Goal: Task Accomplishment & Management: Manage account settings

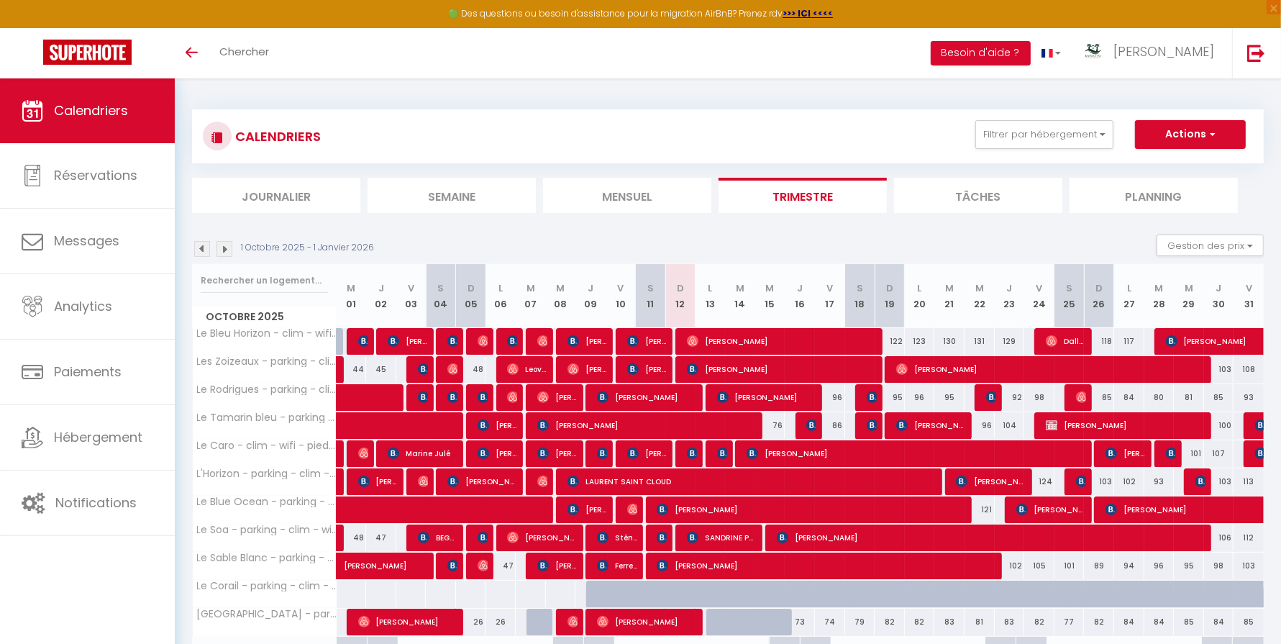
scroll to position [106, 0]
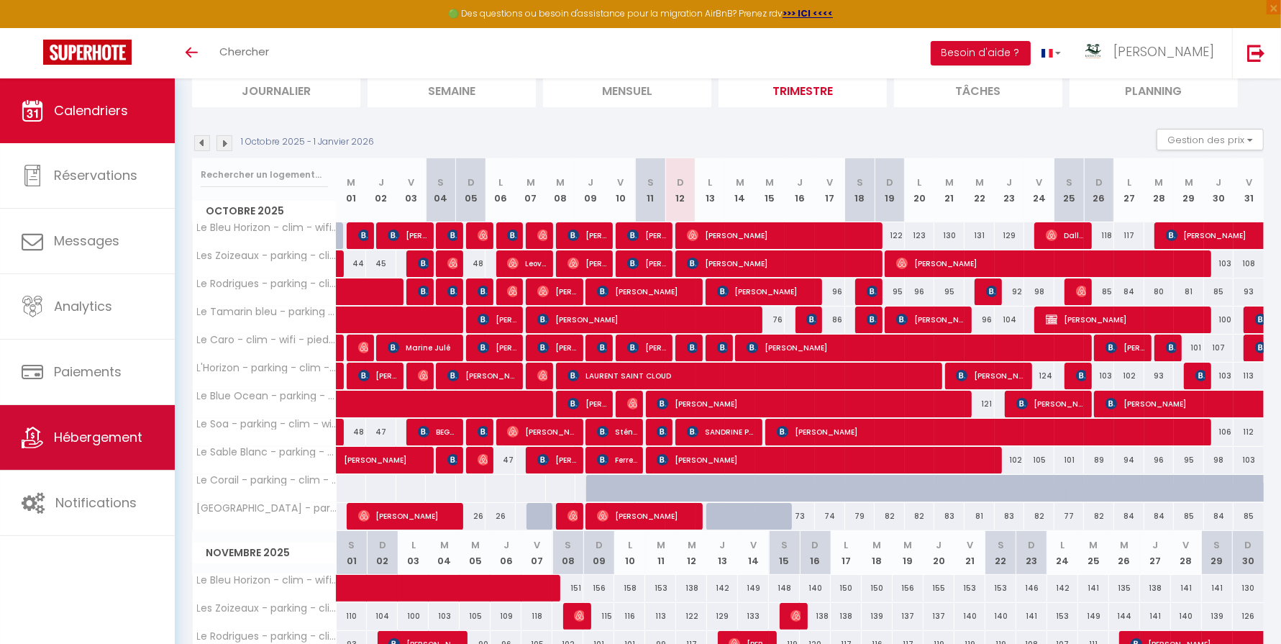
click at [82, 430] on span "Hébergement" at bounding box center [98, 437] width 88 height 18
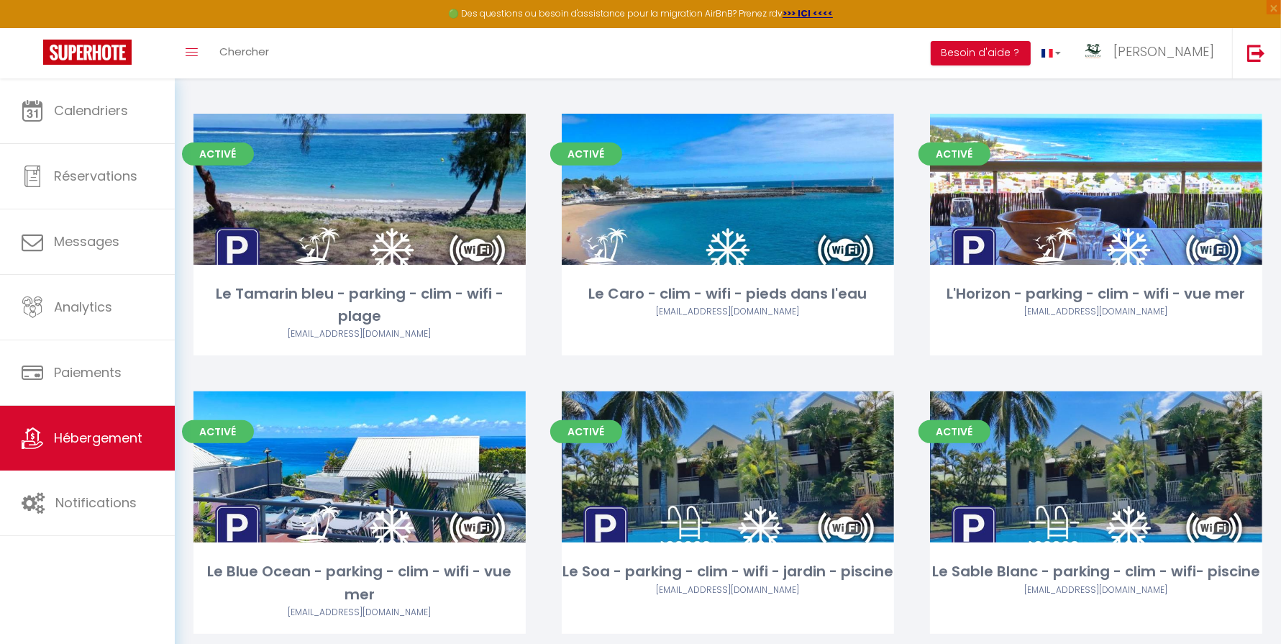
scroll to position [648, 0]
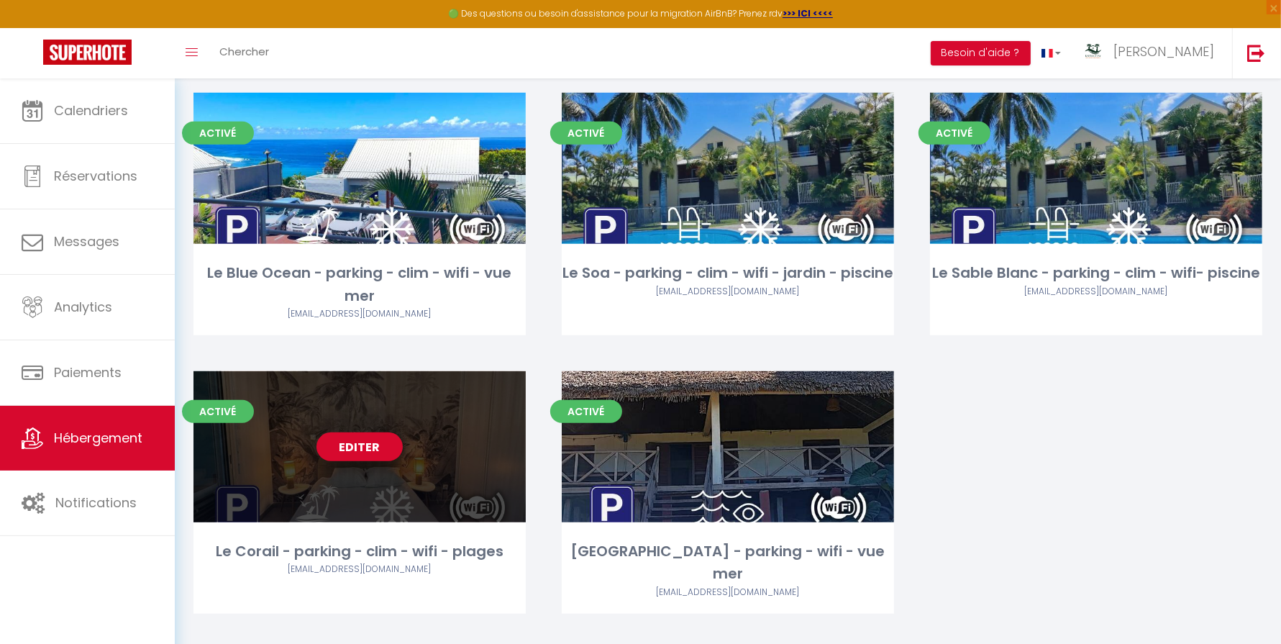
click at [356, 437] on link "Editer" at bounding box center [360, 446] width 86 height 29
select select "3"
select select "2"
select select "1"
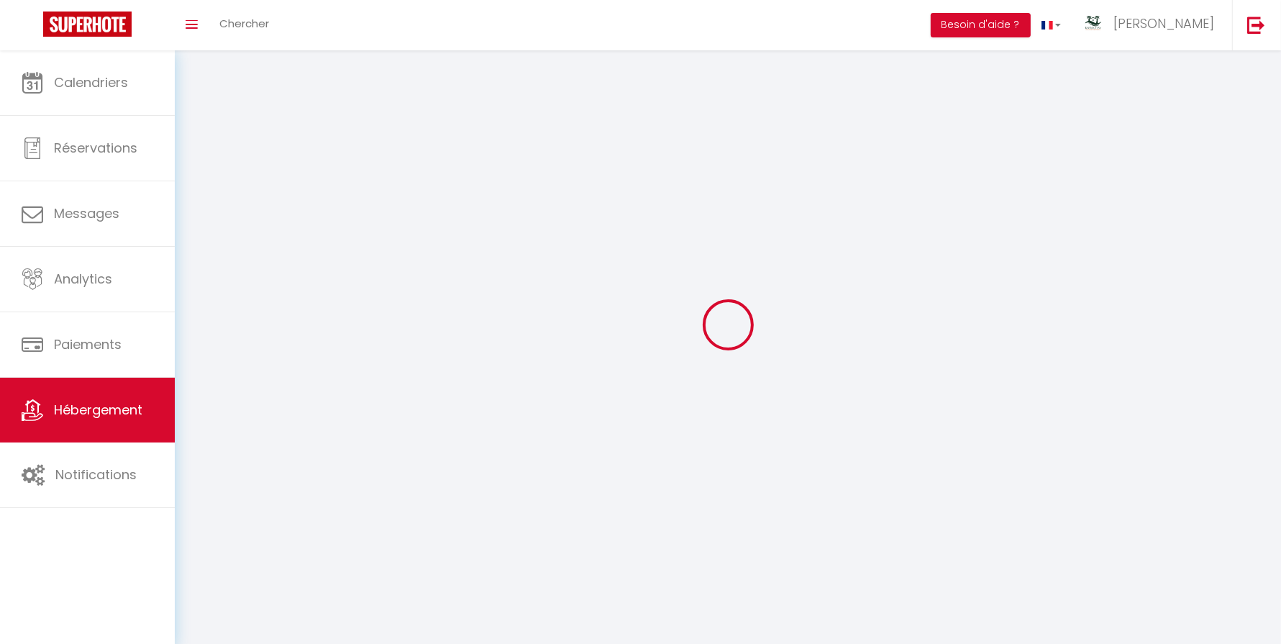
select select
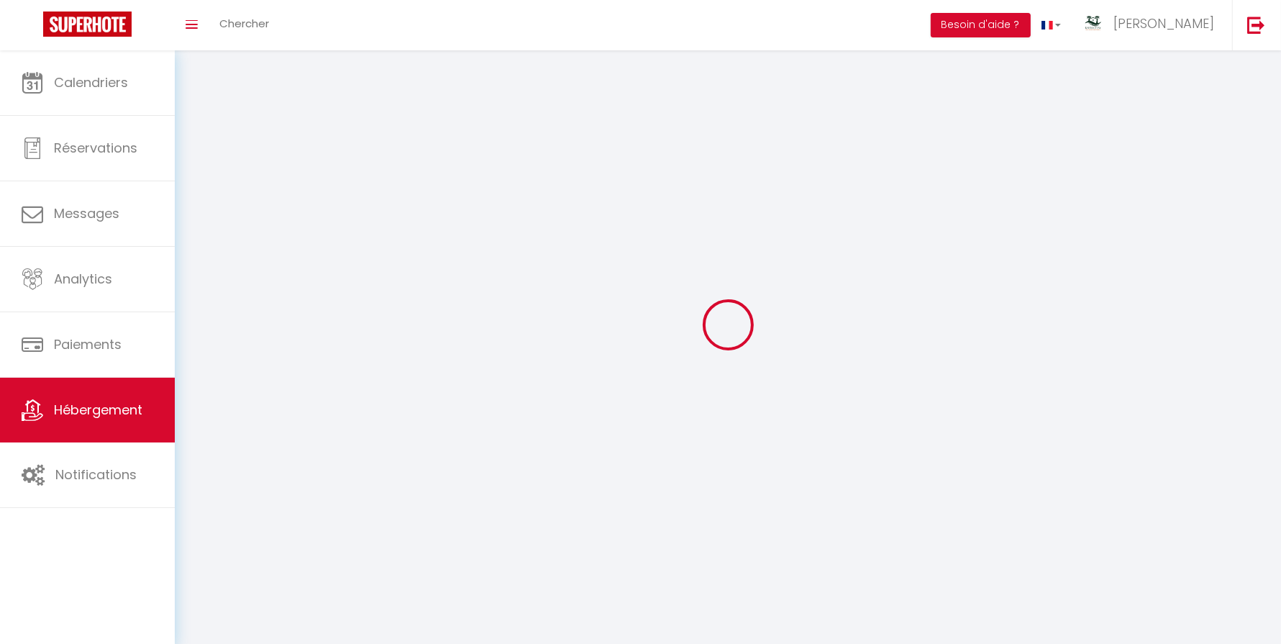
select select
checkbox input "false"
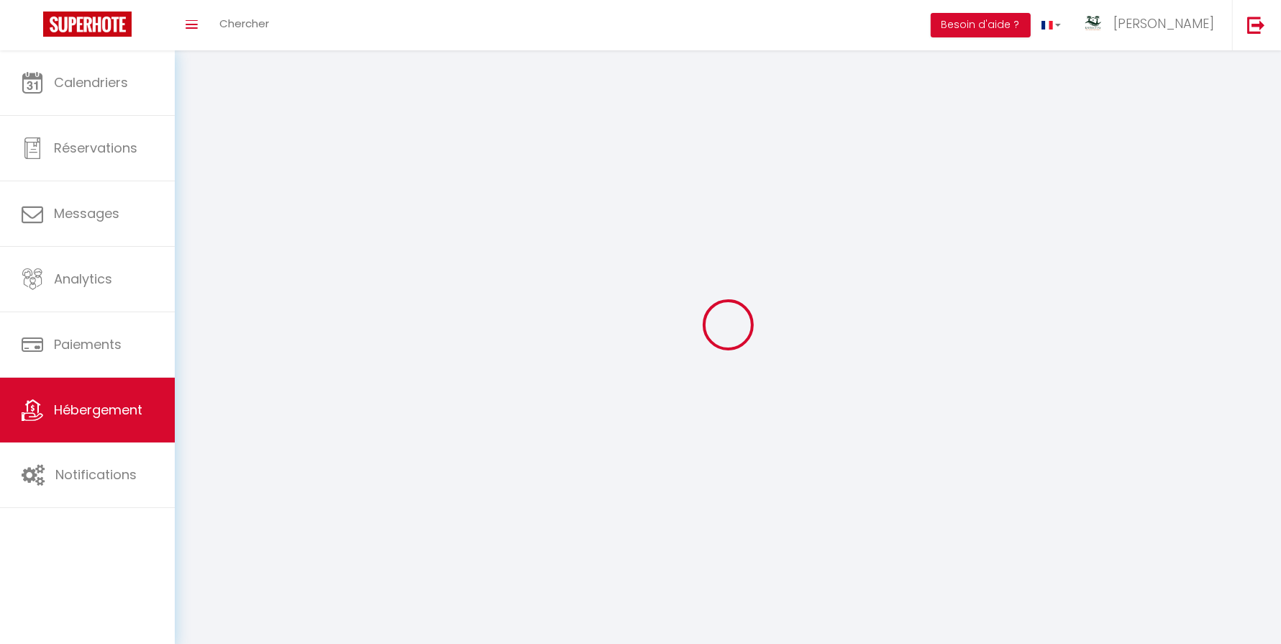
checkbox input "false"
select select
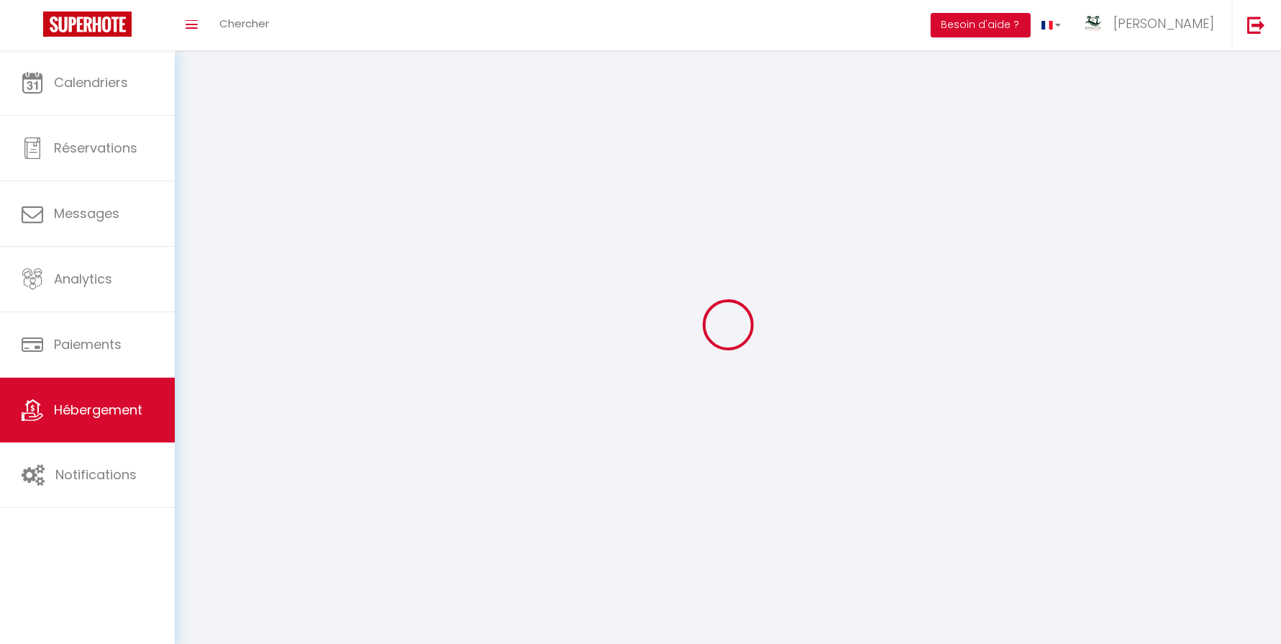
select select
checkbox input "false"
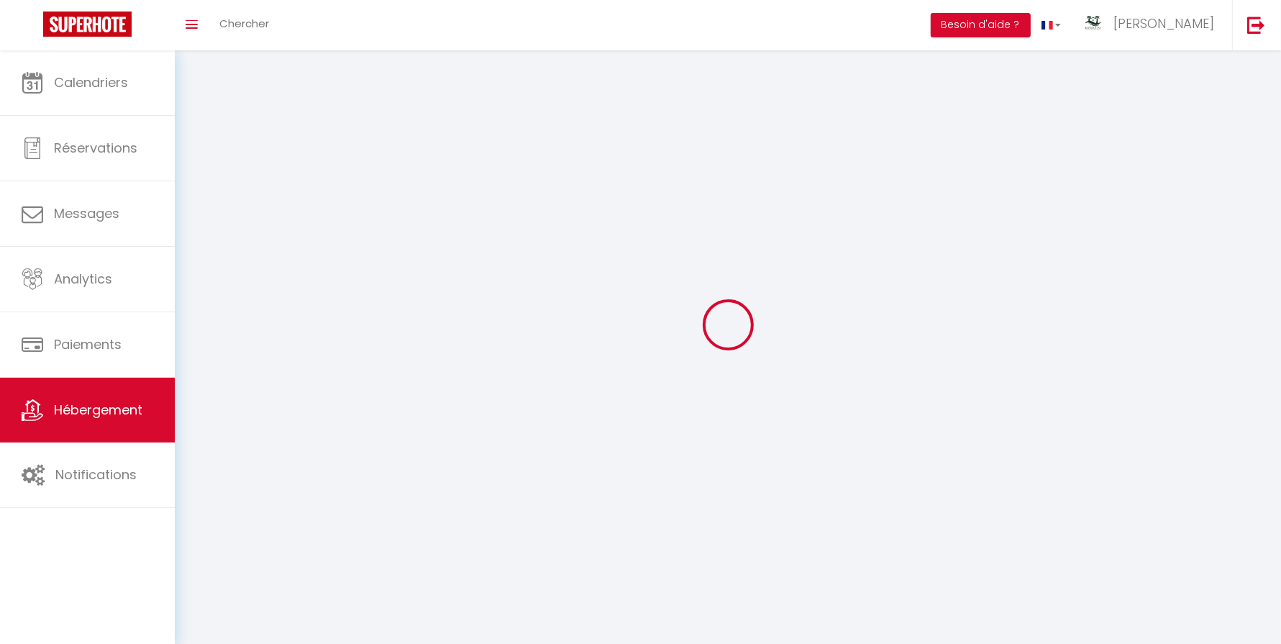
checkbox input "false"
select select
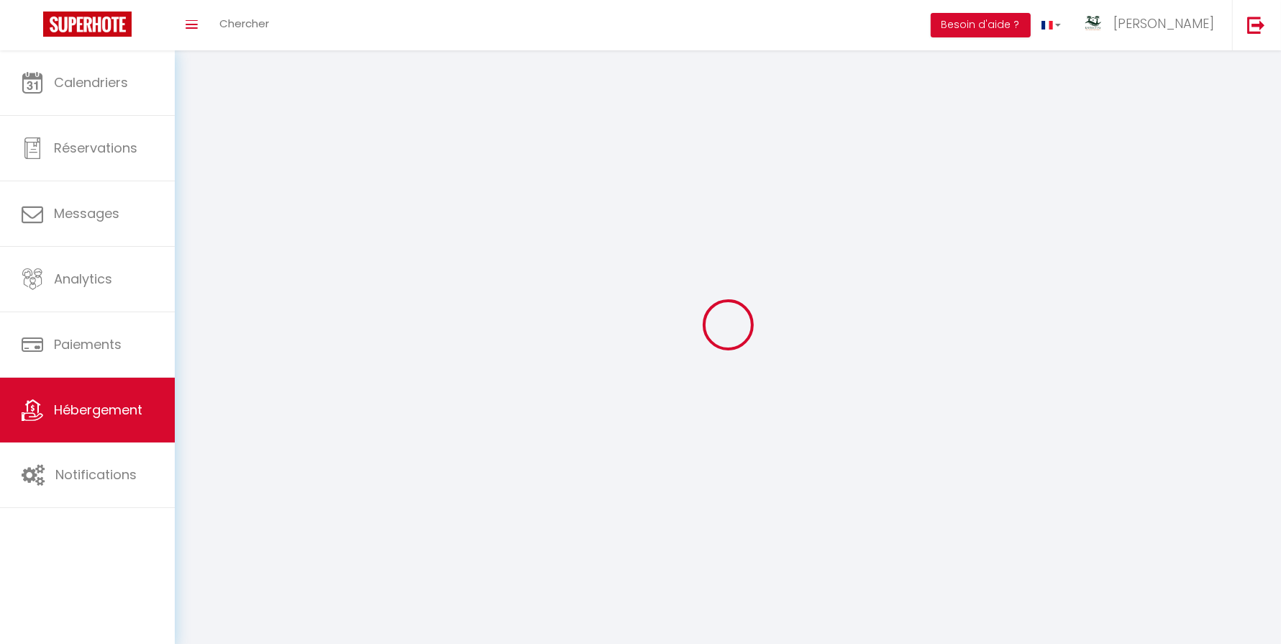
select select "1"
select select
select select "28"
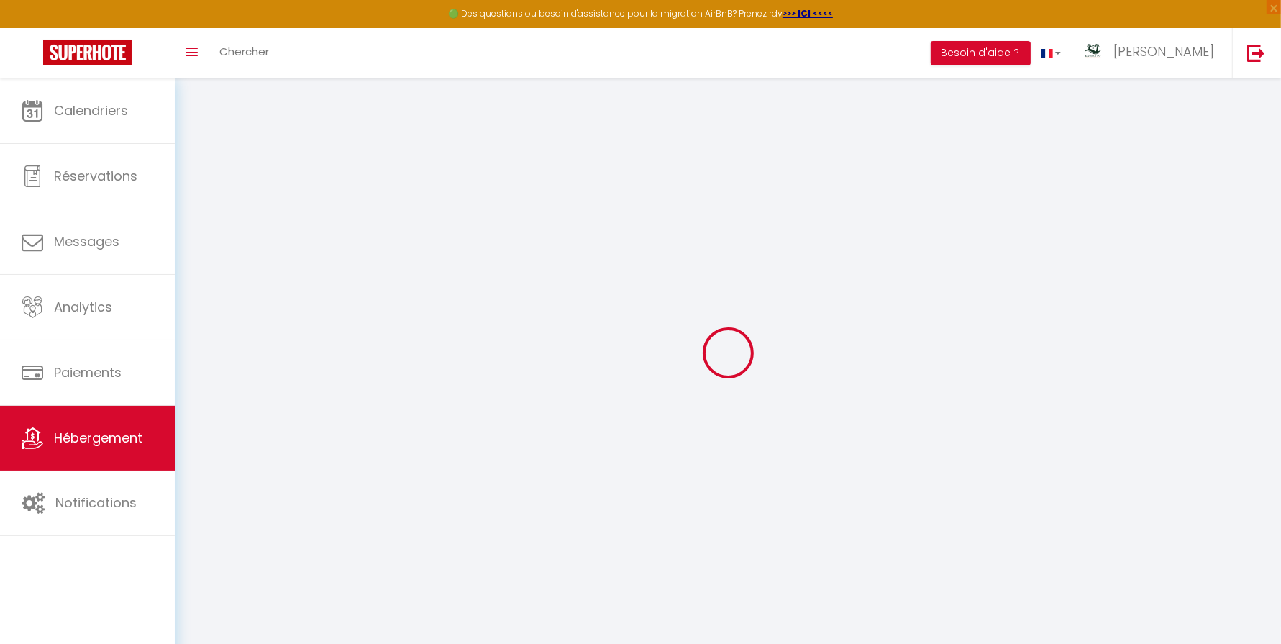
select select
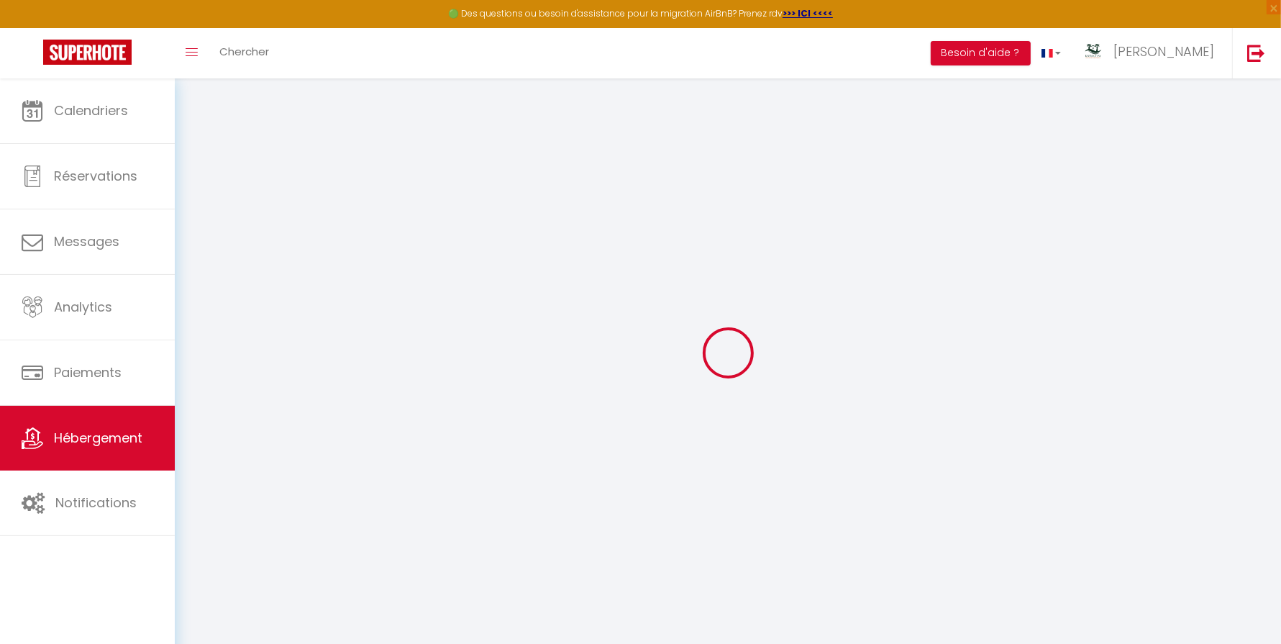
select select
checkbox input "false"
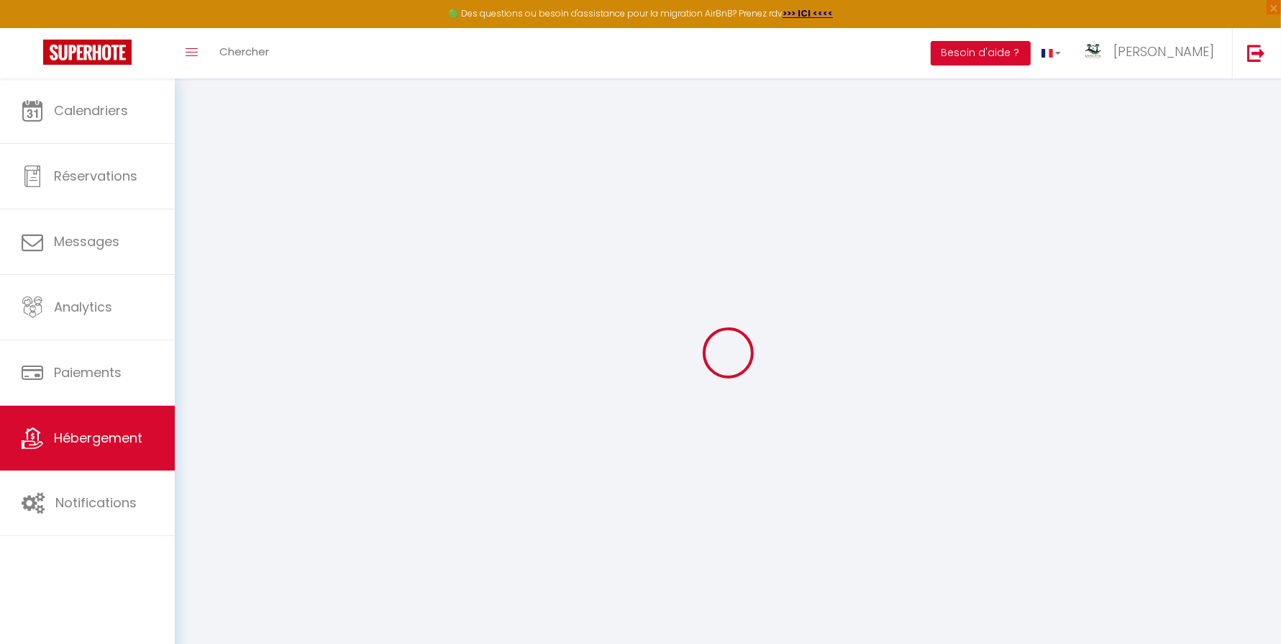
select select
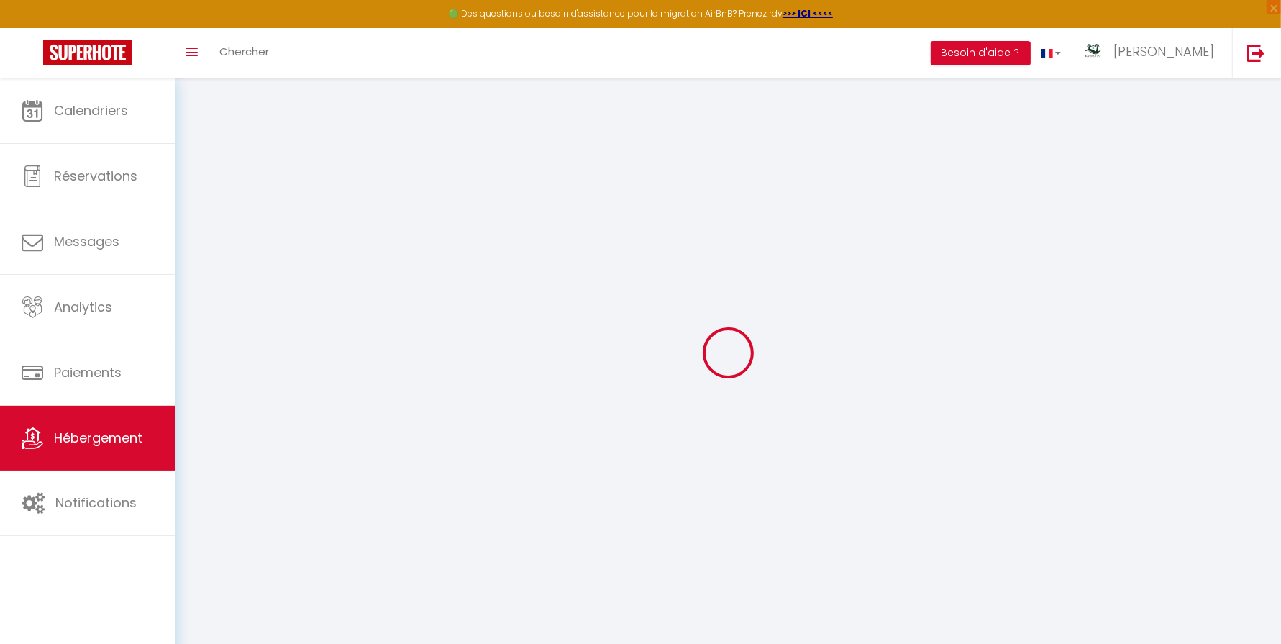
select select
checkbox input "false"
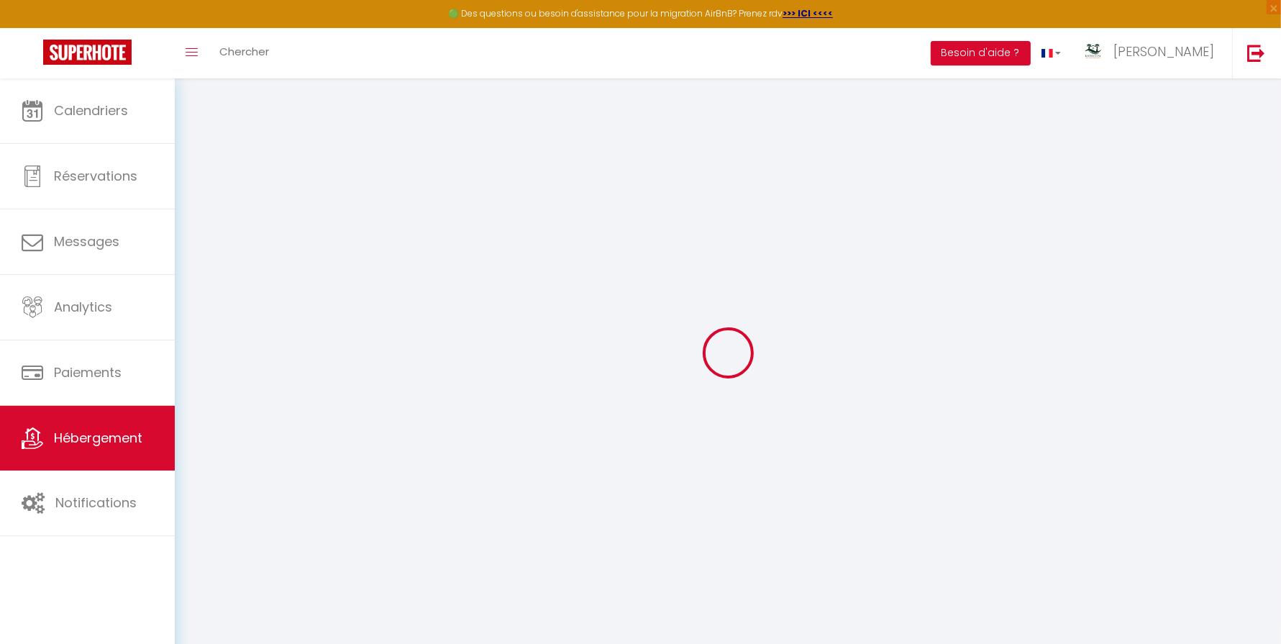
checkbox input "false"
select select
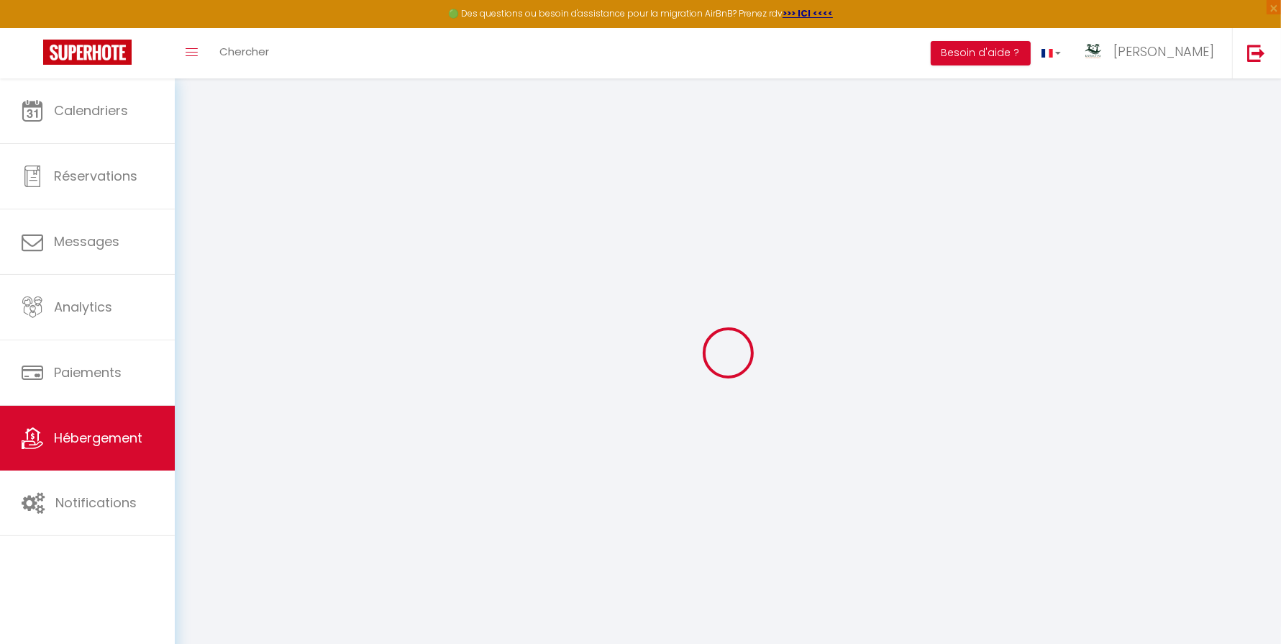
select select
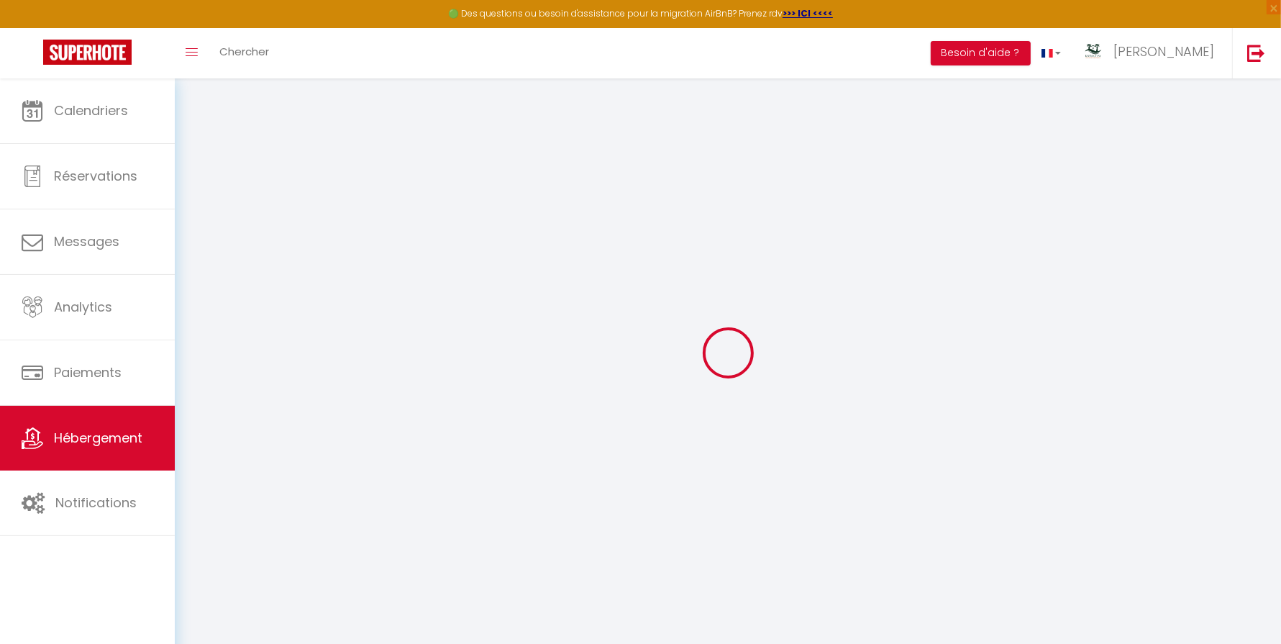
checkbox input "false"
select select
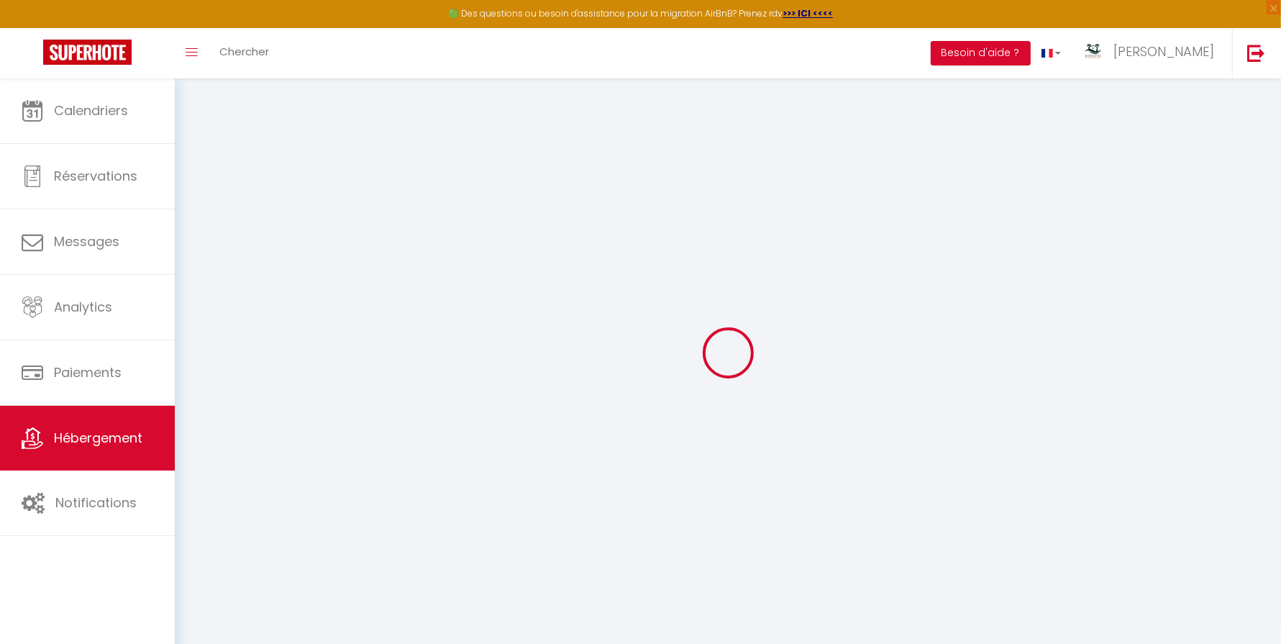
select select
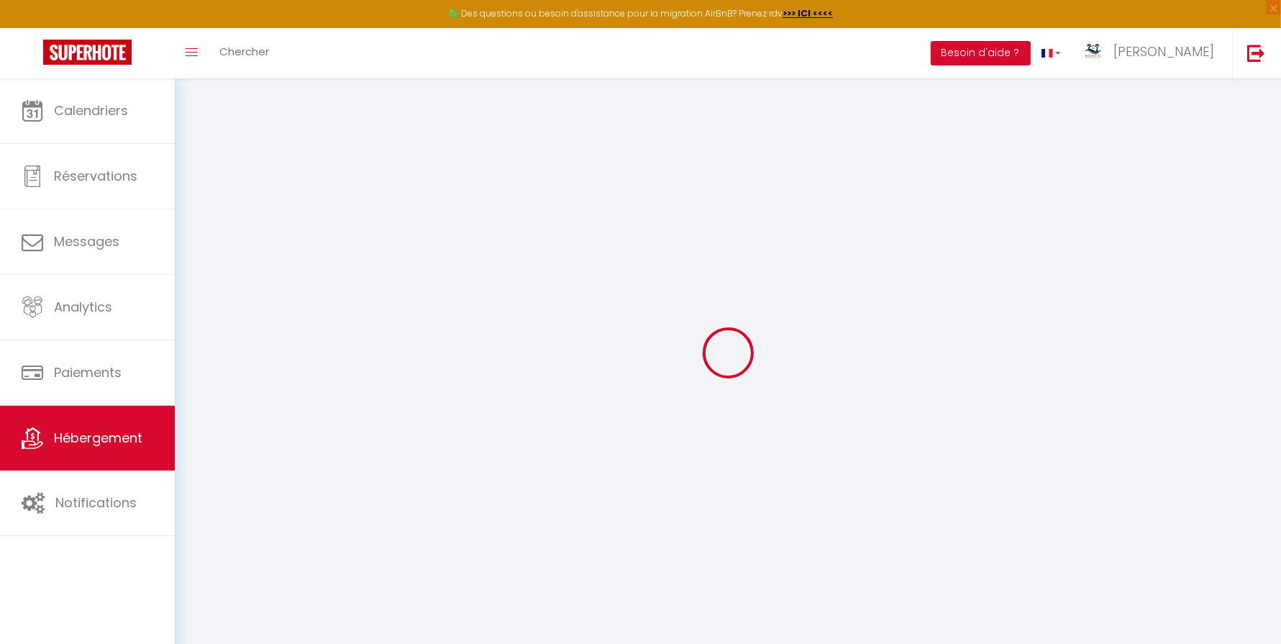
select select
checkbox input "false"
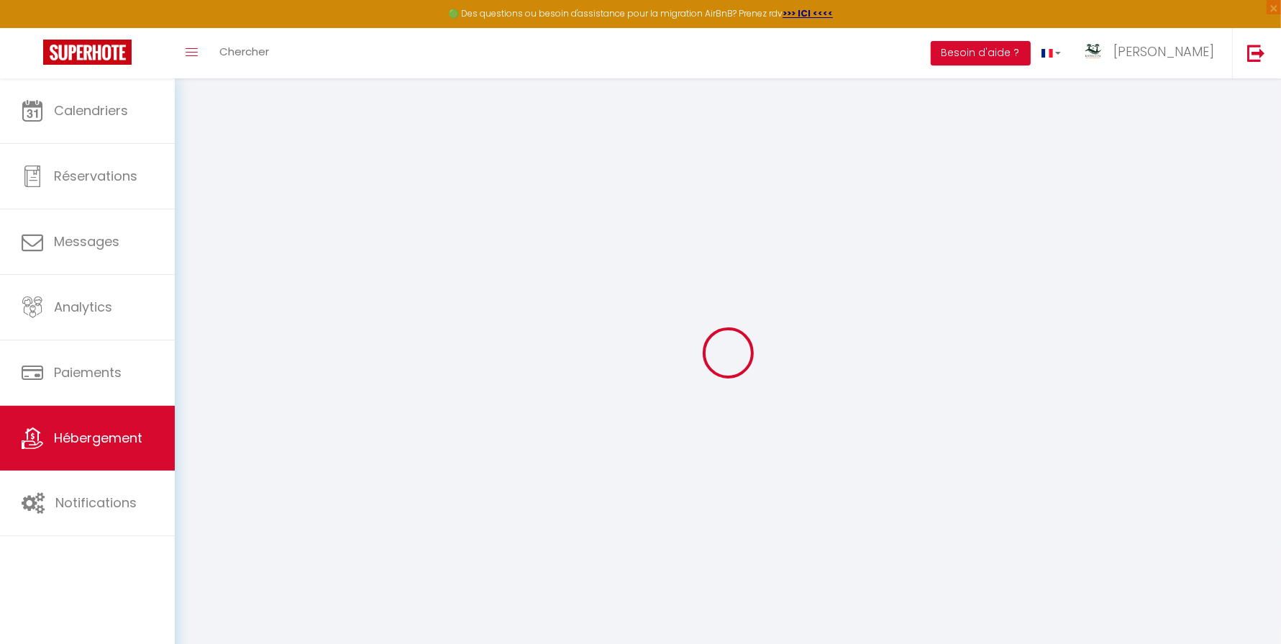
checkbox input "false"
select select
type input "Le Corail - parking - clim - wifi - plages"
type input "[PERSON_NAME]"
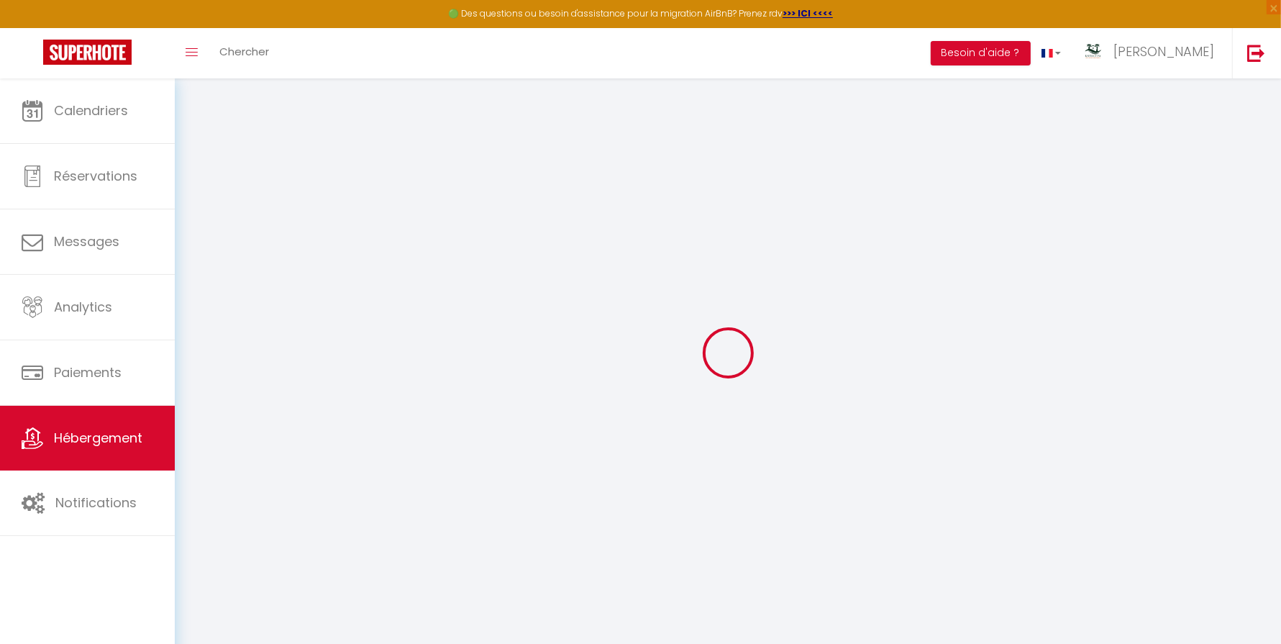
type input "de [DATE] STAY"
type input "[STREET_ADDRESS]"
type input "97434"
type input "[GEOGRAPHIC_DATA]"
select select "2"
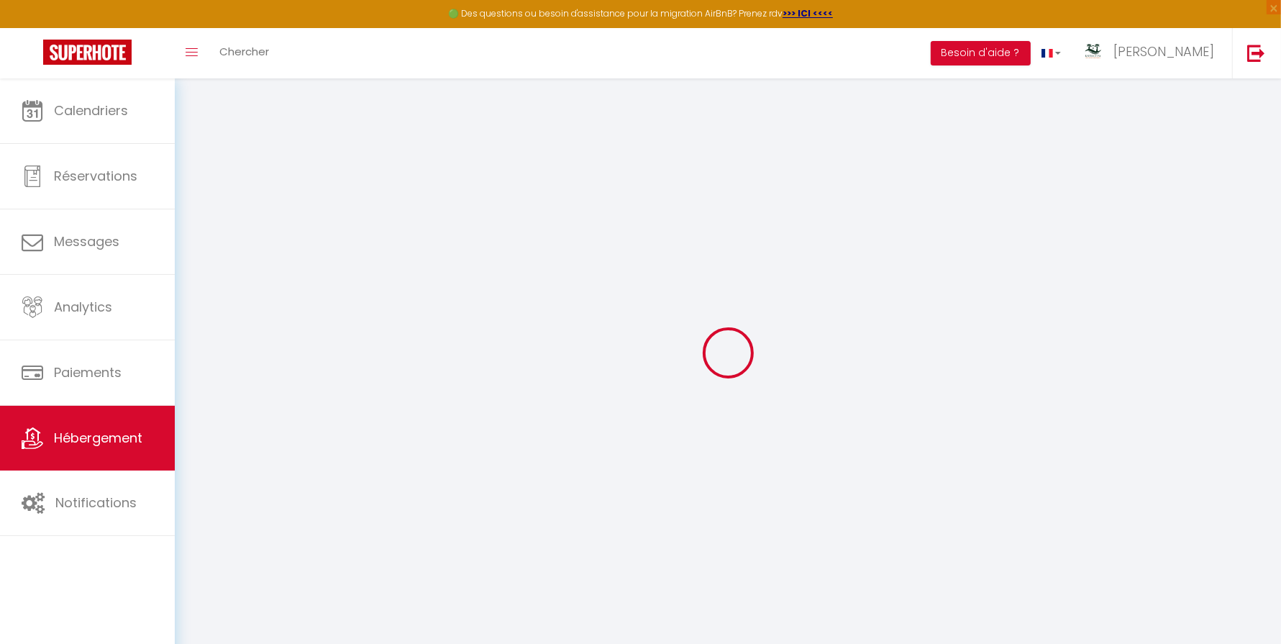
type input "73"
type input "35"
type input "2.50"
type input "250"
select select
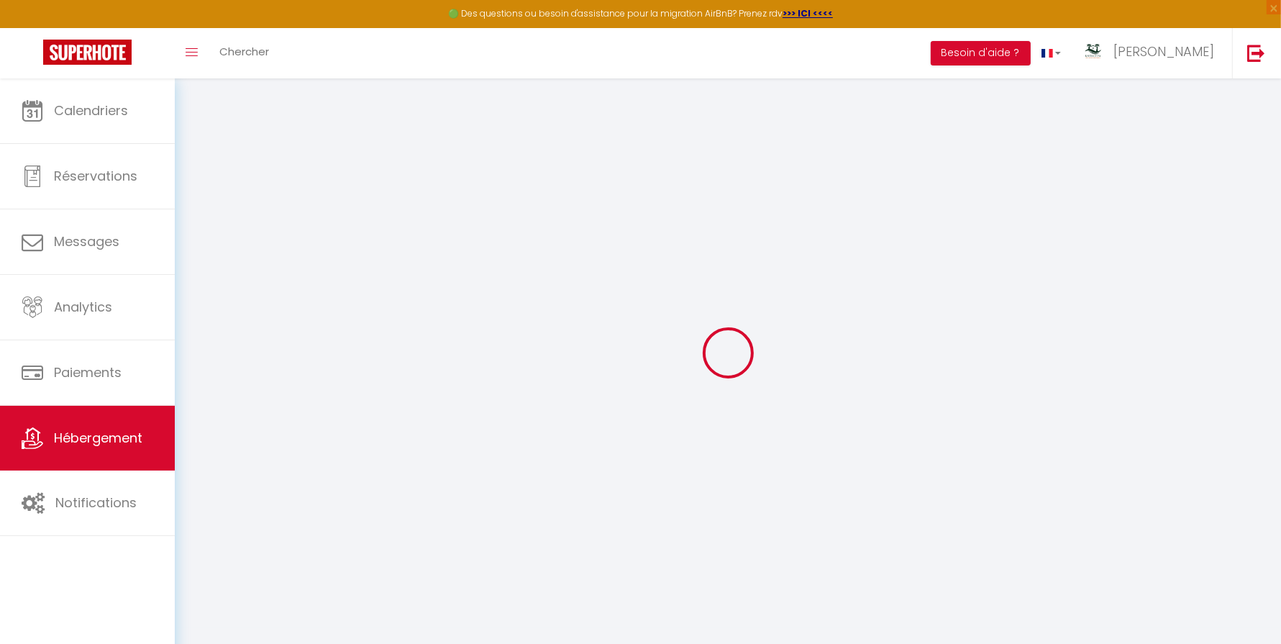
select select
type input "1 Impasse des Cycas"
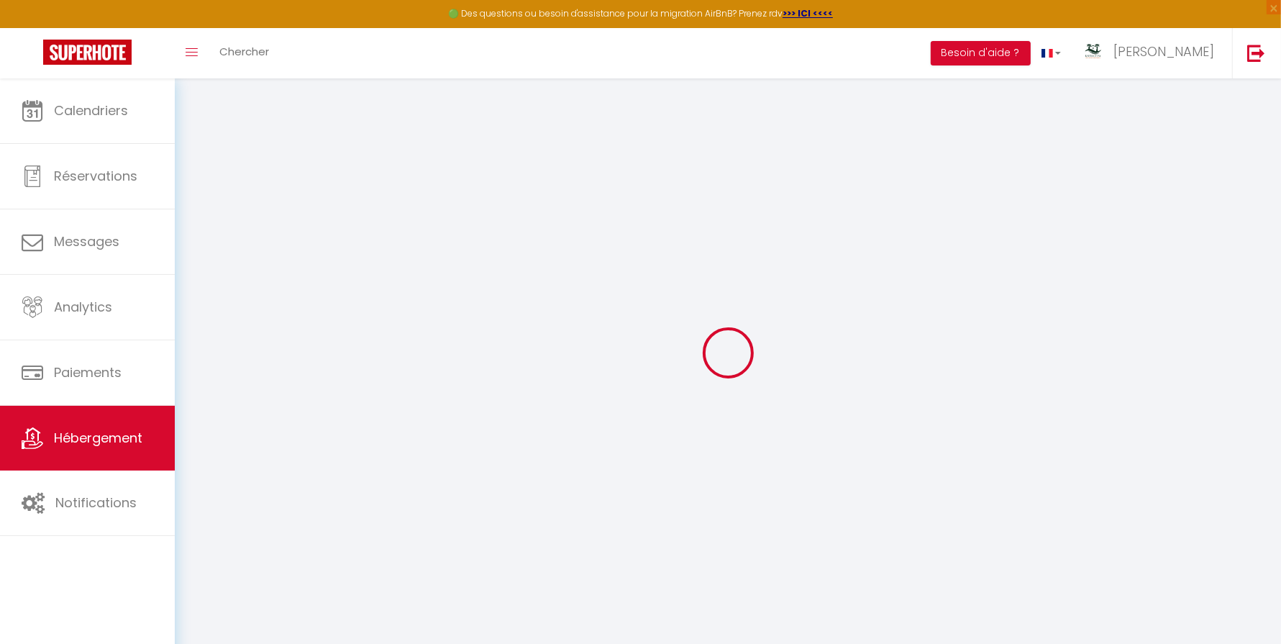
type input "97434"
type input "Saint-Paul"
select select "177"
type input "[EMAIL_ADDRESS][DOMAIN_NAME]"
select select
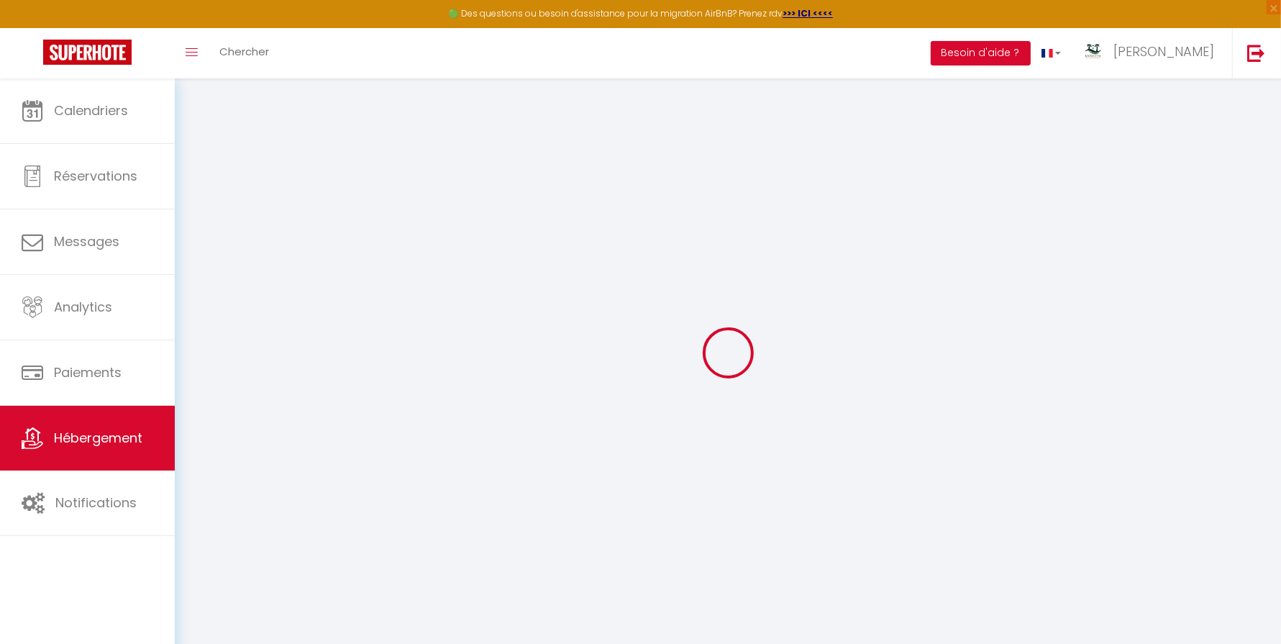
checkbox input "false"
type input "0"
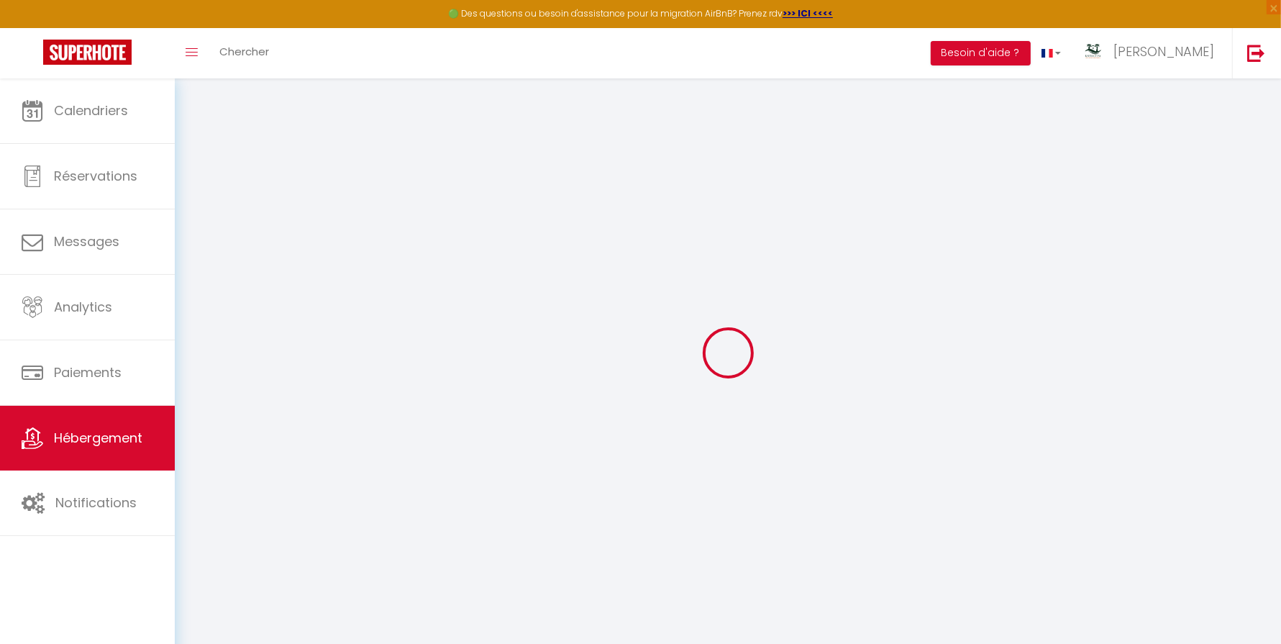
type input "0"
select select
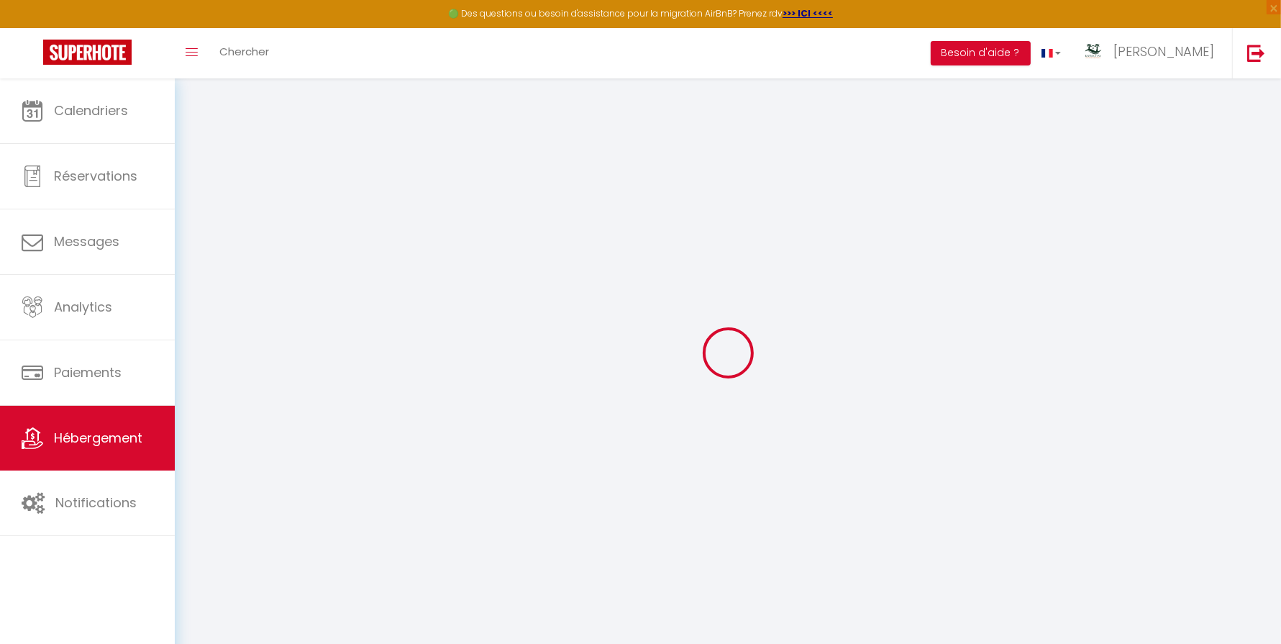
select select
checkbox input "false"
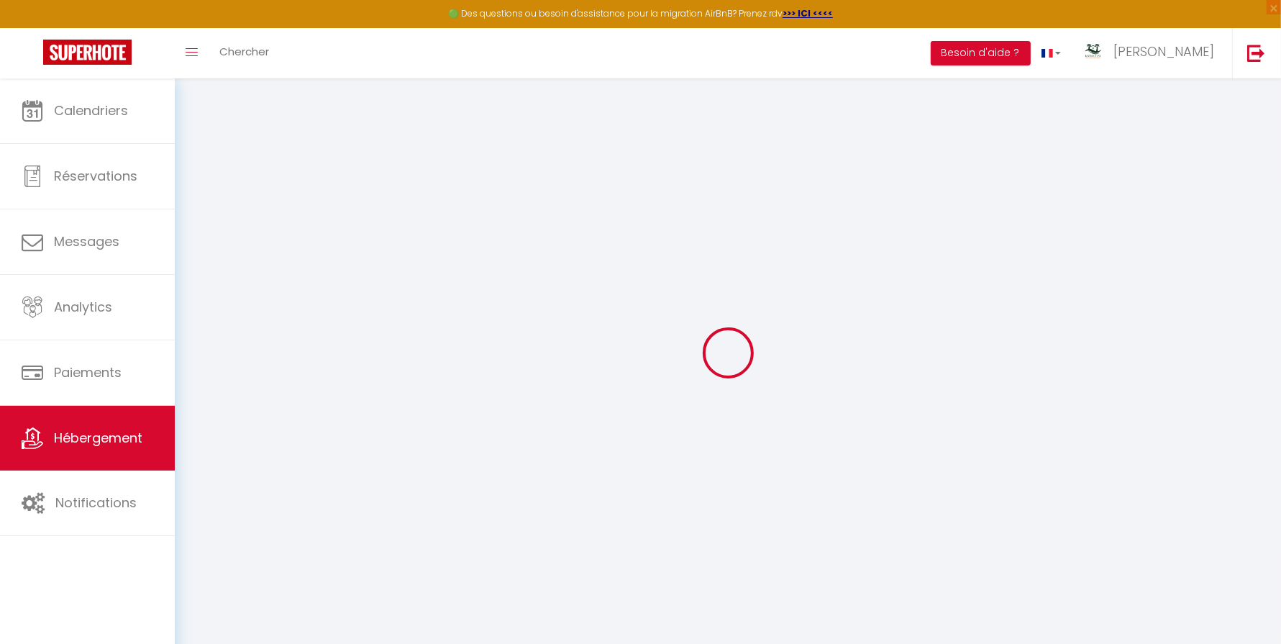
checkbox input "false"
select select "14291"
select select "45280"
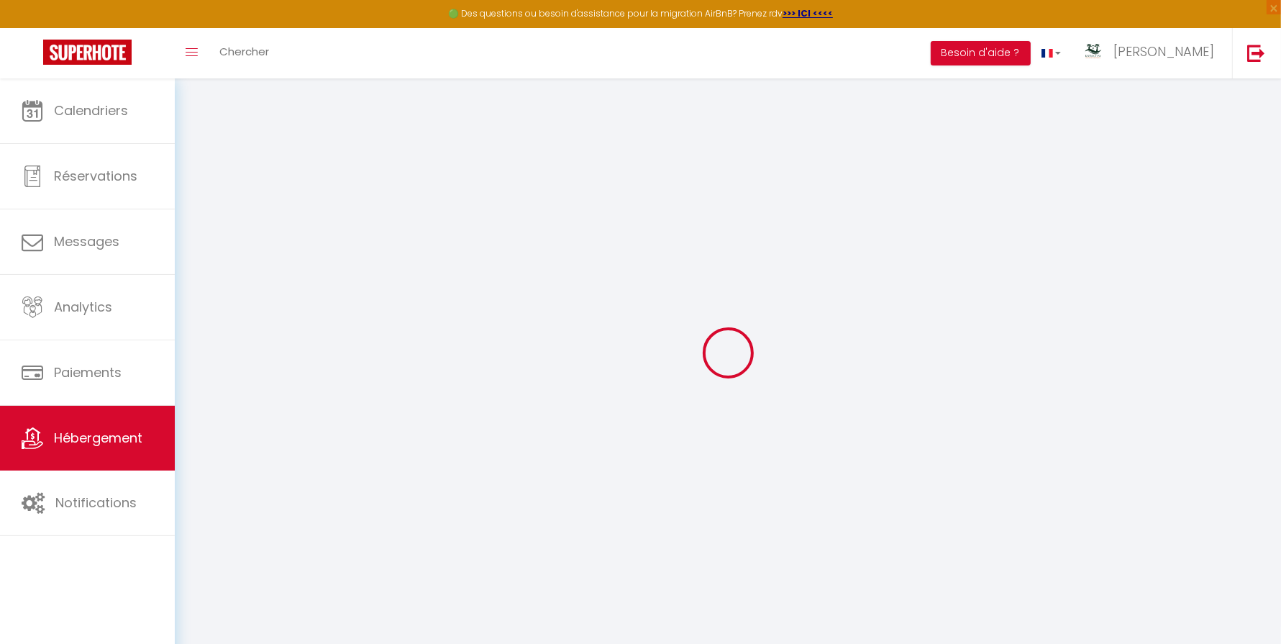
select select
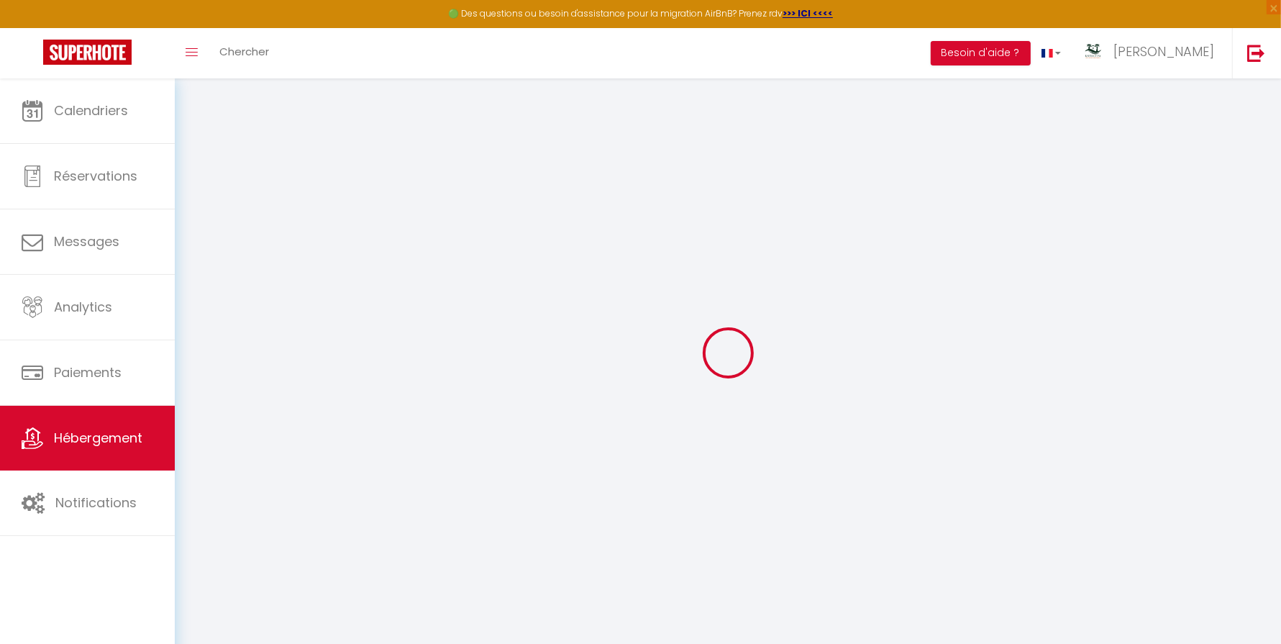
select select
checkbox input "false"
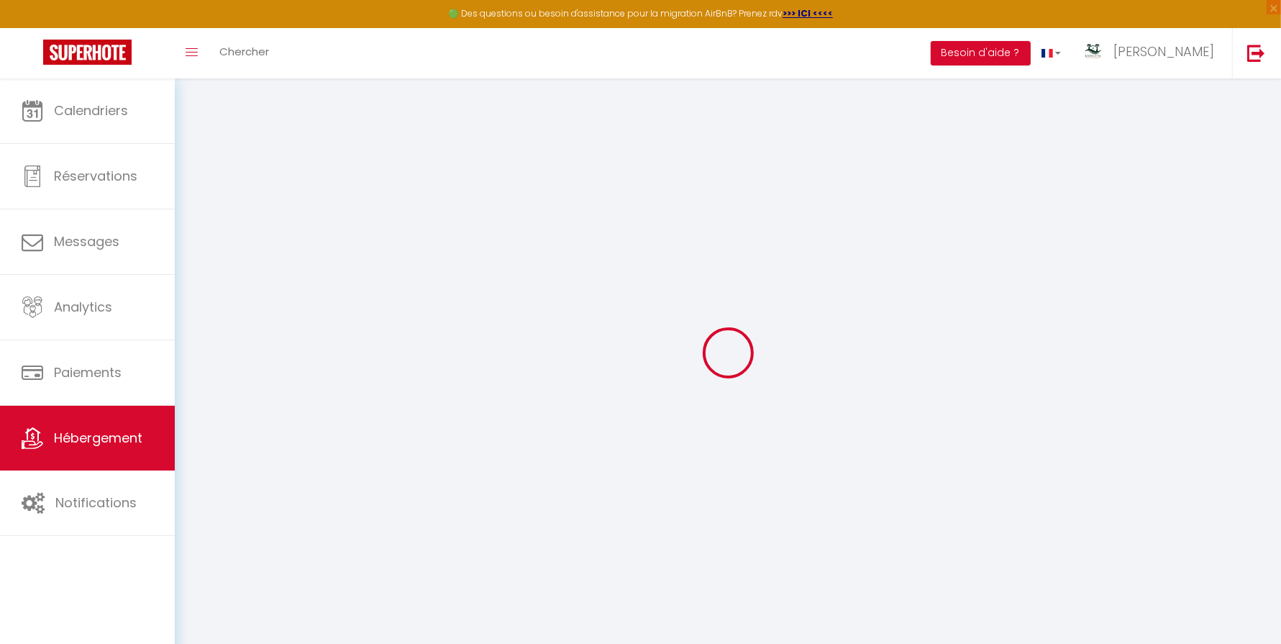
select select
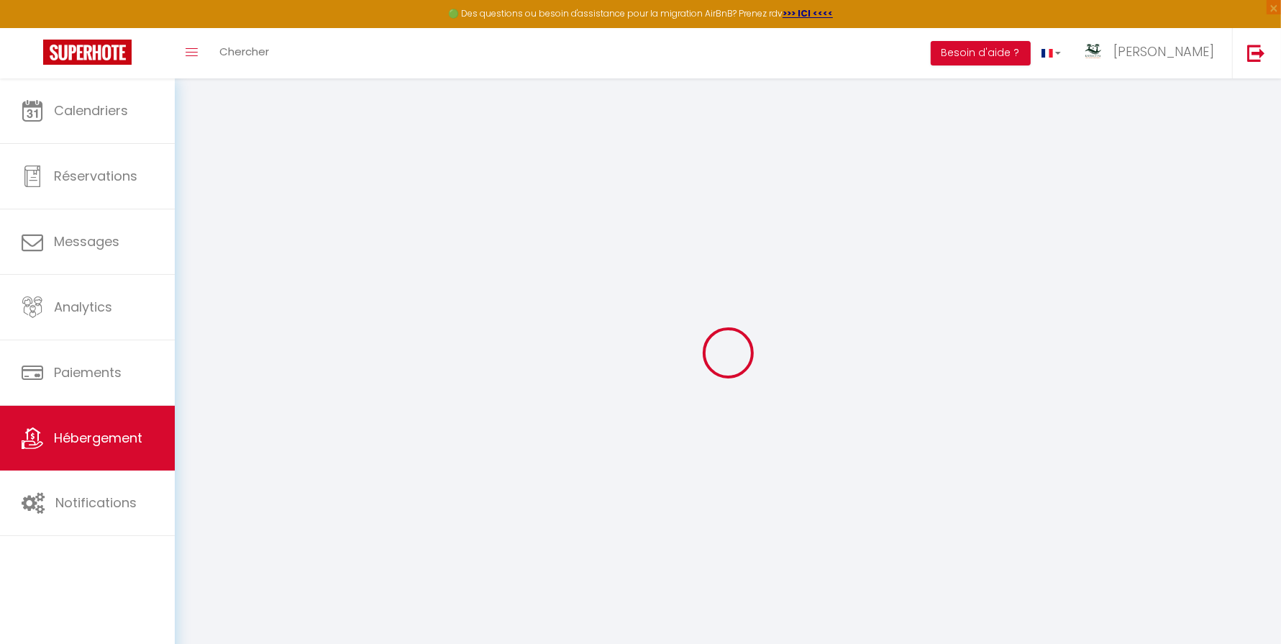
select select
checkbox input "false"
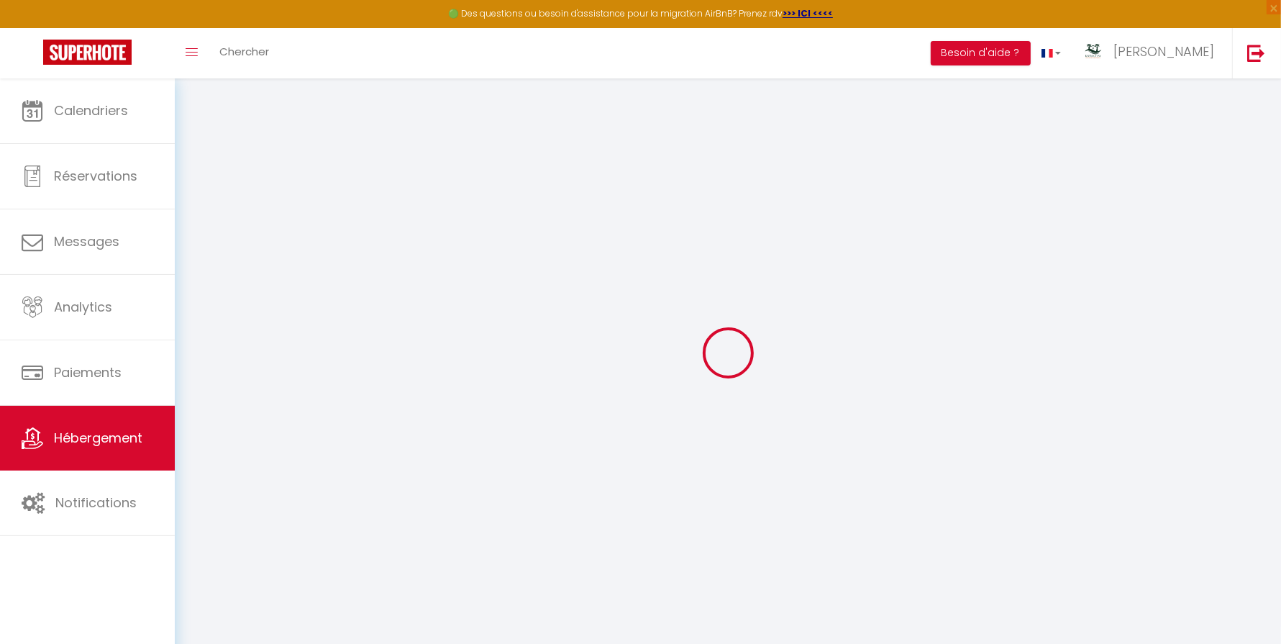
select select
checkbox input "false"
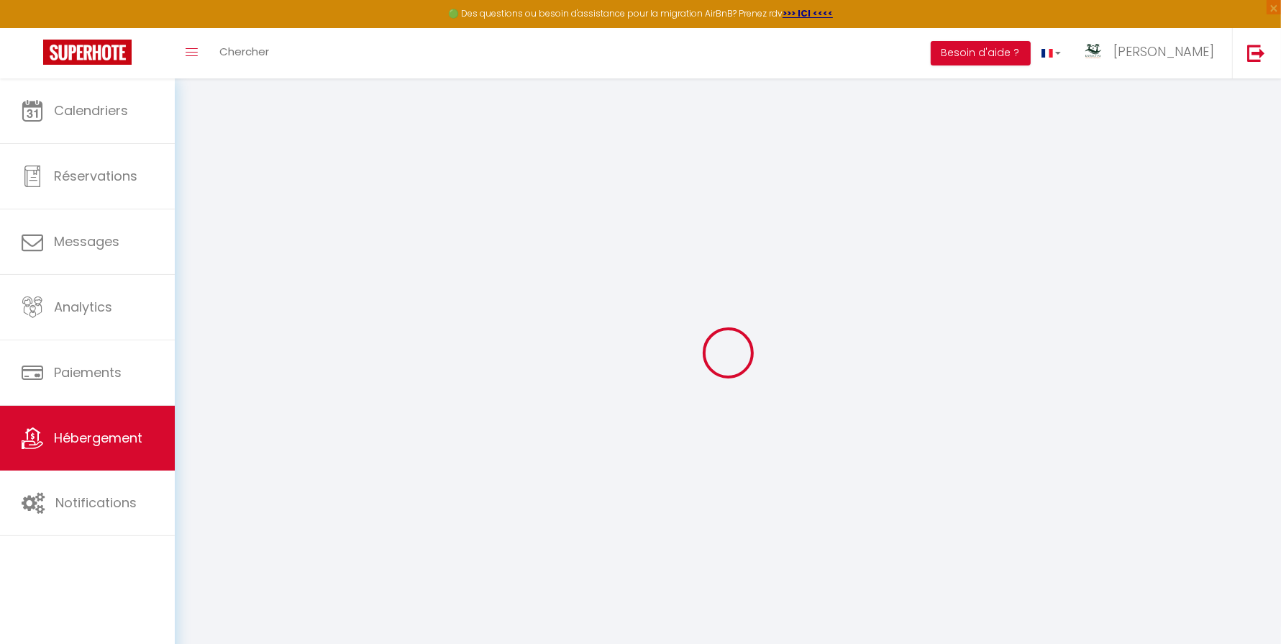
select select
checkbox input "false"
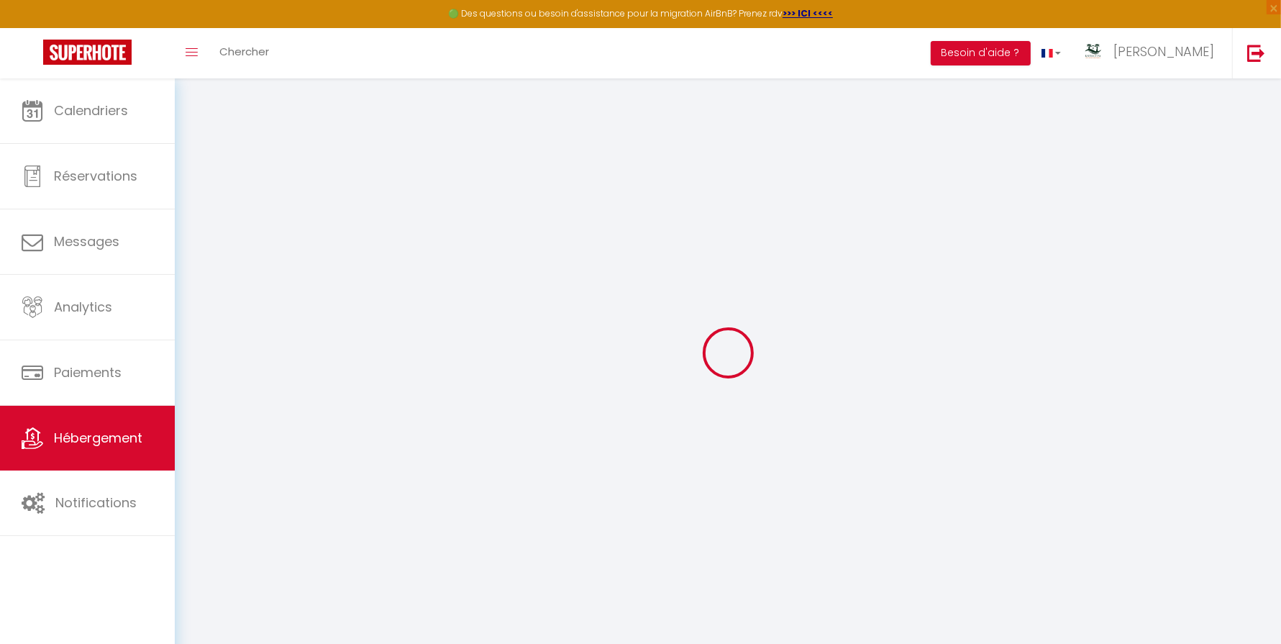
select select "16:00"
select select "00:00"
select select "11:00"
select select "30"
select select "120"
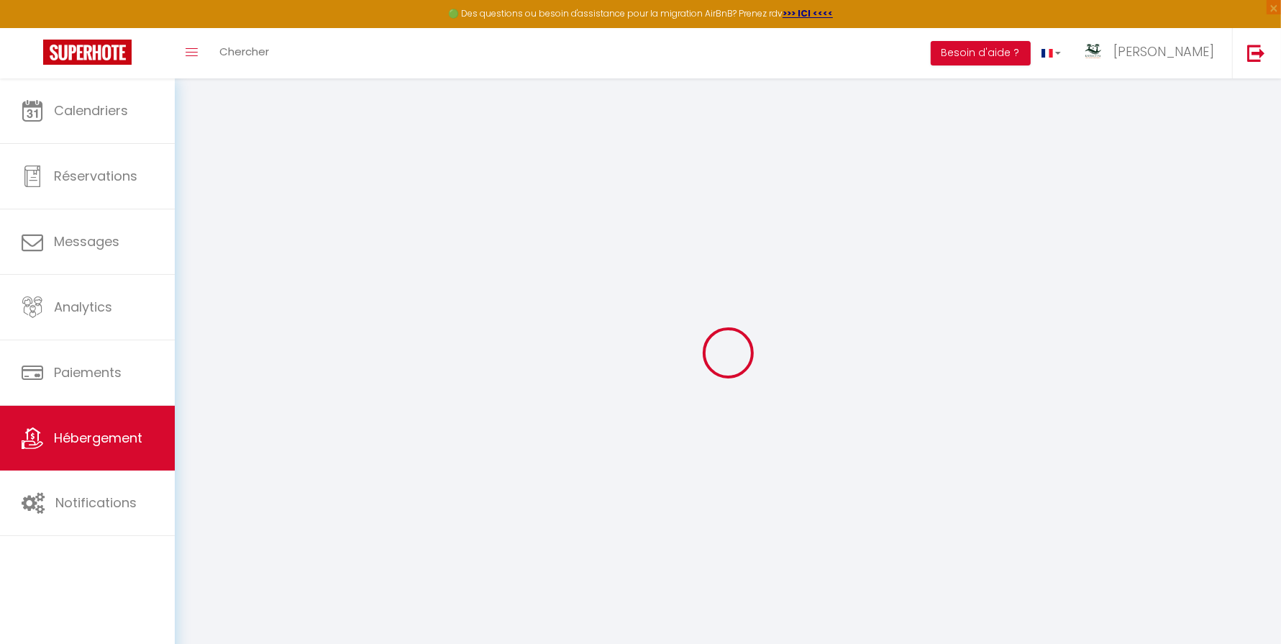
select select
checkbox input "false"
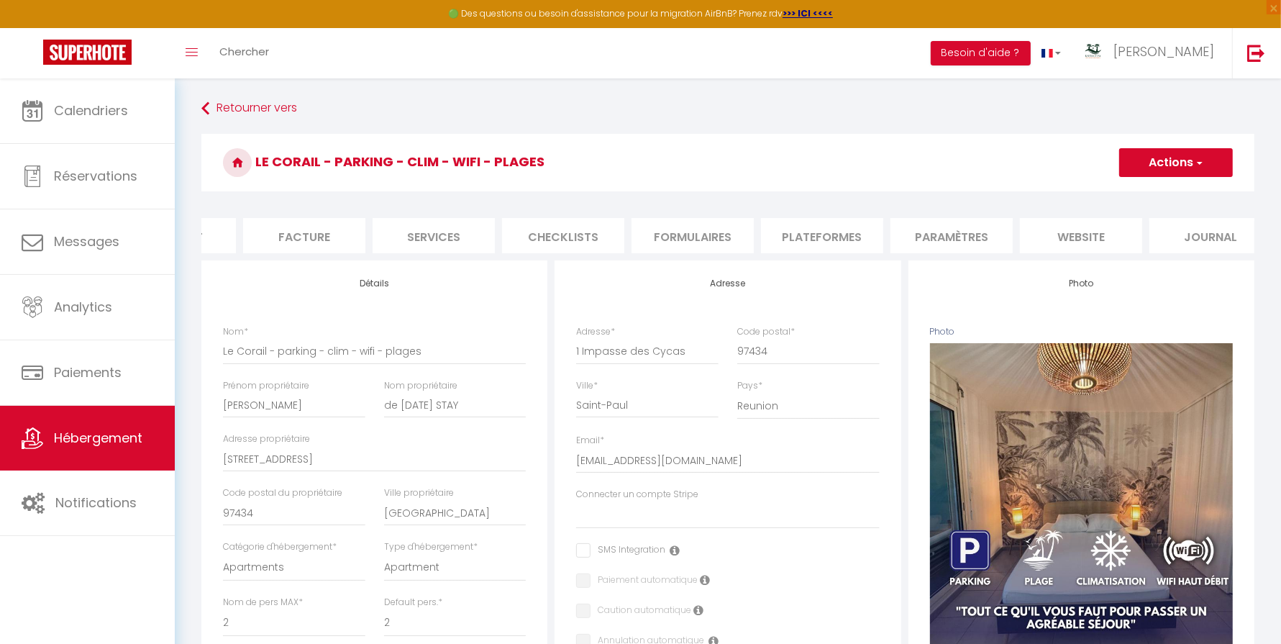
scroll to position [0, 241]
click at [1053, 235] on li "website" at bounding box center [1057, 235] width 122 height 35
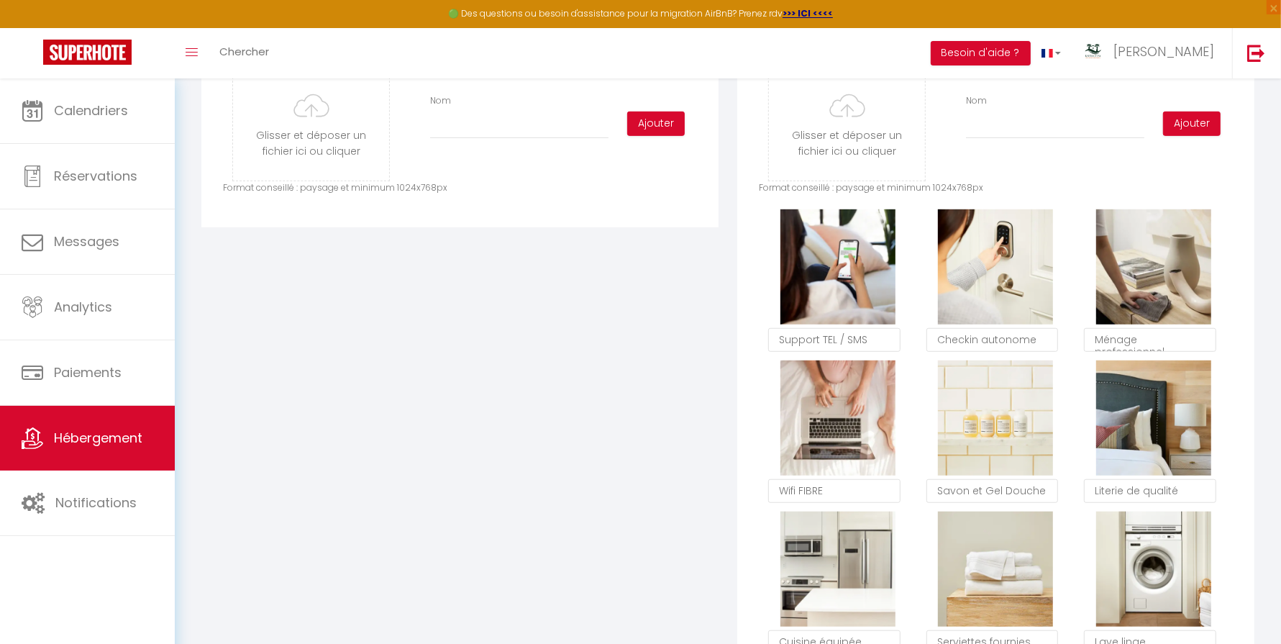
scroll to position [743, 0]
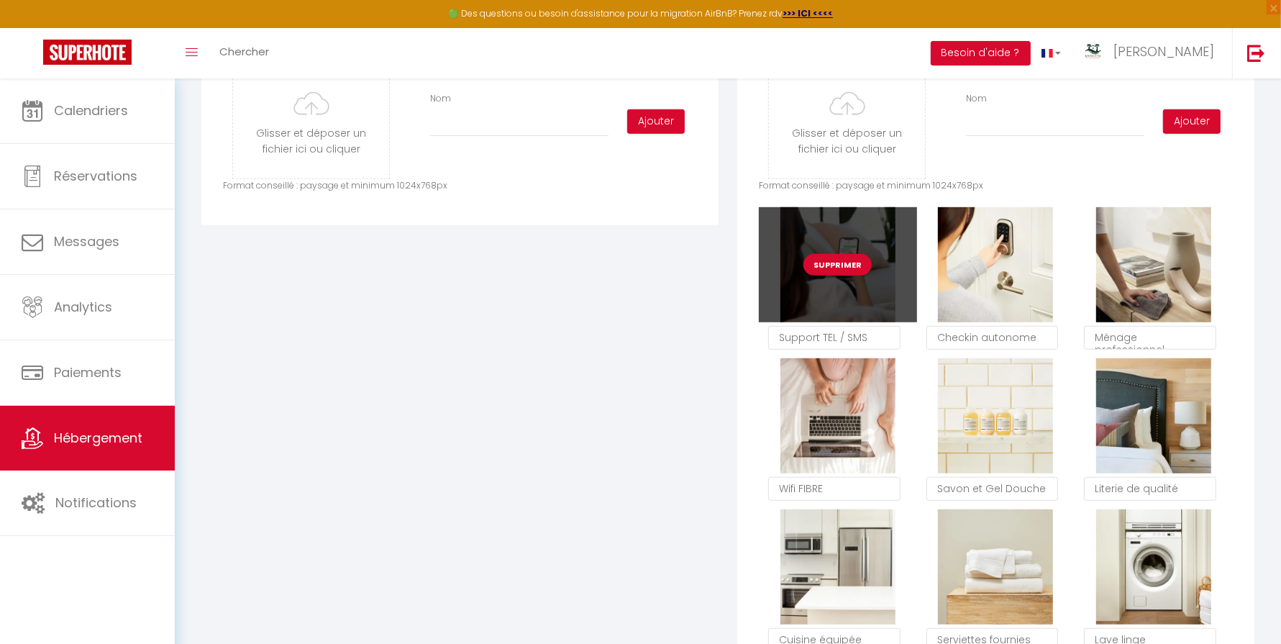
click at [844, 264] on button "Supprimer" at bounding box center [838, 265] width 68 height 22
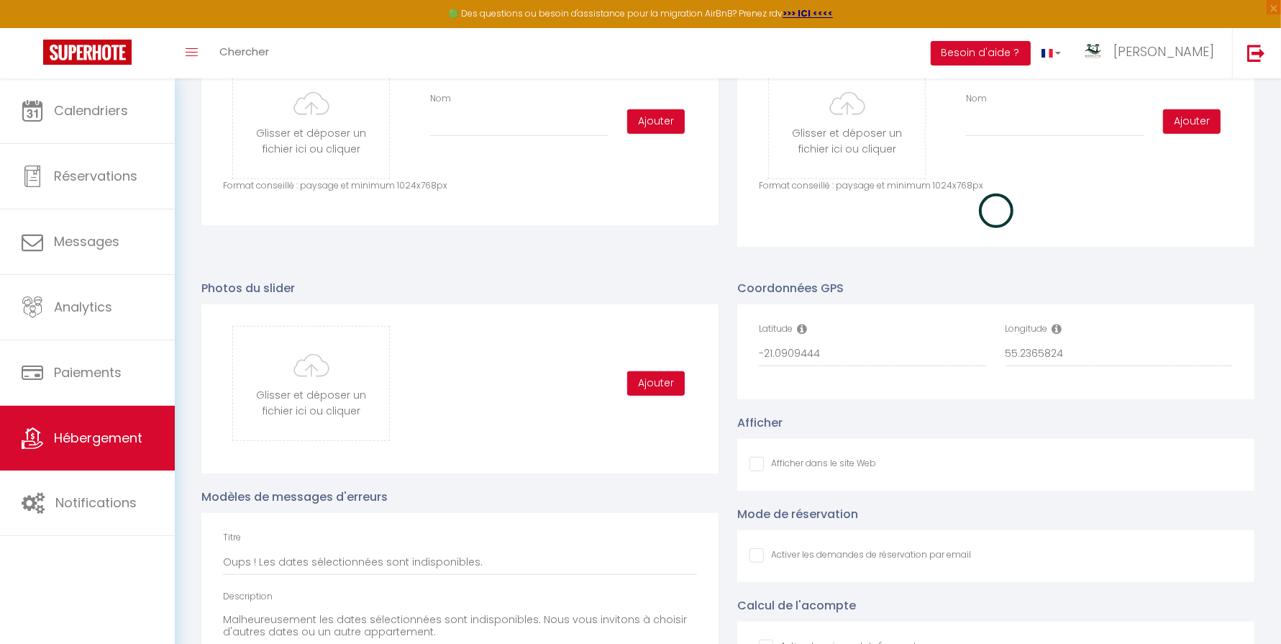
checkbox input "false"
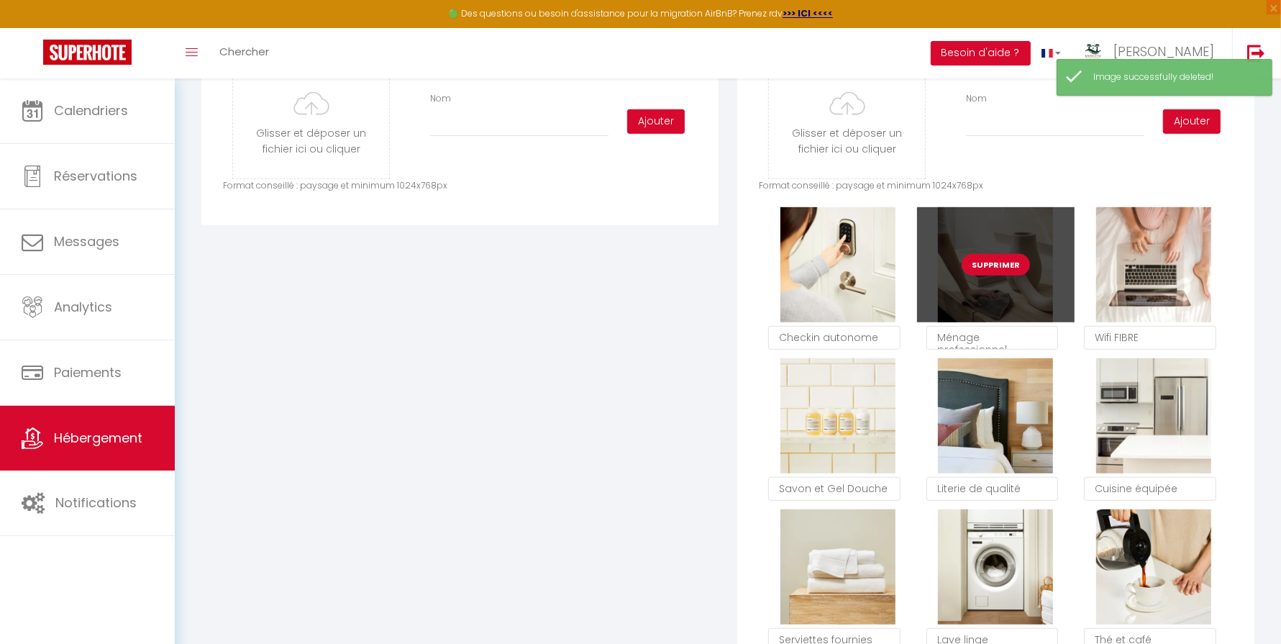
click at [995, 263] on button "Supprimer" at bounding box center [996, 265] width 68 height 22
checkbox input "false"
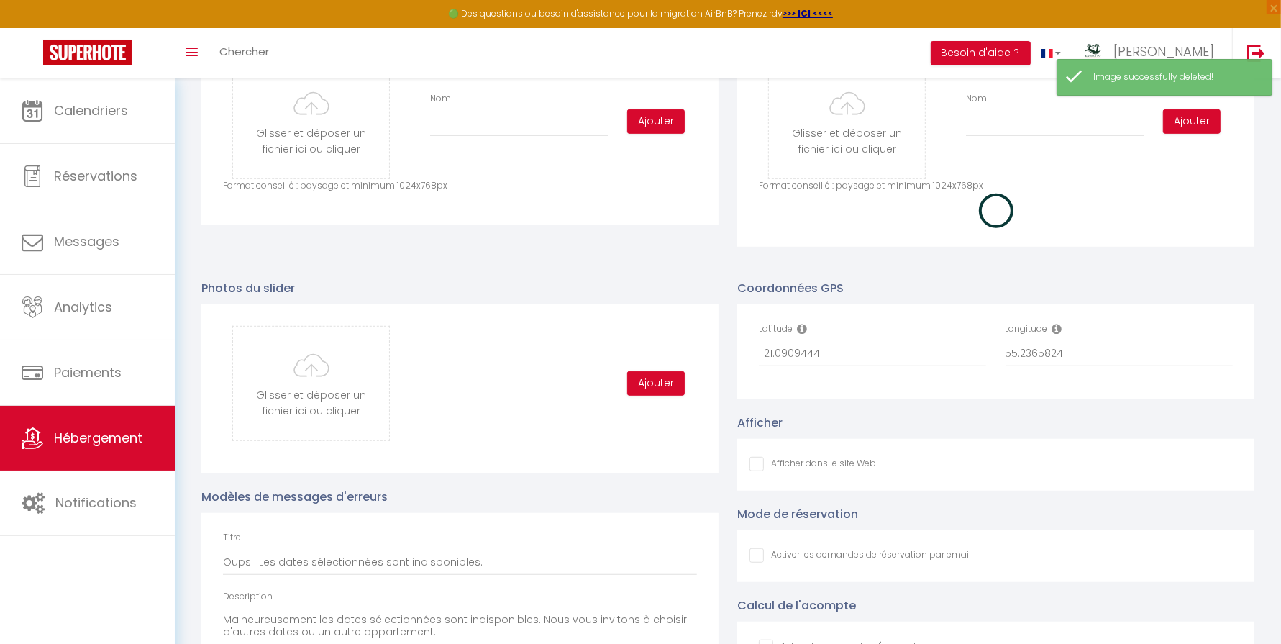
checkbox input "false"
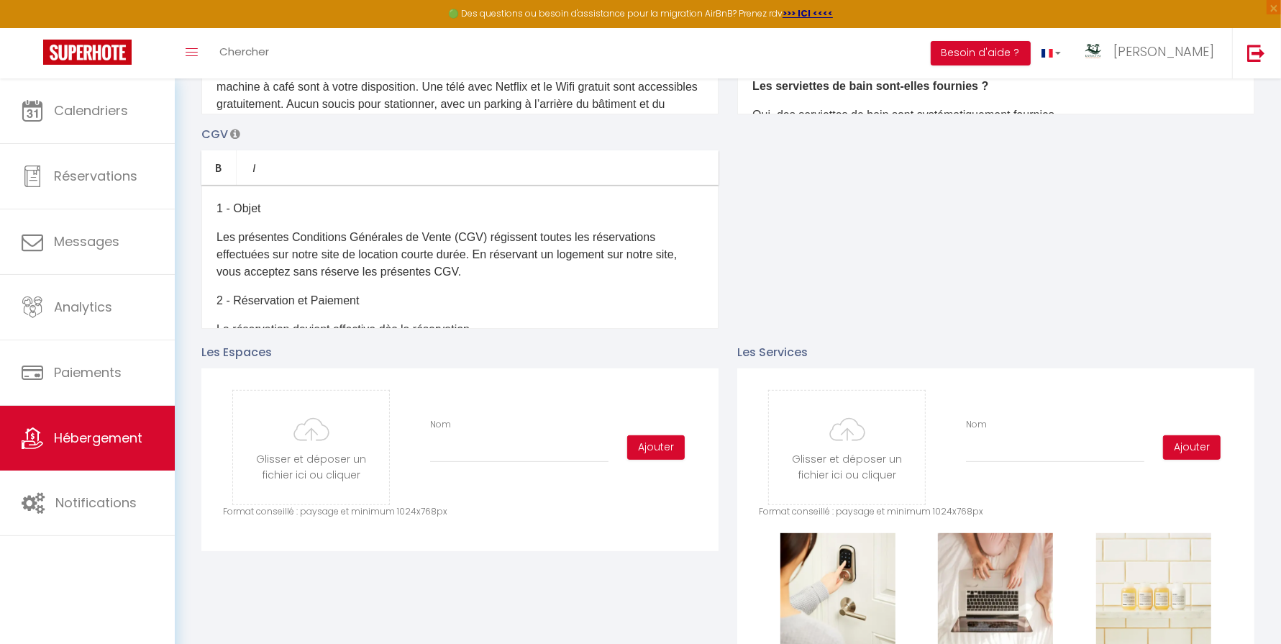
scroll to position [0, 0]
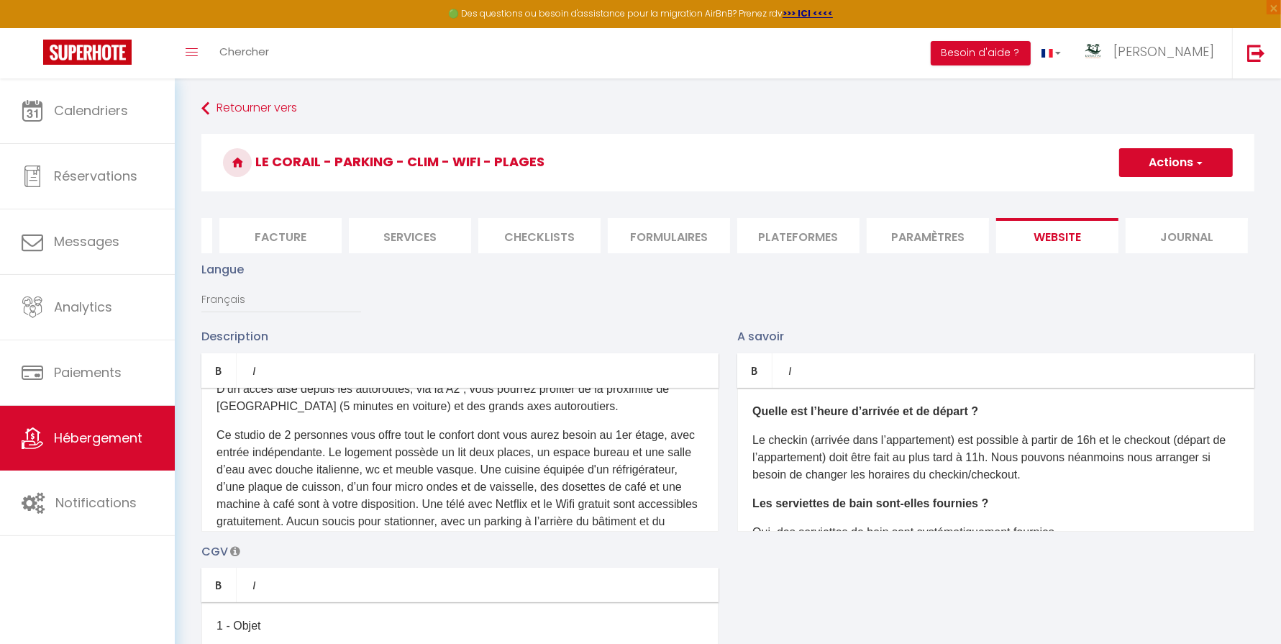
click at [799, 244] on li "Plateformes" at bounding box center [798, 235] width 122 height 35
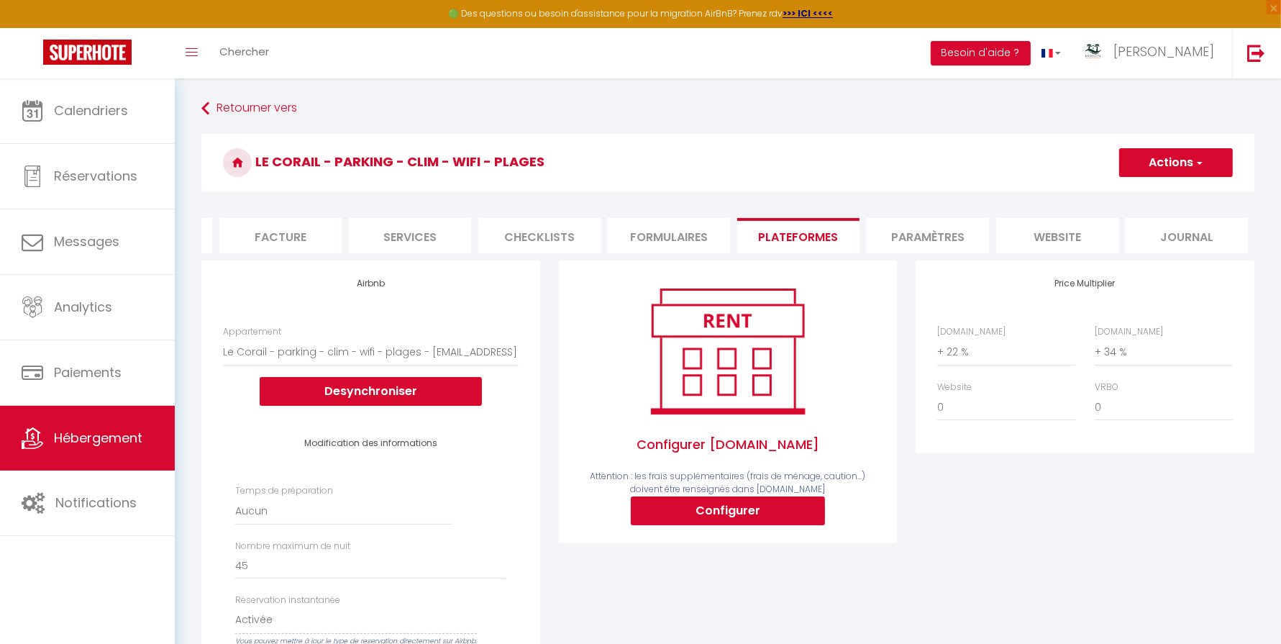
click at [920, 242] on li "Paramètres" at bounding box center [928, 235] width 122 height 35
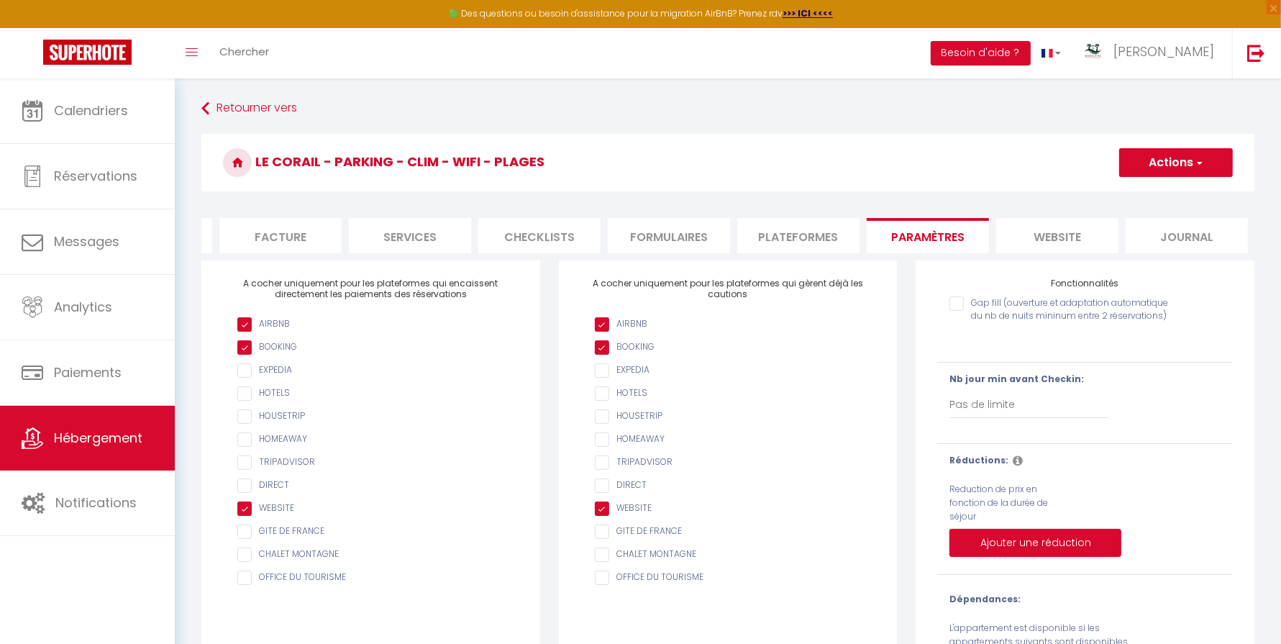
click at [803, 239] on li "Plateformes" at bounding box center [798, 235] width 122 height 35
select select
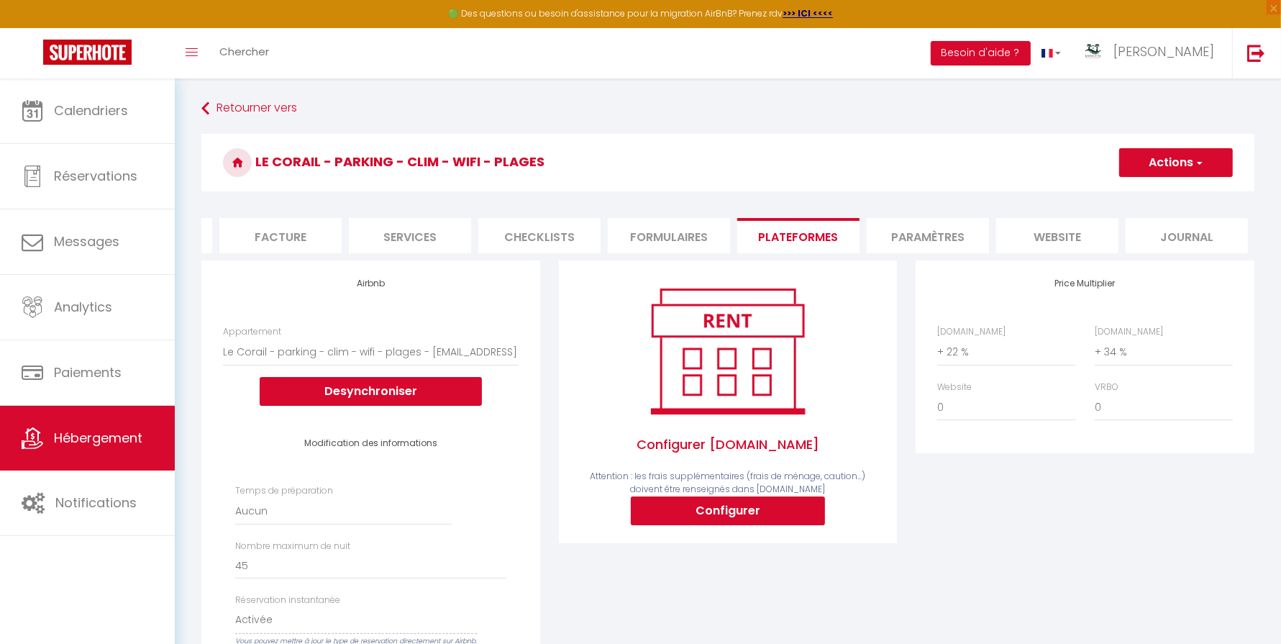
click at [1081, 235] on li "website" at bounding box center [1057, 235] width 122 height 35
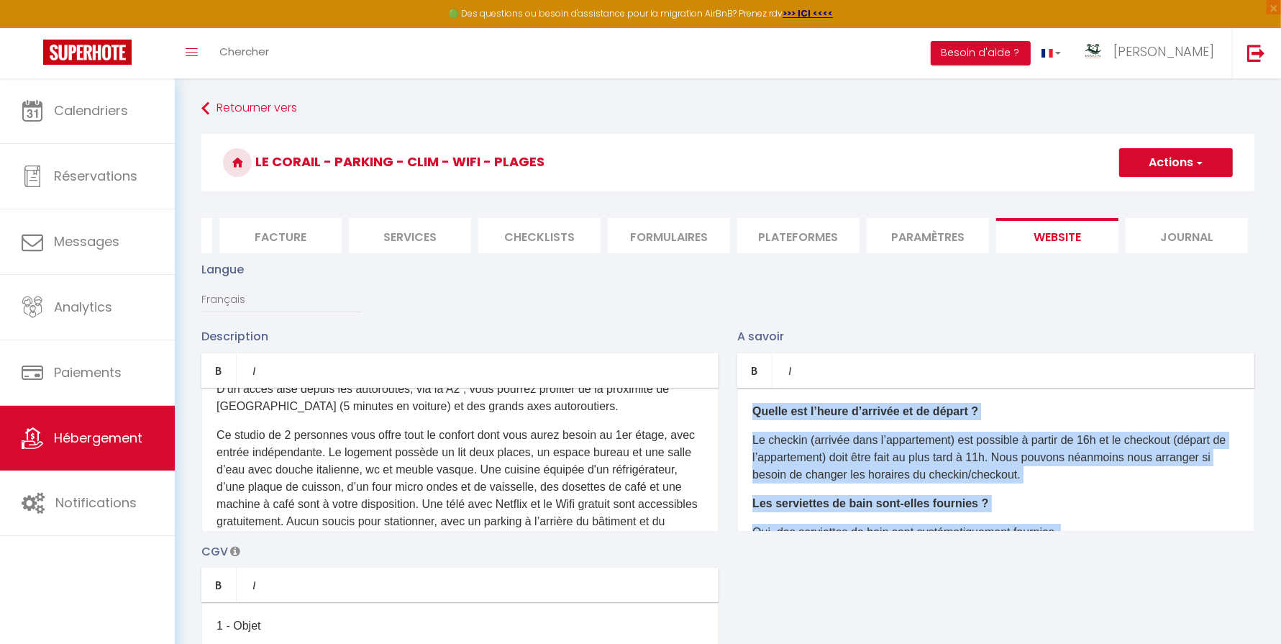
scroll to position [171, 0]
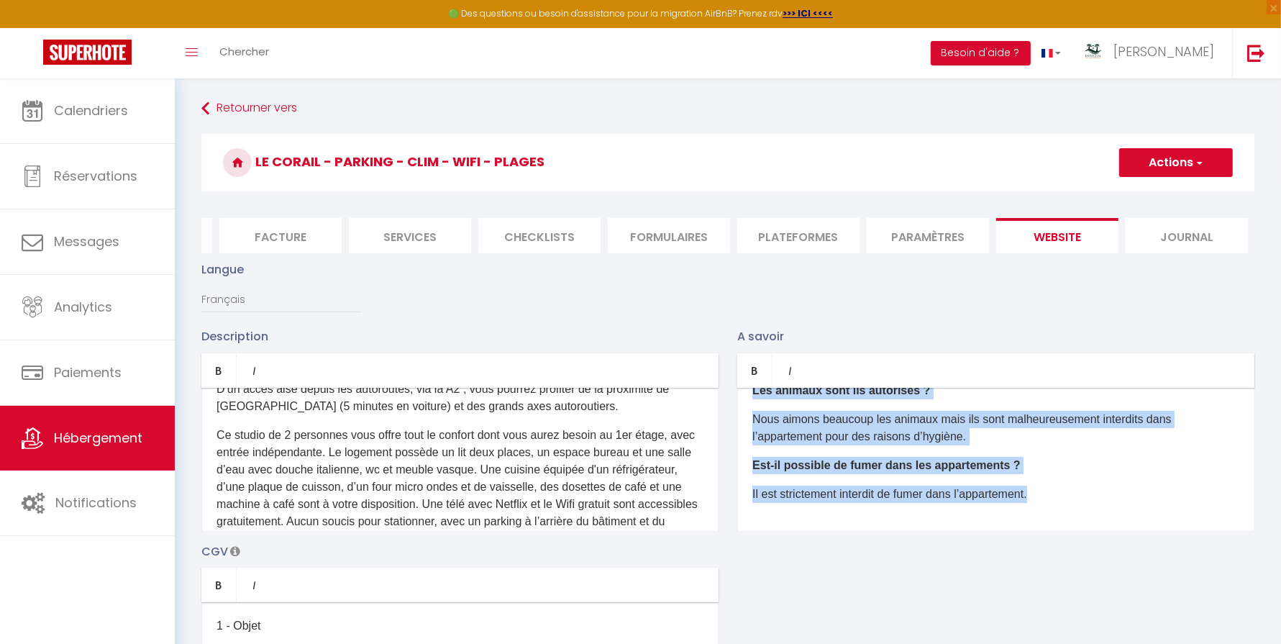
drag, startPoint x: 751, startPoint y: 409, endPoint x: 841, endPoint y: 606, distance: 217.3
click at [841, 606] on div "Description Bold Italic Rich text editor D'un accès aisé depuis les autoroutes,…" at bounding box center [728, 536] width 1072 height 418
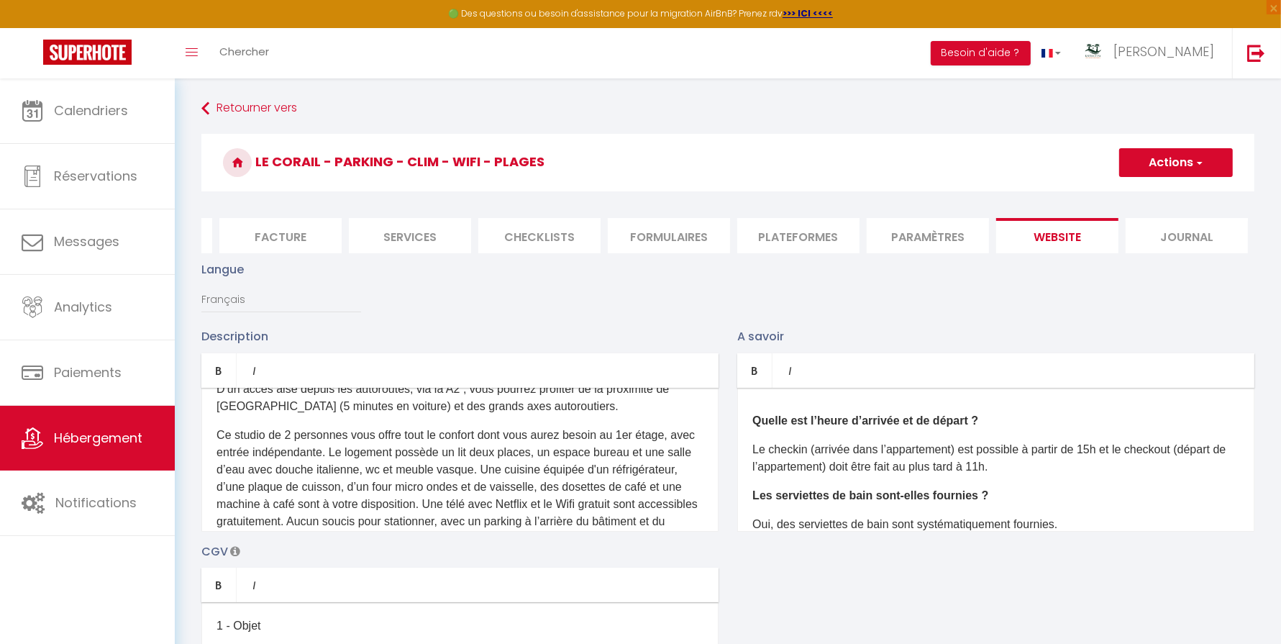
scroll to position [26, 0]
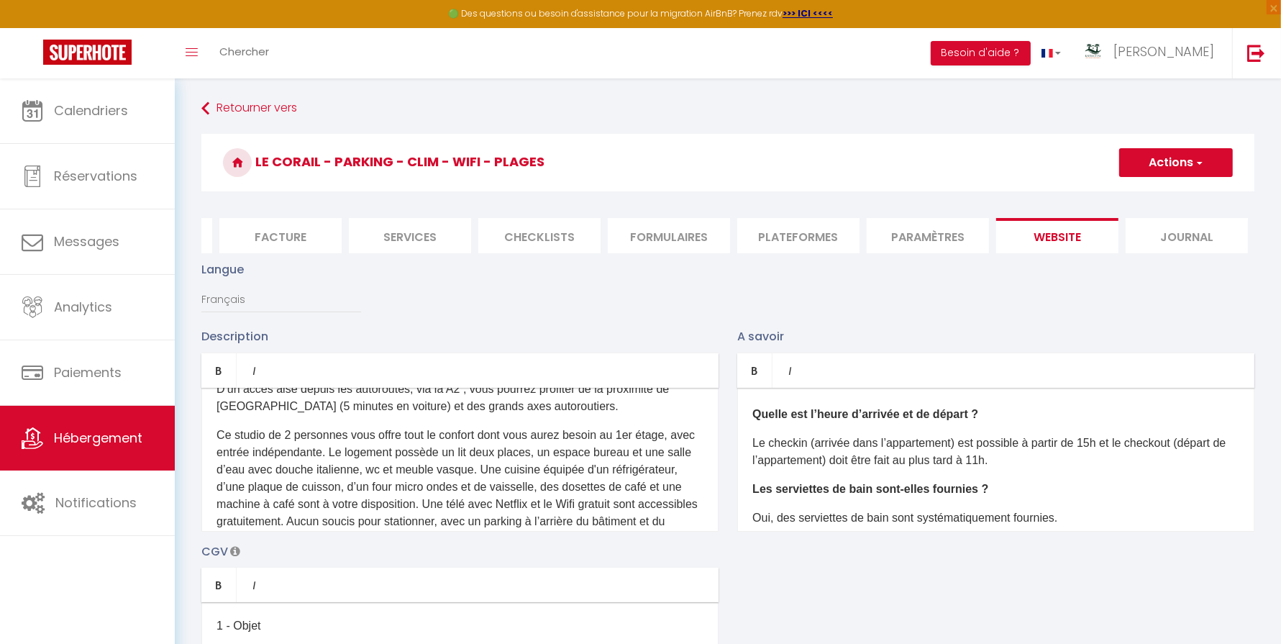
click at [1098, 445] on p "Le checkin (arrivée dans l’appartement) est possible à partir de 15h et le chec…" at bounding box center [996, 452] width 487 height 35
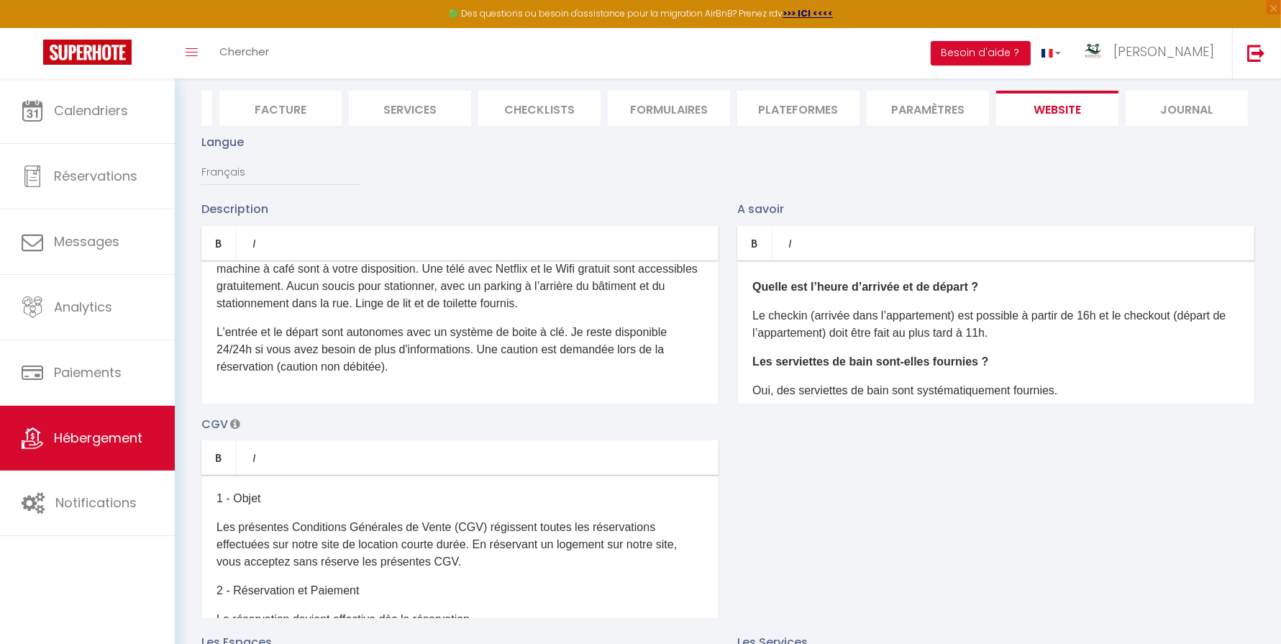
scroll to position [129, 0]
click at [505, 533] on p "Les présentes Conditions Générales de Vente (CGV) régissent toutes les réservat…" at bounding box center [460, 543] width 487 height 52
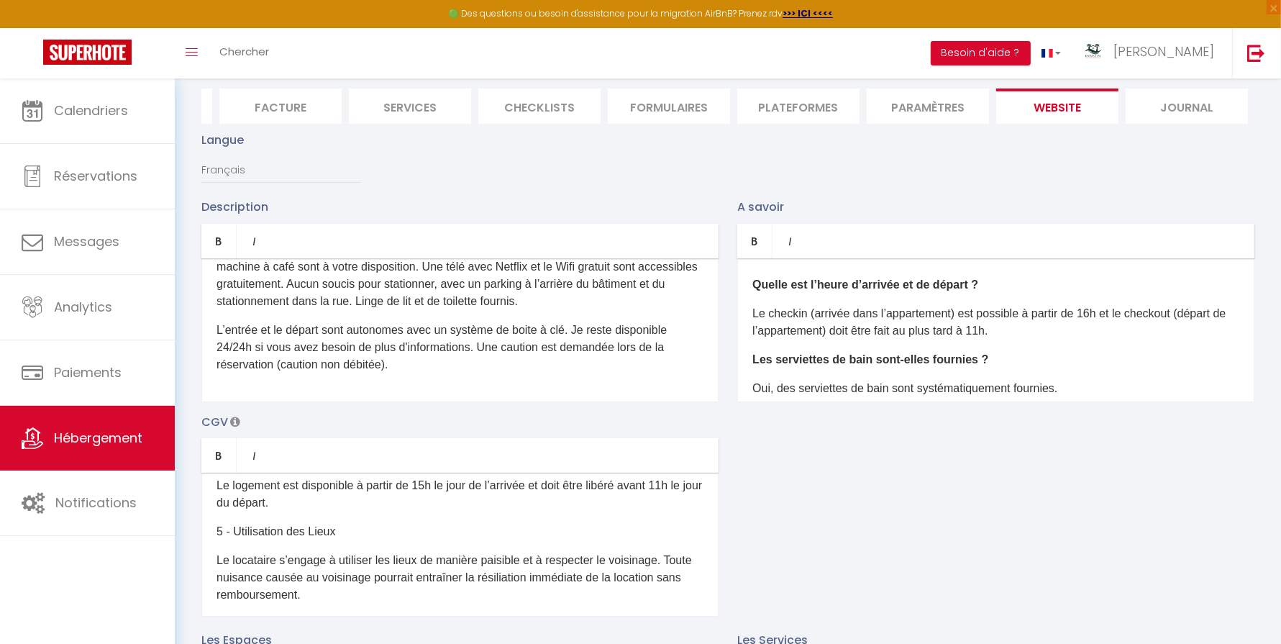
scroll to position [248, 0]
click at [429, 486] on p "Le logement est disponible à partir de 15h le jour de l’arrivée et doit être li…" at bounding box center [460, 493] width 487 height 35
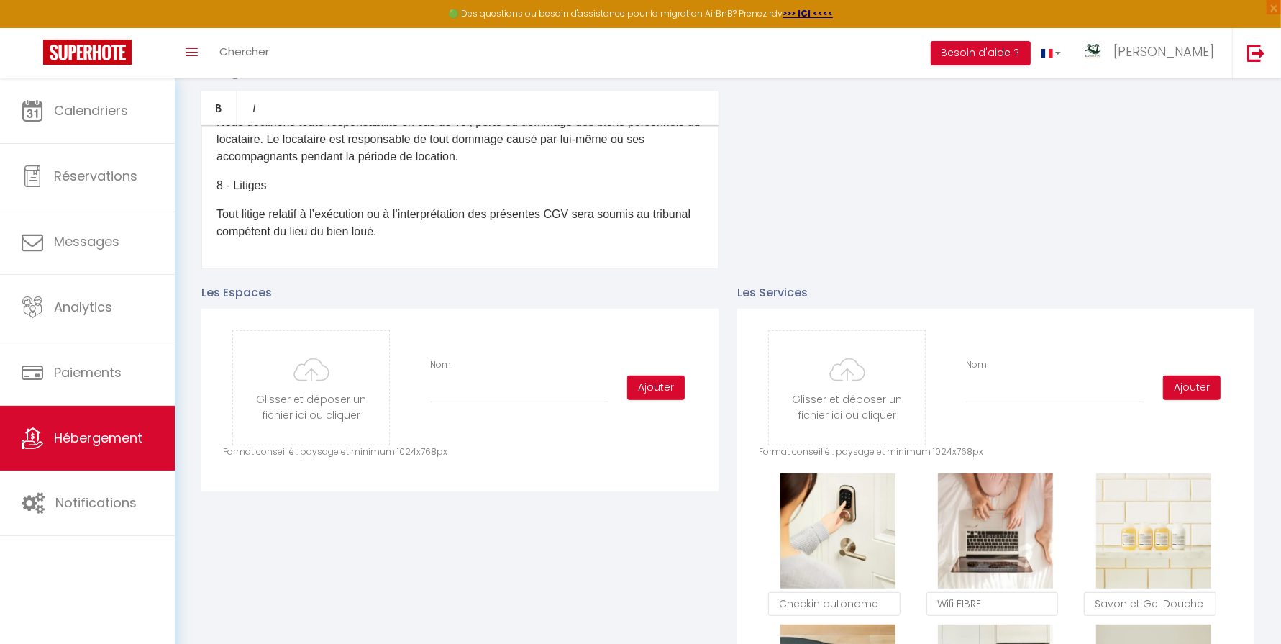
scroll to position [501, 0]
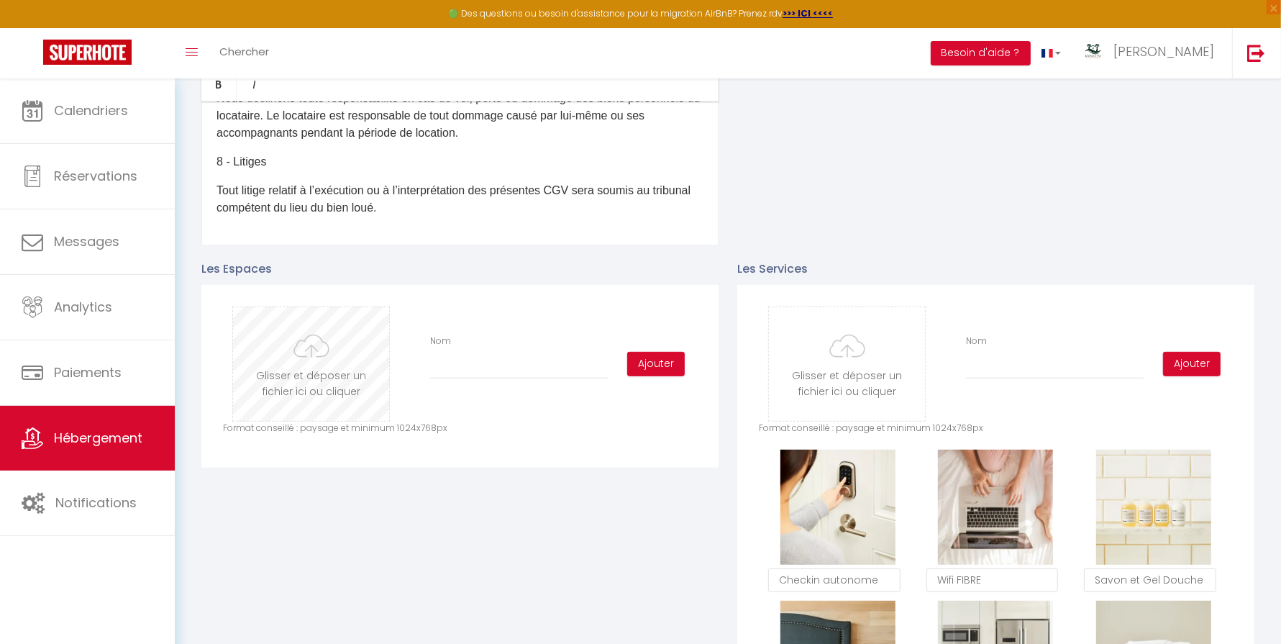
click at [297, 370] on input "file" at bounding box center [311, 364] width 156 height 114
type input "C:\fakepath\chambre + bureau.jpeg"
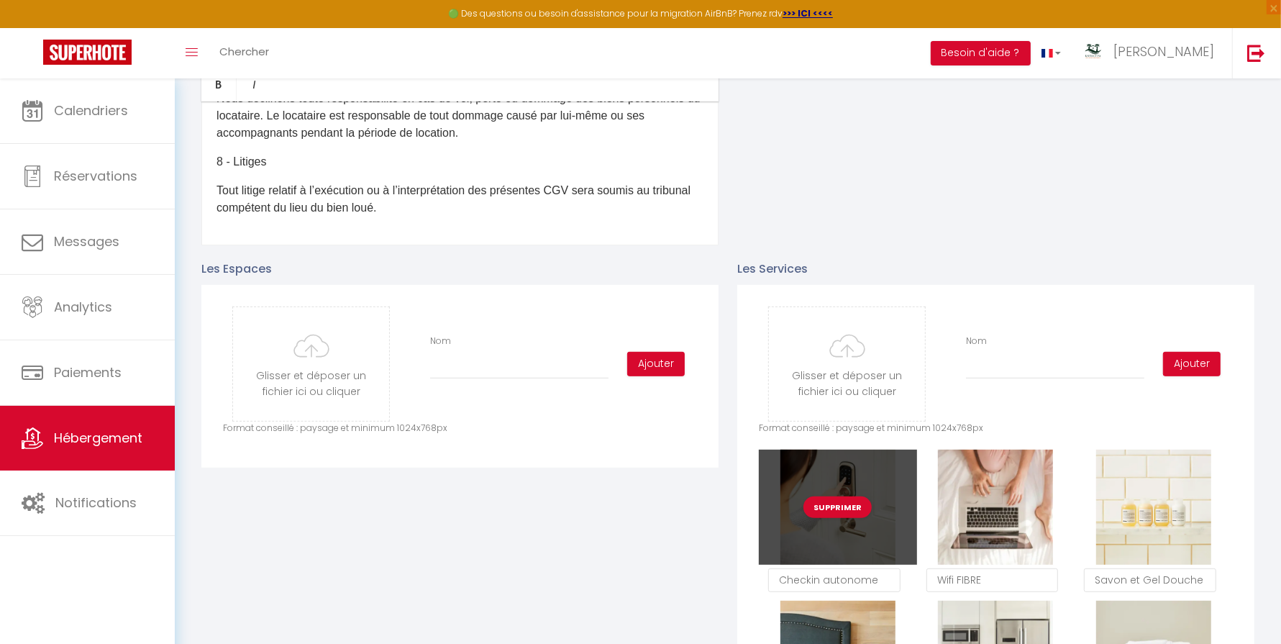
checkbox input "false"
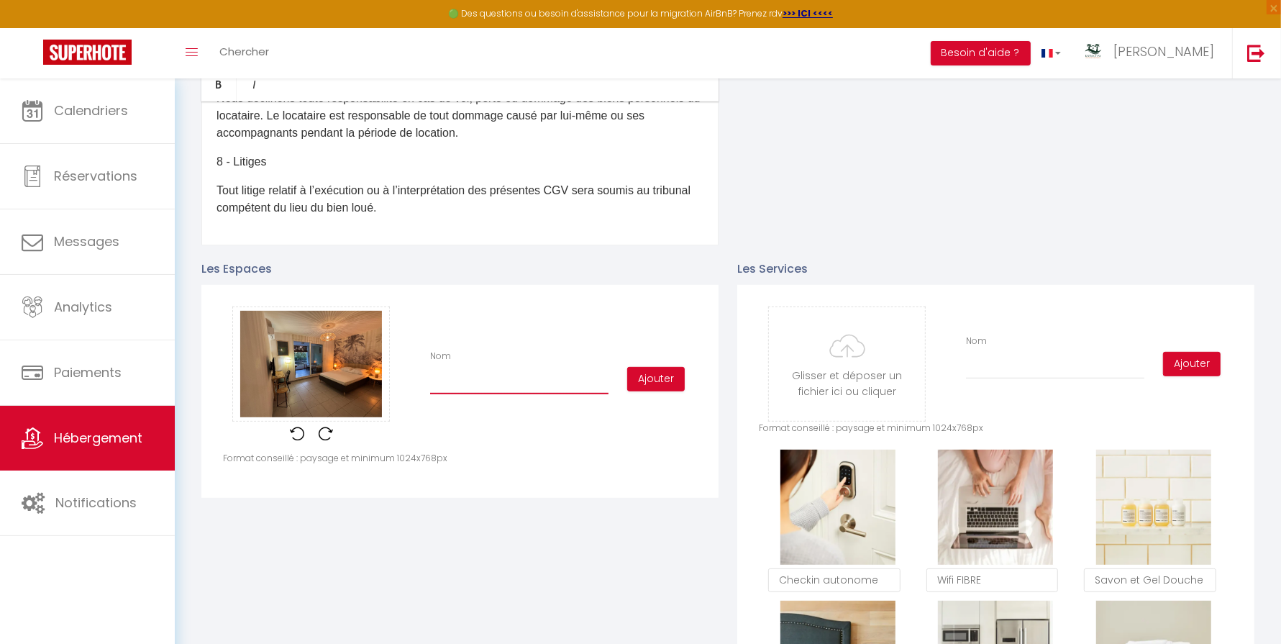
click at [457, 391] on input "Nom" at bounding box center [519, 381] width 178 height 26
type input "L"
checkbox input "false"
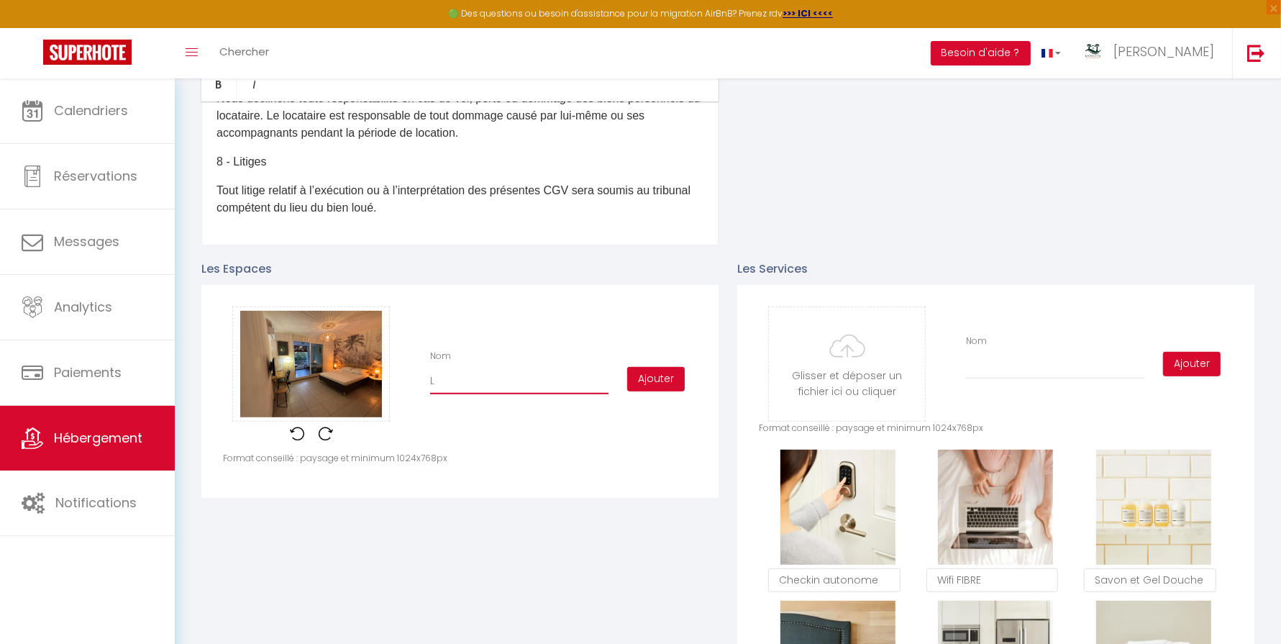
type input "LA"
checkbox input "false"
type input "LA"
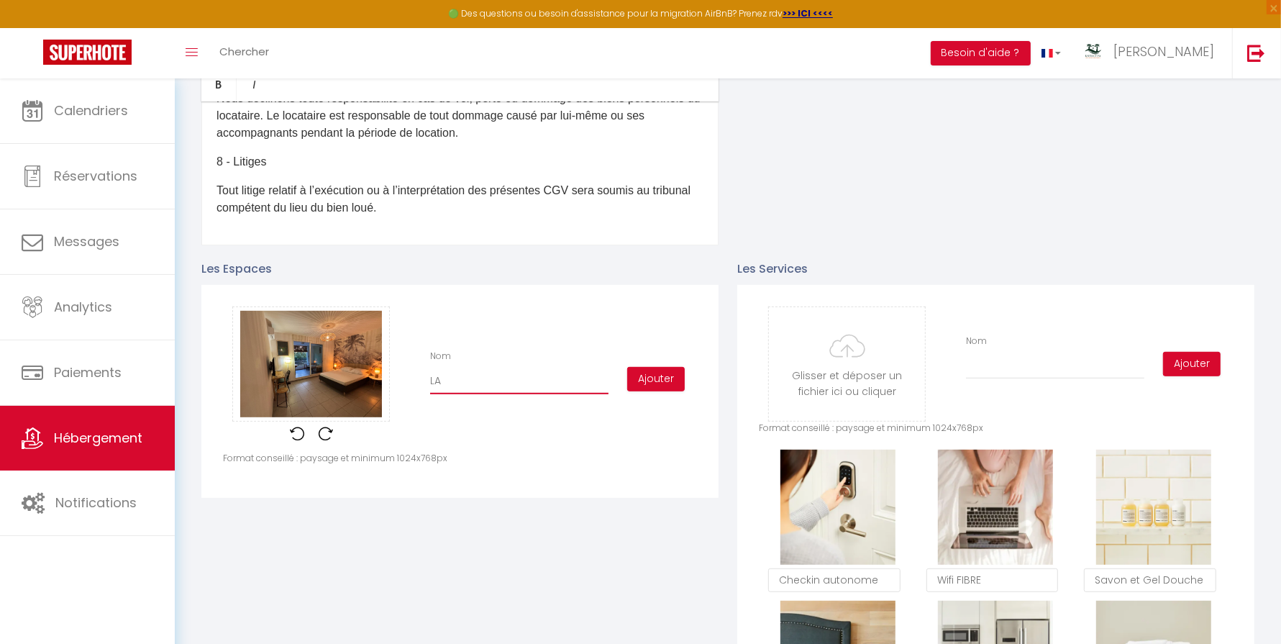
checkbox input "false"
type input "LA C"
checkbox input "false"
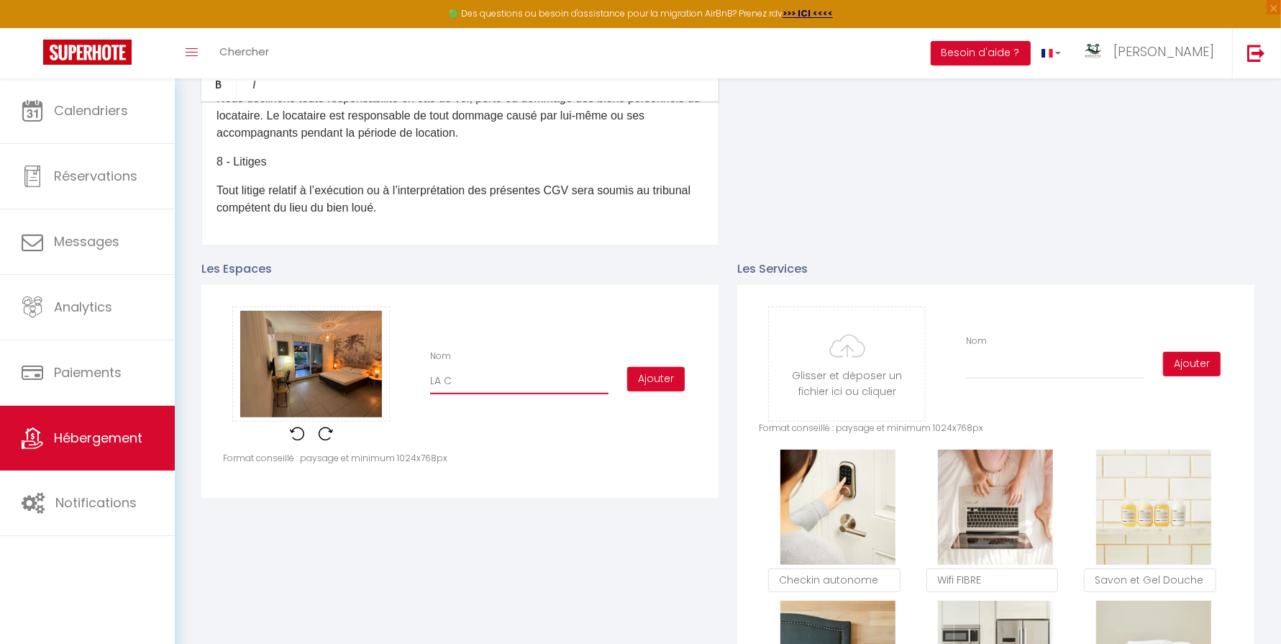
checkbox input "false"
type input "LA CH"
checkbox input "false"
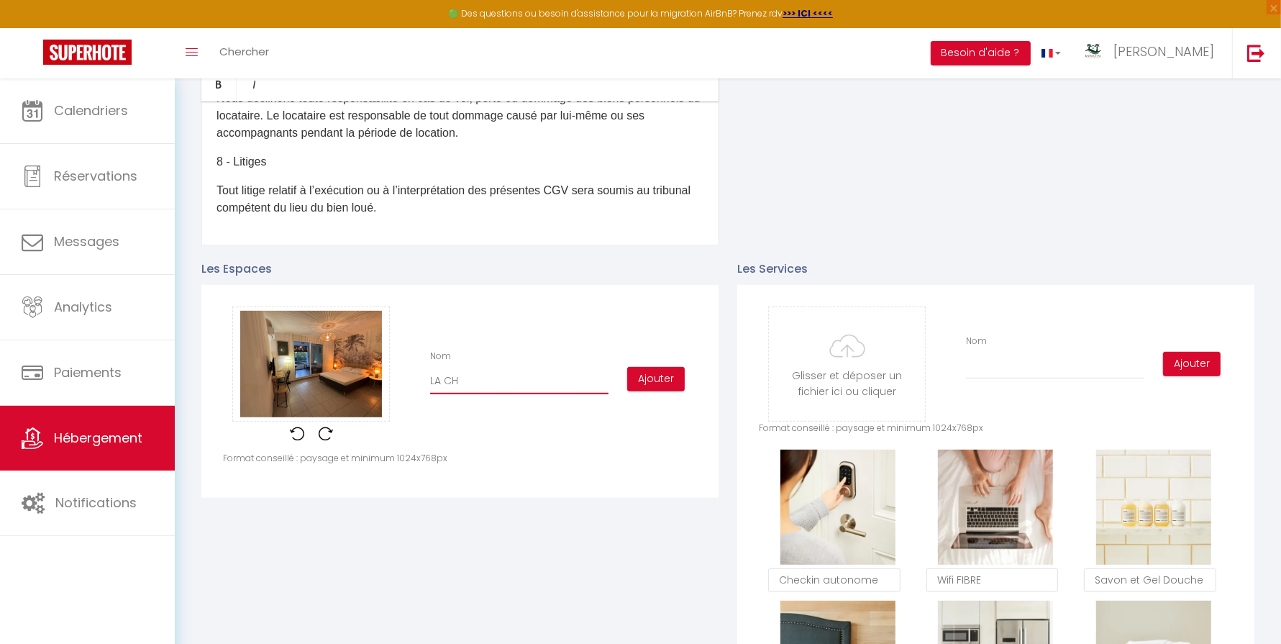
checkbox input "false"
type input "LA CHA"
checkbox input "false"
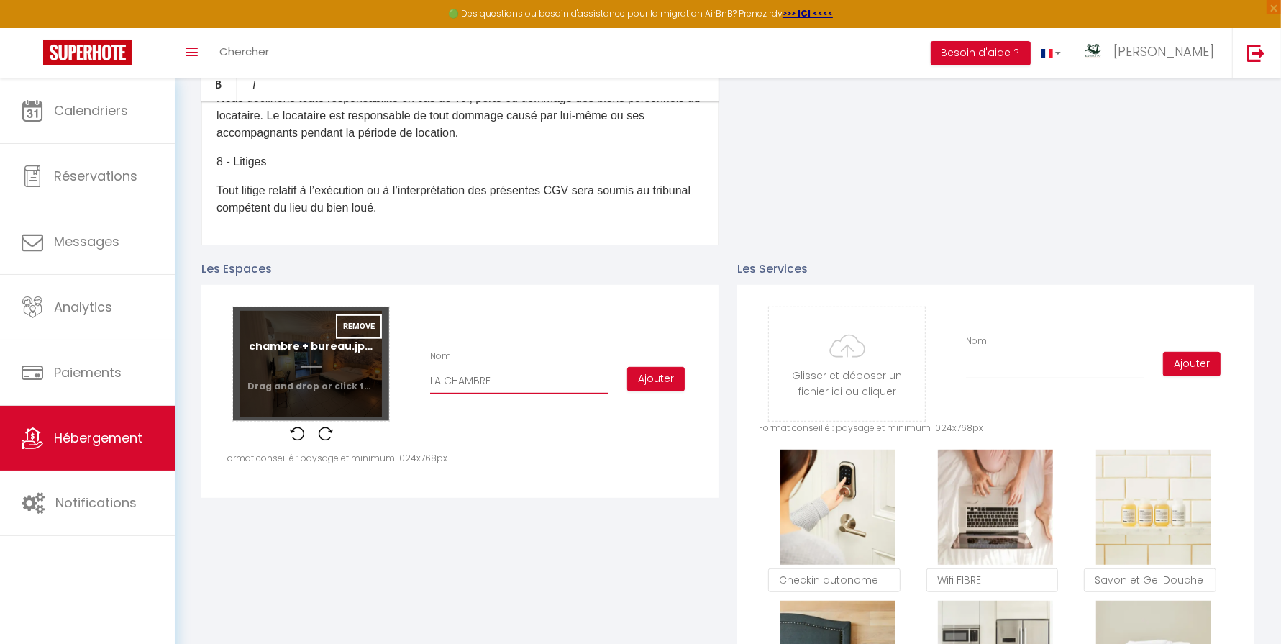
drag, startPoint x: 497, startPoint y: 376, endPoint x: 373, endPoint y: 376, distance: 124.5
click at [373, 376] on div "Glisser et déposer un fichier ici ou cliquer Ooops, something wrong happened. R…" at bounding box center [460, 378] width 474 height 145
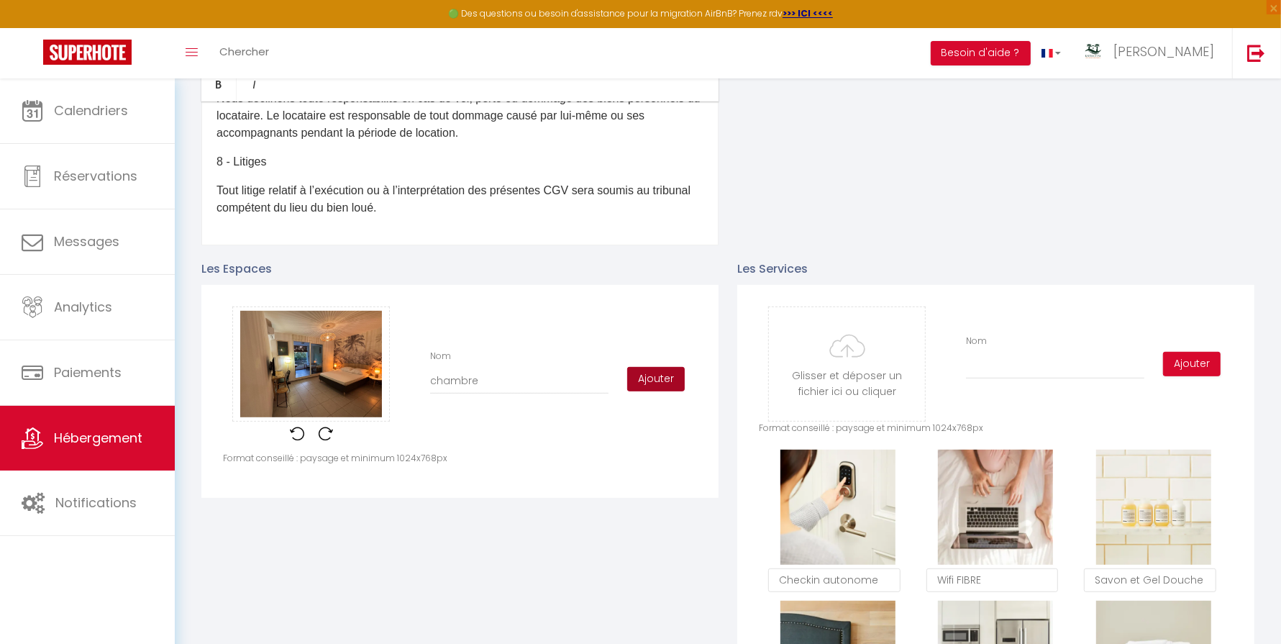
click at [653, 374] on button "Ajouter" at bounding box center [656, 379] width 58 height 24
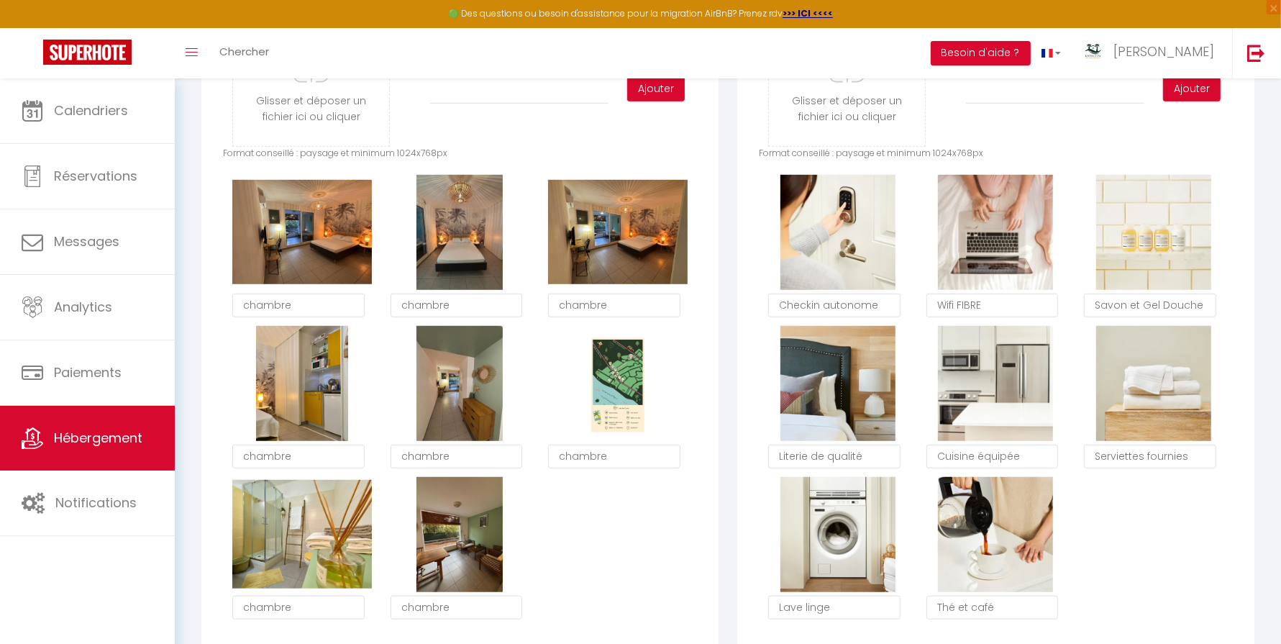
scroll to position [779, 0]
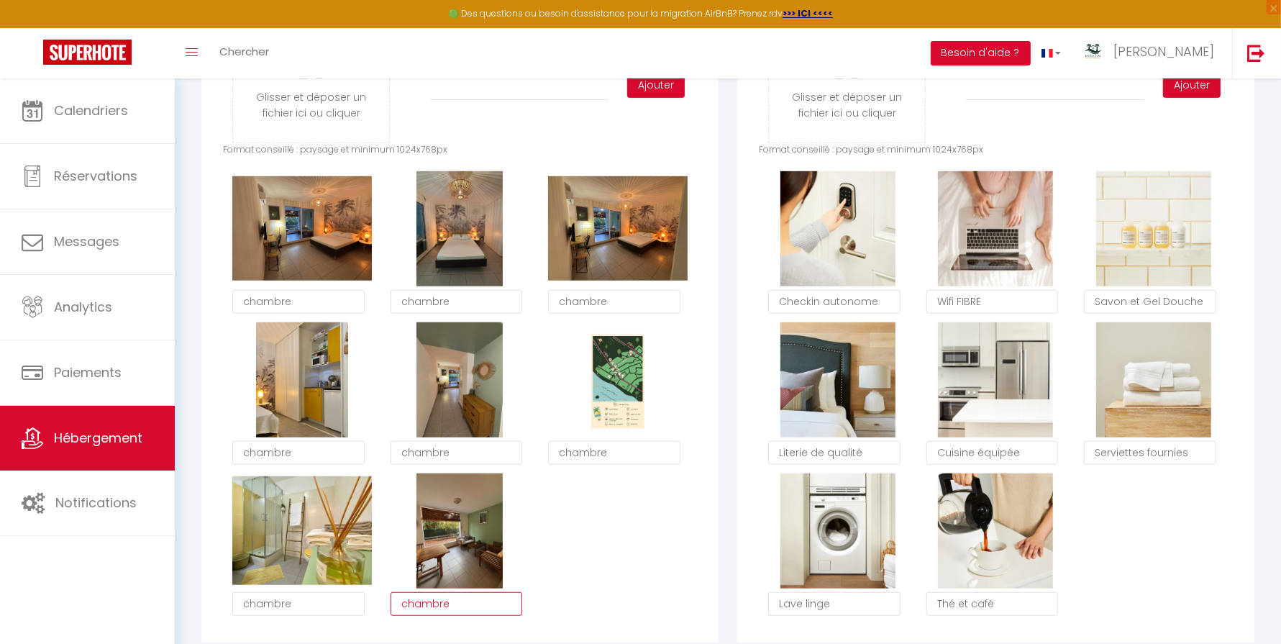
click at [441, 599] on textarea "chambre" at bounding box center [457, 604] width 132 height 24
click at [310, 604] on textarea "chambre" at bounding box center [298, 604] width 132 height 24
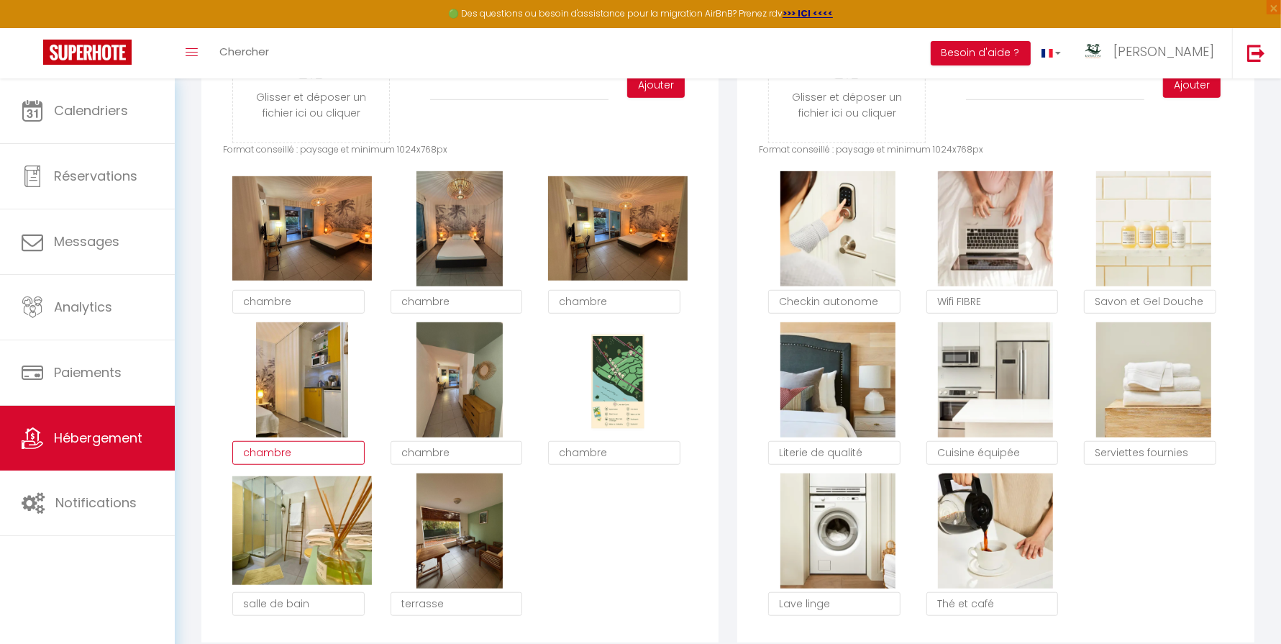
click at [302, 453] on textarea "chambre" at bounding box center [298, 453] width 132 height 24
click at [601, 450] on textarea "chambre" at bounding box center [614, 453] width 132 height 24
click at [631, 483] on div "Supprimer chambre Supprimer chambre Supprimer chambre Supprimer kitchenette Sup…" at bounding box center [460, 397] width 474 height 453
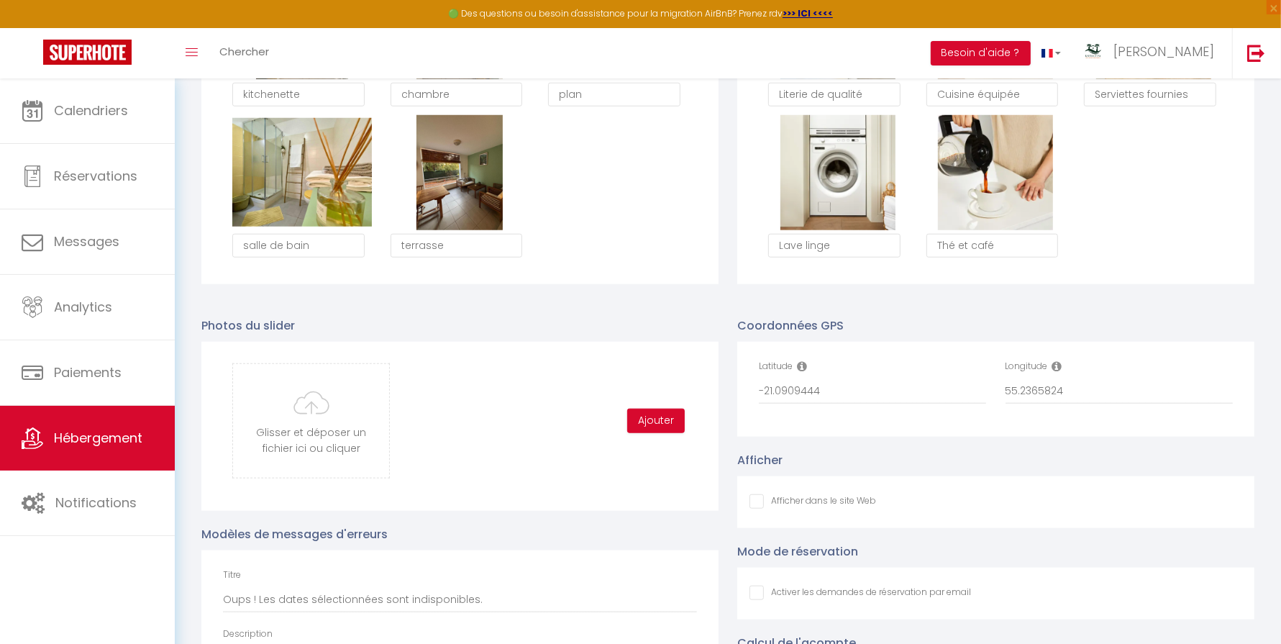
scroll to position [1147, 0]
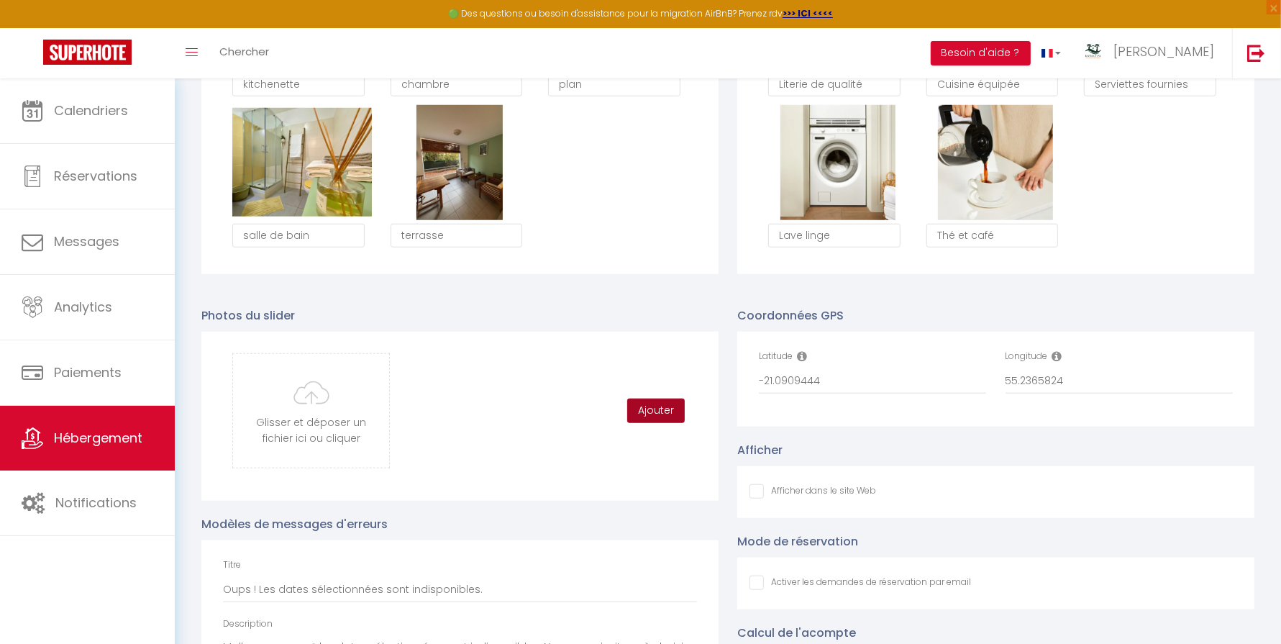
click at [658, 417] on button "Ajouter" at bounding box center [656, 411] width 58 height 24
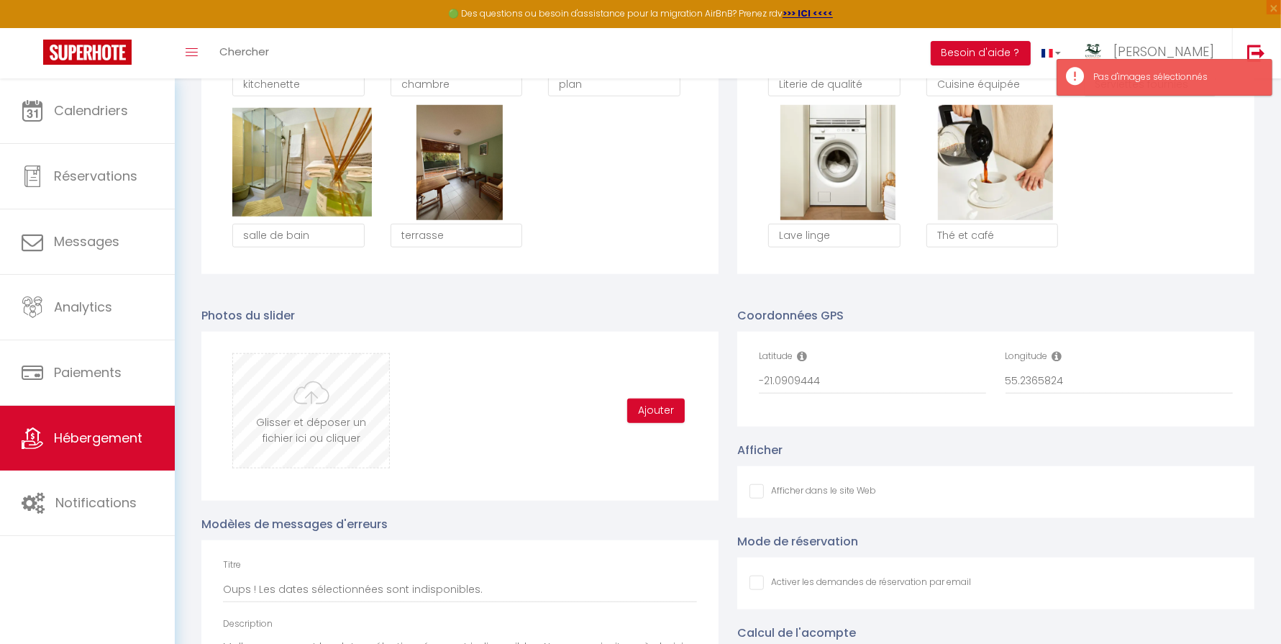
click at [370, 427] on input "file" at bounding box center [311, 411] width 156 height 114
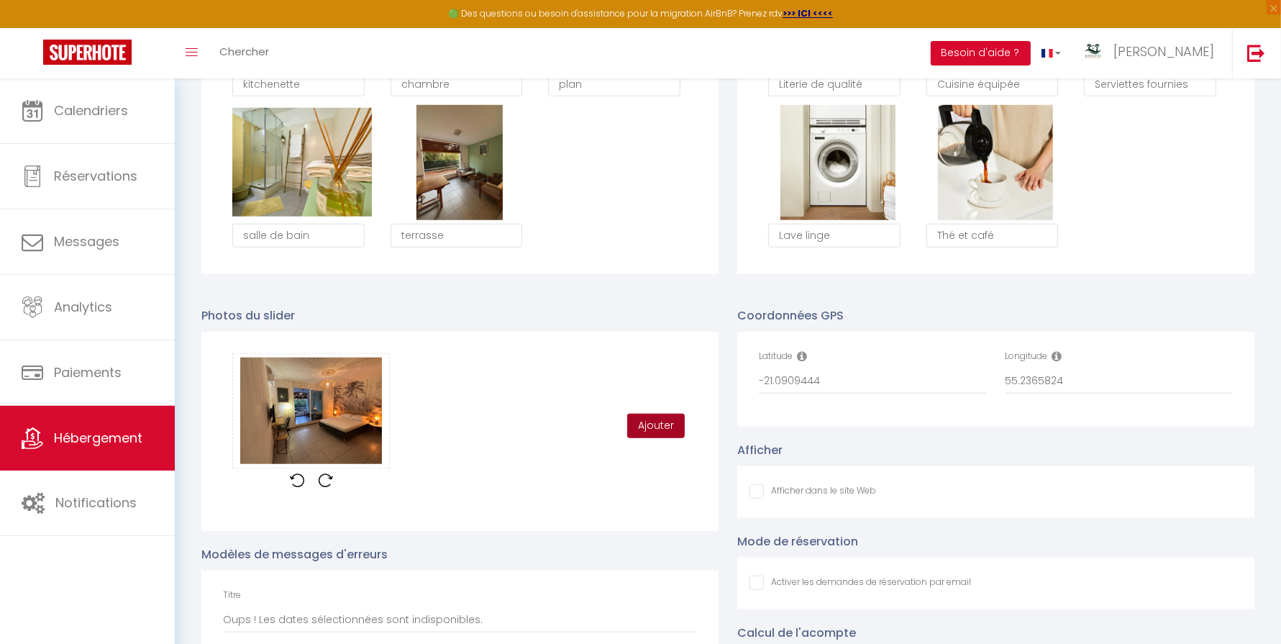
click at [637, 423] on button "Ajouter" at bounding box center [656, 426] width 58 height 24
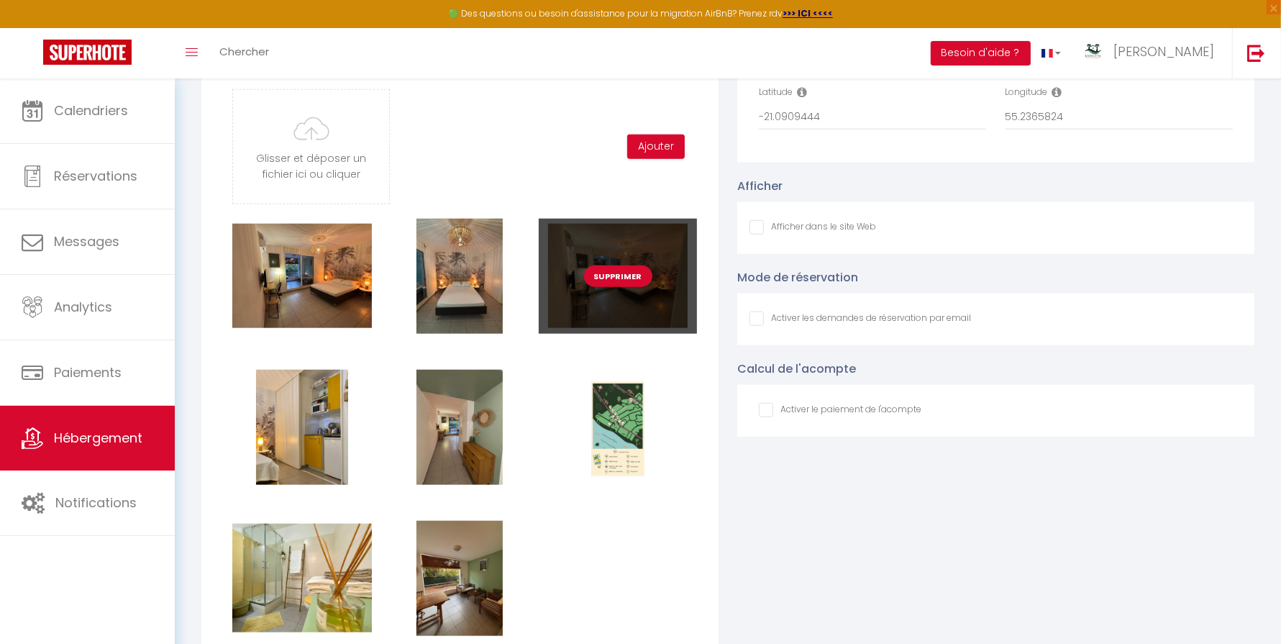
scroll to position [1417, 0]
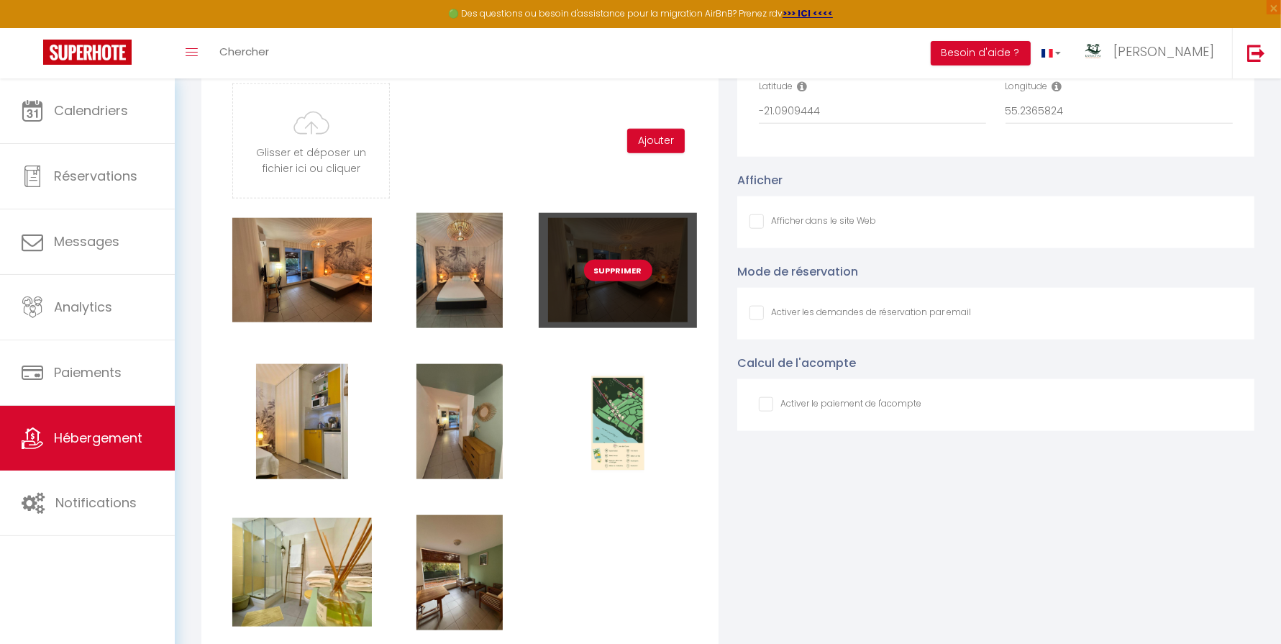
click at [640, 268] on button "Supprimer" at bounding box center [618, 271] width 68 height 22
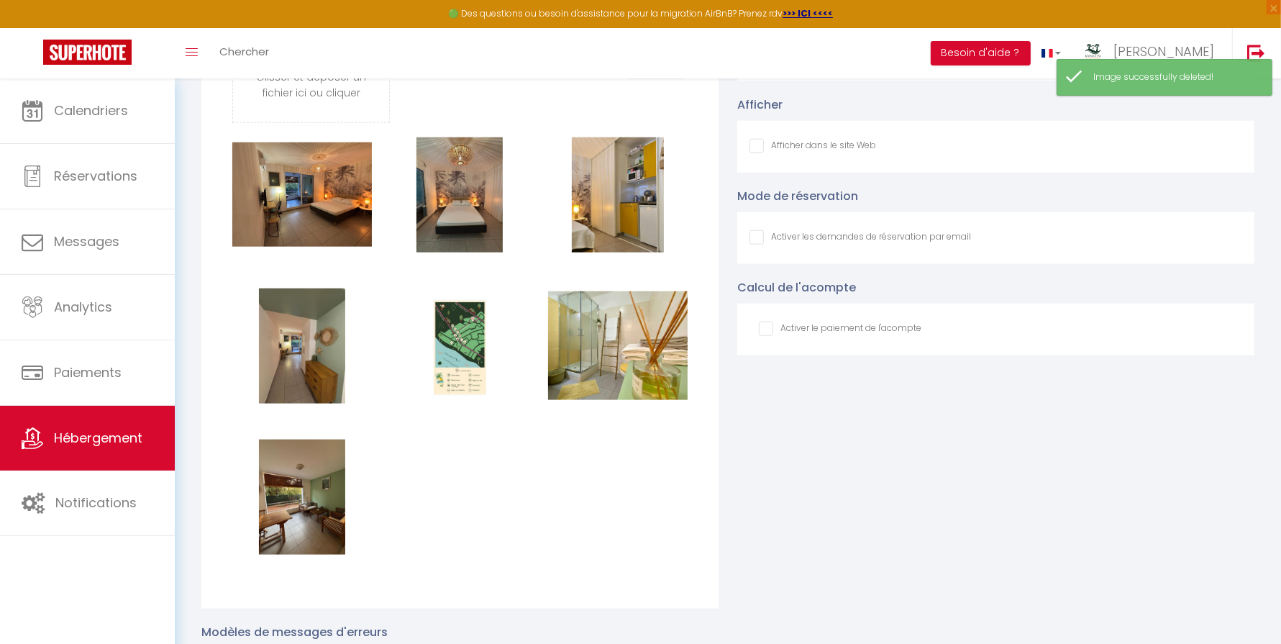
scroll to position [1501, 0]
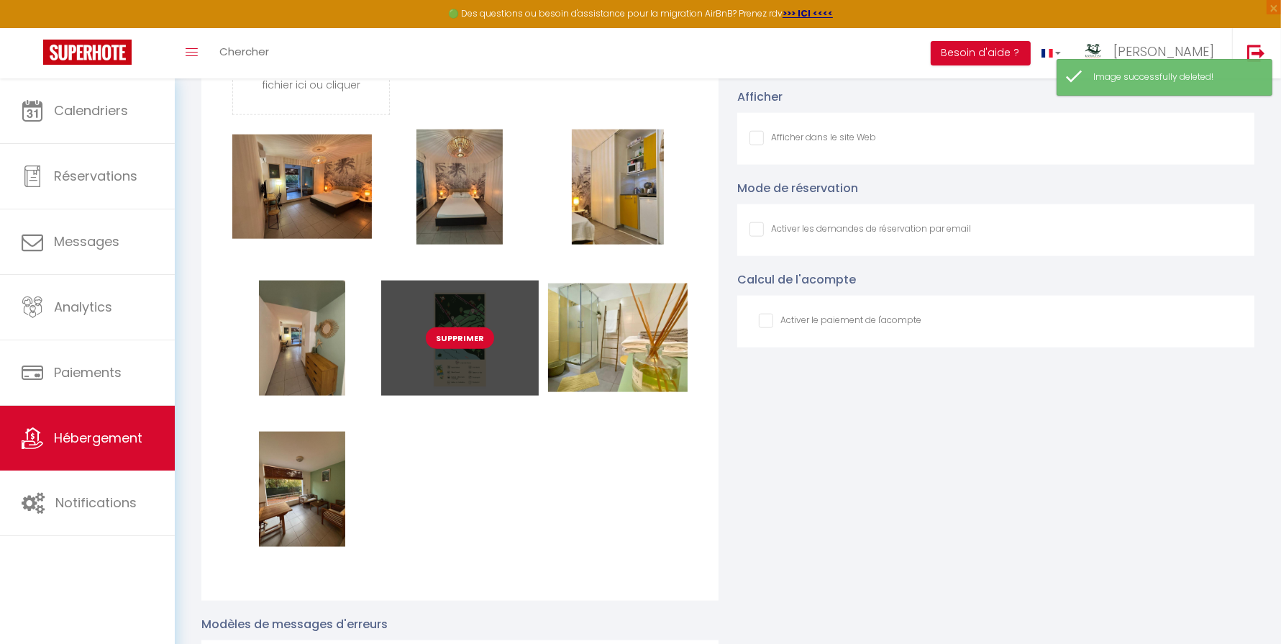
click at [465, 343] on button "Supprimer" at bounding box center [460, 338] width 68 height 22
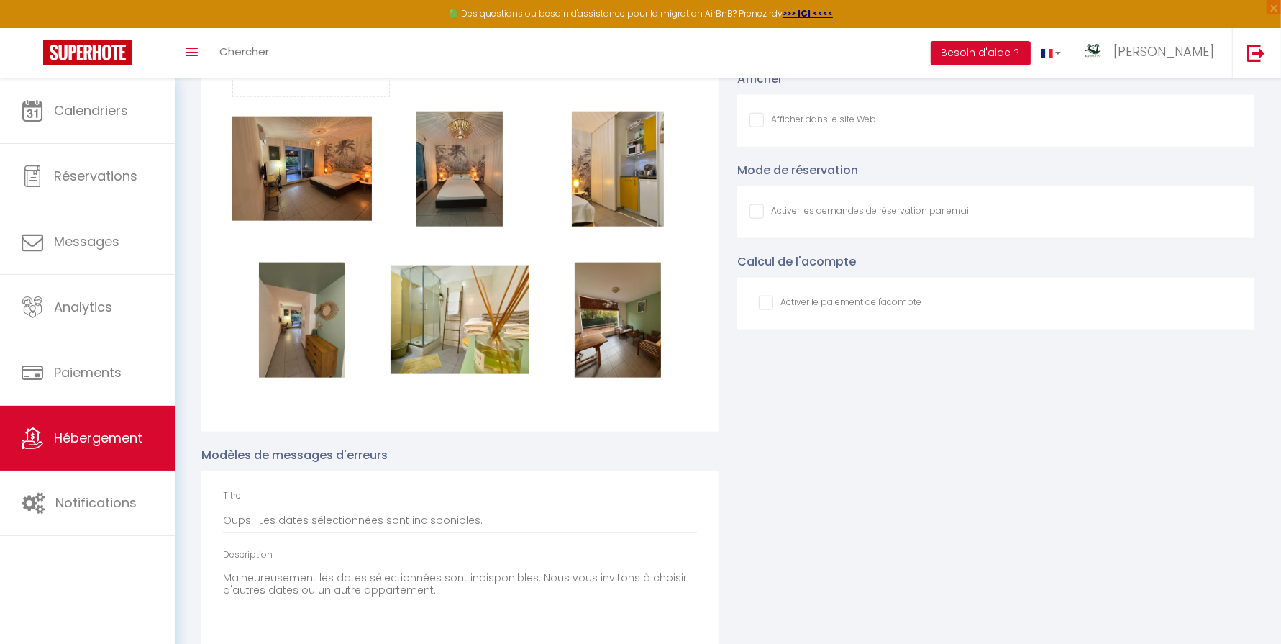
scroll to position [1494, 0]
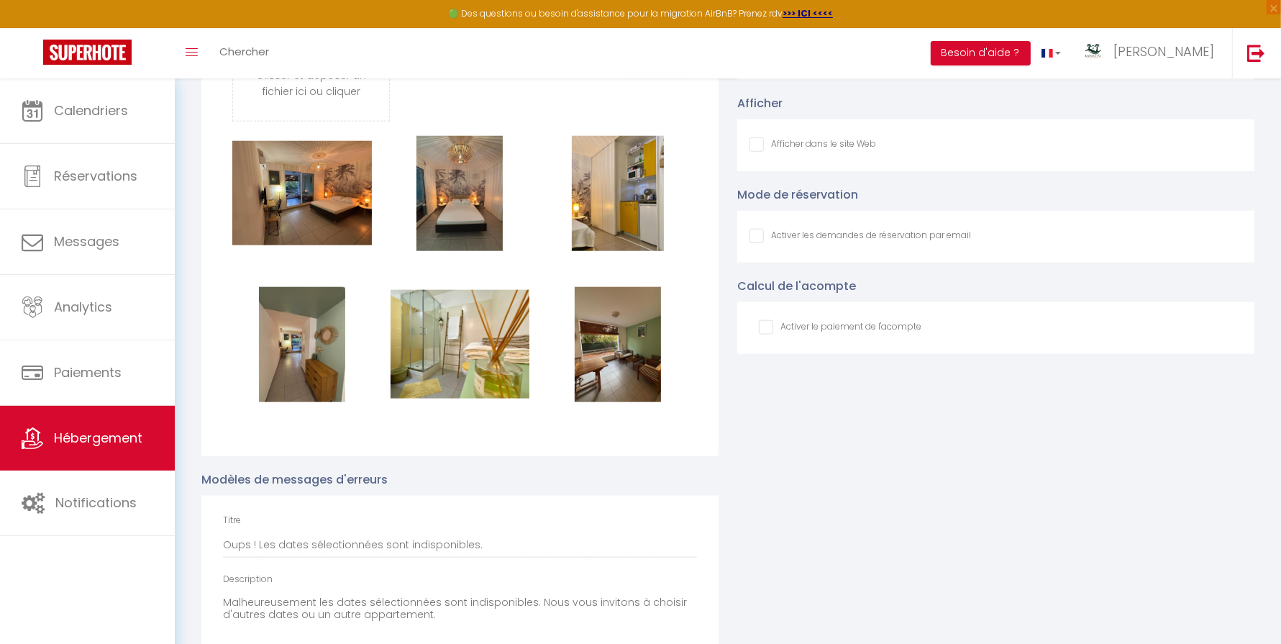
click at [760, 140] on input "Afficher dans le site Web" at bounding box center [813, 144] width 127 height 14
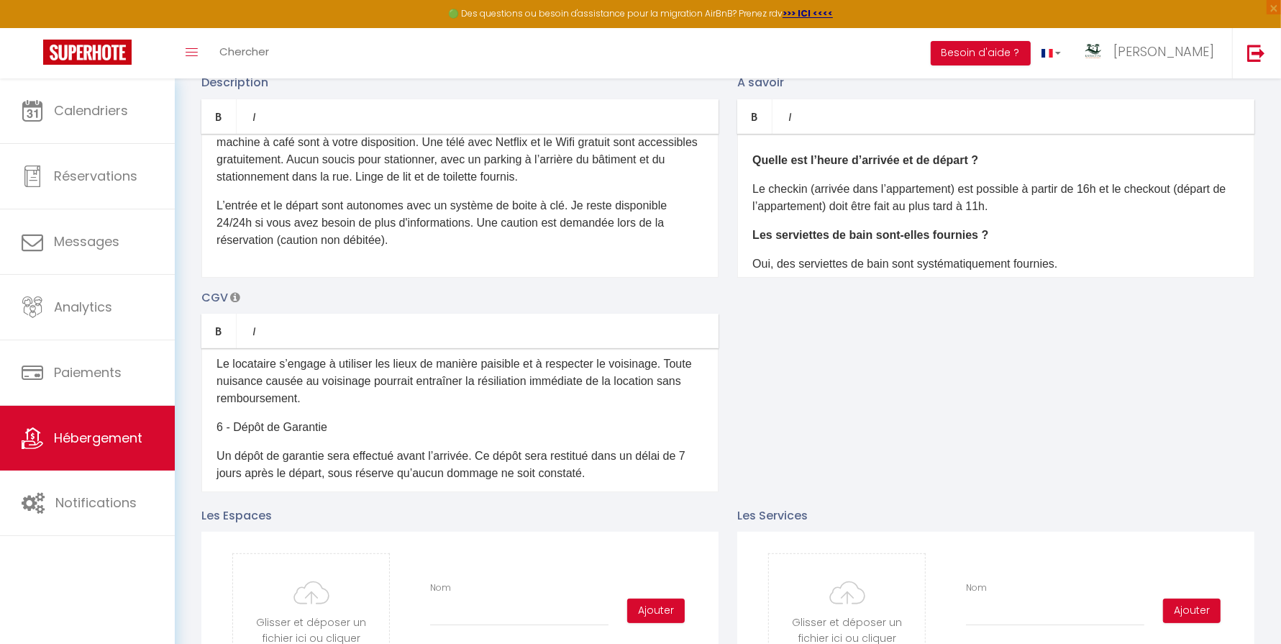
scroll to position [260, 0]
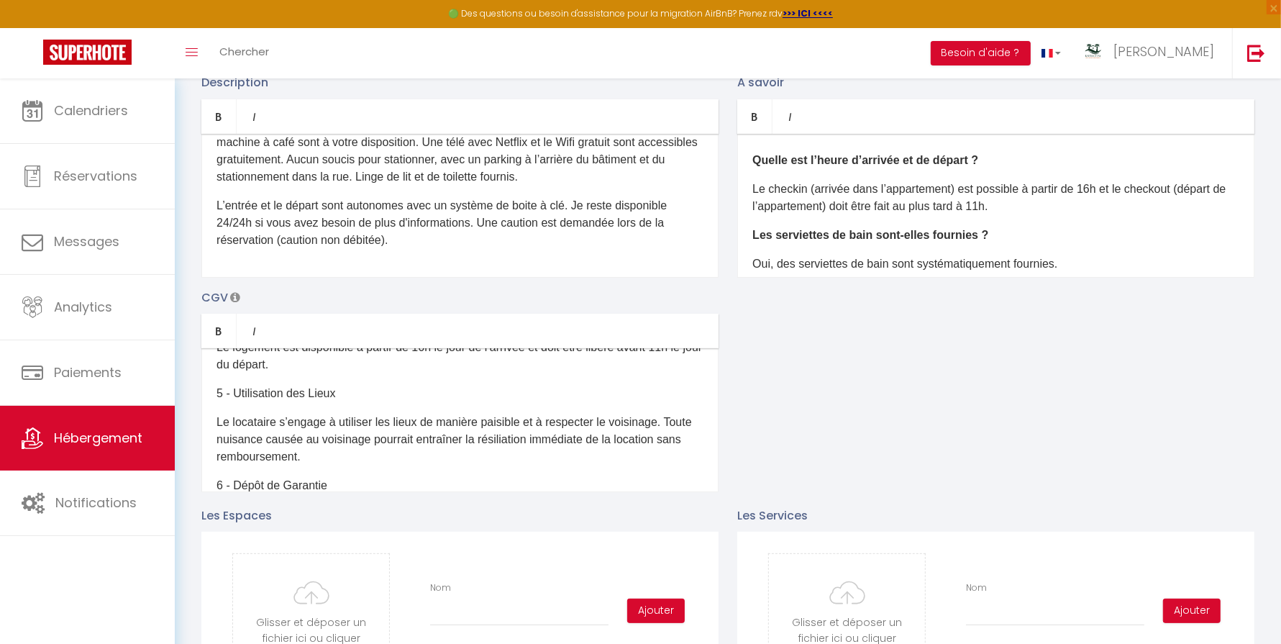
click at [493, 257] on div "D'un accès aisé depuis les autoroutes, via la A2 , vous pourrez profiter de la …" at bounding box center [459, 206] width 517 height 144
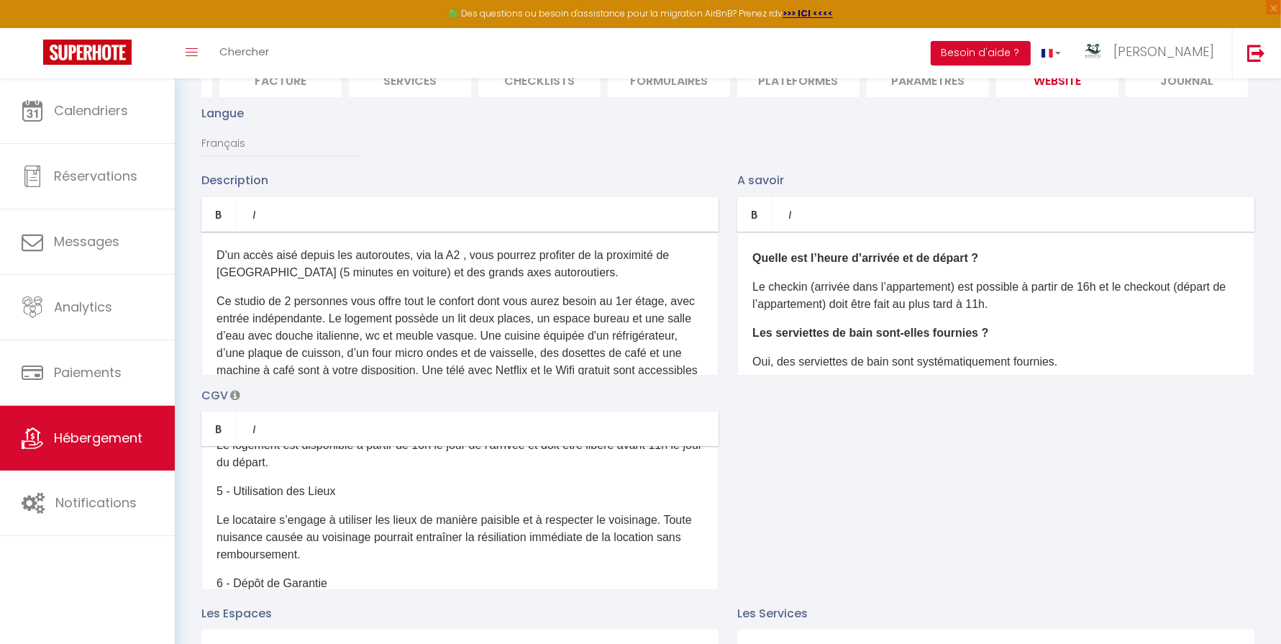
scroll to position [0, 0]
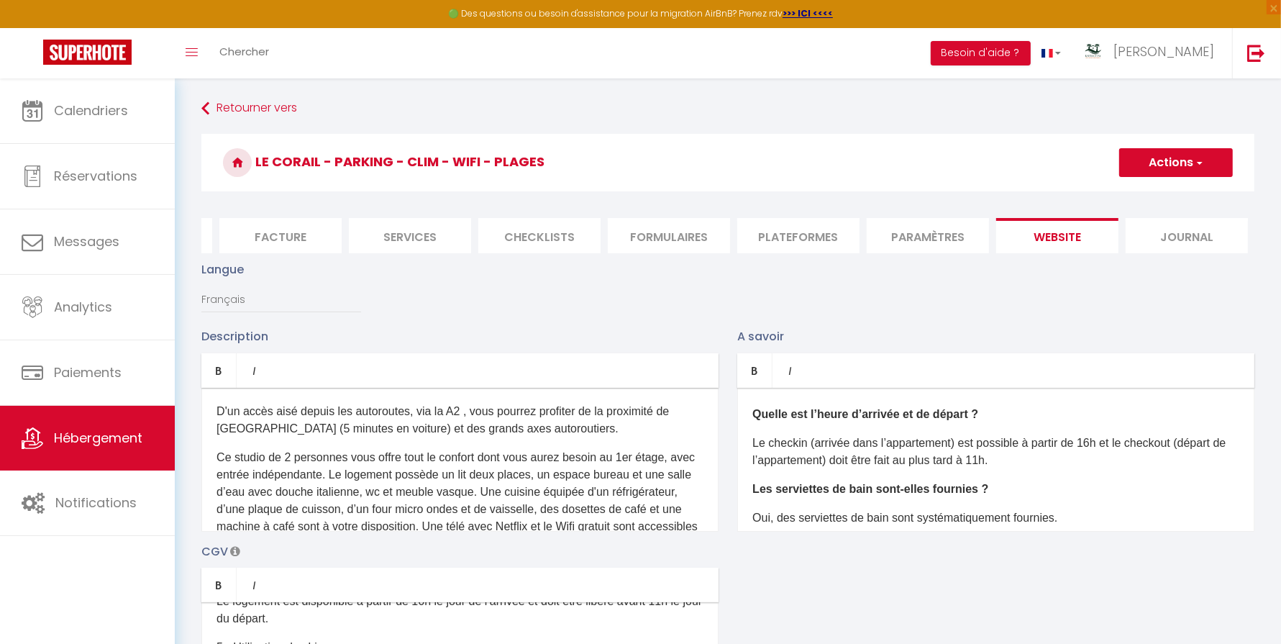
click at [390, 429] on p "D'un accès aisé depuis les autoroutes, via la A2 , vous pourrez profiter de la …" at bounding box center [460, 420] width 487 height 35
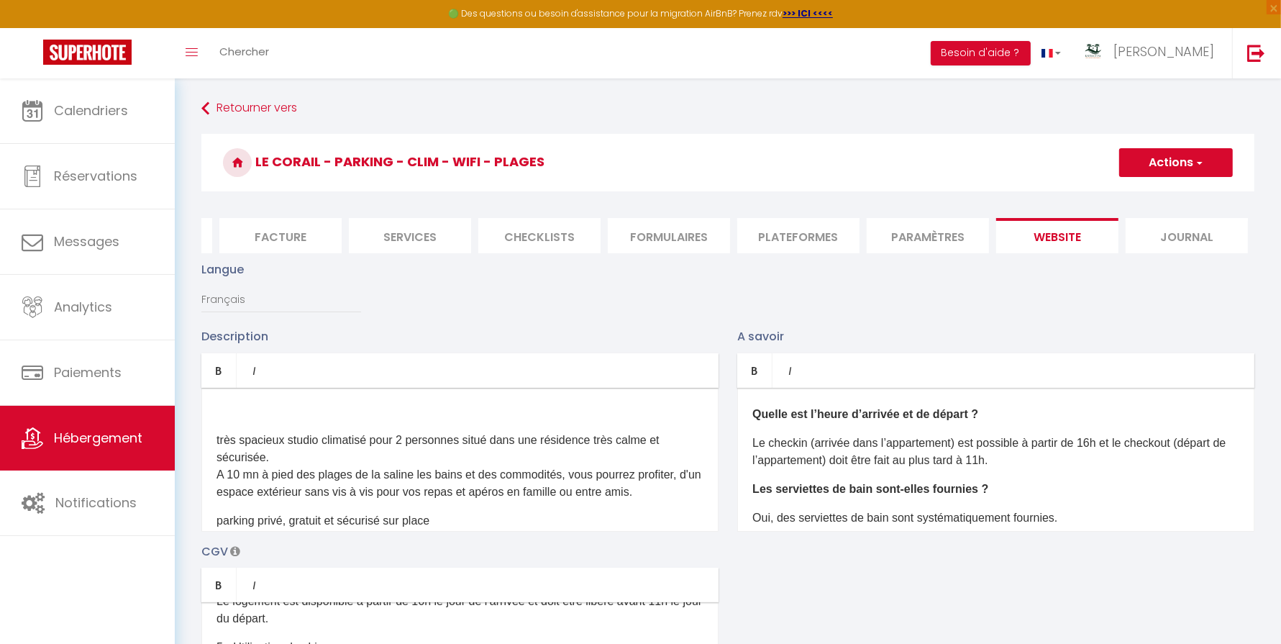
click at [441, 421] on div "très spacieux studio climatisé pour 2 personnes situé dans une résidence très c…" at bounding box center [459, 460] width 517 height 144
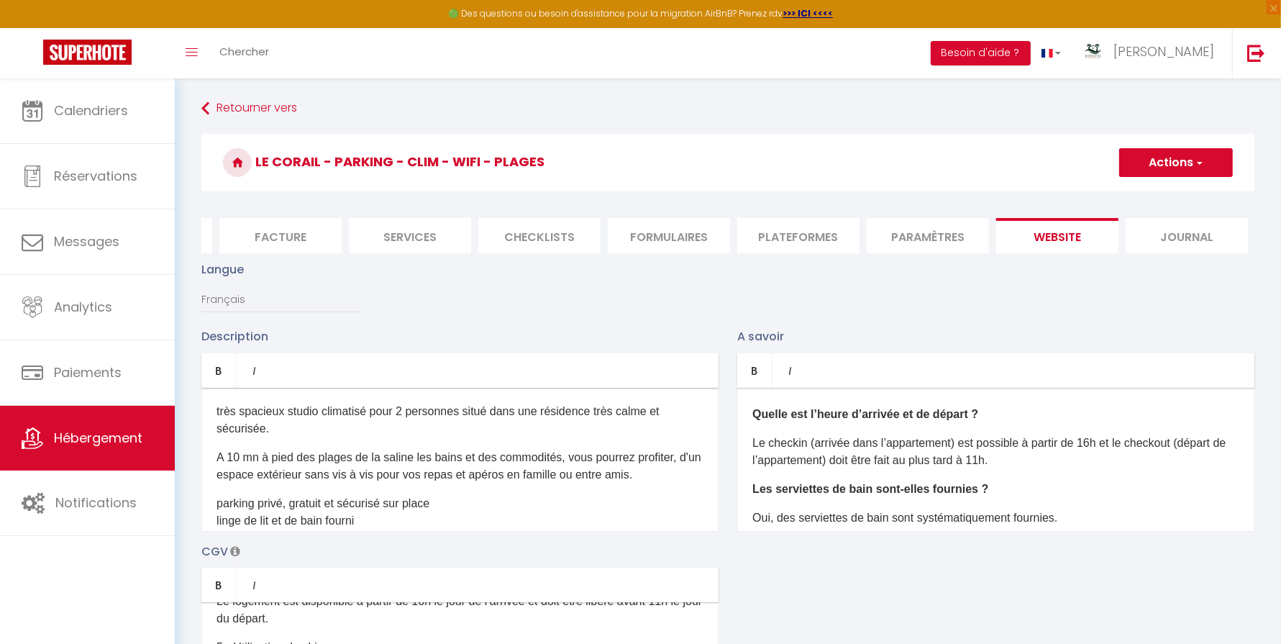
click at [437, 529] on div "très spacieux studio climatisé pour 2 personnes situé dans une résidence très c…" at bounding box center [459, 460] width 517 height 144
click at [444, 522] on p "parking privé, gratuit et sécurisé sur place linge de lit et de bain fourni" at bounding box center [460, 512] width 487 height 35
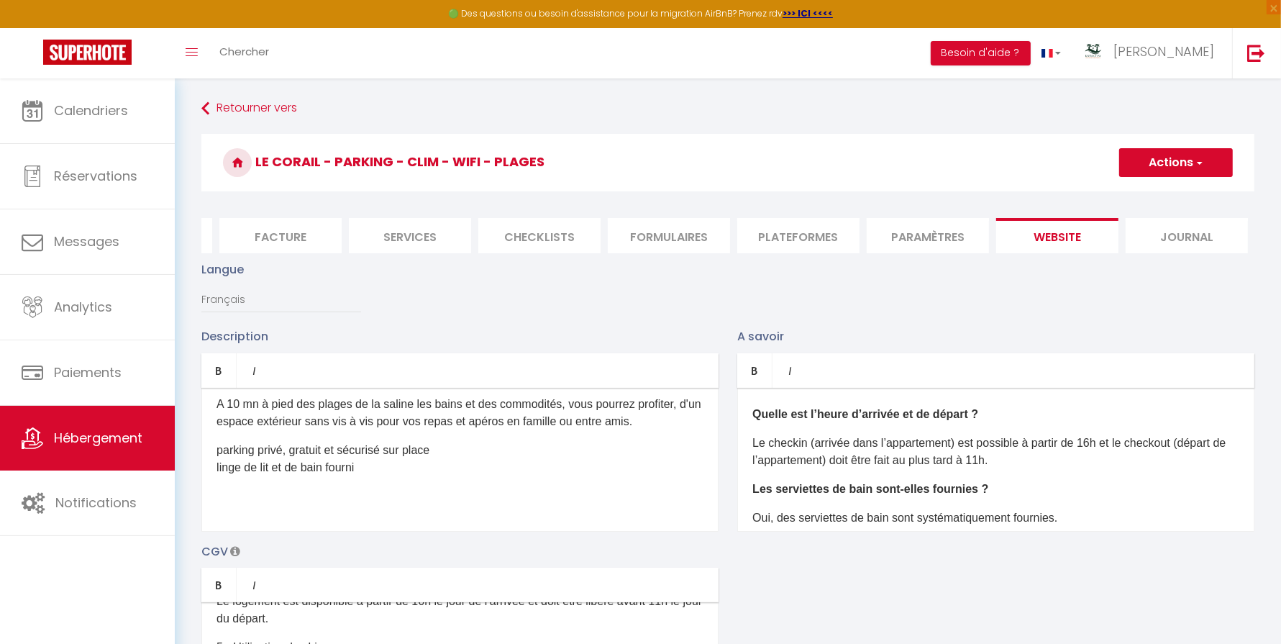
scroll to position [82, 0]
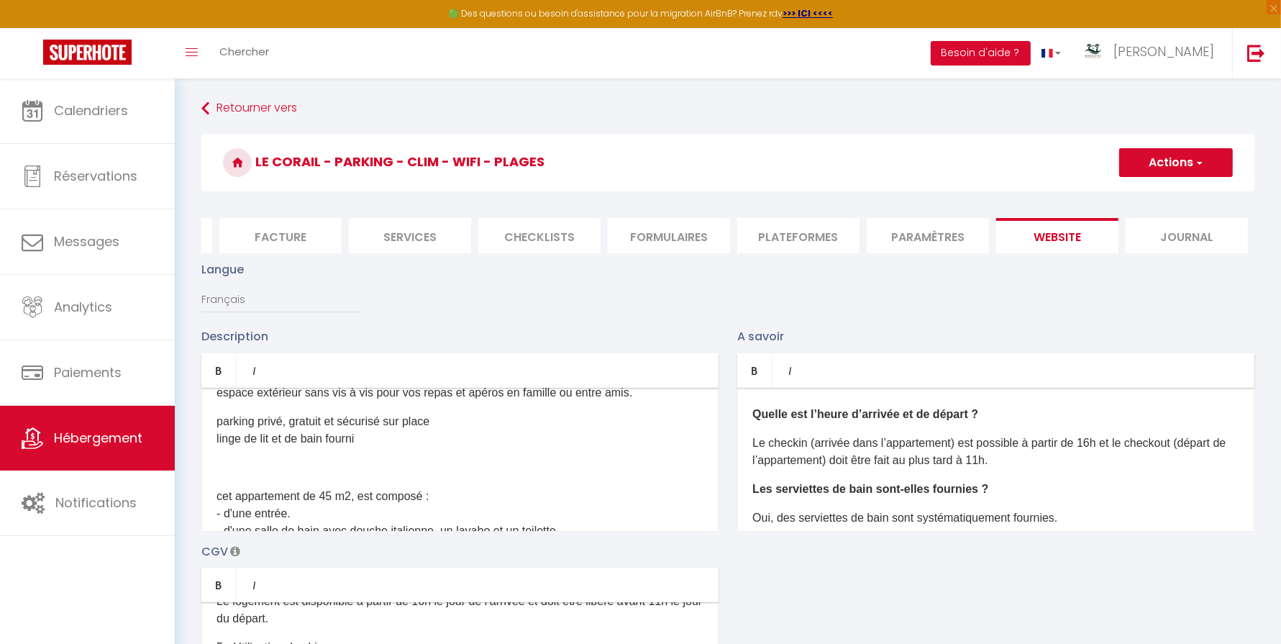
click at [307, 476] on div "très spacieux studio climatisé pour 2 personnes situé dans une résidence très c…" at bounding box center [459, 460] width 517 height 144
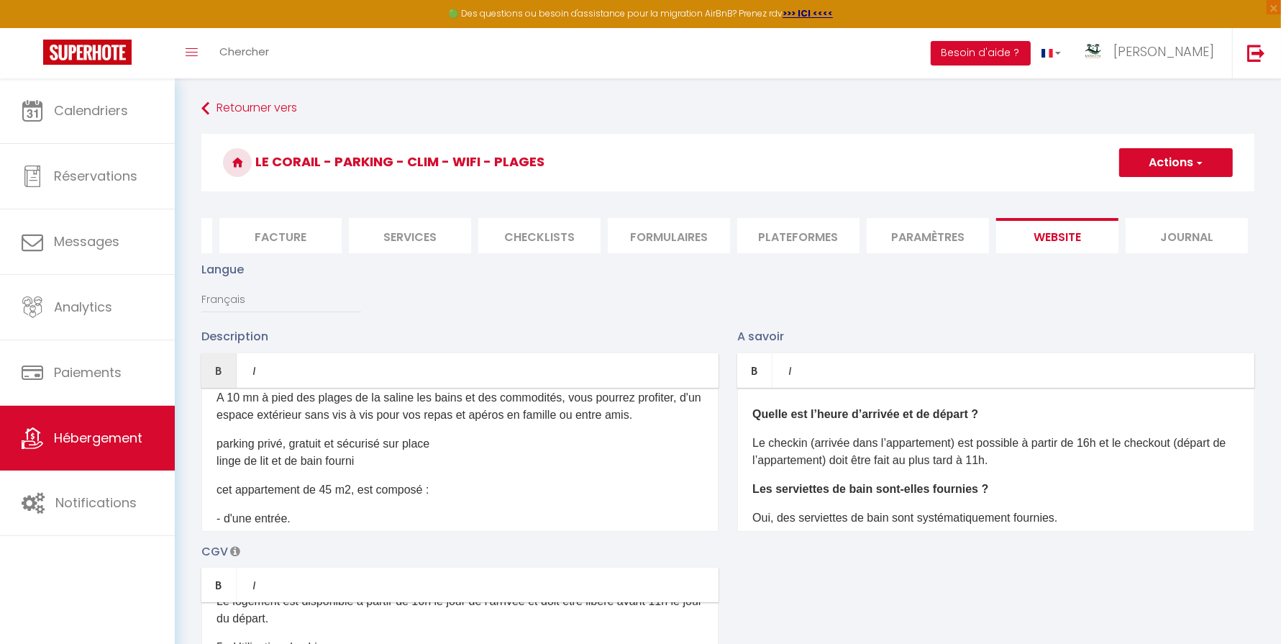
scroll to position [61, 0]
click at [447, 491] on p "​ cet appartement de 45 m2, est composé :" at bounding box center [460, 488] width 487 height 17
drag, startPoint x: 393, startPoint y: 465, endPoint x: 203, endPoint y: 445, distance: 191.1
click at [203, 445] on div "très spacieux studio climatisé pour 2 personnes situé dans une résidence très c…" at bounding box center [459, 460] width 517 height 144
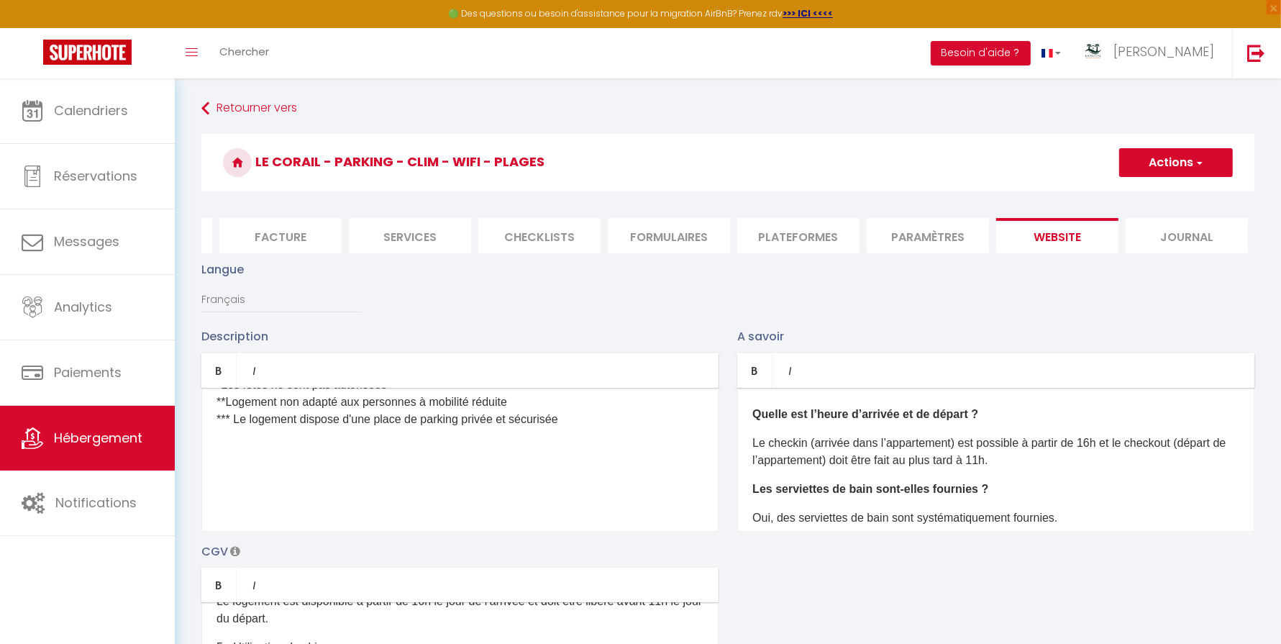
scroll to position [337, 0]
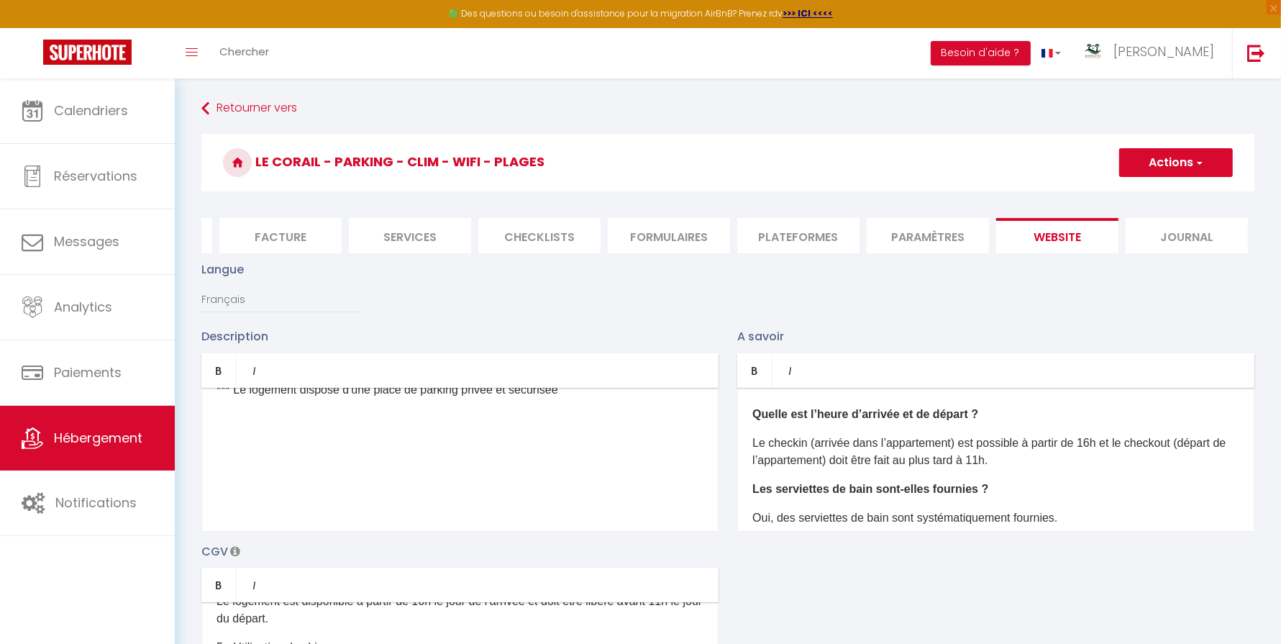
click at [332, 428] on div "très spacieux studio climatisé pour 2 personnes situé dans une résidence très c…" at bounding box center [459, 460] width 517 height 144
click at [304, 421] on p at bounding box center [460, 418] width 487 height 17
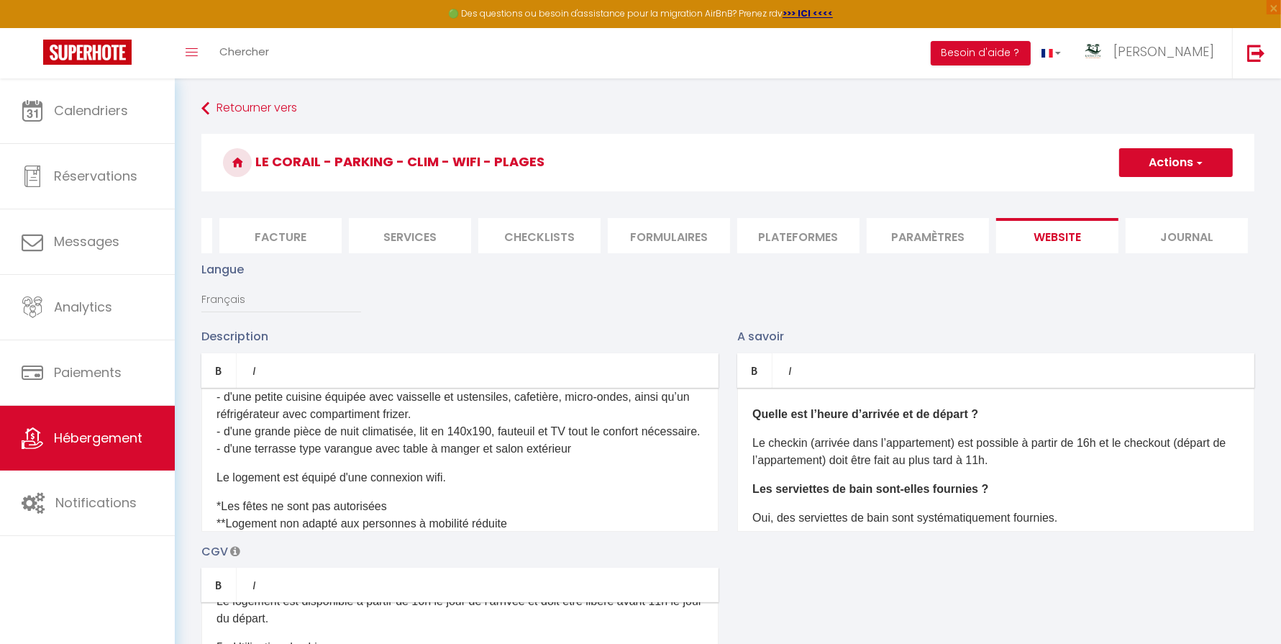
scroll to position [162, 0]
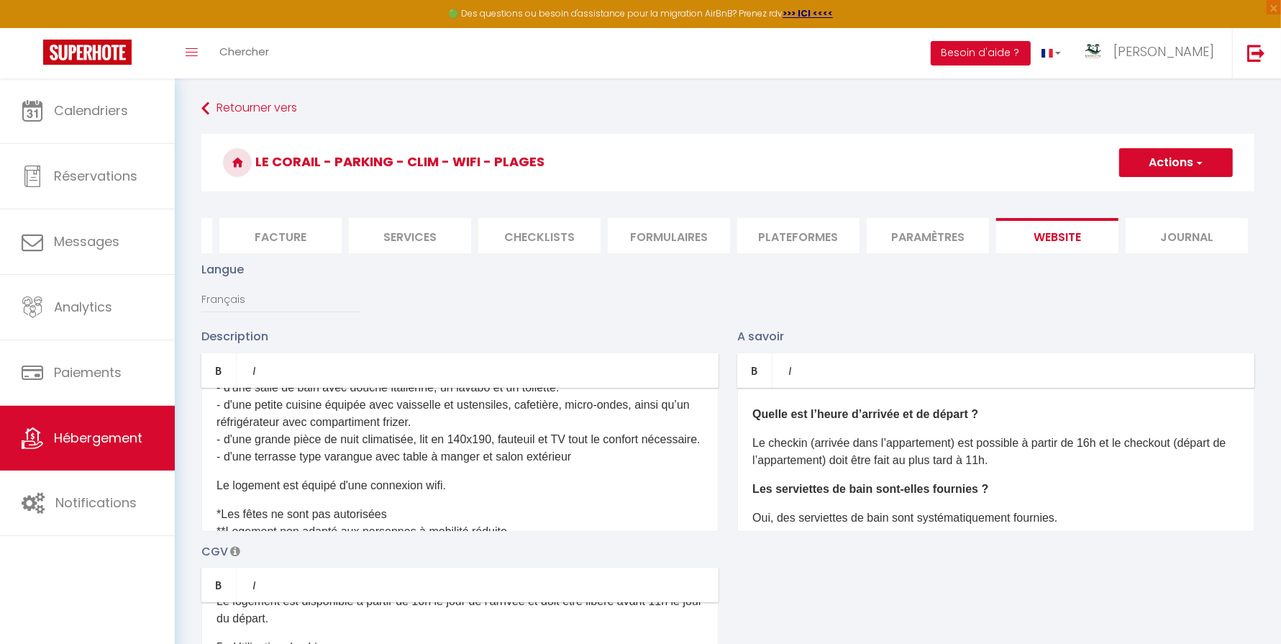
click at [1176, 162] on button "Actions" at bounding box center [1176, 162] width 114 height 29
click at [1158, 191] on input "Enregistrer" at bounding box center [1159, 194] width 53 height 14
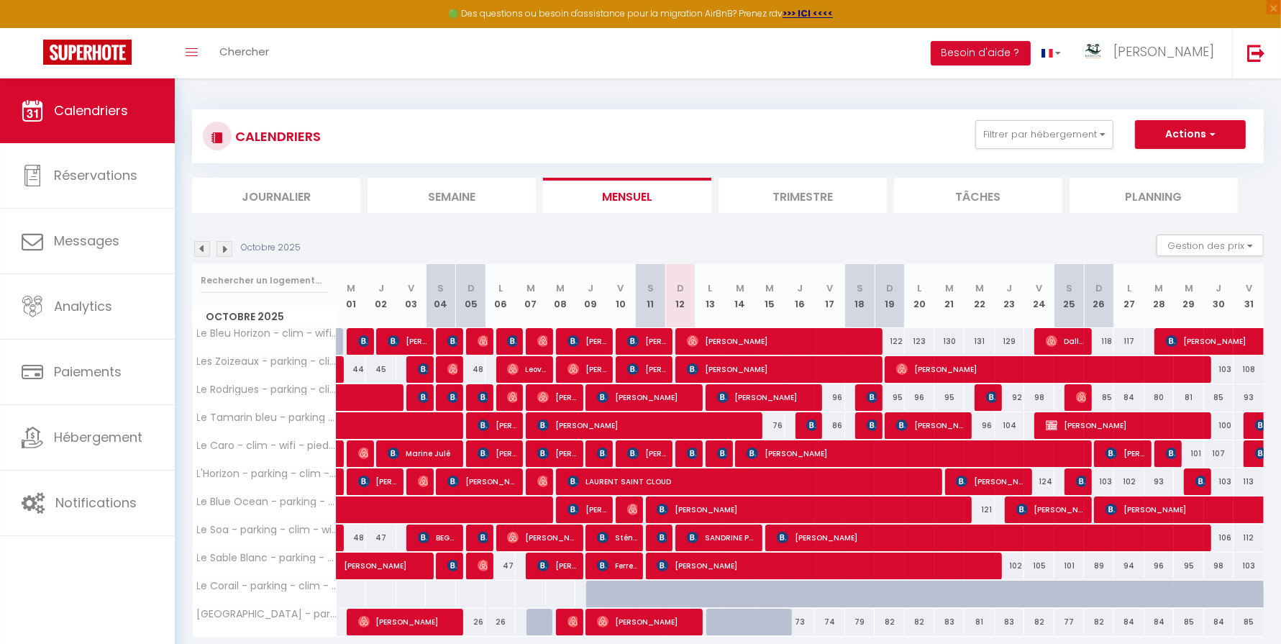
scroll to position [78, 0]
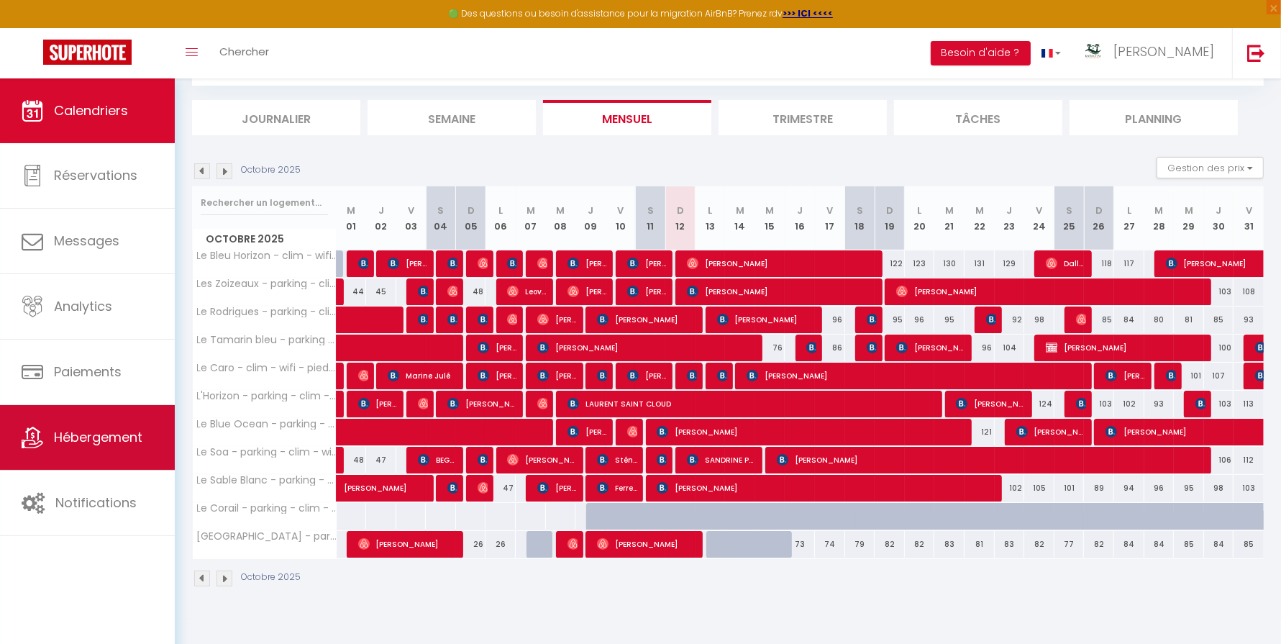
click at [81, 421] on link "Hébergement" at bounding box center [87, 437] width 175 height 65
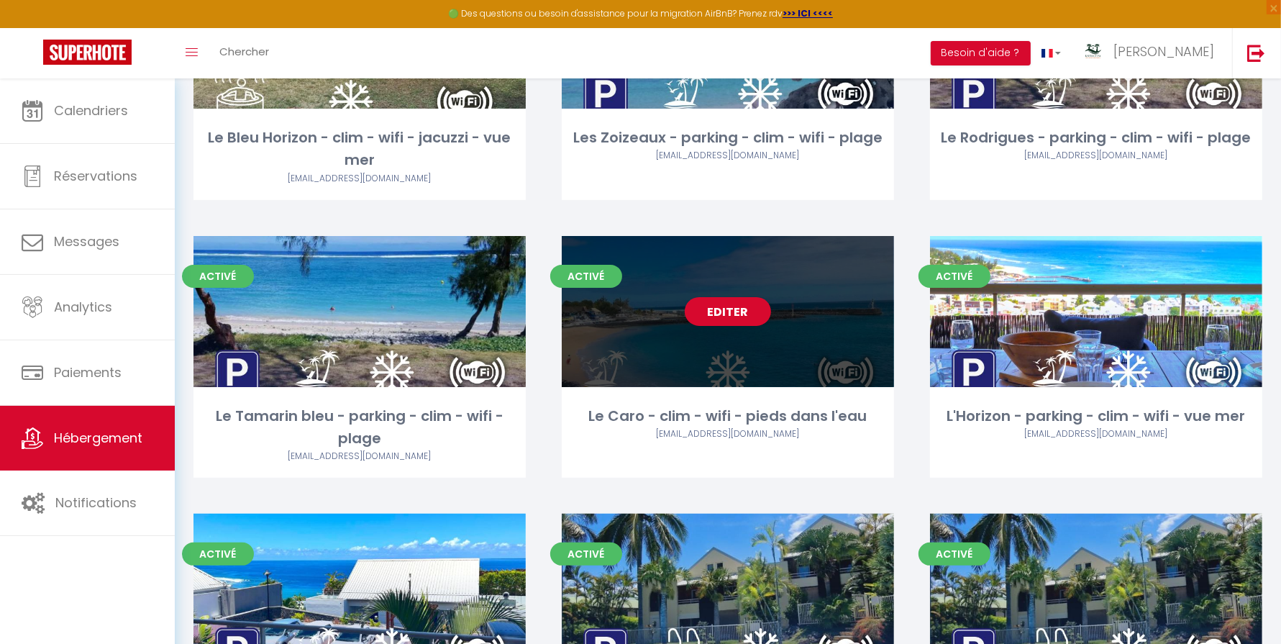
scroll to position [242, 0]
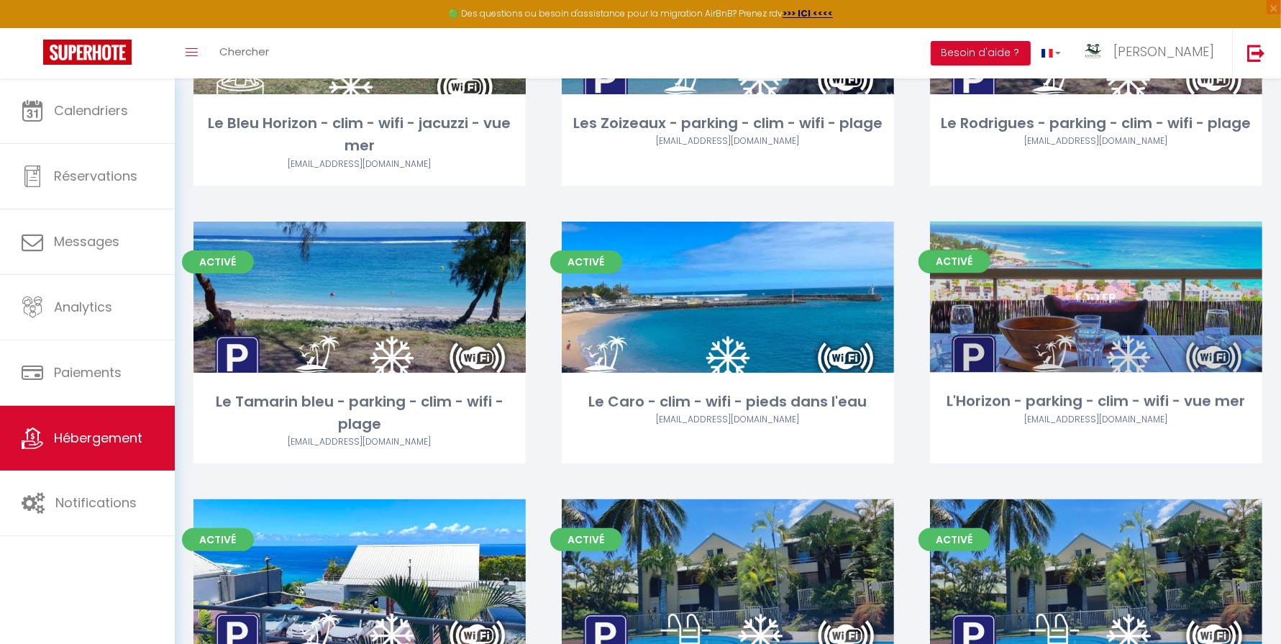
click at [1122, 301] on link "Editer" at bounding box center [1096, 297] width 86 height 29
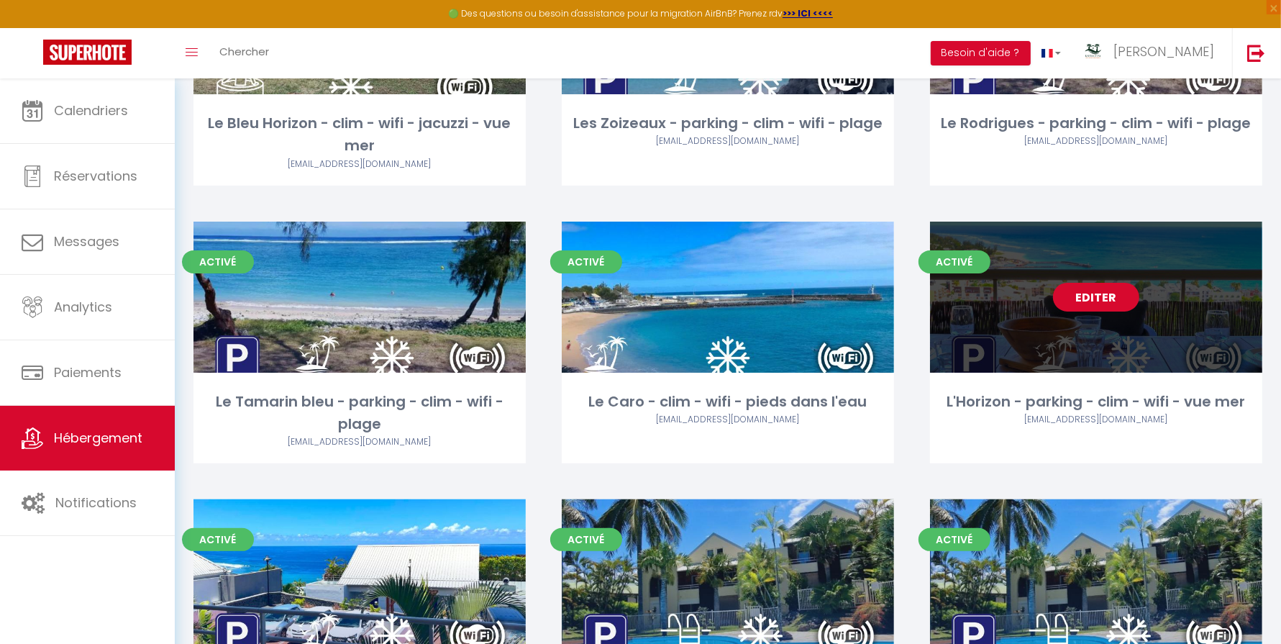
click at [1097, 301] on link "Editer" at bounding box center [1096, 297] width 86 height 29
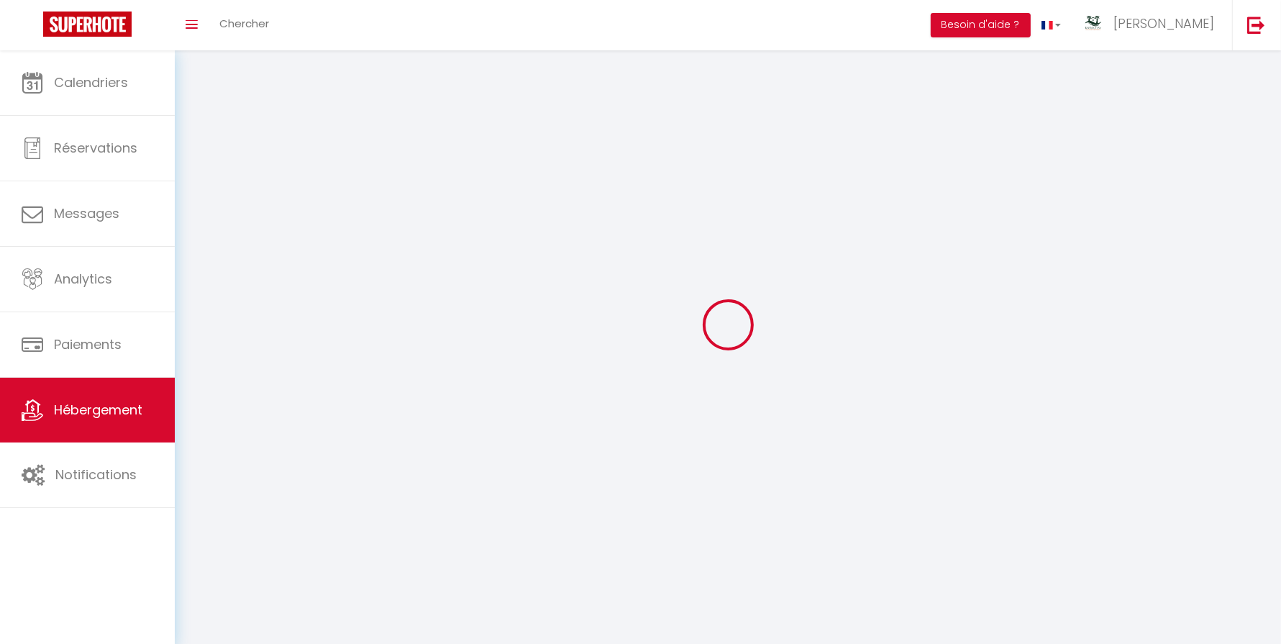
select select
select select "28"
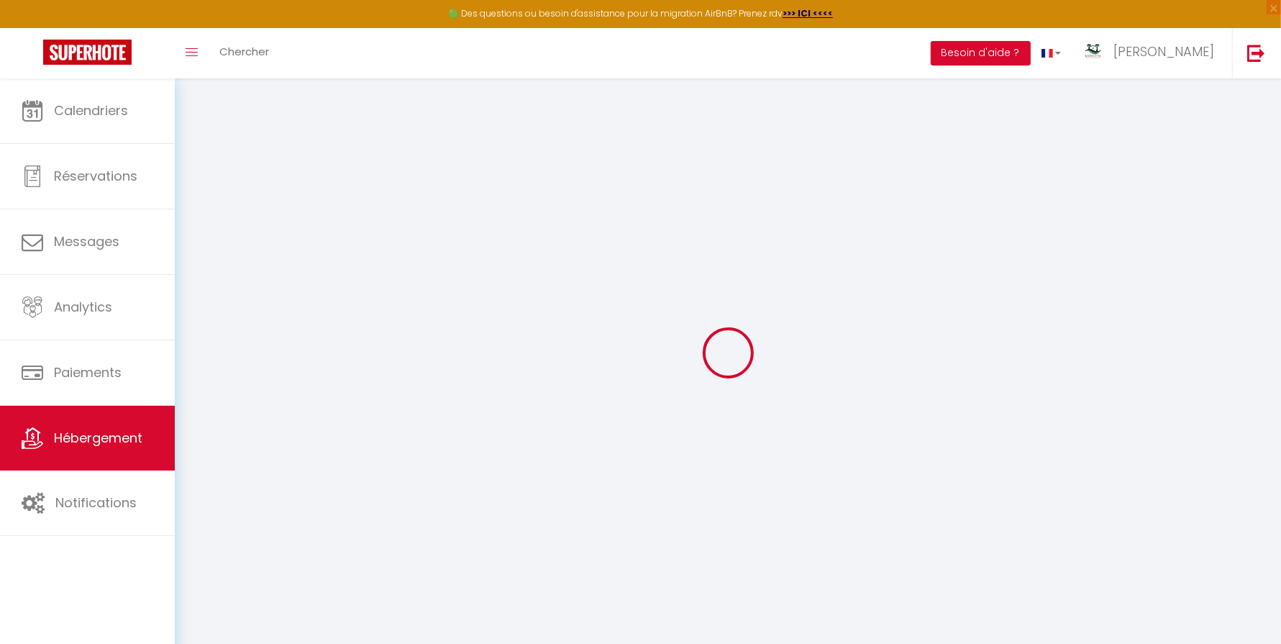
select select
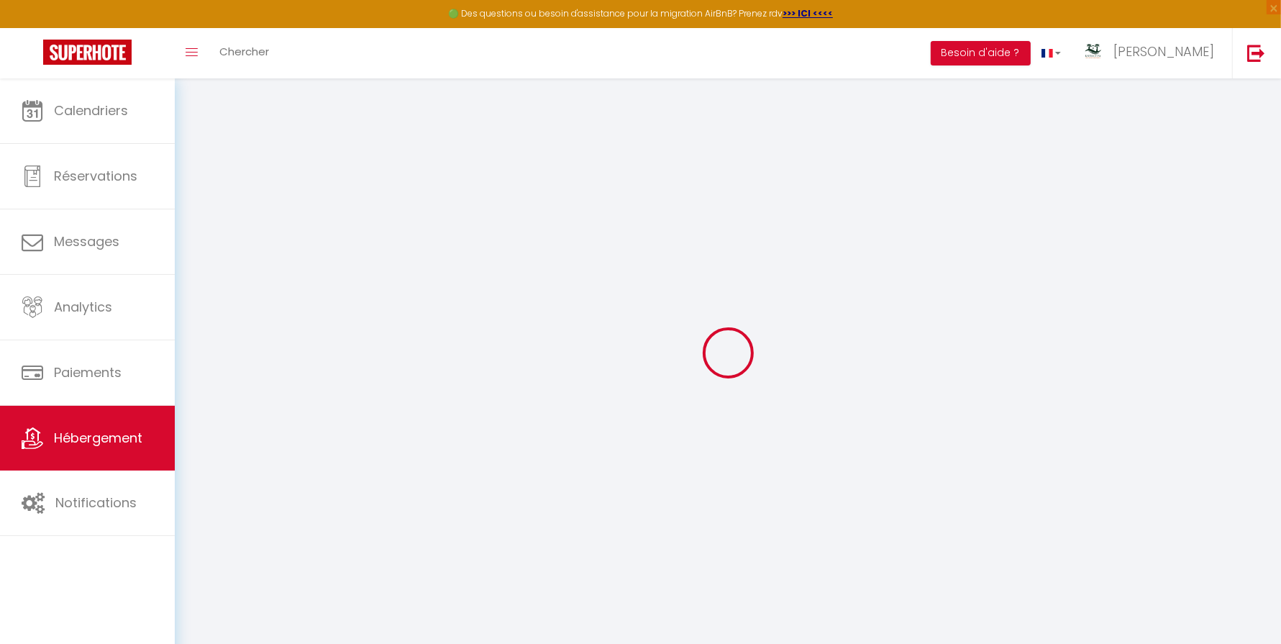
select select
checkbox input "false"
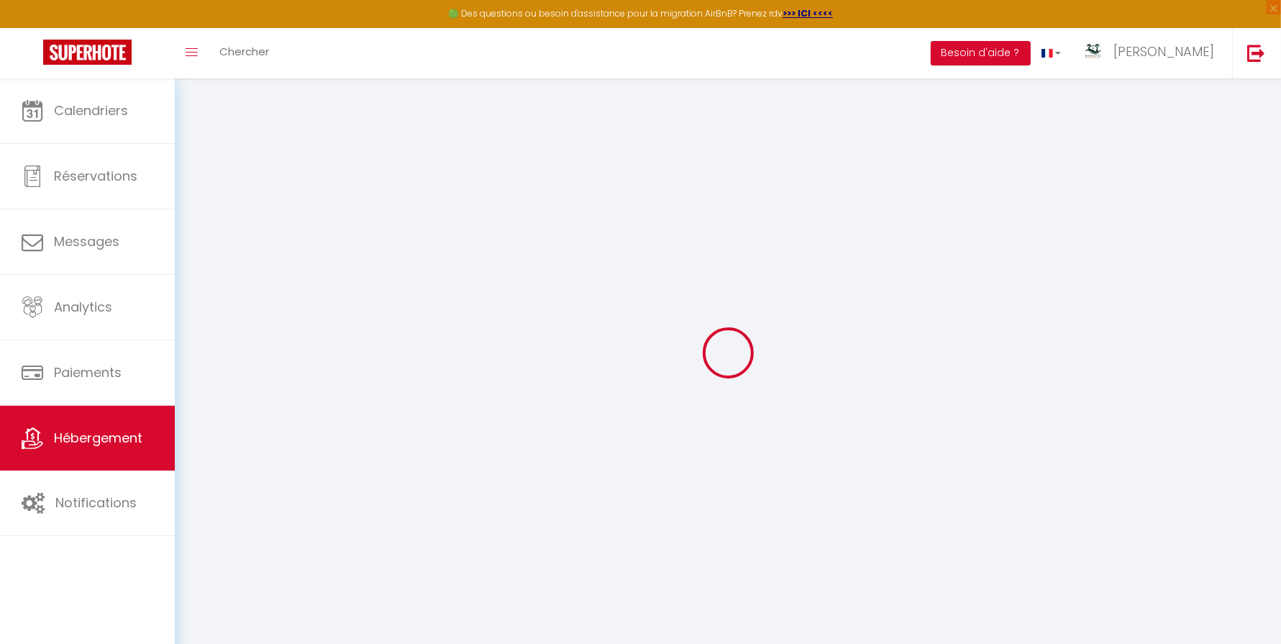
select select
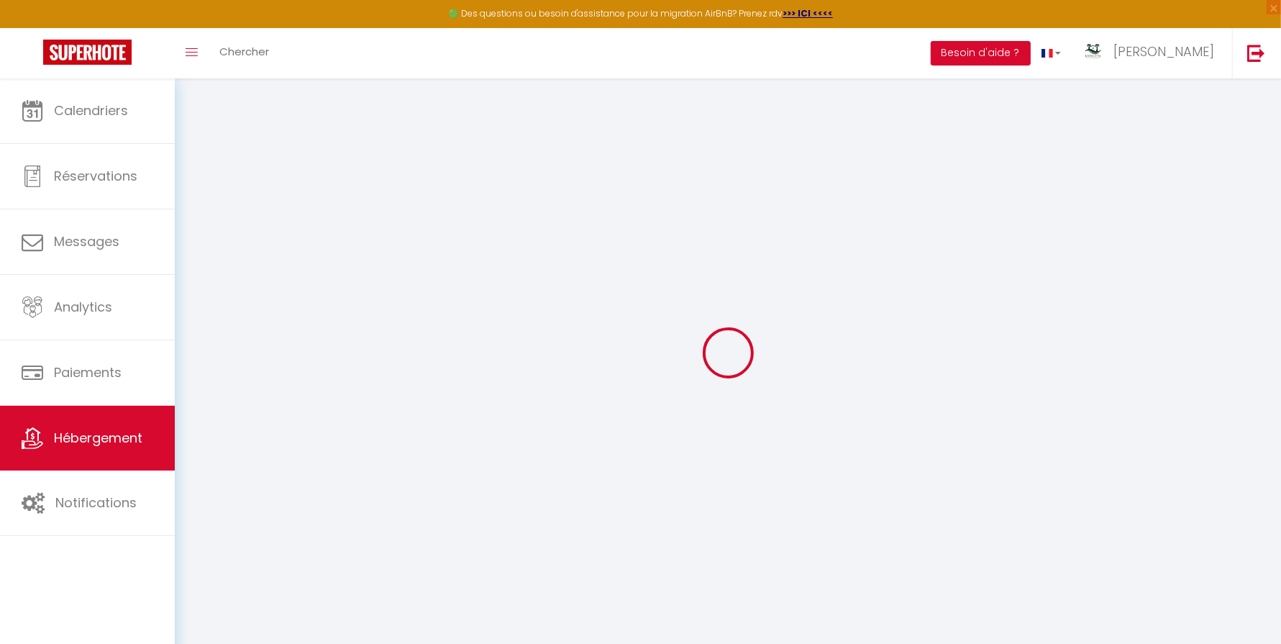
select select
checkbox input "false"
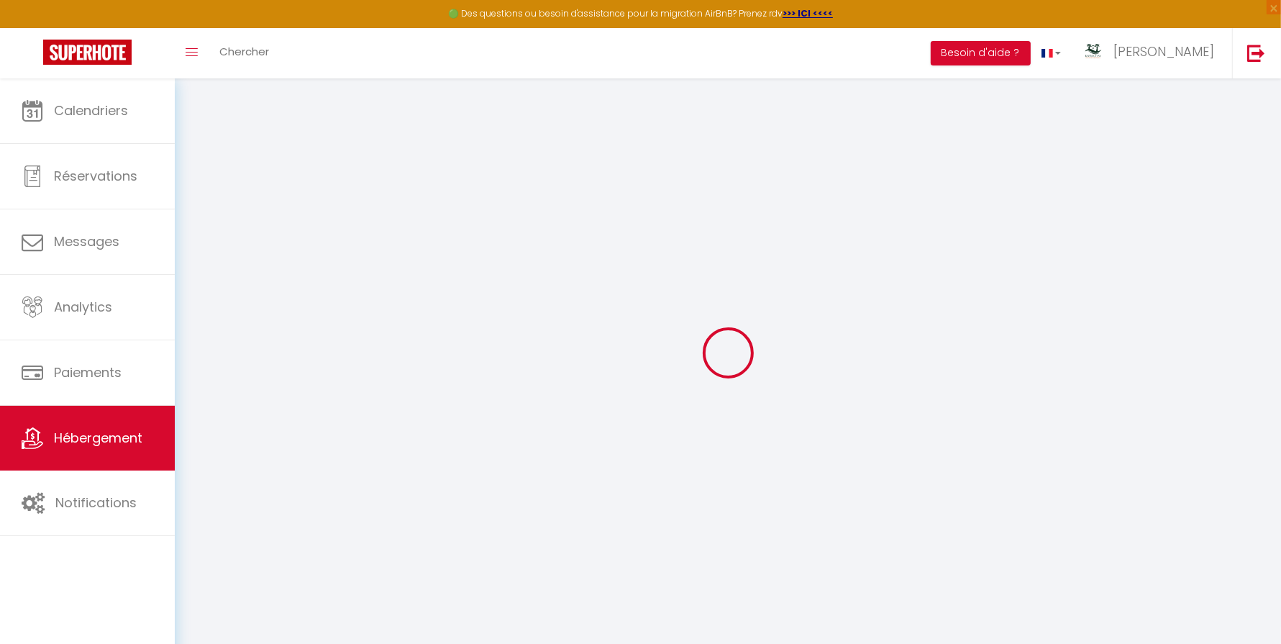
checkbox input "false"
select select
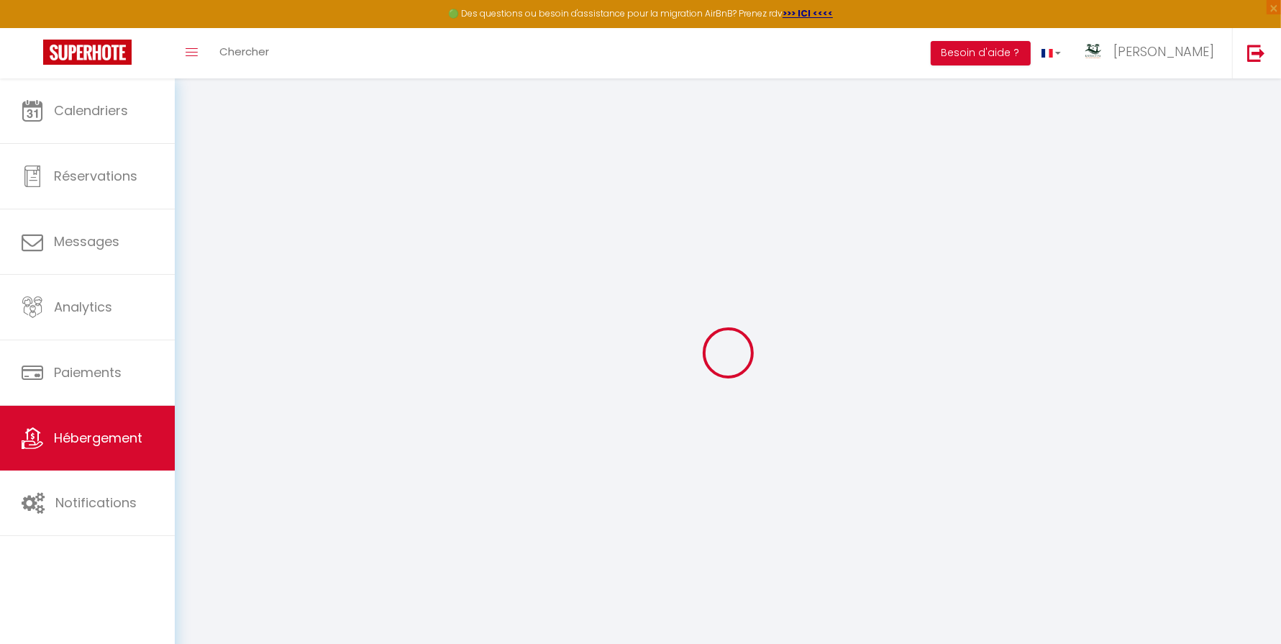
select select
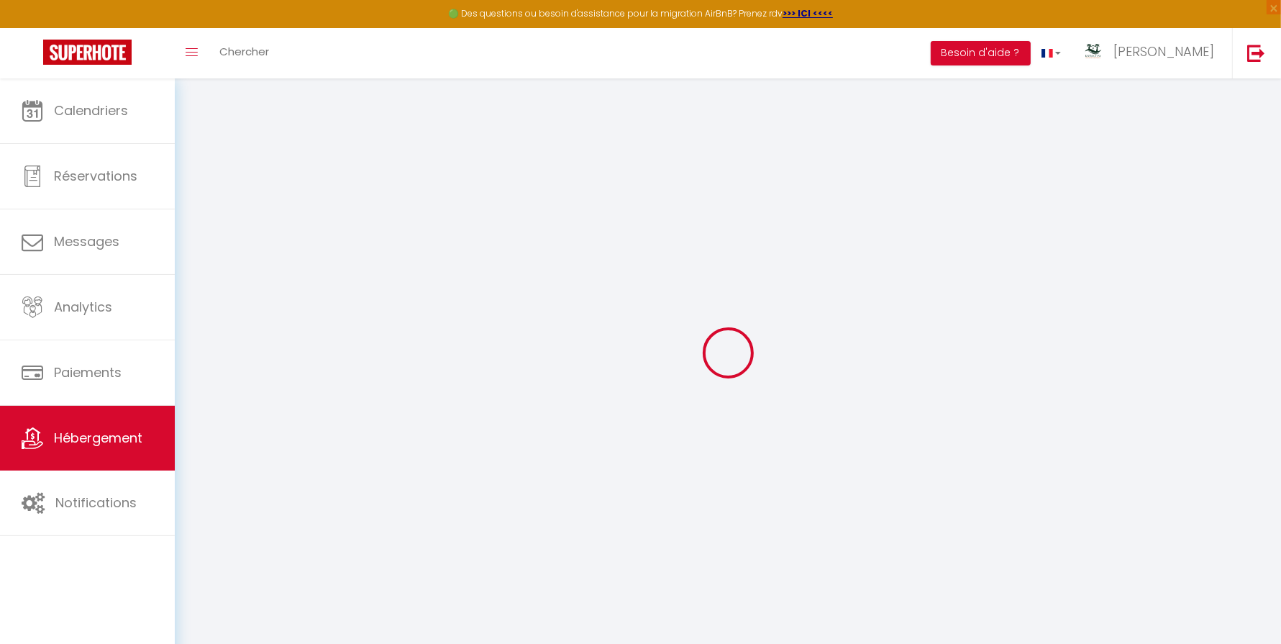
checkbox input "false"
select select
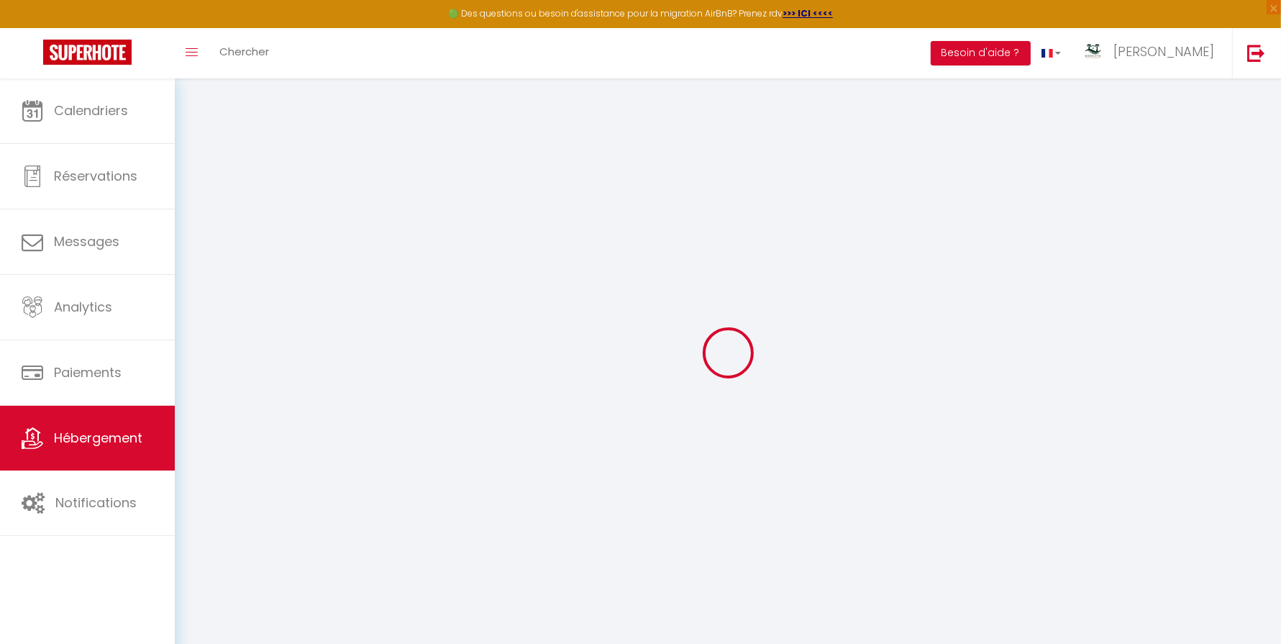
select select
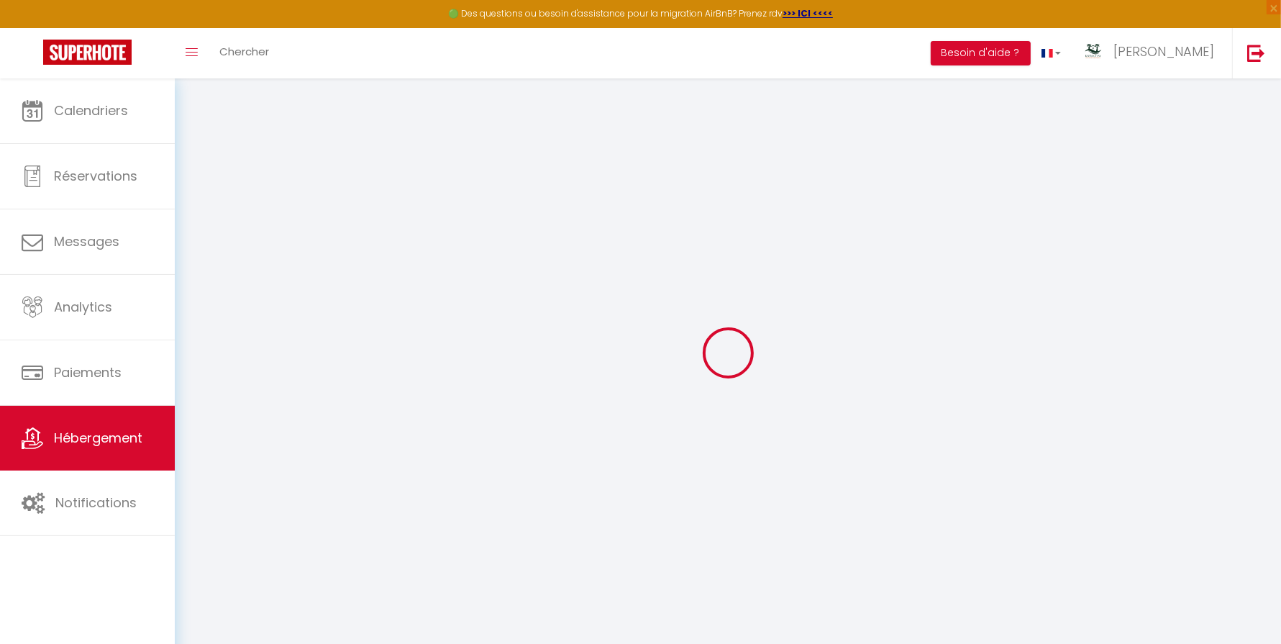
select select
checkbox input "false"
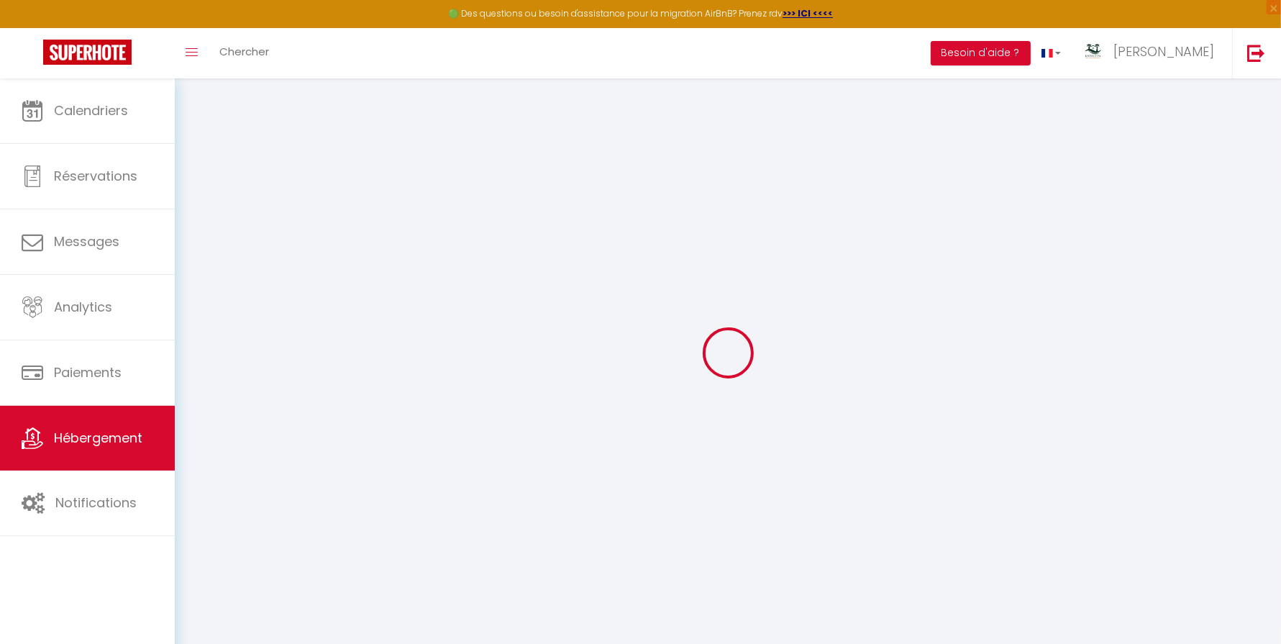
checkbox input "false"
select select
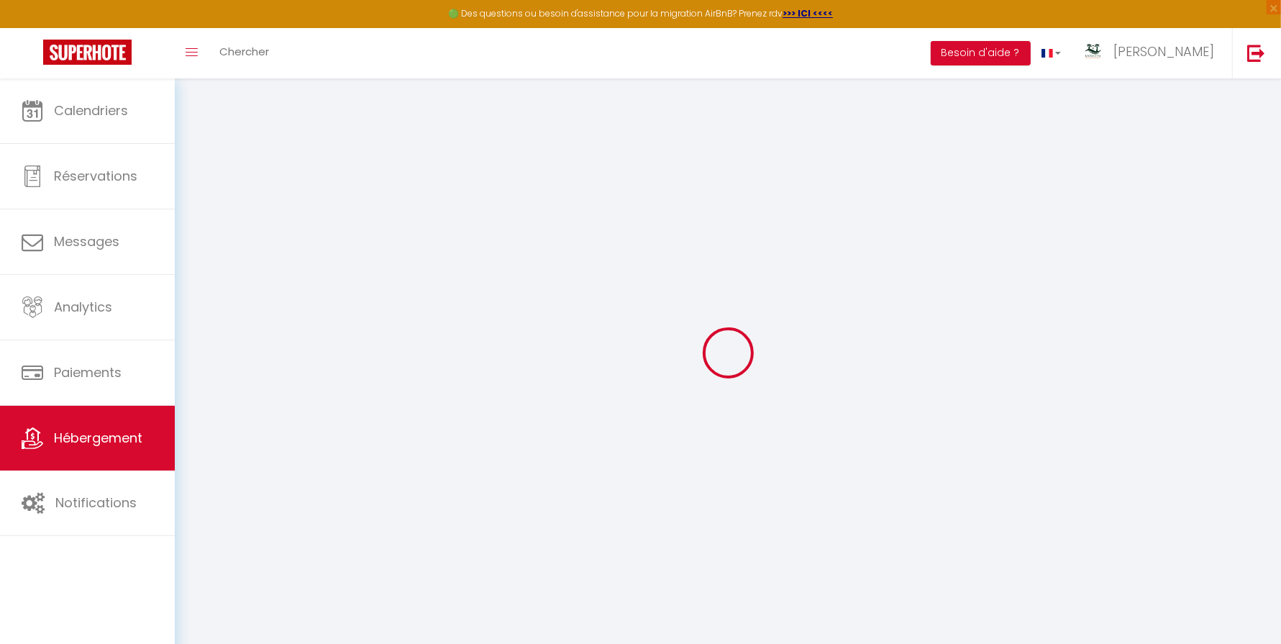
select select
checkbox input "false"
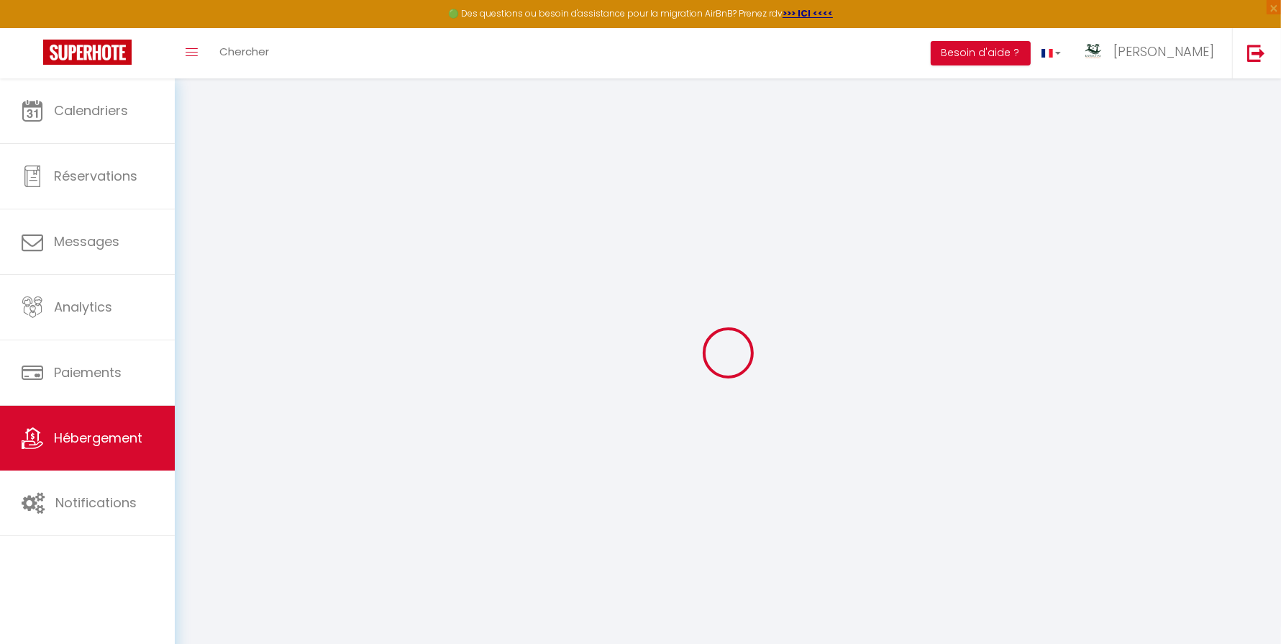
checkbox input "false"
select select
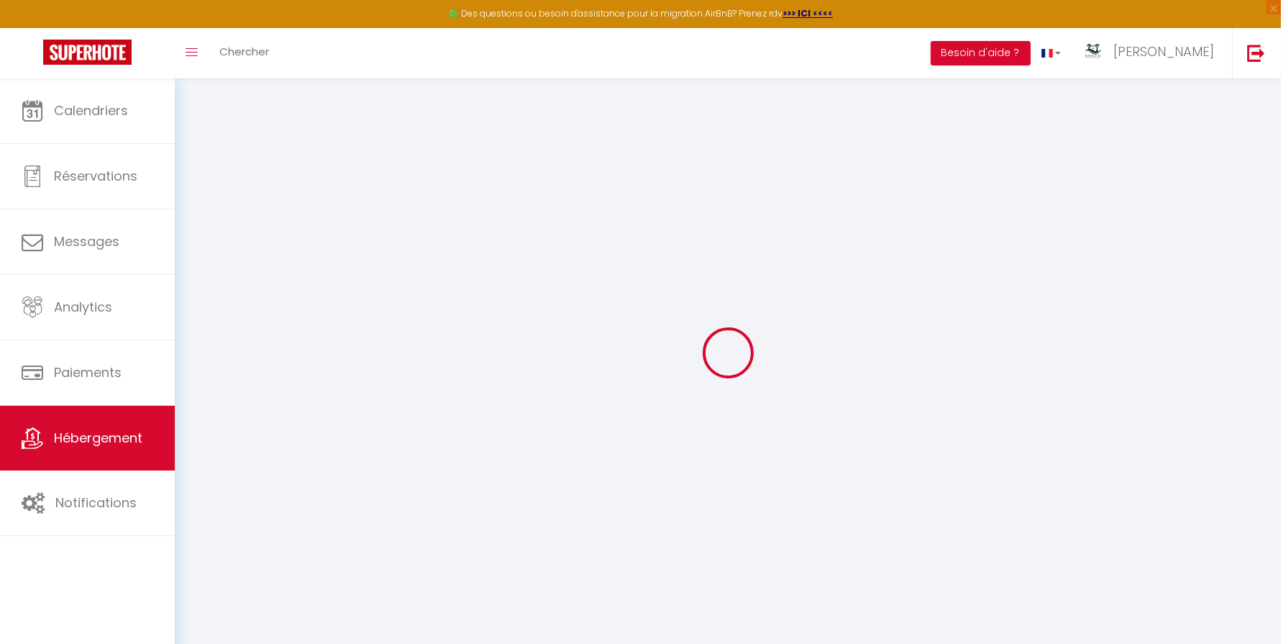
type input "L'Horizon - parking - clim - wifi - vue mer"
type input "[PERSON_NAME]"
type input "de [DATE] STAY"
type input "[STREET_ADDRESS]"
type input "97434"
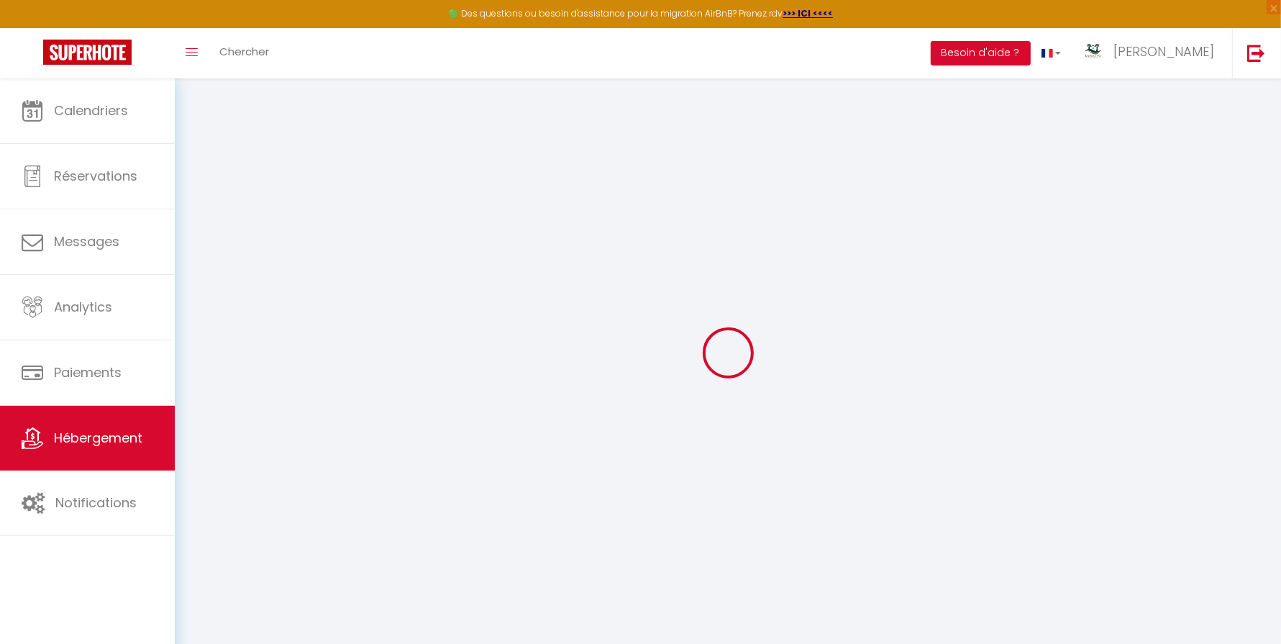
type input "ST PAUL"
type input "80"
type input "15"
type input "35"
type input "2.50"
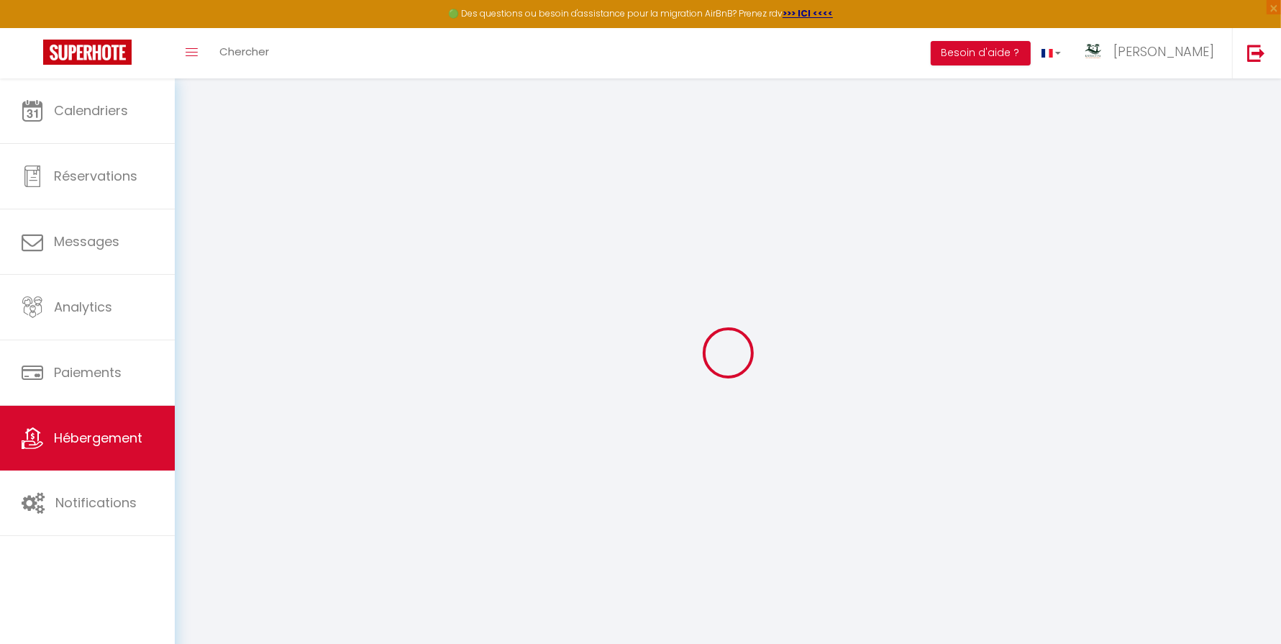
type input "250"
select select
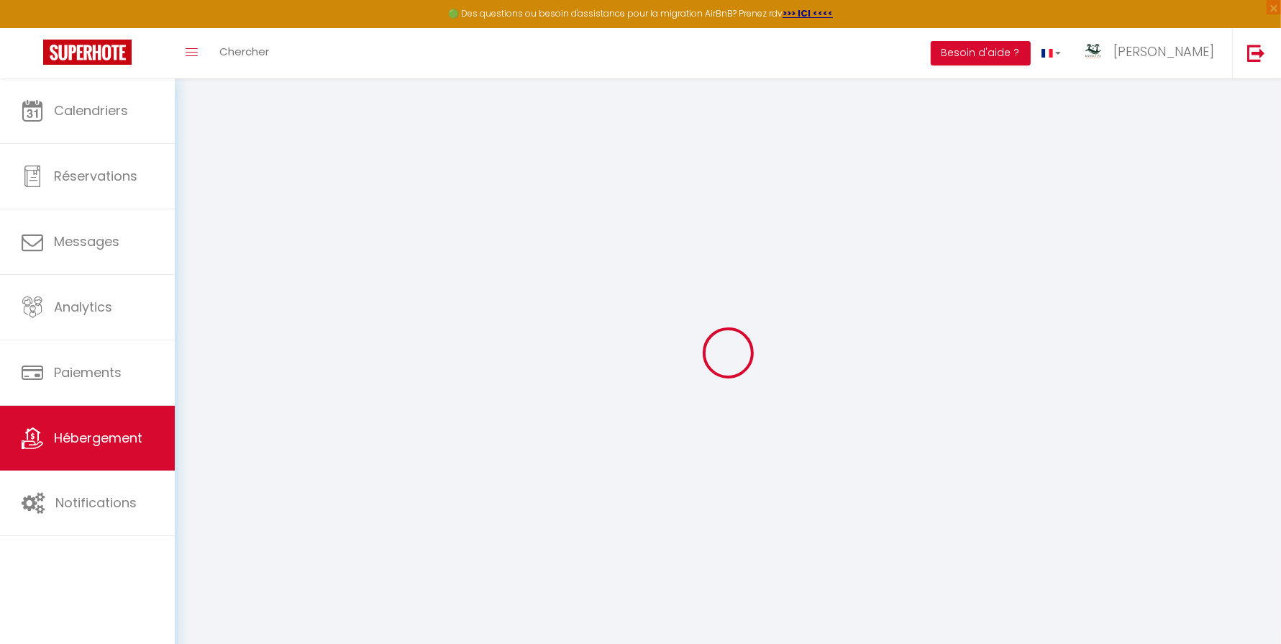
select select
type input "126 chemin summer, résidence les tourterelles, appt 6"
type input "97434"
type input "[GEOGRAPHIC_DATA]"
select select "177"
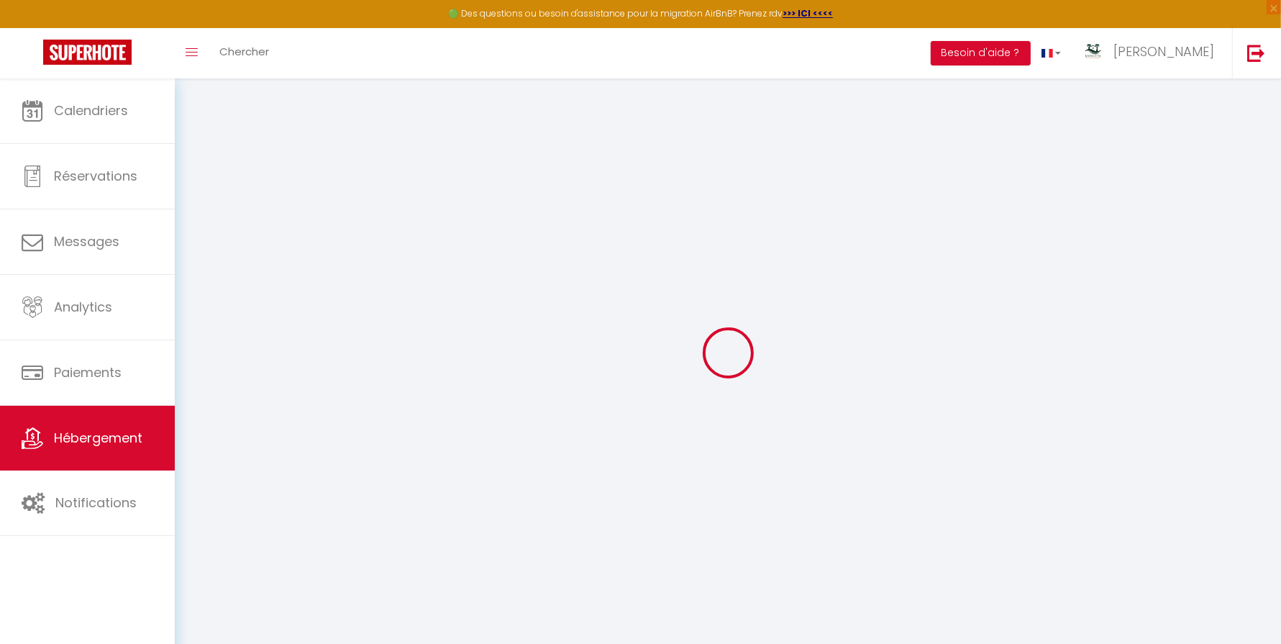
type input "[EMAIL_ADDRESS][DOMAIN_NAME]"
select select "14135"
checkbox input "false"
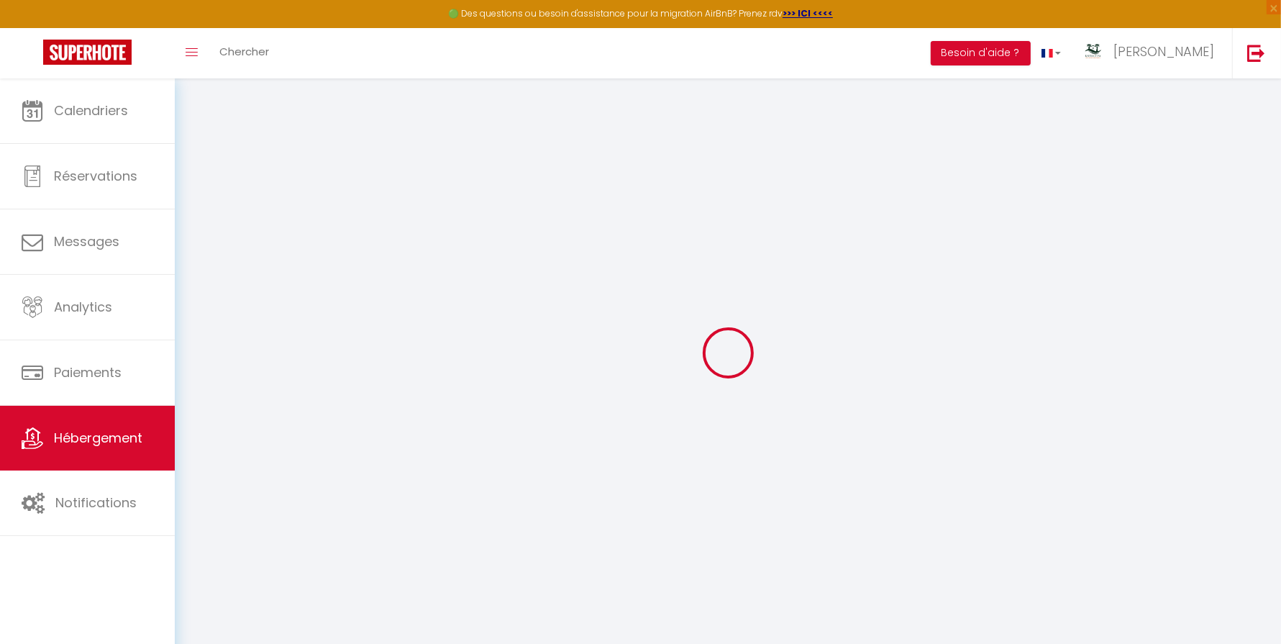
checkbox input "false"
type input "0"
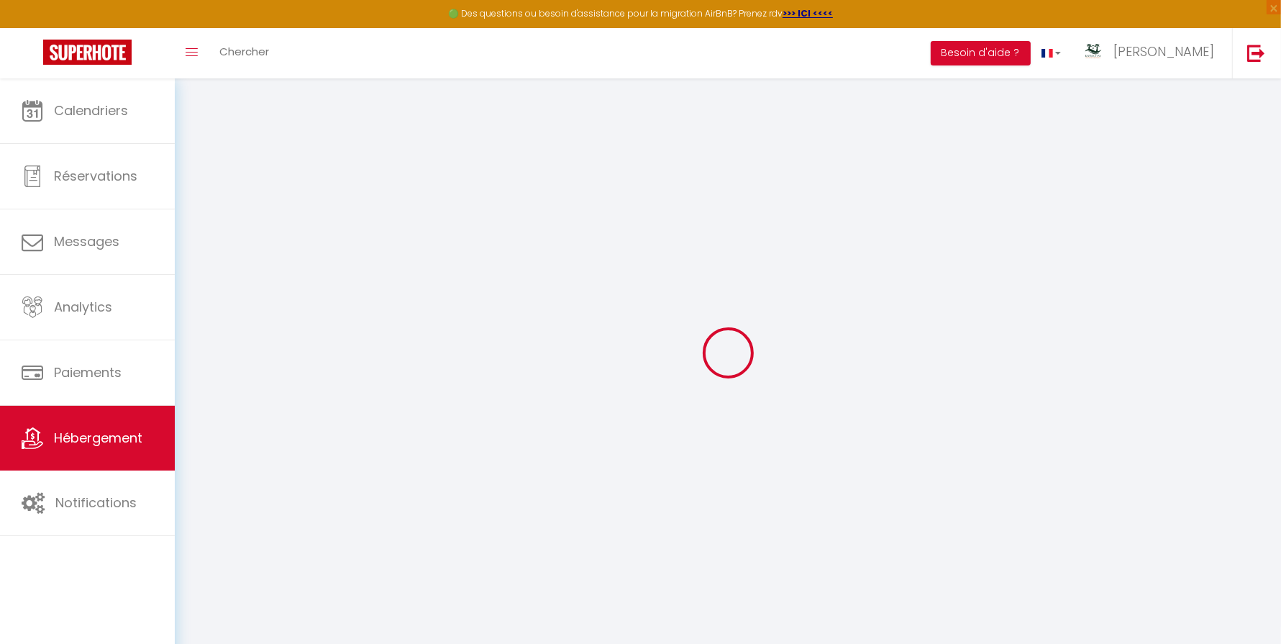
checkbox input "false"
select select
checkbox input "false"
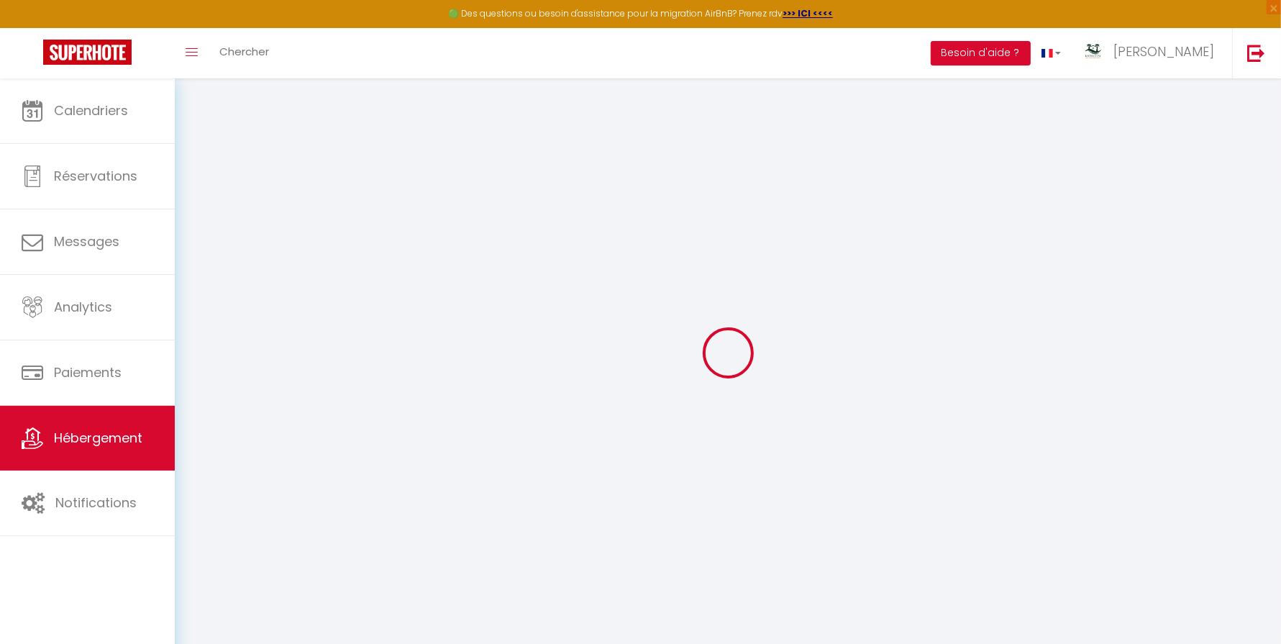
checkbox input "false"
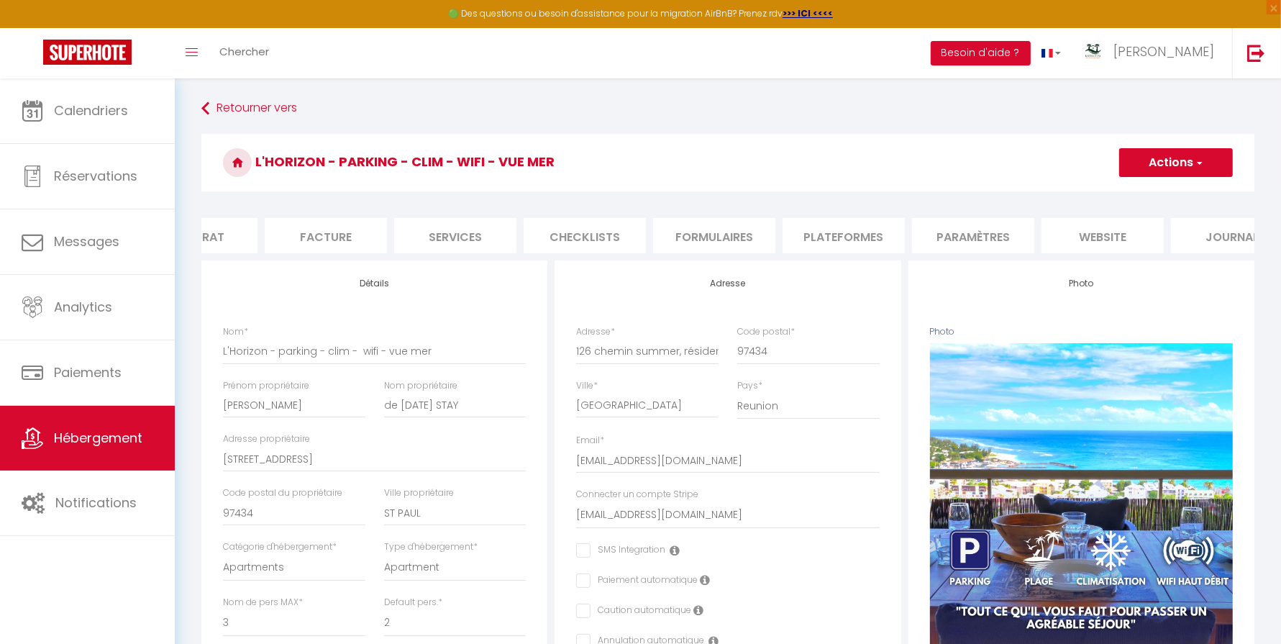
scroll to position [0, 207]
click at [965, 235] on li "Paramètres" at bounding box center [962, 235] width 122 height 35
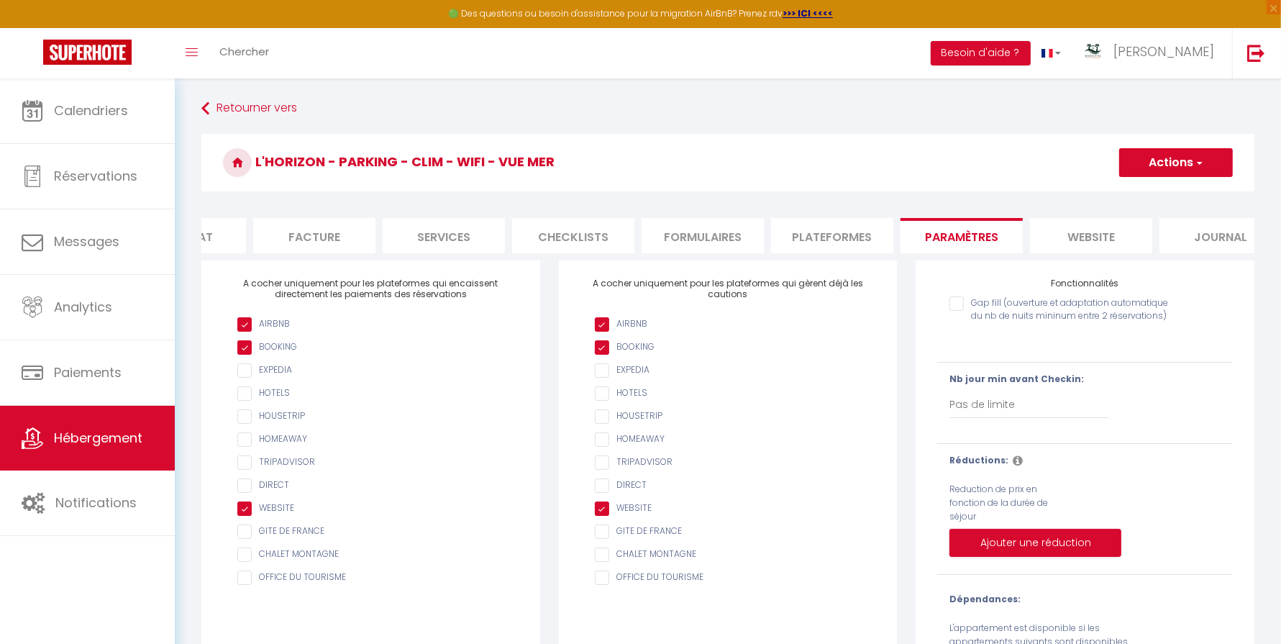
click at [805, 242] on li "Plateformes" at bounding box center [832, 235] width 122 height 35
select select
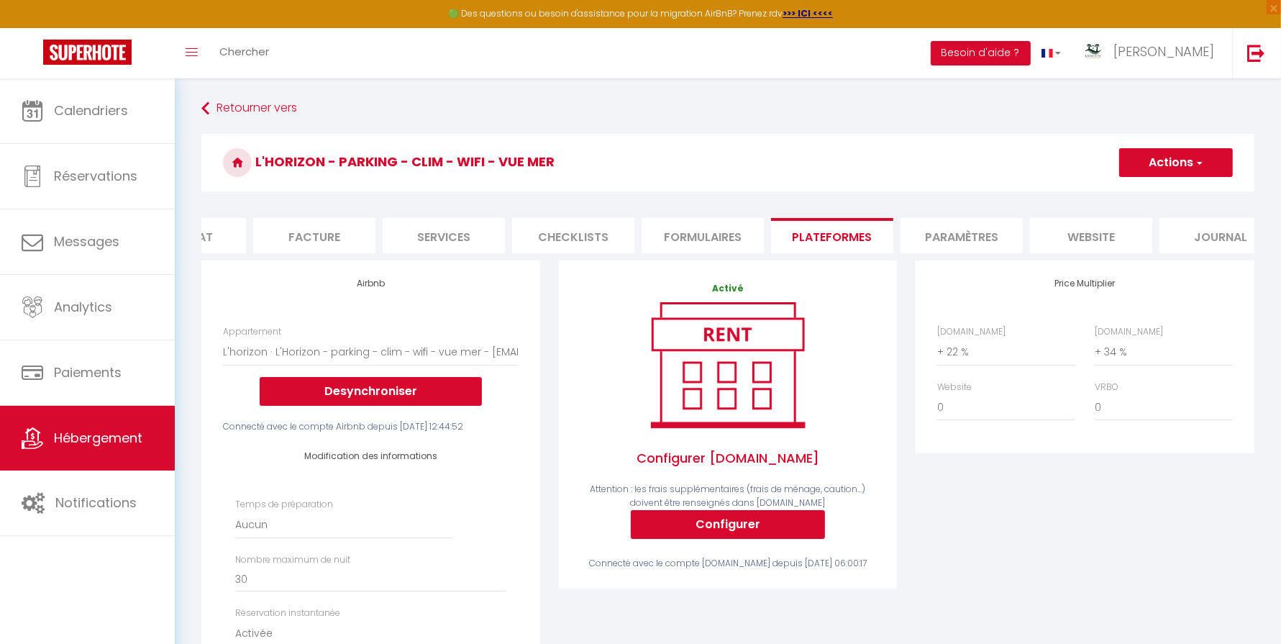
click at [1066, 236] on li "website" at bounding box center [1091, 235] width 122 height 35
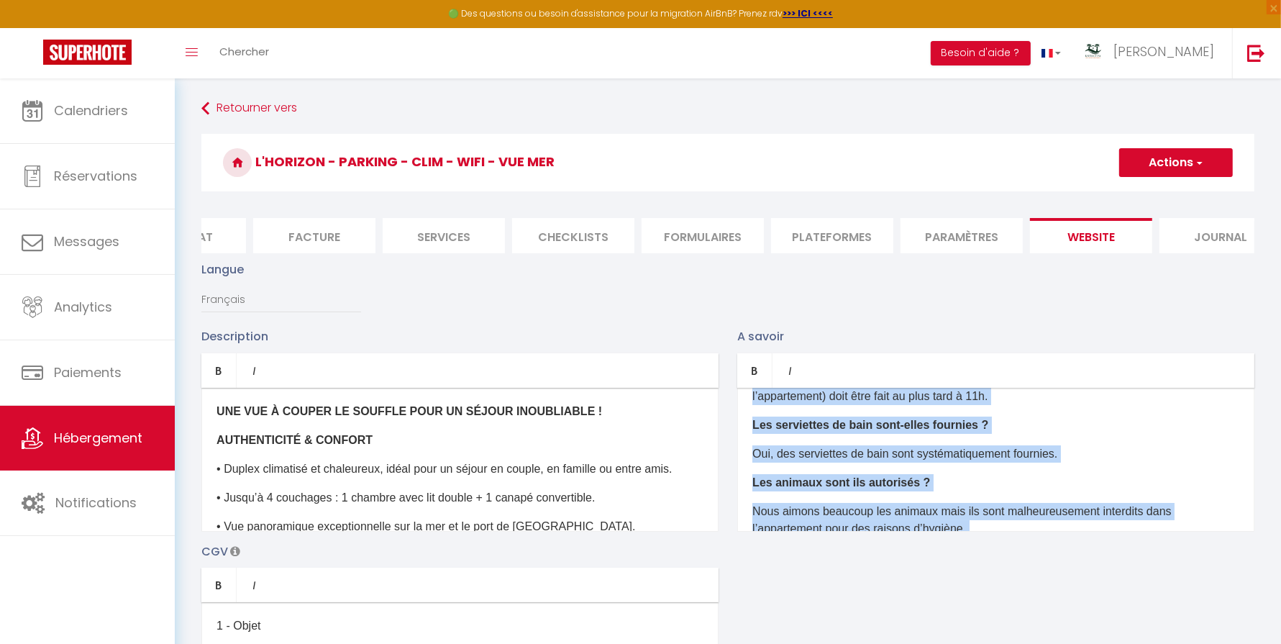
scroll to position [171, 0]
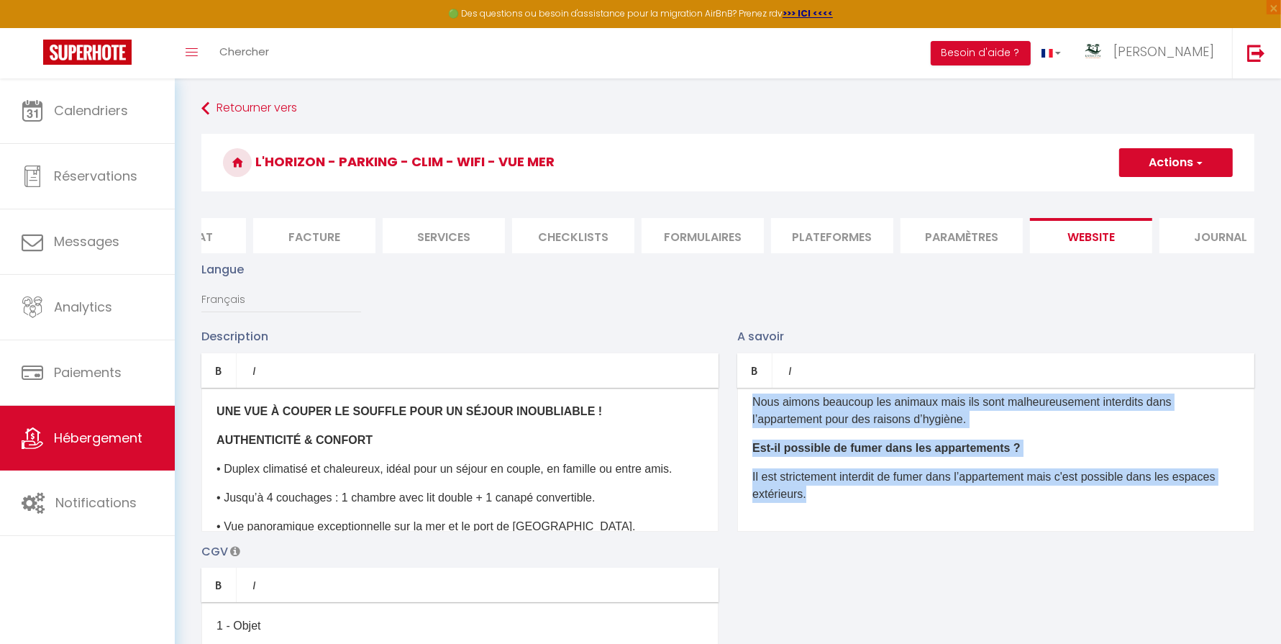
drag, startPoint x: 753, startPoint y: 411, endPoint x: 880, endPoint y: 568, distance: 202.0
click at [880, 568] on div "Description Bold Italic Rich text editor UNE VUE À COUPER LE SOUFFLE POUR UN SÉ…" at bounding box center [728, 536] width 1072 height 418
copy div "Quelle est l’heure d’arrivée et de départ ? Le checkin (arrivée dans l’appartem…"
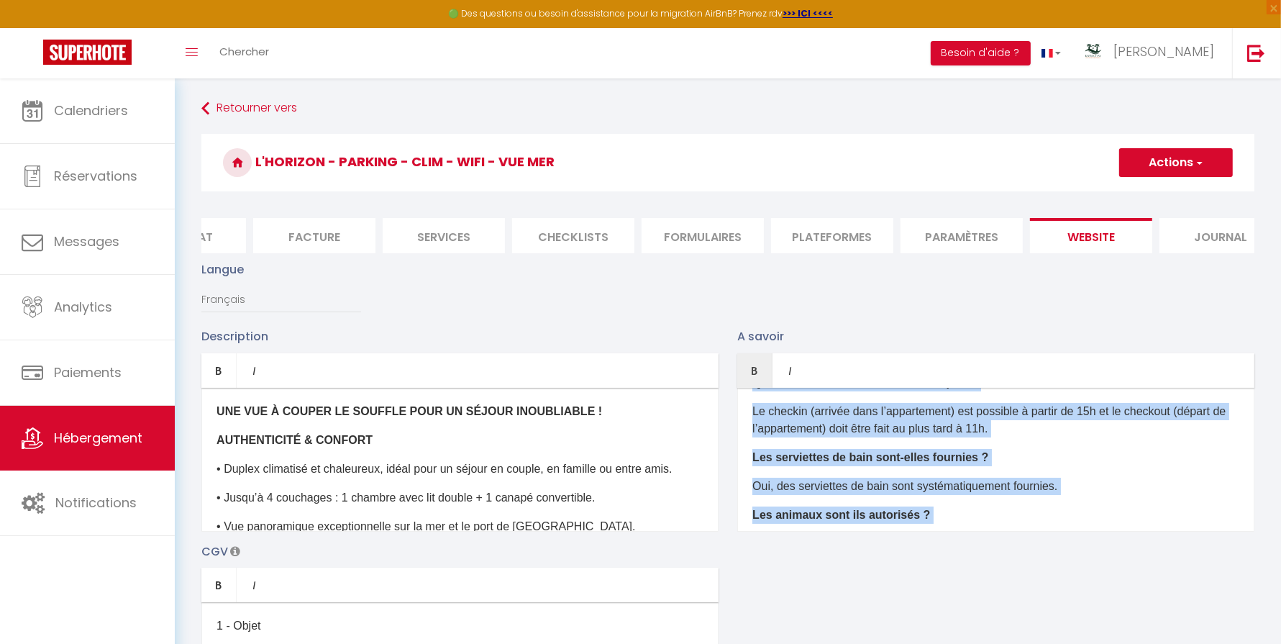
scroll to position [0, 0]
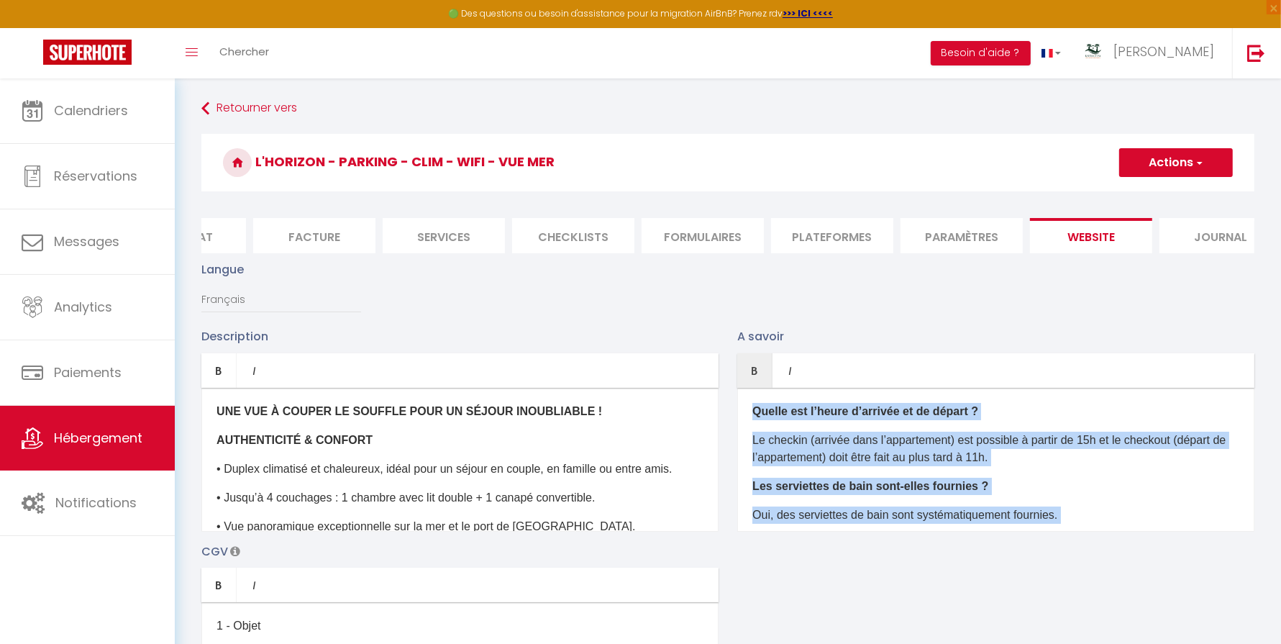
click at [1097, 443] on p "Le checkin (arrivée dans l’appartement) est possible à partir de 15h et le chec…" at bounding box center [996, 449] width 487 height 35
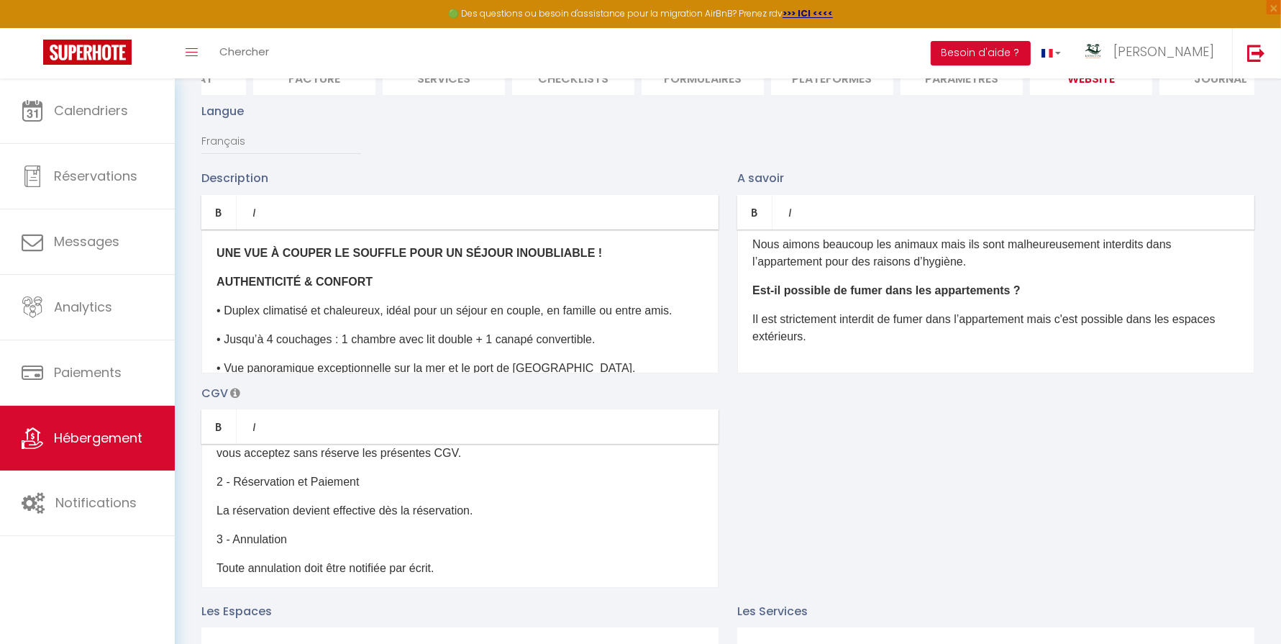
scroll to position [79, 0]
click at [416, 529] on p "3 - Annulation" at bounding box center [460, 537] width 487 height 17
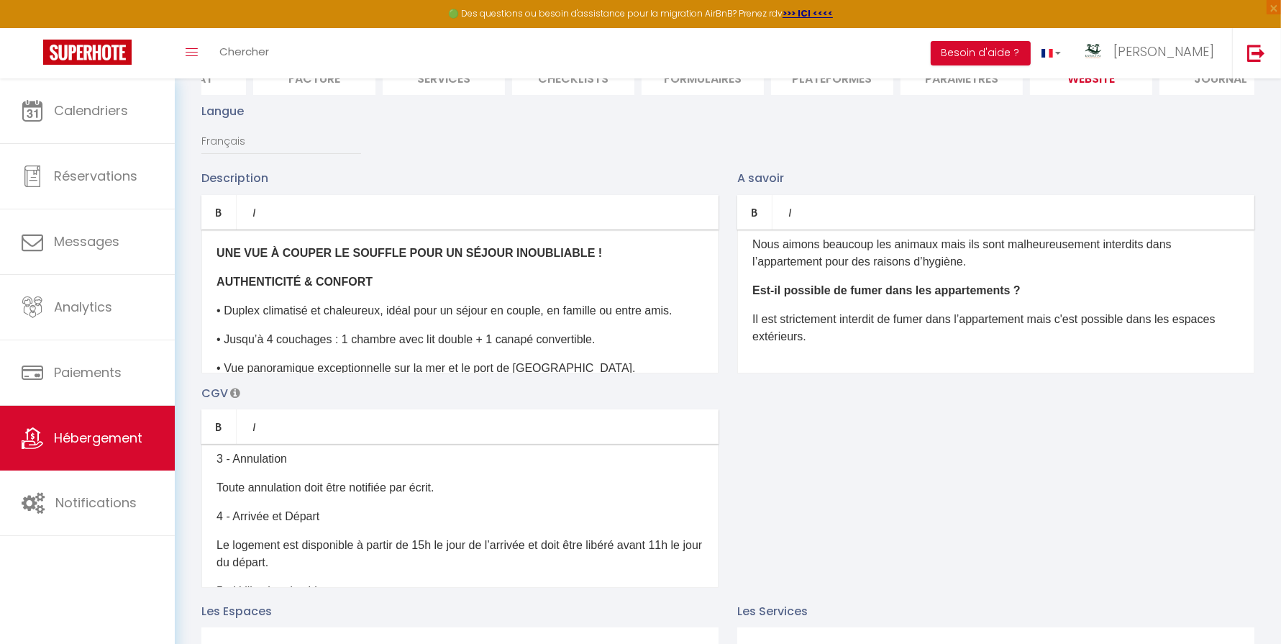
scroll to position [182, 0]
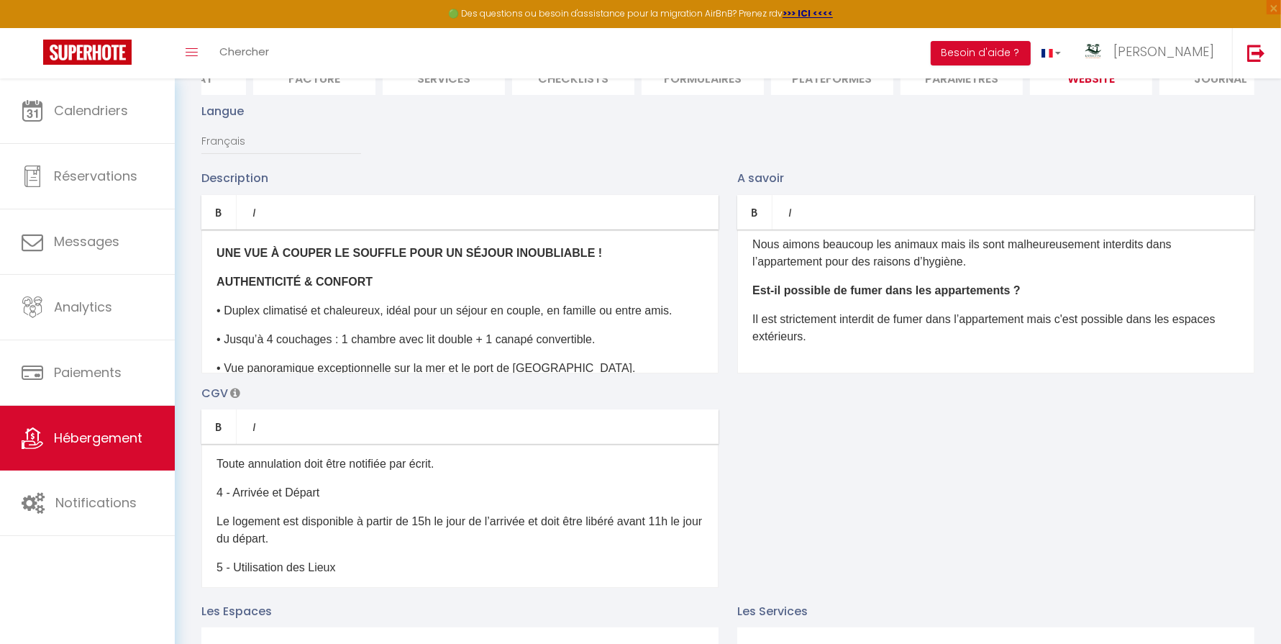
click at [445, 521] on p "Le logement est disponible à partir de 15h le jour de l’arrivée et doit être li…" at bounding box center [460, 530] width 487 height 35
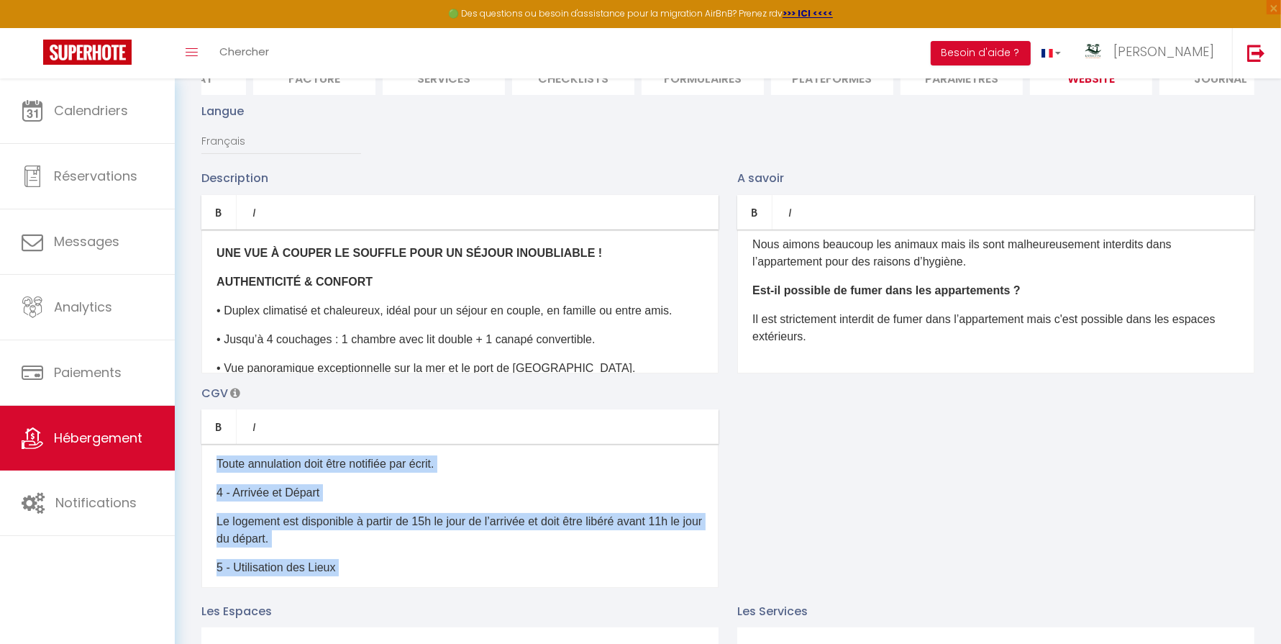
copy div "4 - Lorem Ips dolorsita Consectetu Adipiscin el Seddo (EIU) temporinc utlabo et…"
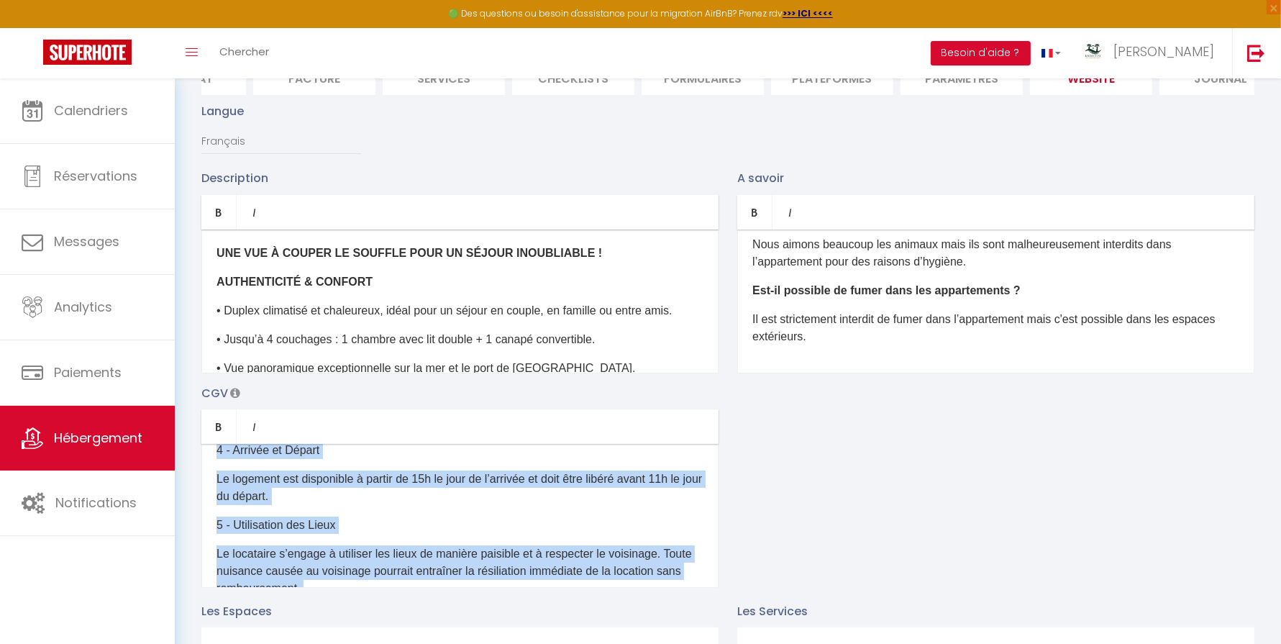
scroll to position [225, 0]
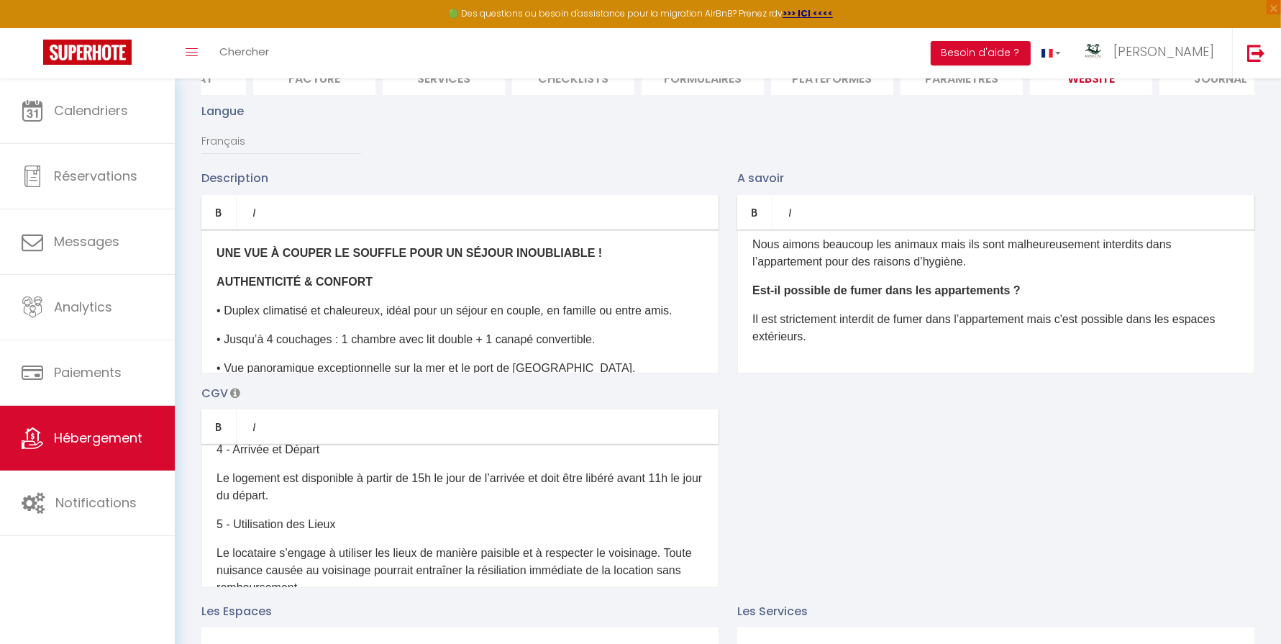
click at [424, 478] on p "Le logement est disponible à partir de 15h le jour de l’arrivée et doit être li…" at bounding box center [460, 487] width 487 height 35
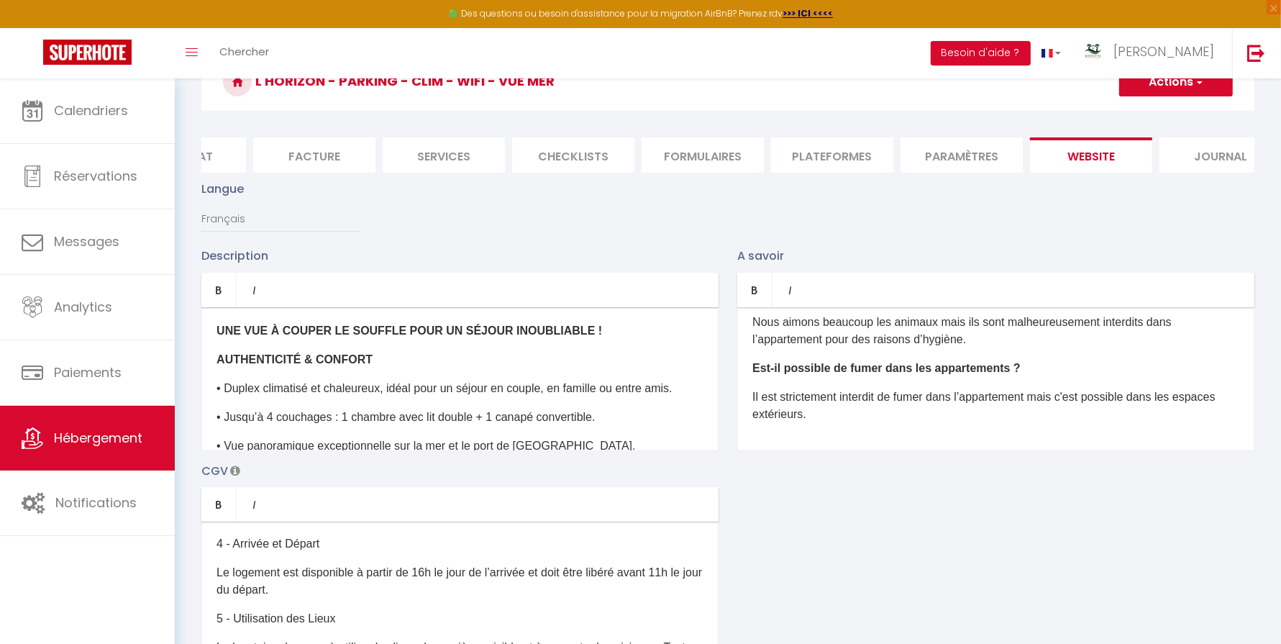
scroll to position [0, 0]
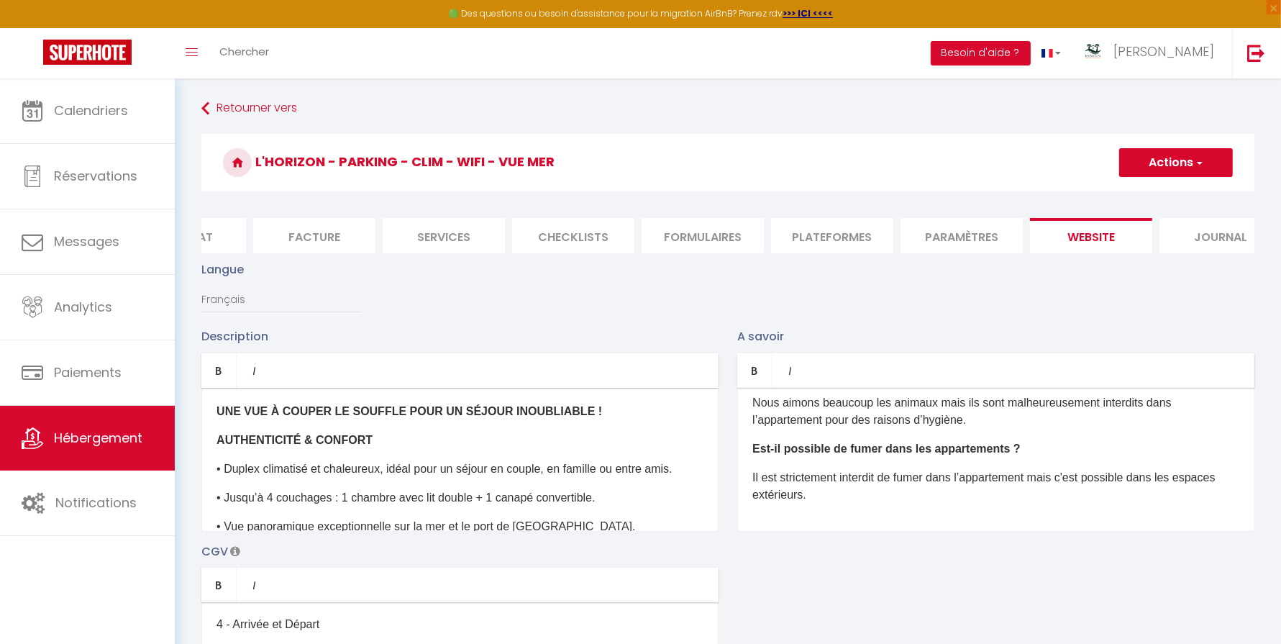
click at [217, 413] on b "UNE VUE À COUPER LE SOUFFLE POUR UN SÉJOUR INOUBLIABLE !" at bounding box center [410, 411] width 386 height 12
click at [1150, 183] on h3 "L'Horizon - parking - clim - wifi - vue mer" at bounding box center [727, 163] width 1053 height 58
click at [1150, 169] on button "Actions" at bounding box center [1176, 162] width 114 height 29
click at [1142, 196] on input "Enregistrer" at bounding box center [1159, 194] width 53 height 14
checkbox input "true"
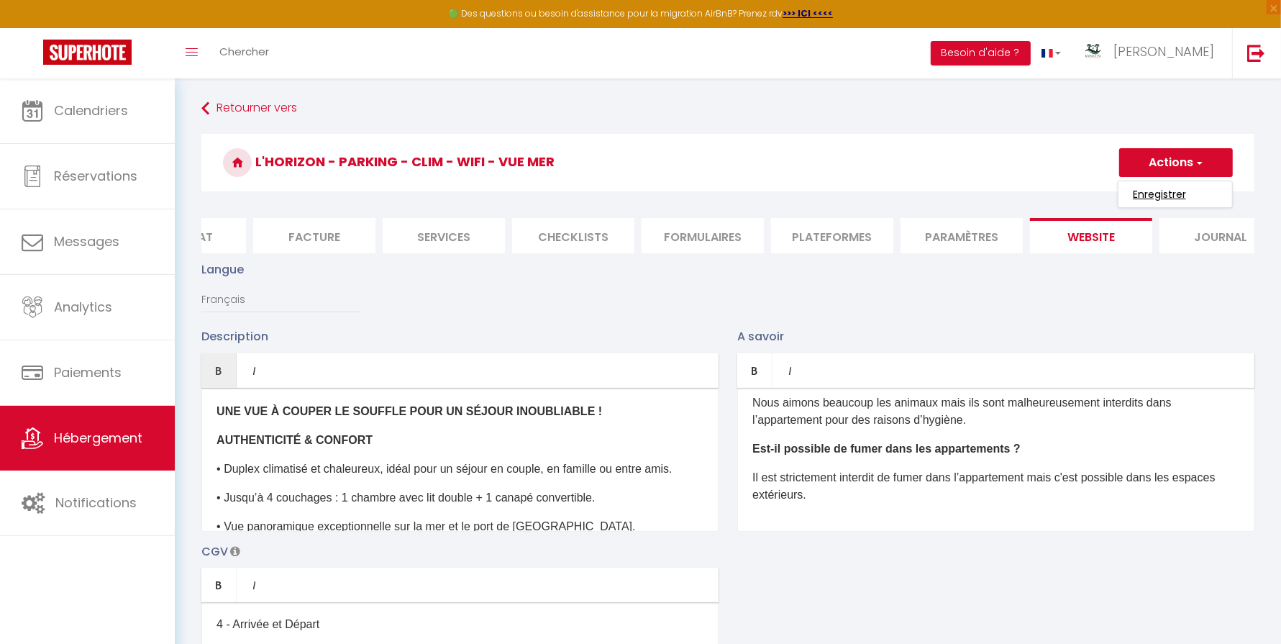
checkbox input "false"
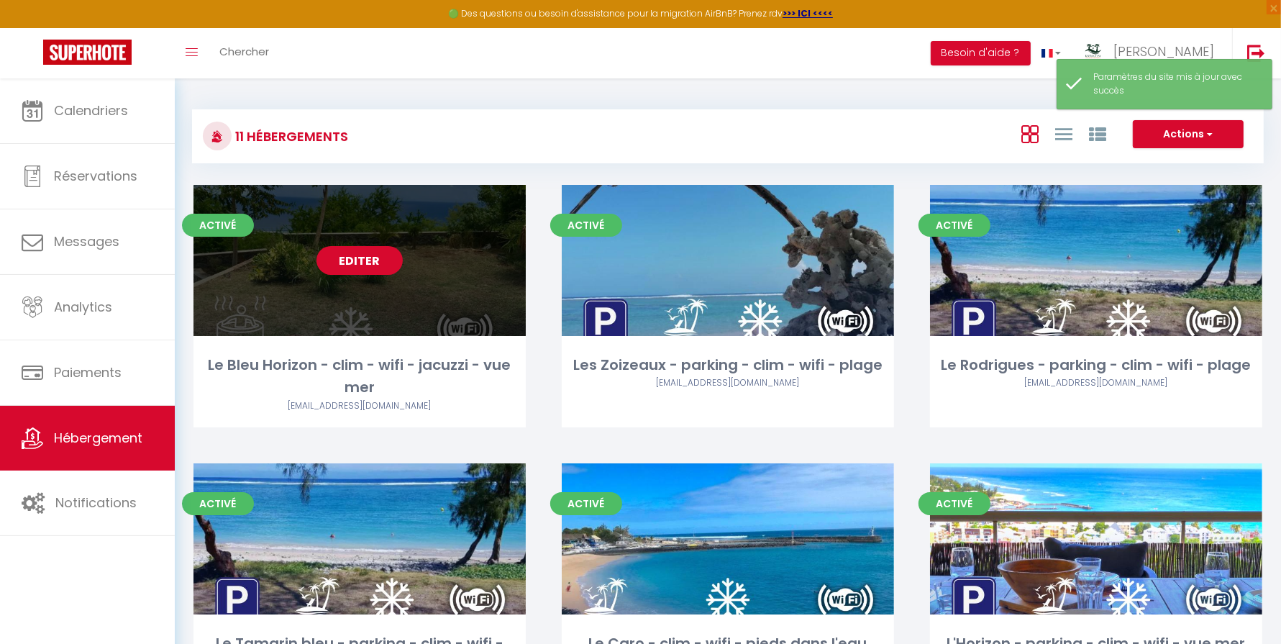
click at [353, 263] on link "Editer" at bounding box center [360, 260] width 86 height 29
click at [353, 253] on link "Editer" at bounding box center [360, 260] width 86 height 29
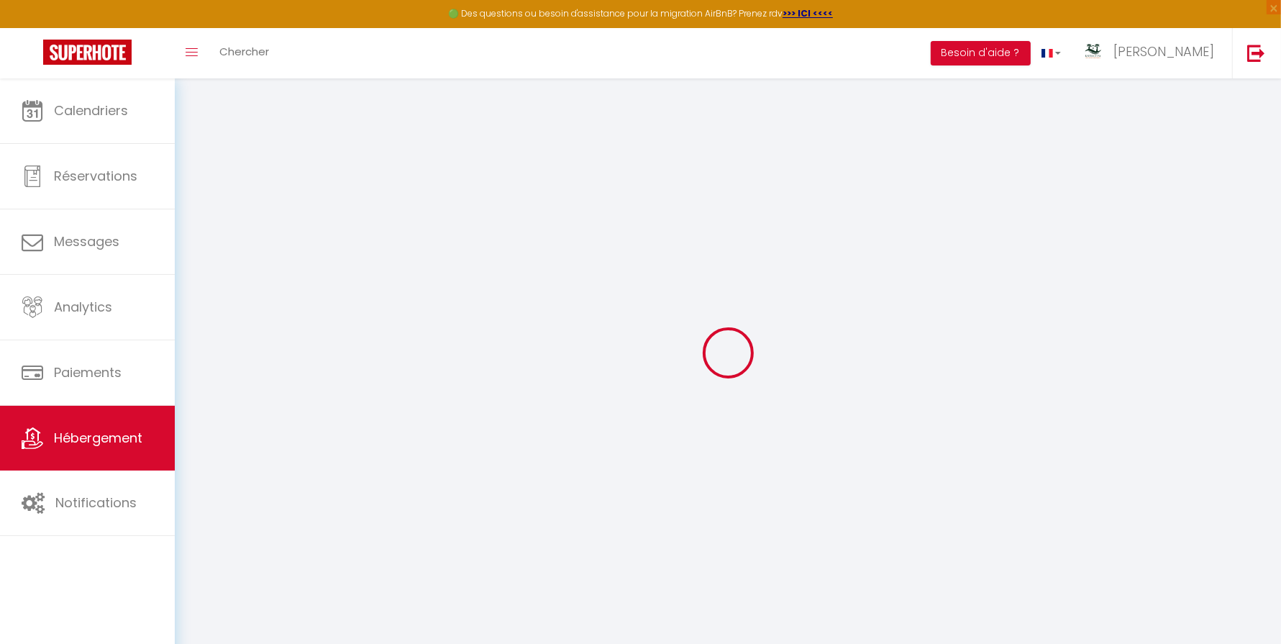
checkbox input "false"
select select "16:00"
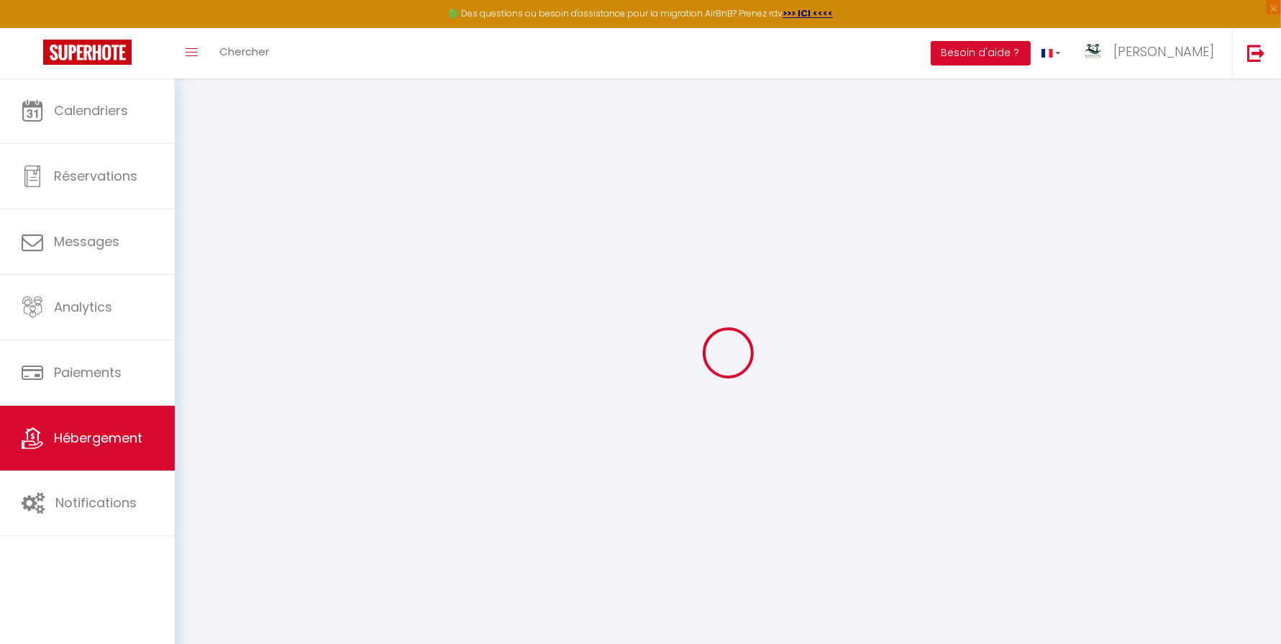
select select
select select "11:00"
select select "30"
select select "120"
select select
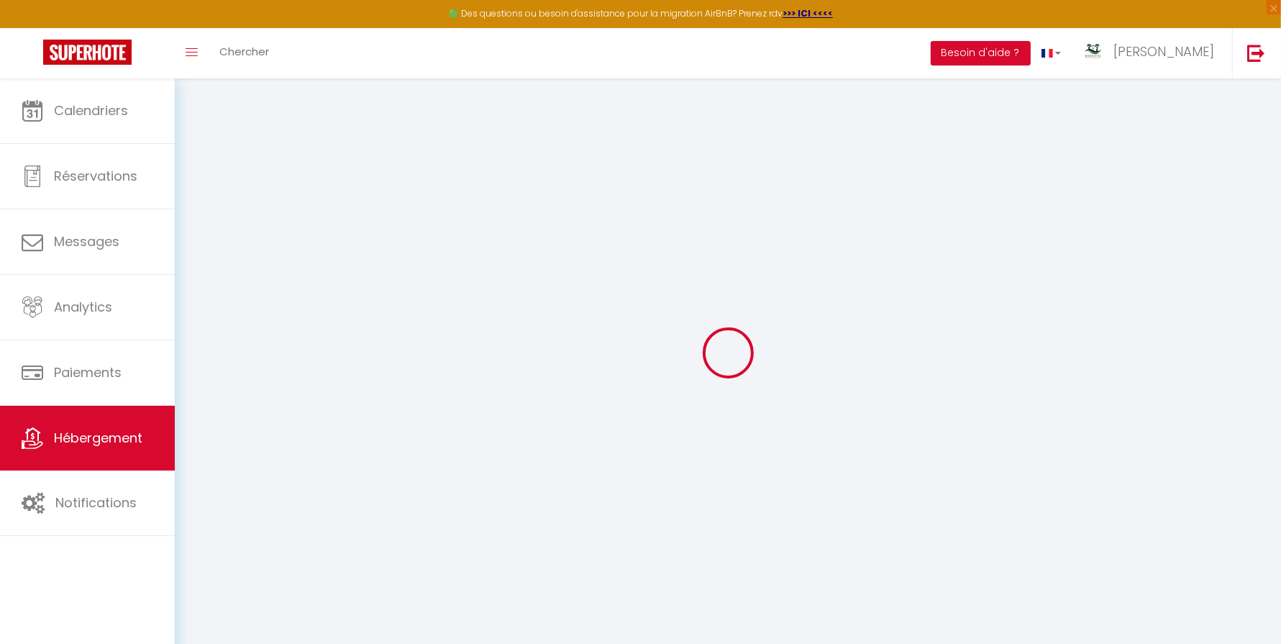
checkbox input "false"
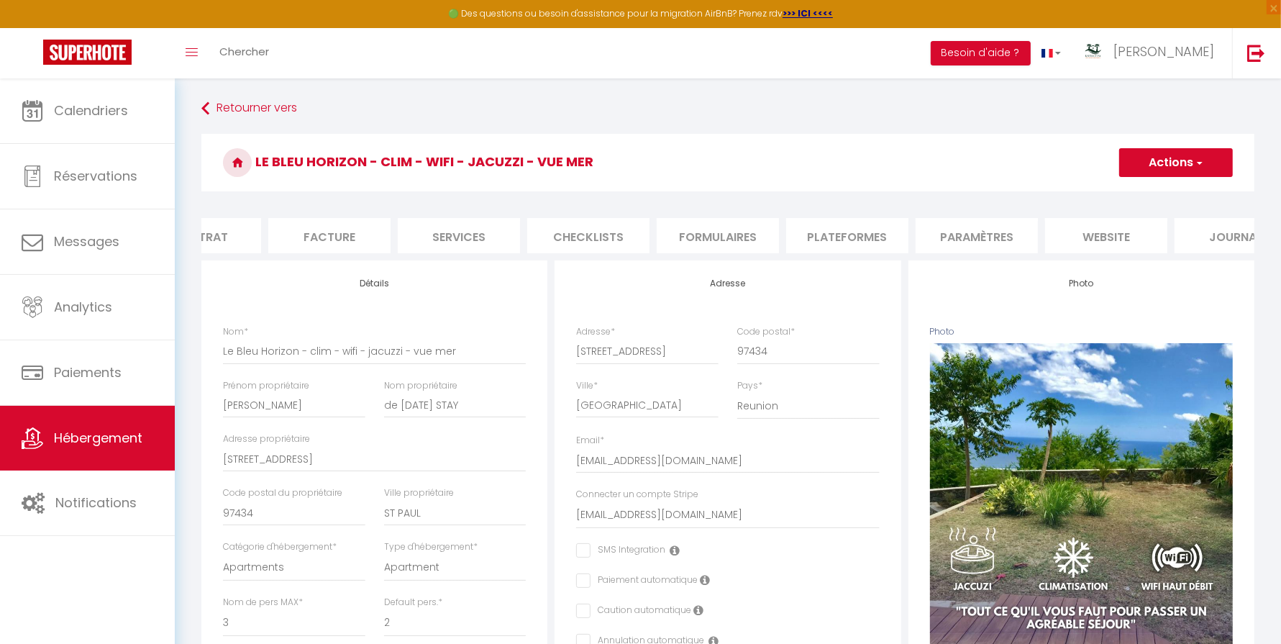
scroll to position [0, 193]
click at [1109, 237] on li "website" at bounding box center [1106, 235] width 122 height 35
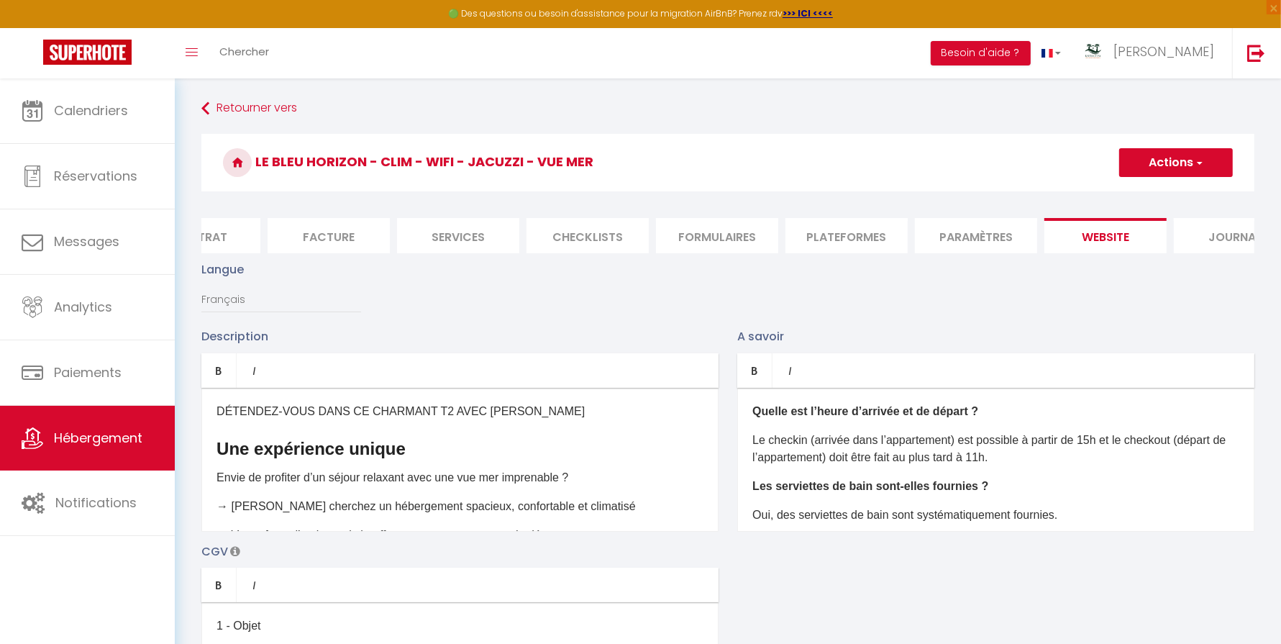
click at [1089, 440] on p "Le checkin (arrivée dans l’appartement) est possible à partir de 15h et le chec…" at bounding box center [996, 449] width 487 height 35
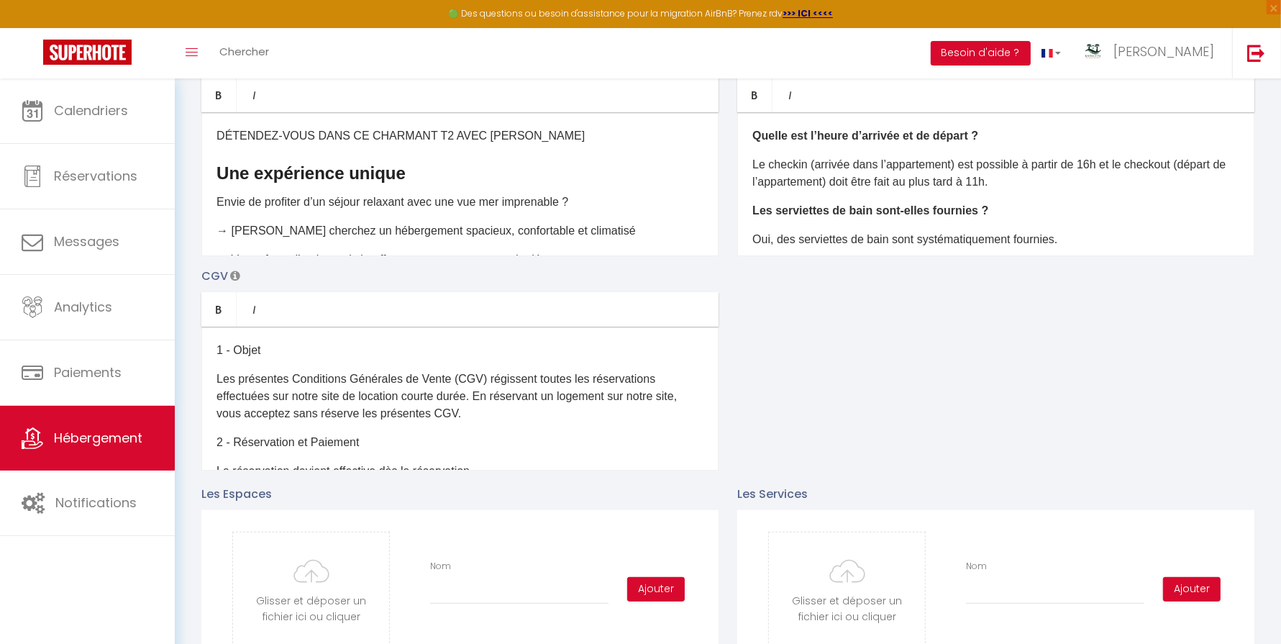
scroll to position [65, 0]
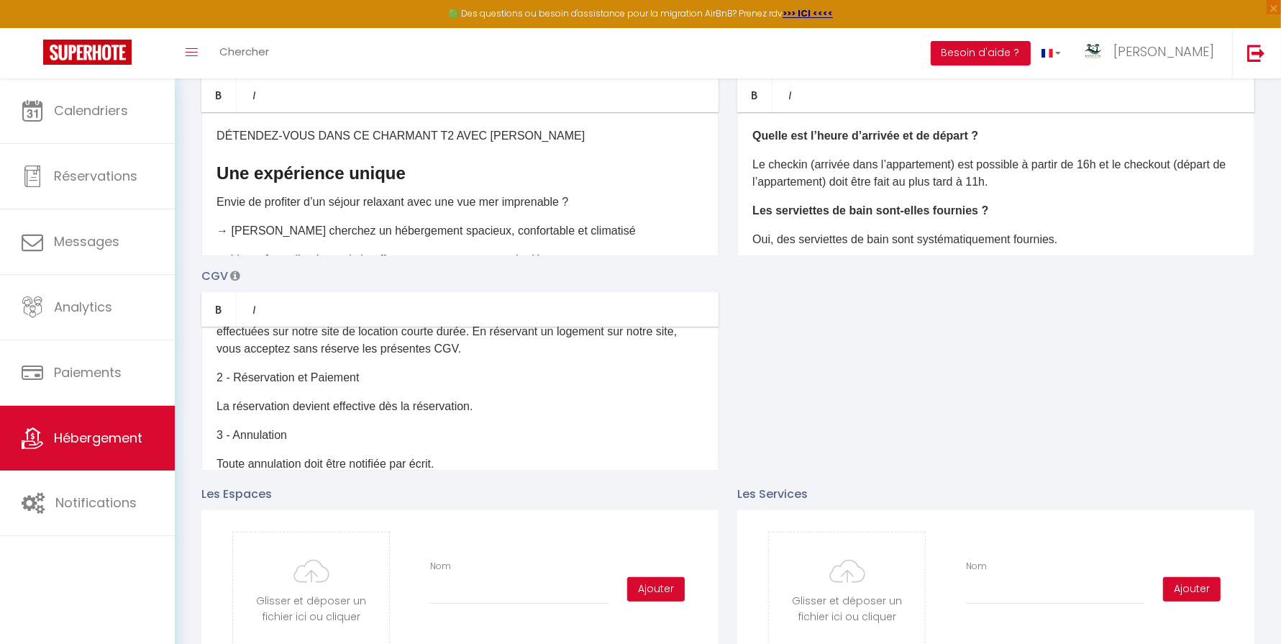
click at [479, 422] on div "1 - Objet Les présentes Conditions Générales de Vente (CGV) régissent toutes le…" at bounding box center [459, 399] width 517 height 144
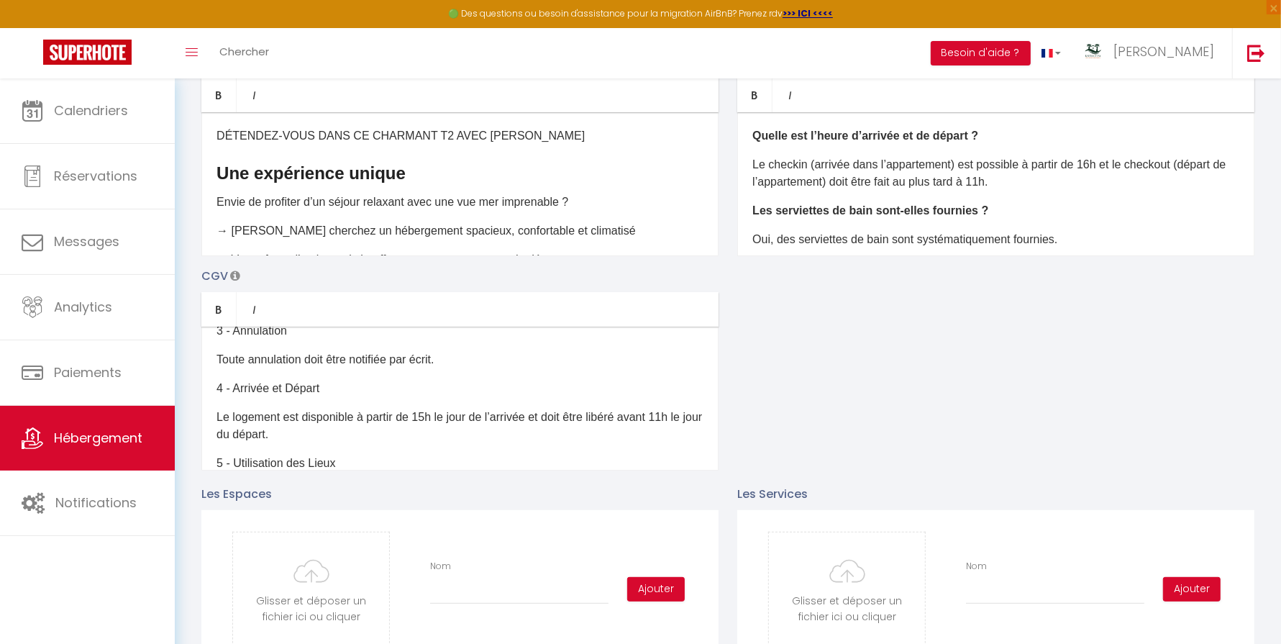
scroll to position [187, 0]
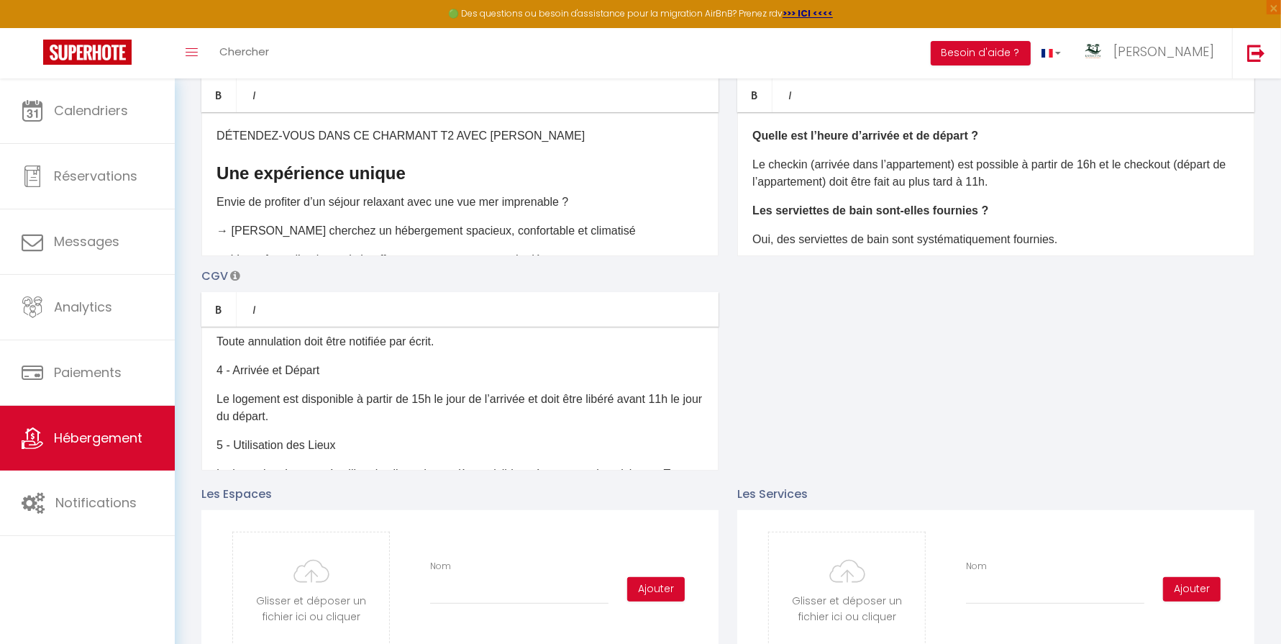
click at [427, 400] on p "Le logement est disponible à partir de 15h le jour de l’arrivée et doit être li…" at bounding box center [460, 408] width 487 height 35
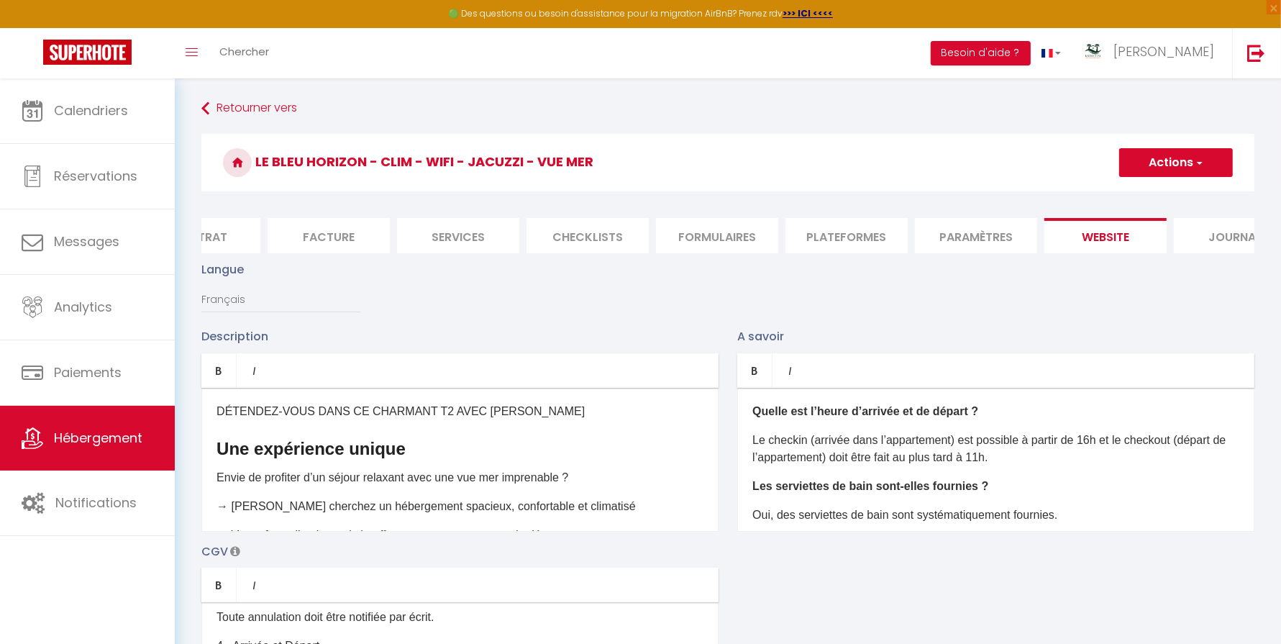
click at [1198, 168] on span "button" at bounding box center [1198, 162] width 9 height 14
click at [1160, 193] on input "Enregistrer" at bounding box center [1159, 194] width 53 height 14
checkbox input "true"
checkbox input "false"
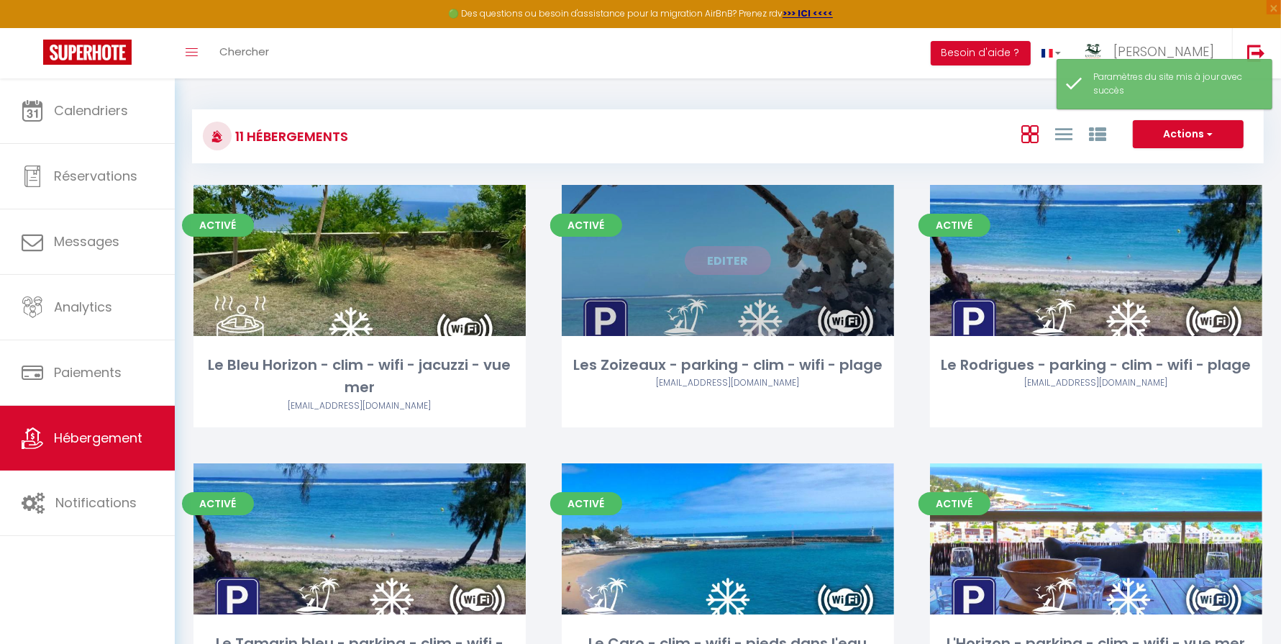
click at [735, 263] on link "Editer" at bounding box center [728, 260] width 86 height 29
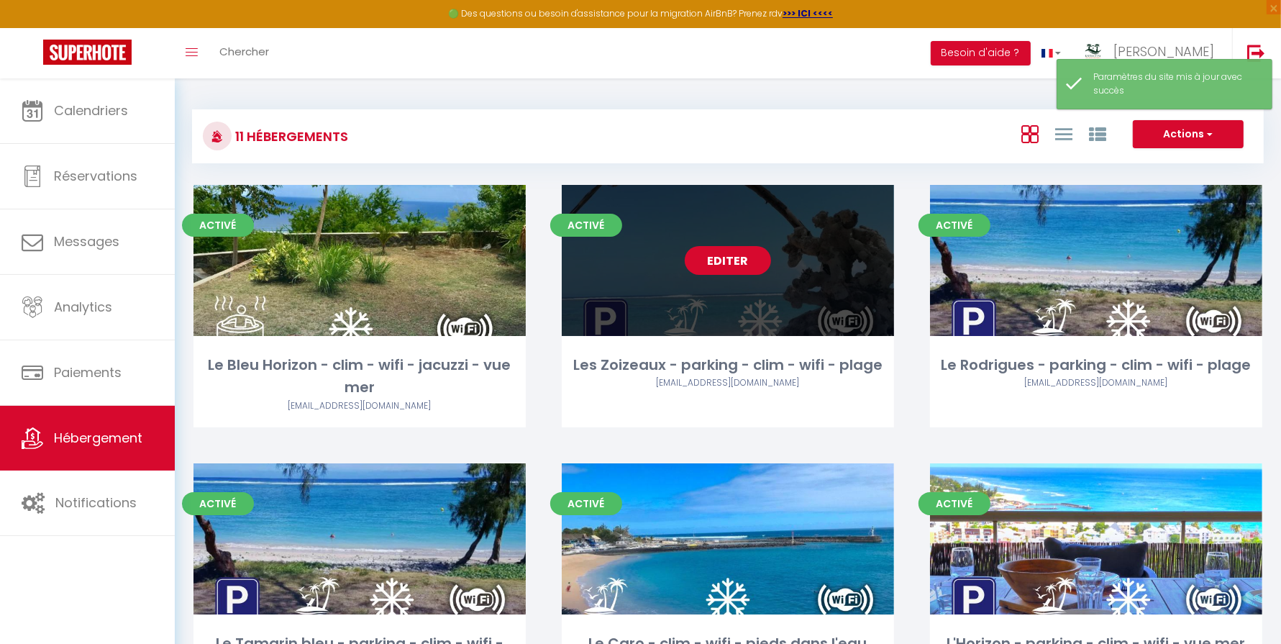
click at [735, 263] on link "Editer" at bounding box center [728, 260] width 86 height 29
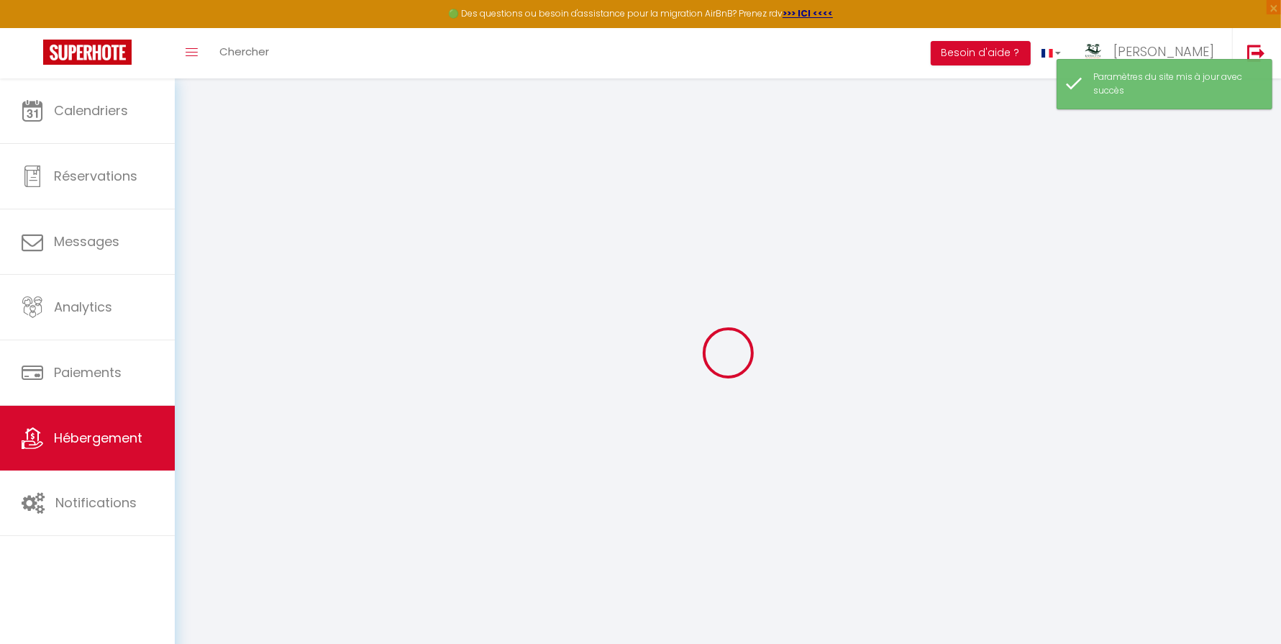
select select
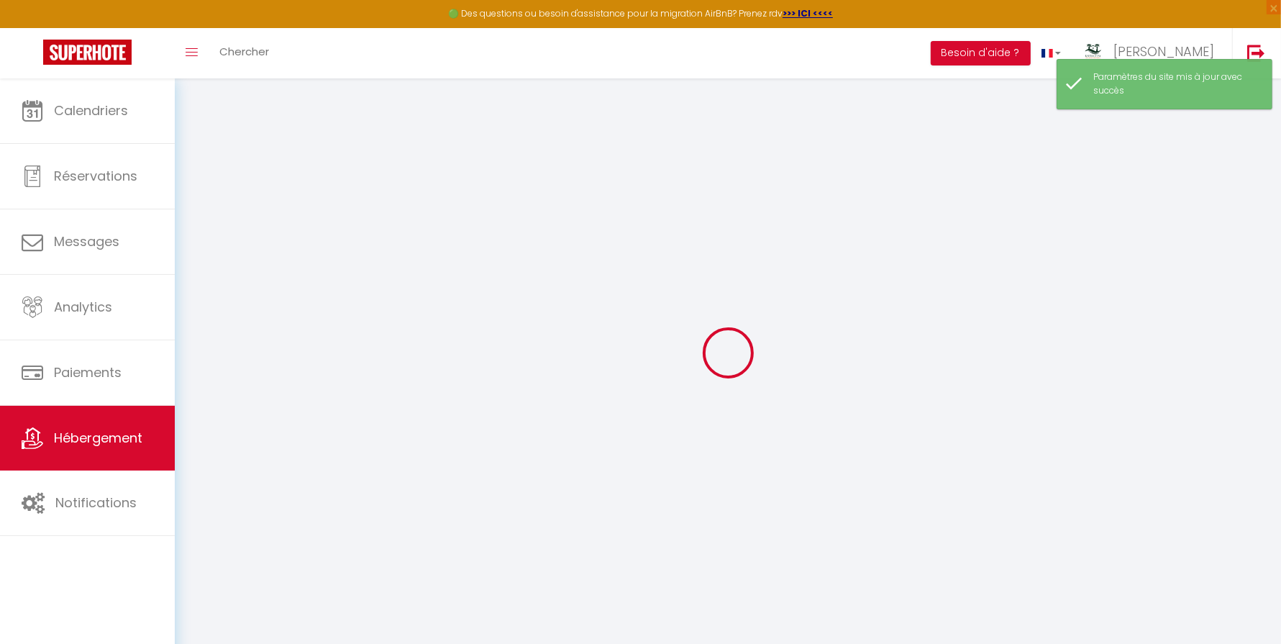
select select
checkbox input "false"
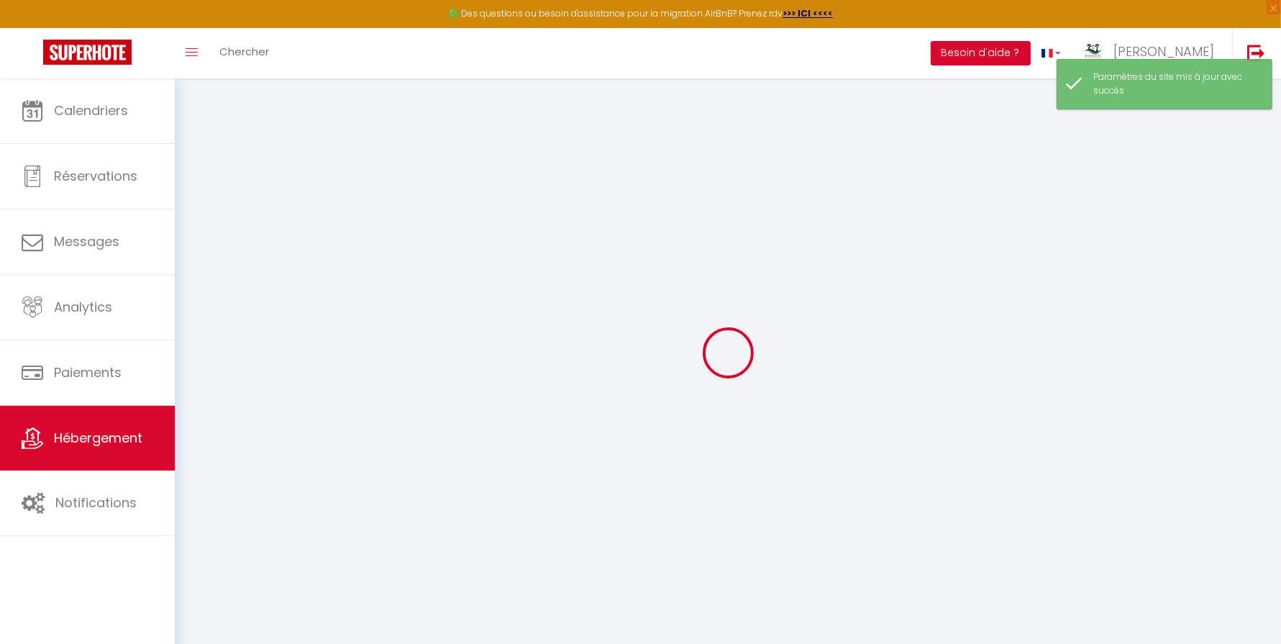
select select
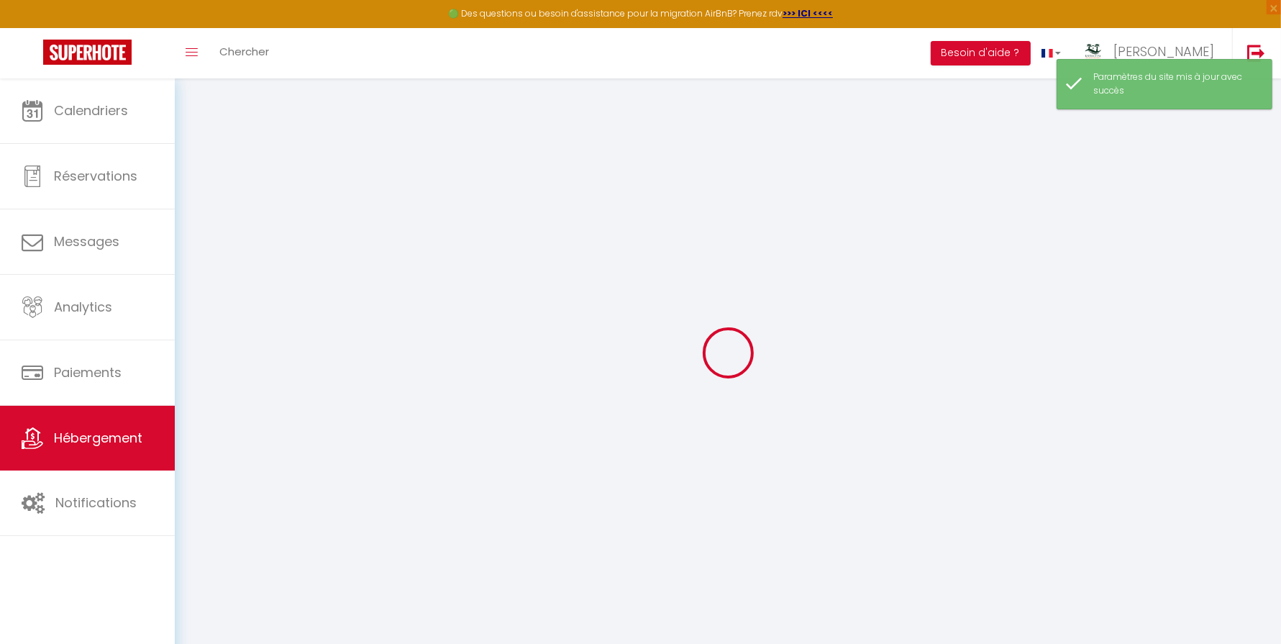
select select
checkbox input "false"
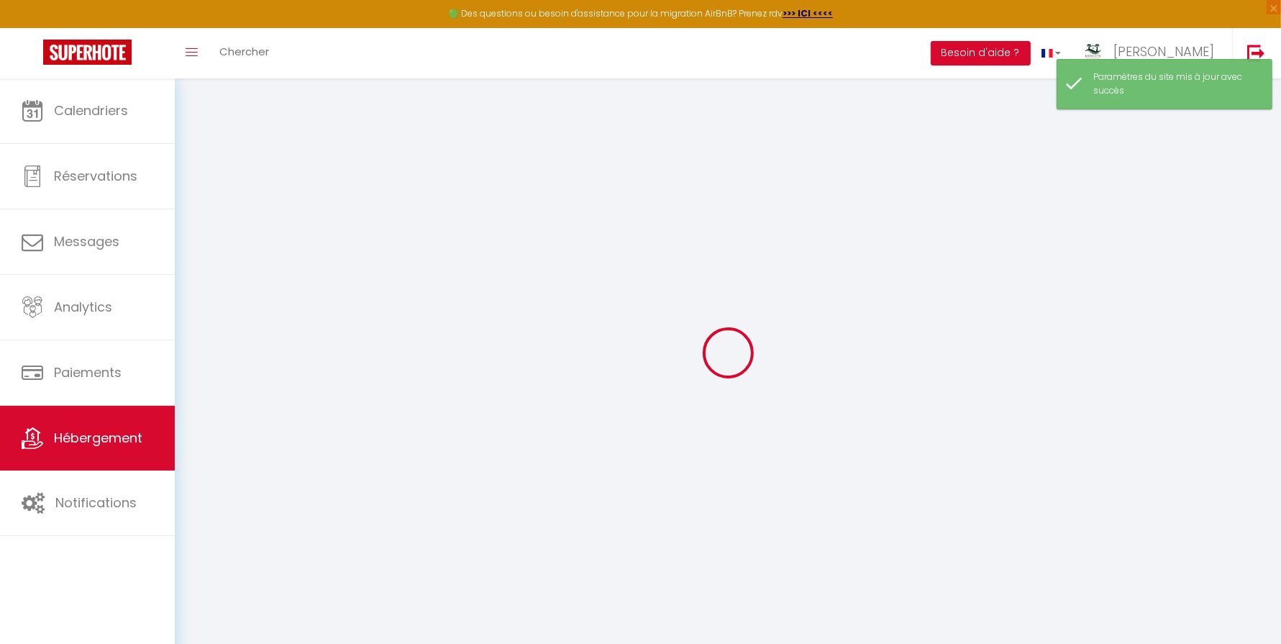
checkbox input "false"
select select
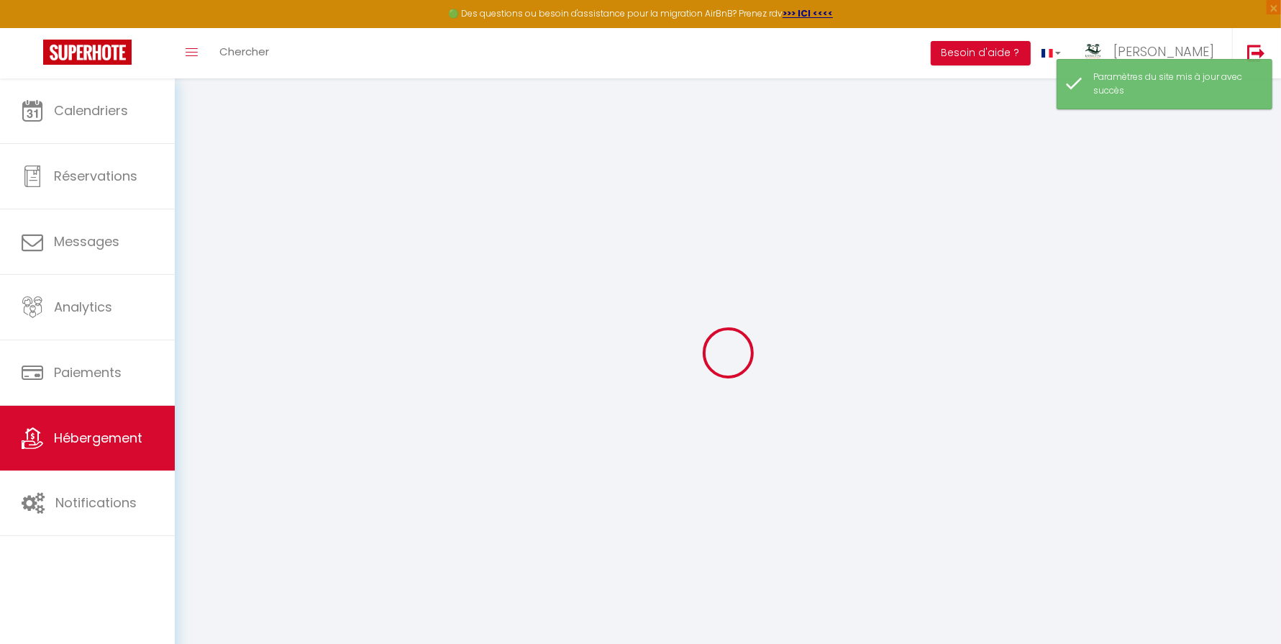
select select
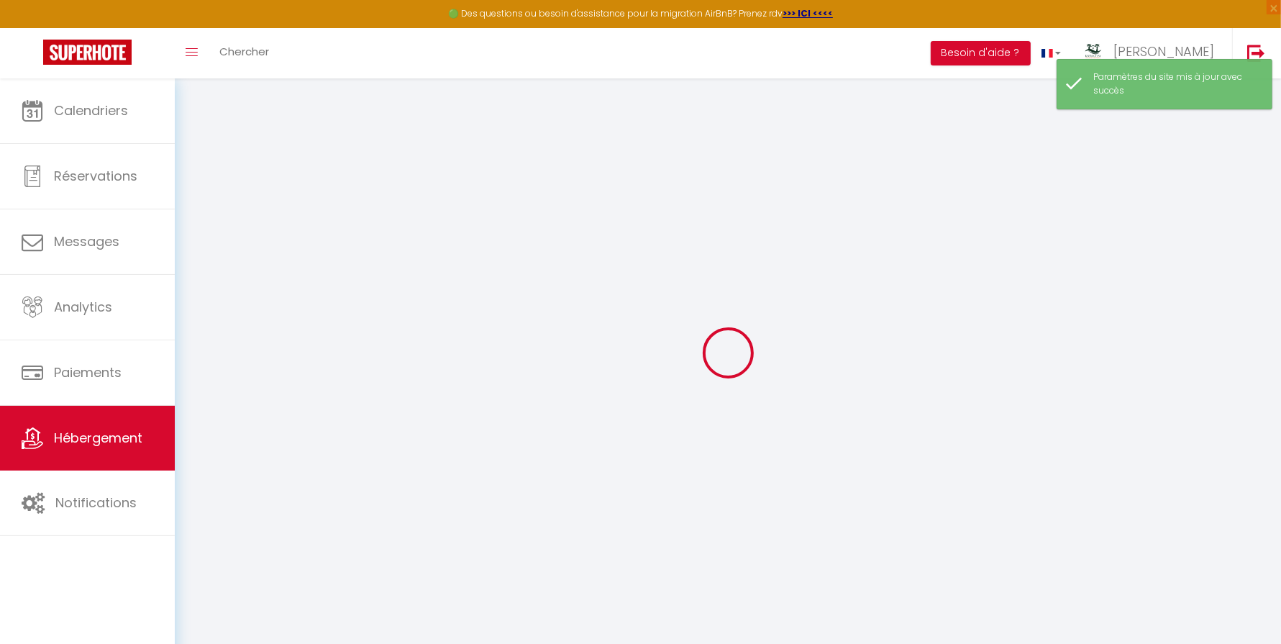
checkbox input "false"
select select
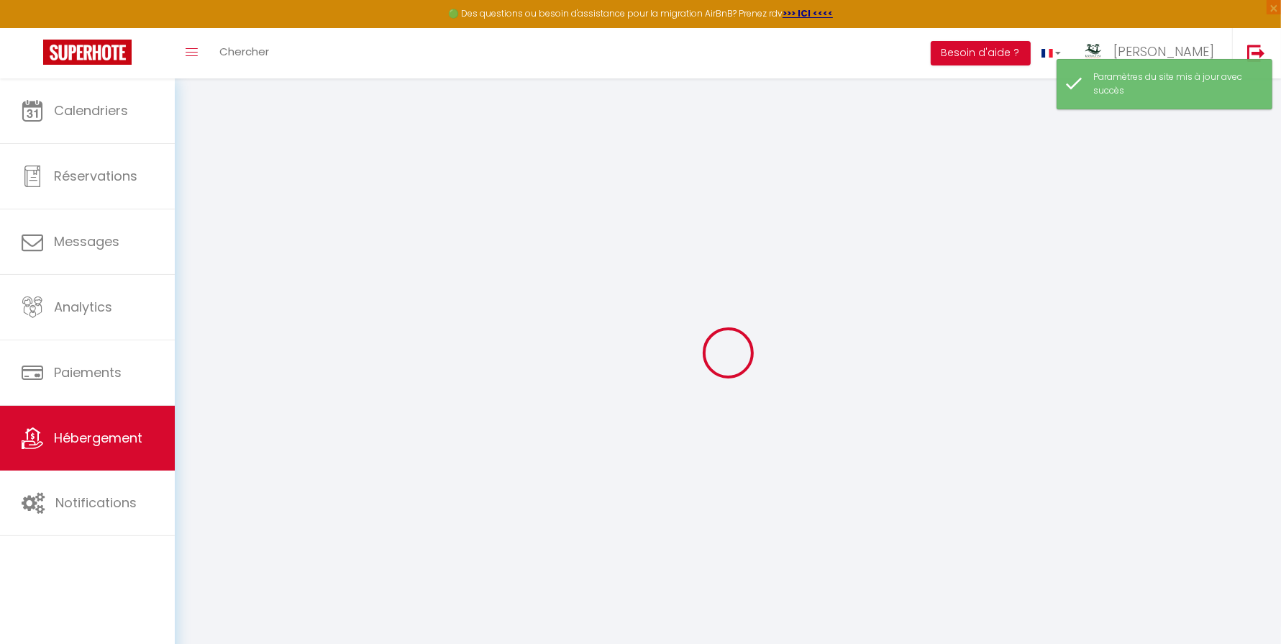
select select
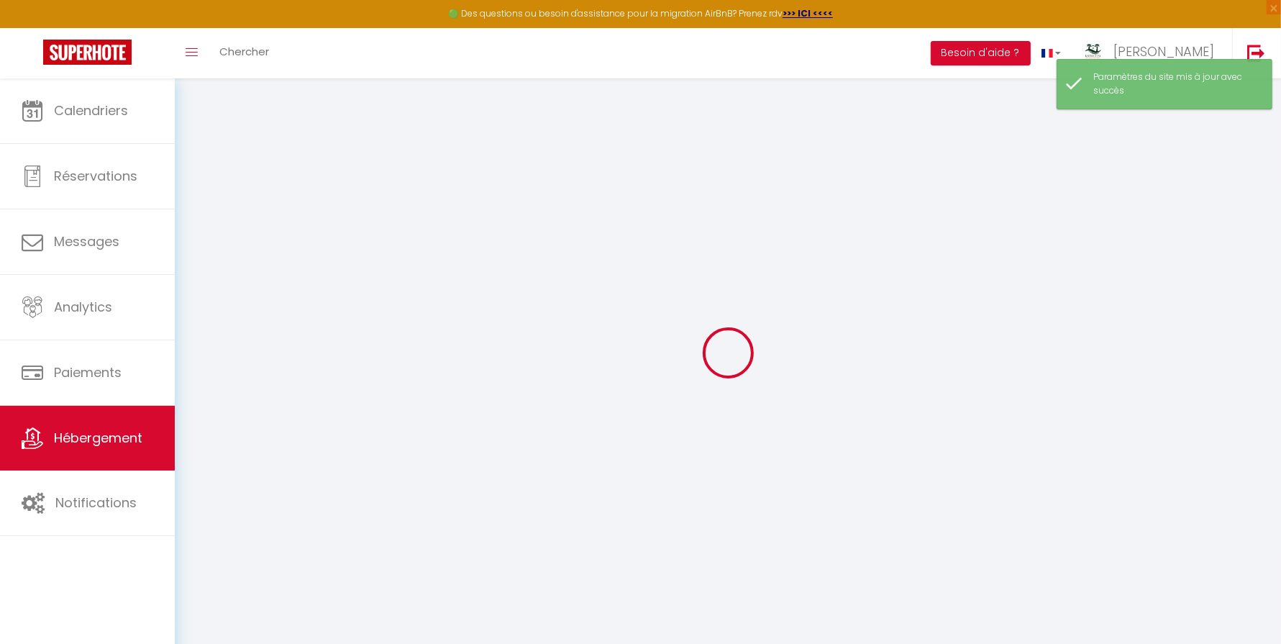
select select
checkbox input "false"
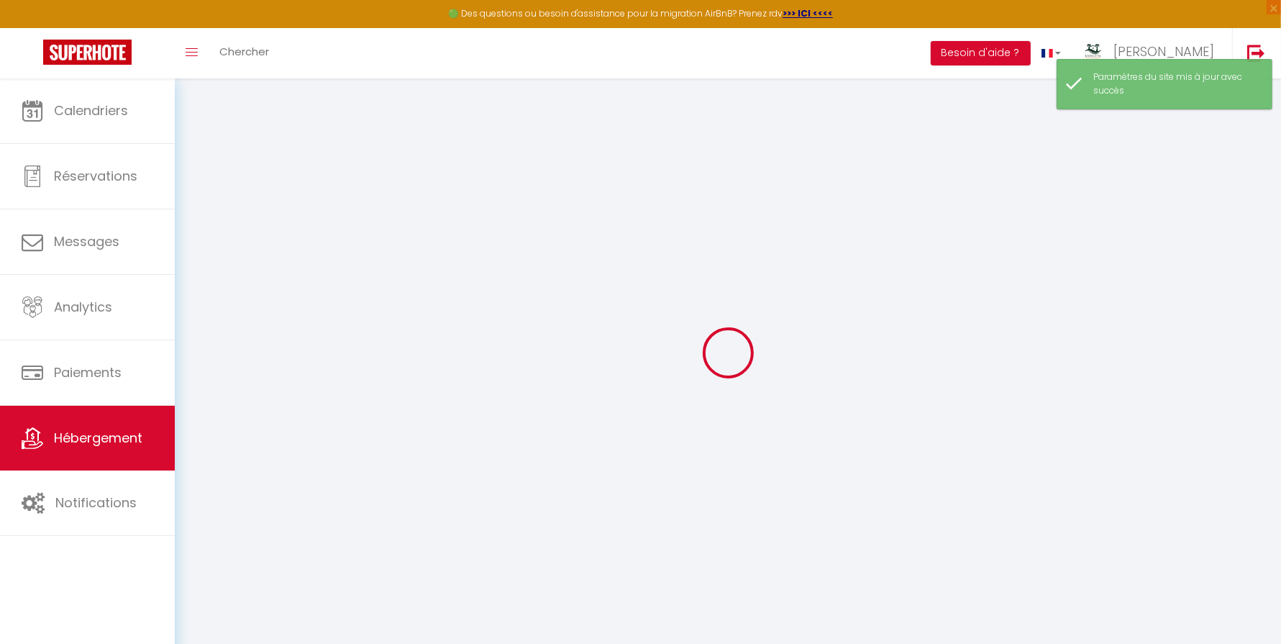
checkbox input "false"
select select
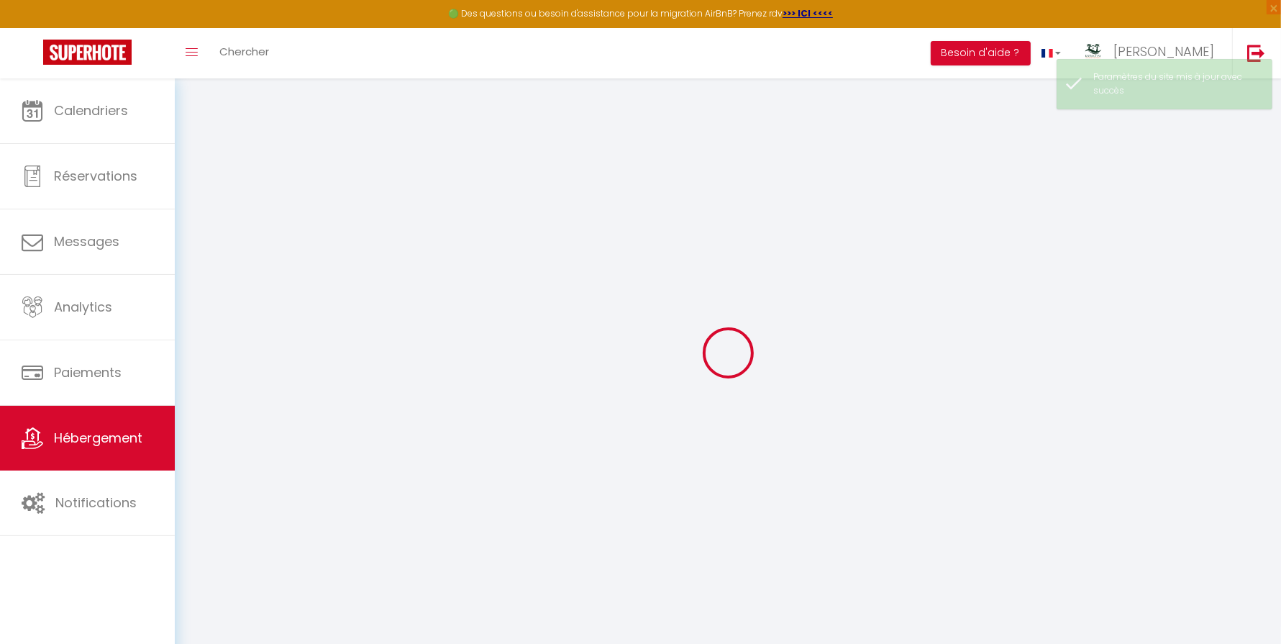
select select
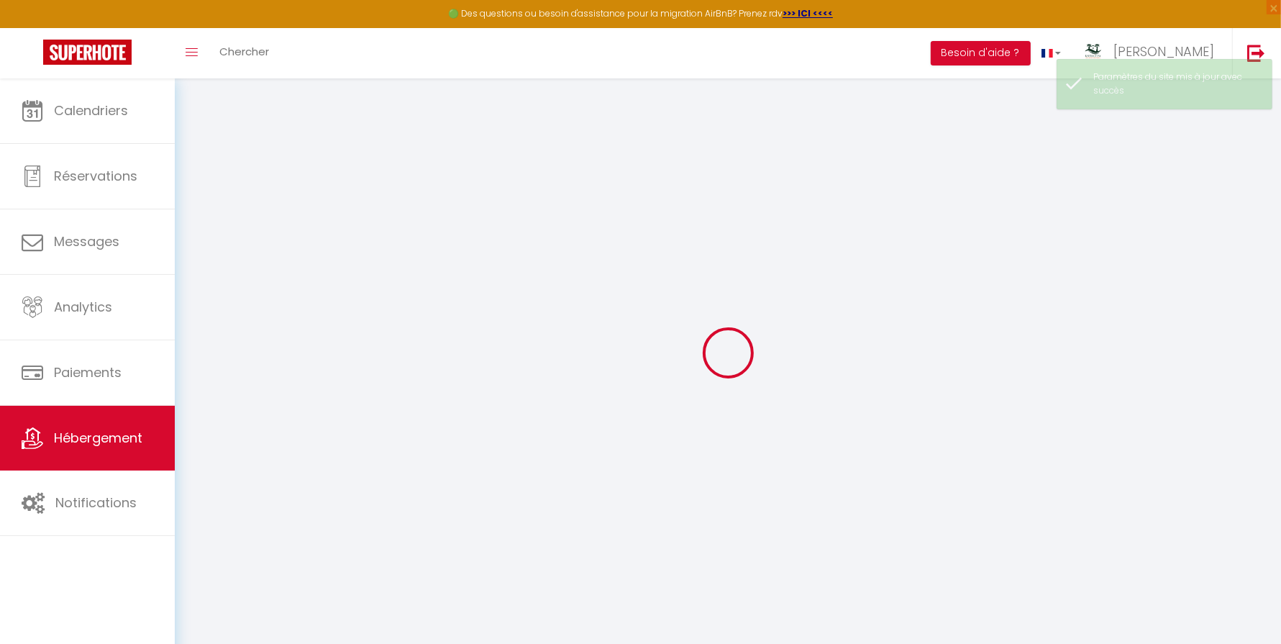
select select
checkbox input "false"
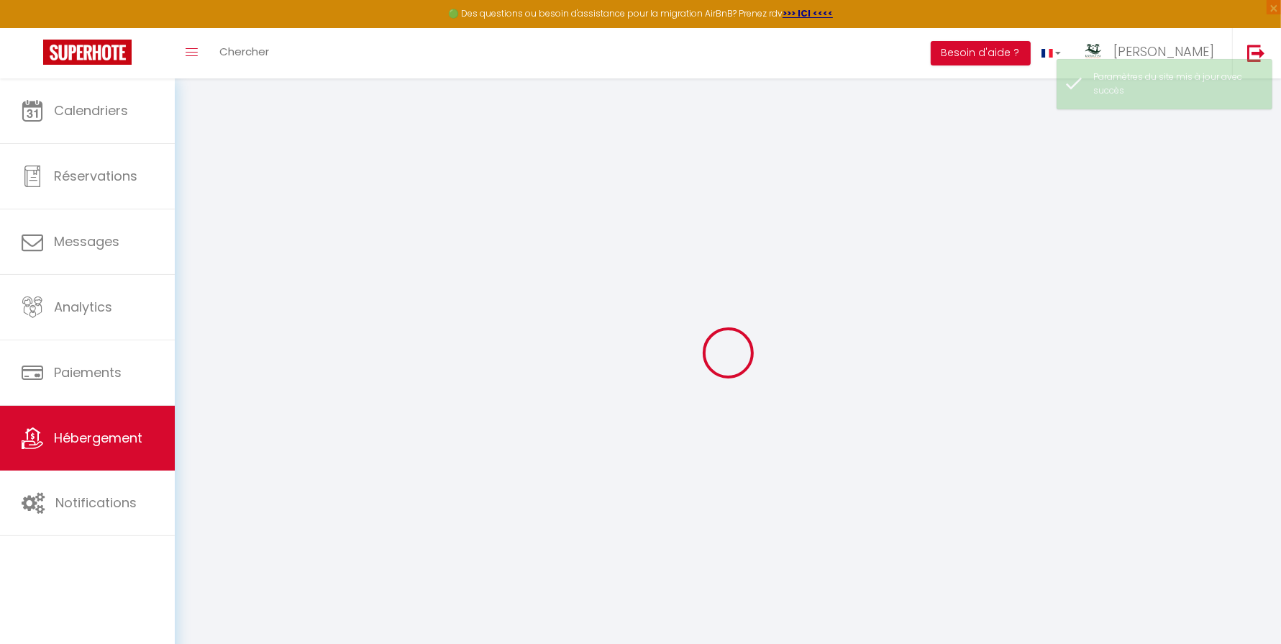
select select
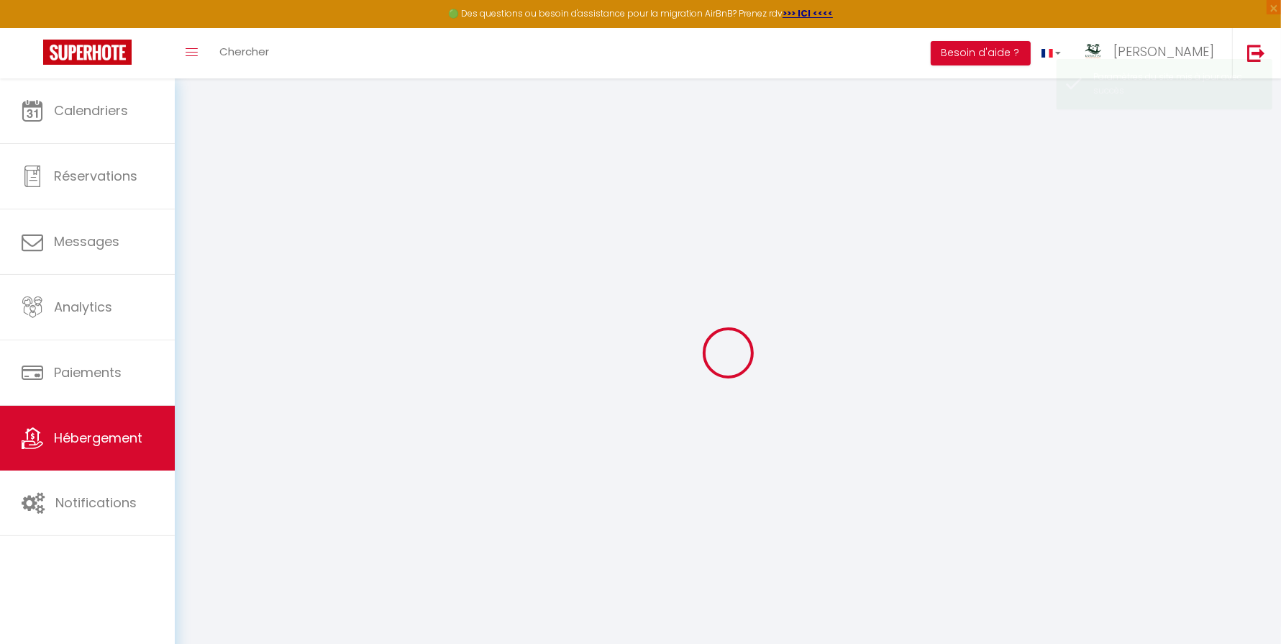
type input "Les Zoizeaux - parking - clim - wifi - plage"
type input "[PERSON_NAME]"
type input "de [DATE] STAY"
type input "[STREET_ADDRESS]"
type input "97434"
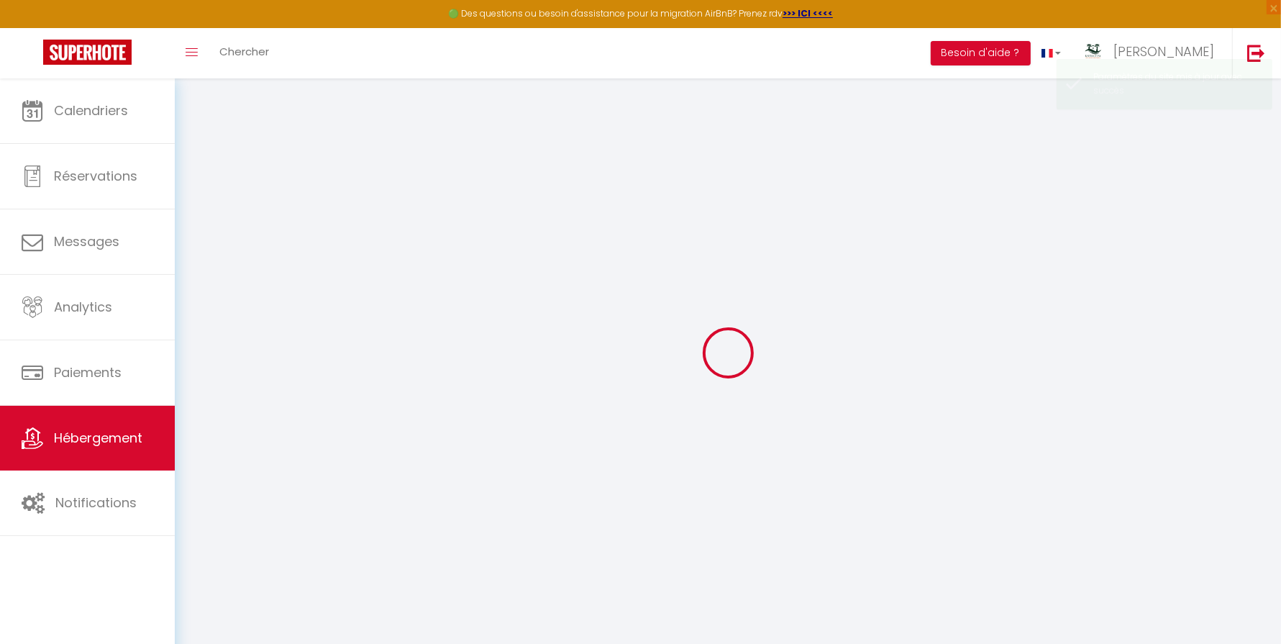
type input "[GEOGRAPHIC_DATA]"
type input "80"
type input "15"
type input "35"
type input "2.50"
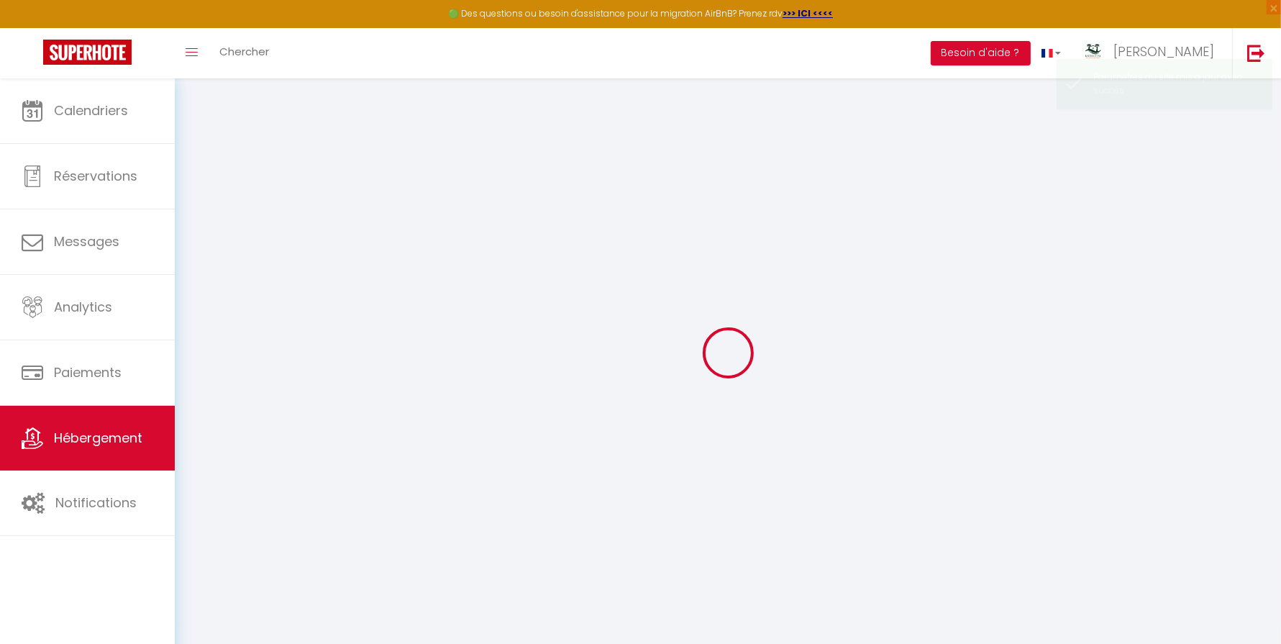
type input "250"
select select
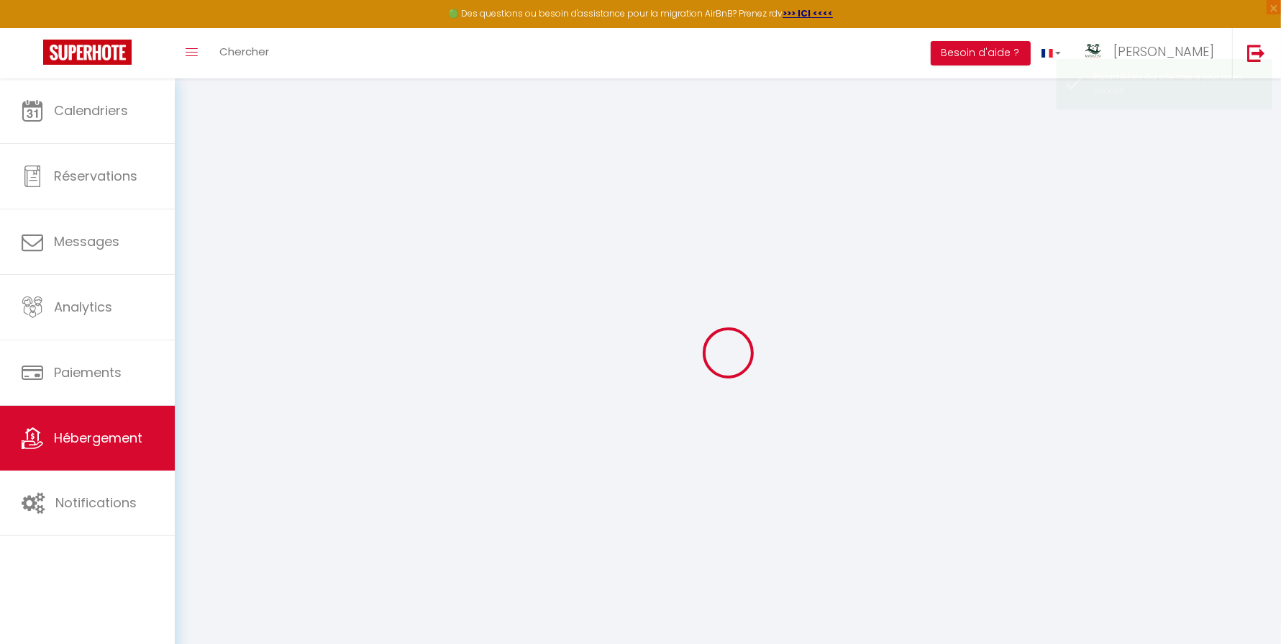
select select
type input "[STREET_ADDRESS]"
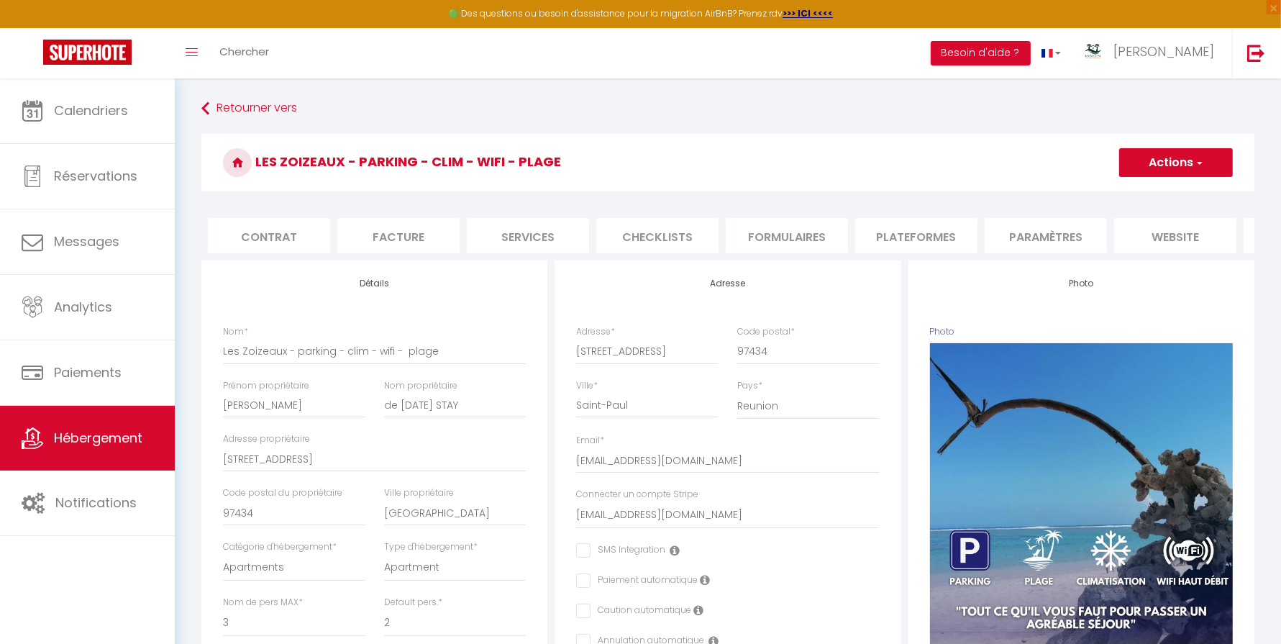
scroll to position [0, 124]
click at [1186, 232] on li "website" at bounding box center [1175, 235] width 122 height 35
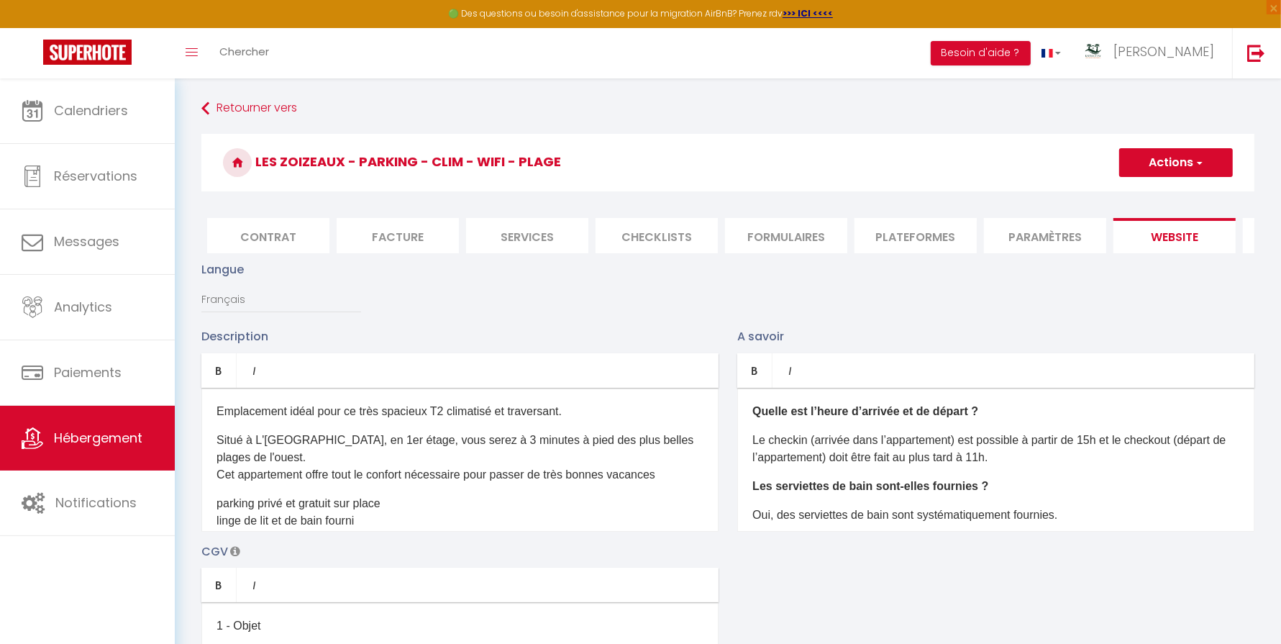
click at [1096, 441] on p "Le checkin (arrivée dans l’appartement) est possible à partir de 15h et le chec…" at bounding box center [996, 449] width 487 height 35
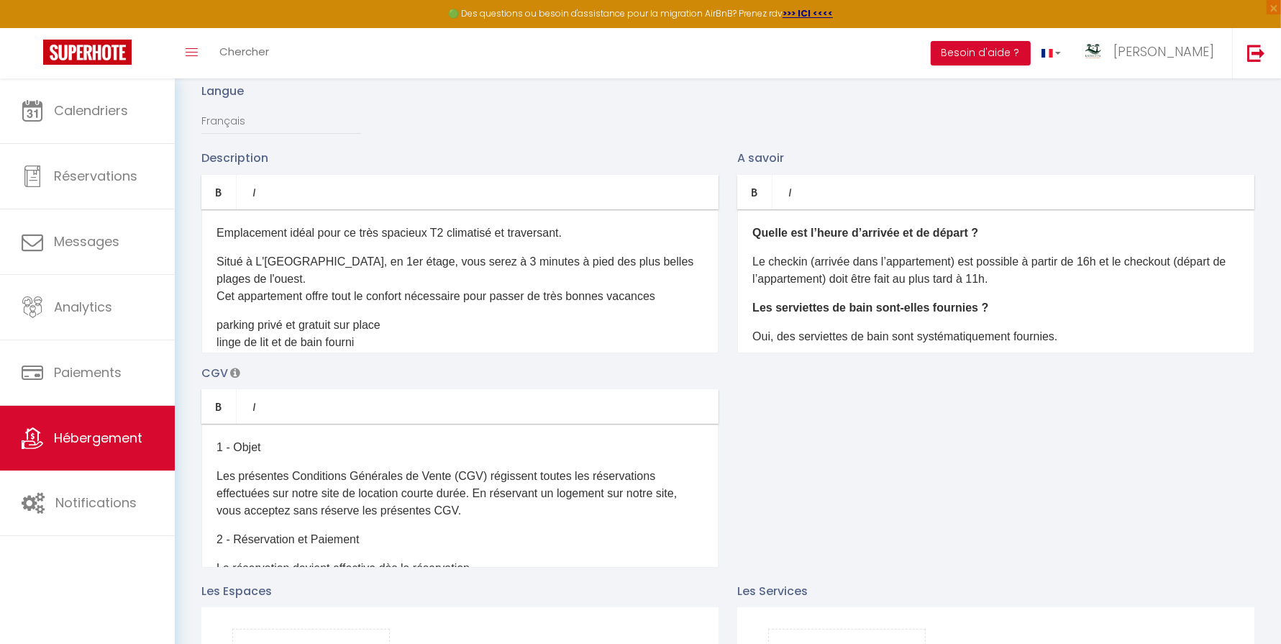
scroll to position [186, 0]
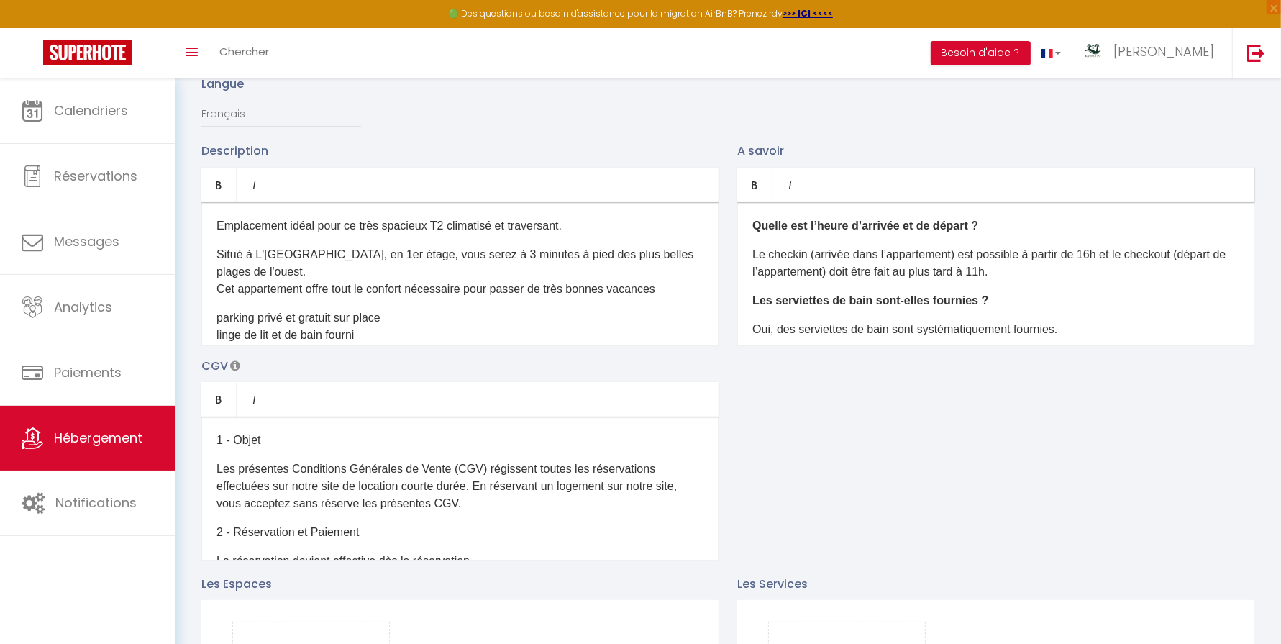
click at [565, 489] on p "Les présentes Conditions Générales de Vente (CGV) régissent toutes les réservat…" at bounding box center [460, 486] width 487 height 52
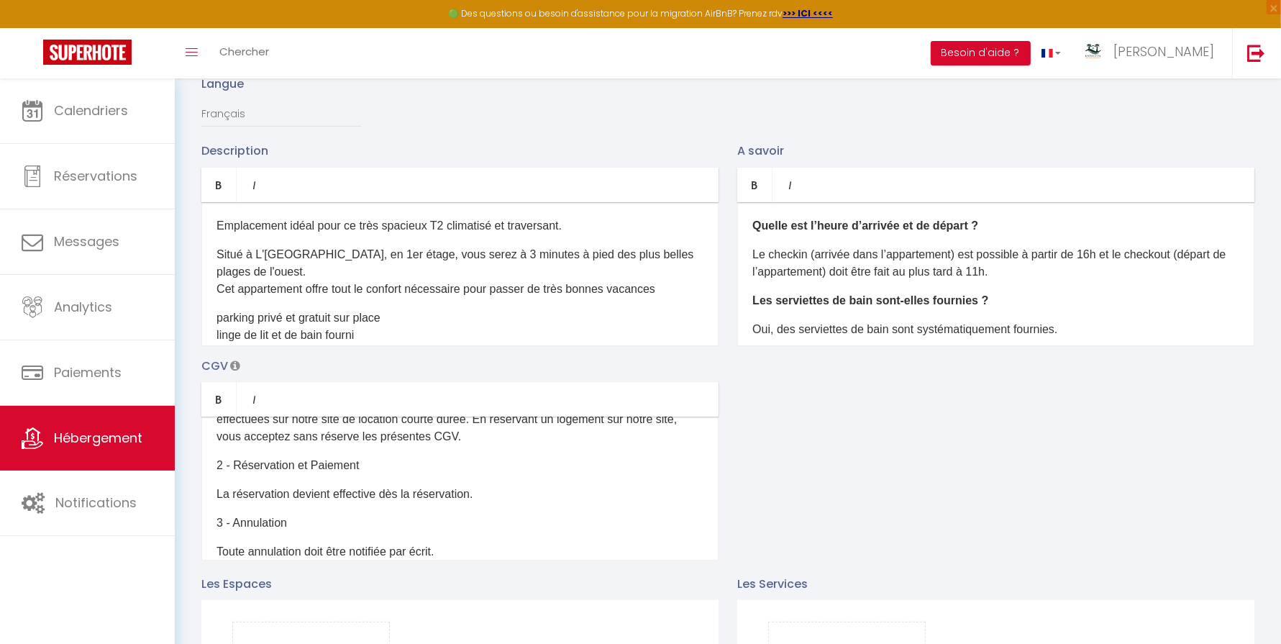
scroll to position [188, 0]
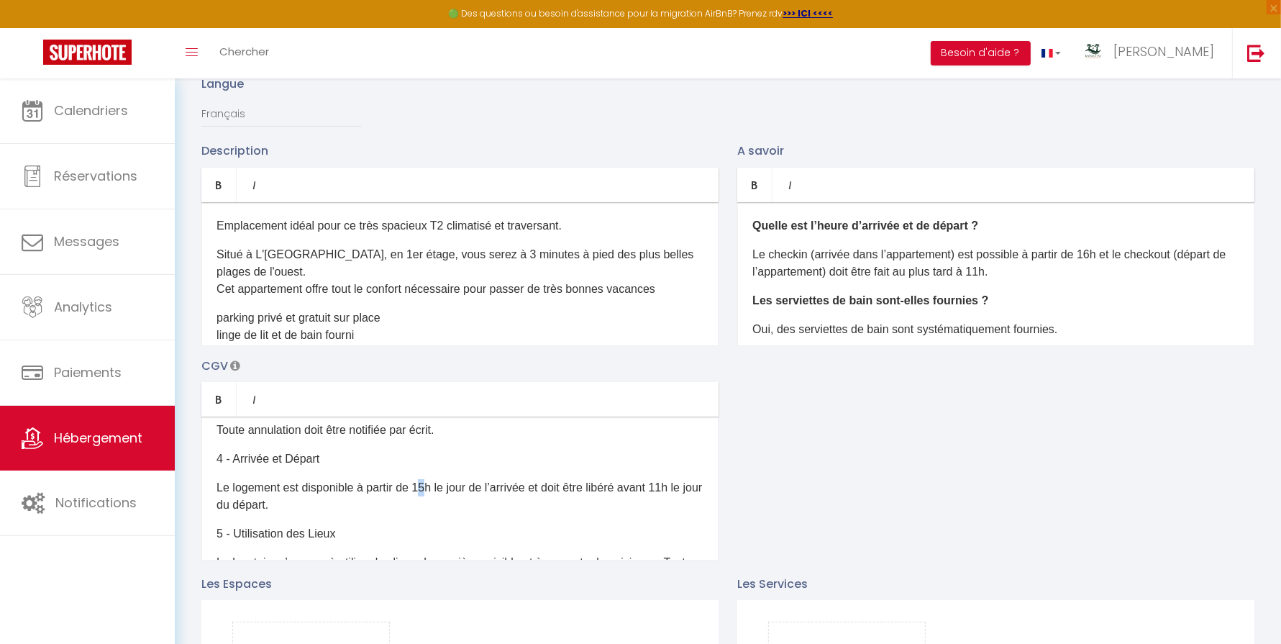
click at [429, 486] on p "Le logement est disponible à partir de 15h le jour de l’arrivée et doit être li…" at bounding box center [460, 496] width 487 height 35
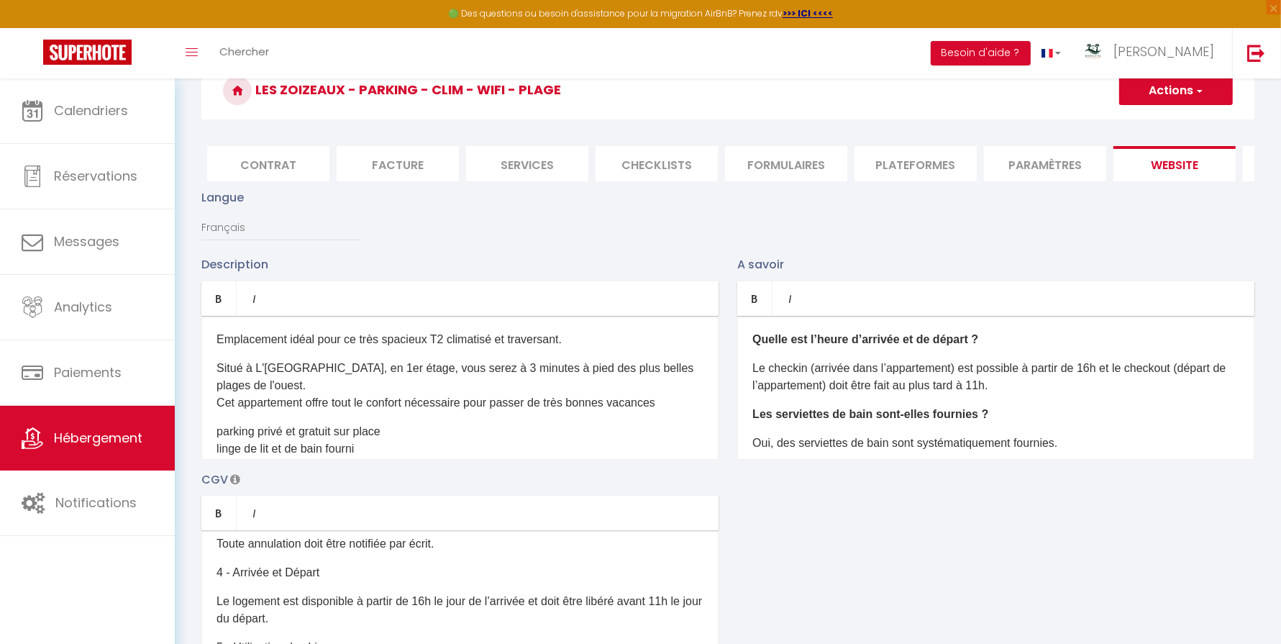
scroll to position [0, 0]
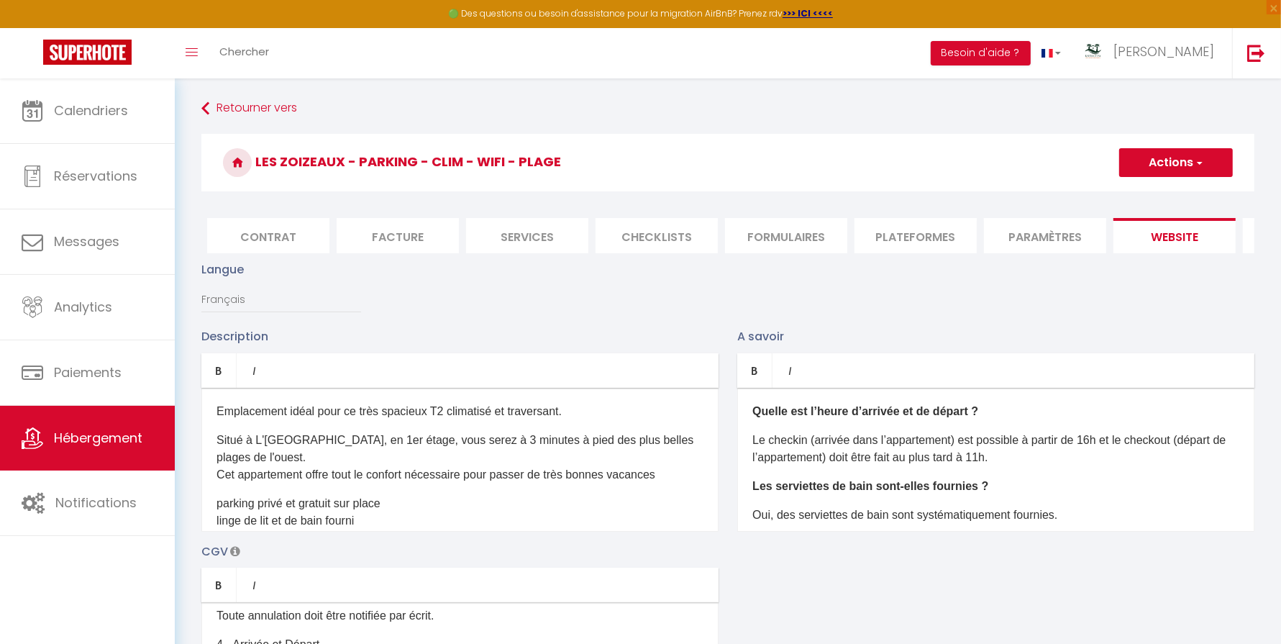
click at [1178, 152] on button "Actions" at bounding box center [1176, 162] width 114 height 29
click at [1154, 191] on input "Enregistrer" at bounding box center [1159, 194] width 53 height 14
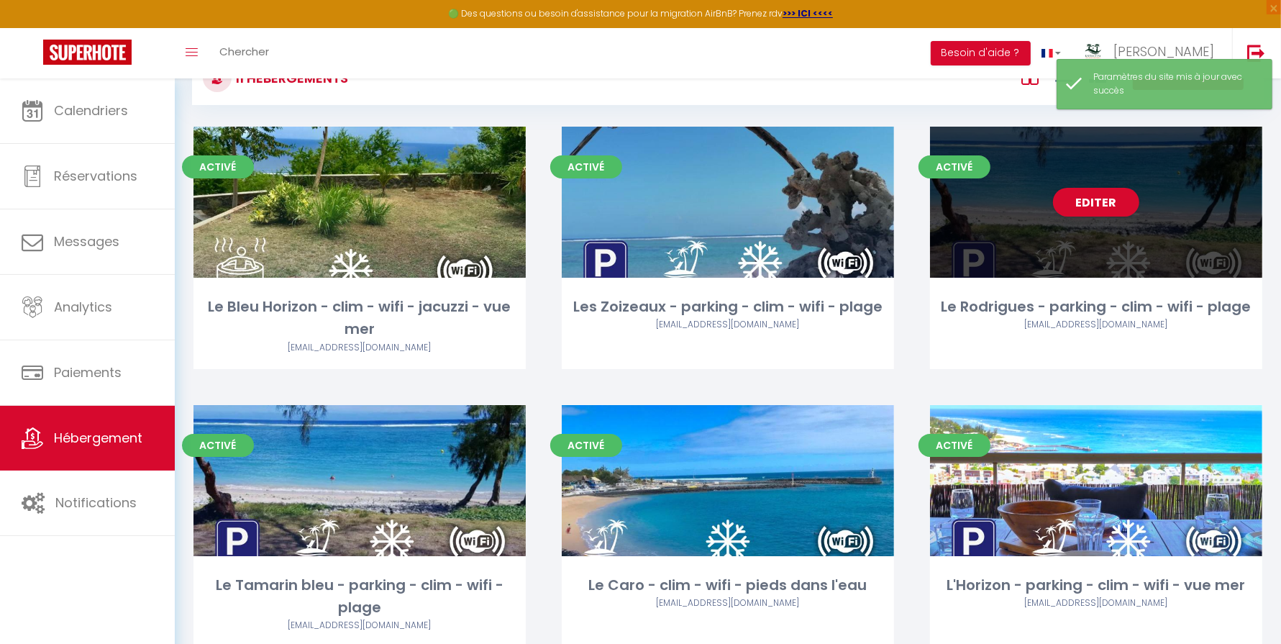
scroll to position [42, 0]
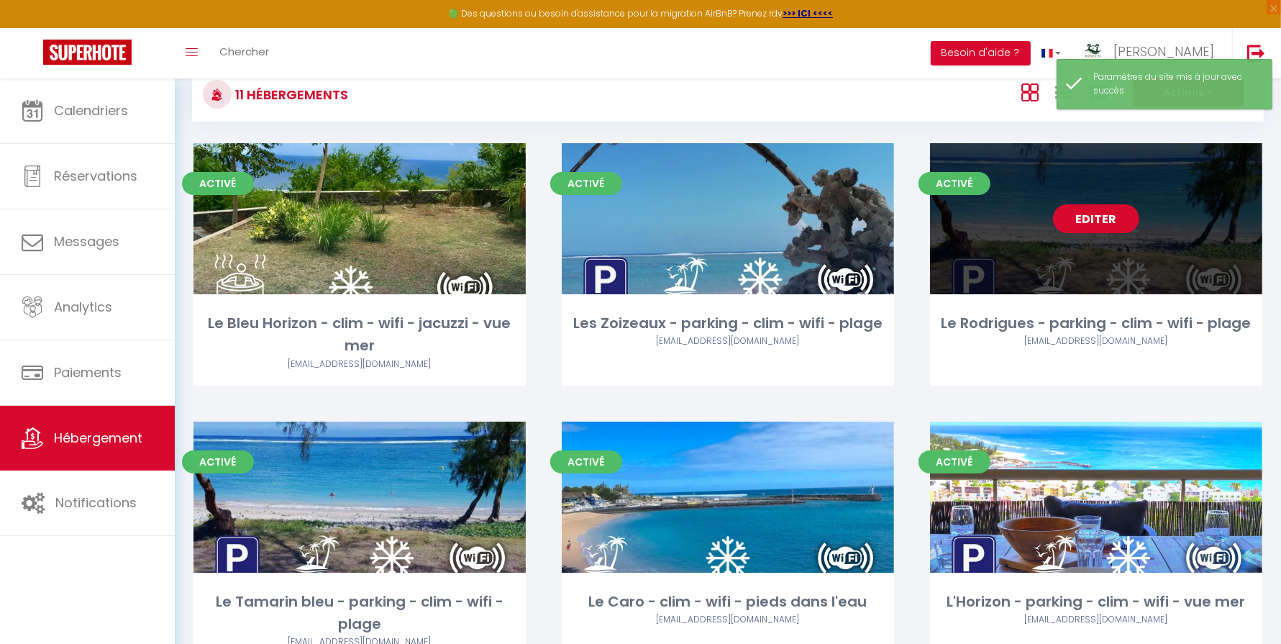
click at [1091, 211] on link "Editer" at bounding box center [1096, 218] width 86 height 29
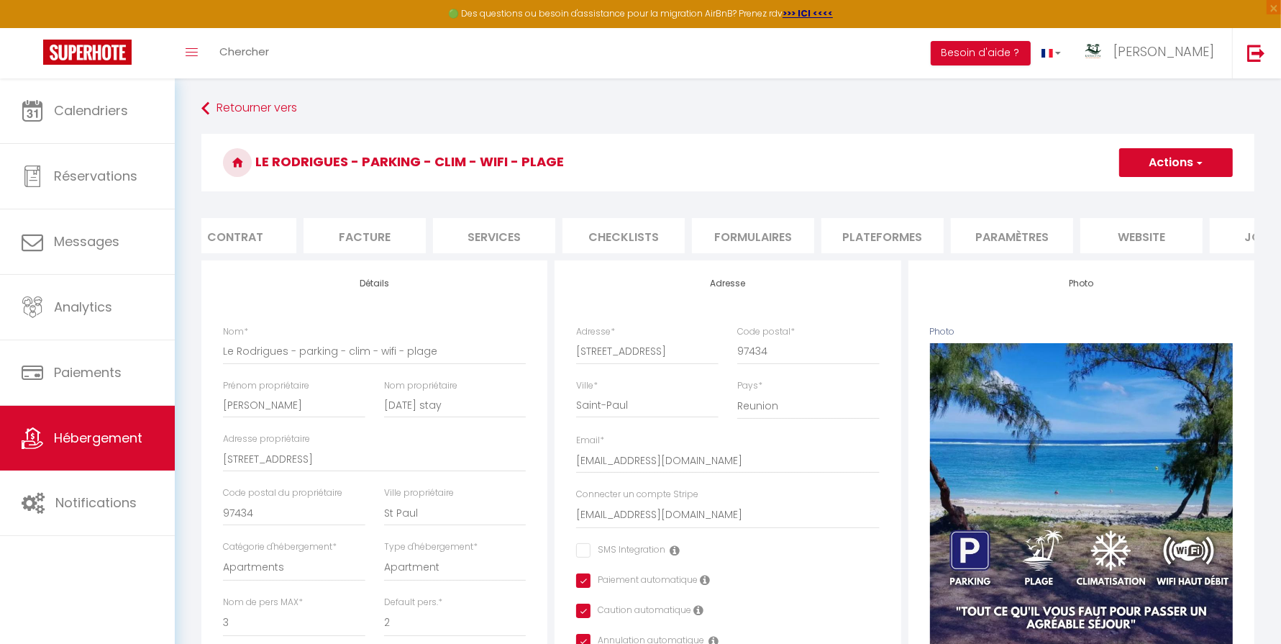
scroll to position [0, 163]
click at [1145, 236] on li "website" at bounding box center [1135, 235] width 122 height 35
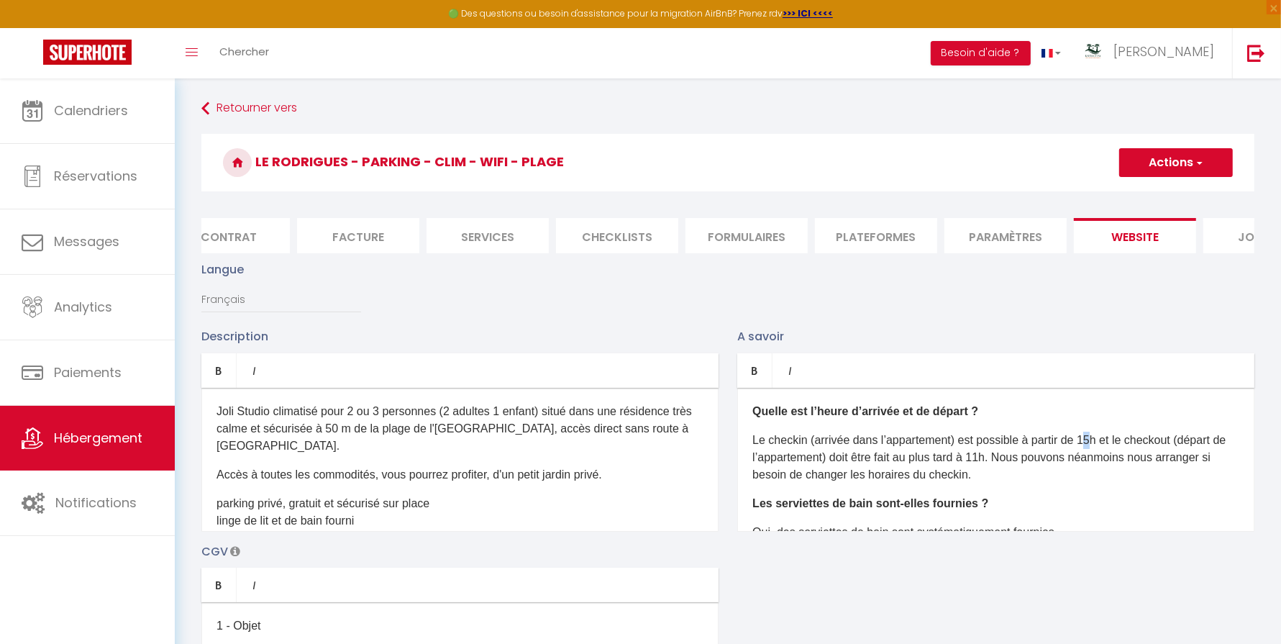
click at [1097, 443] on p "Le checkin (arrivée dans l’appartement) est possible à partir de 15h et le chec…" at bounding box center [996, 458] width 487 height 52
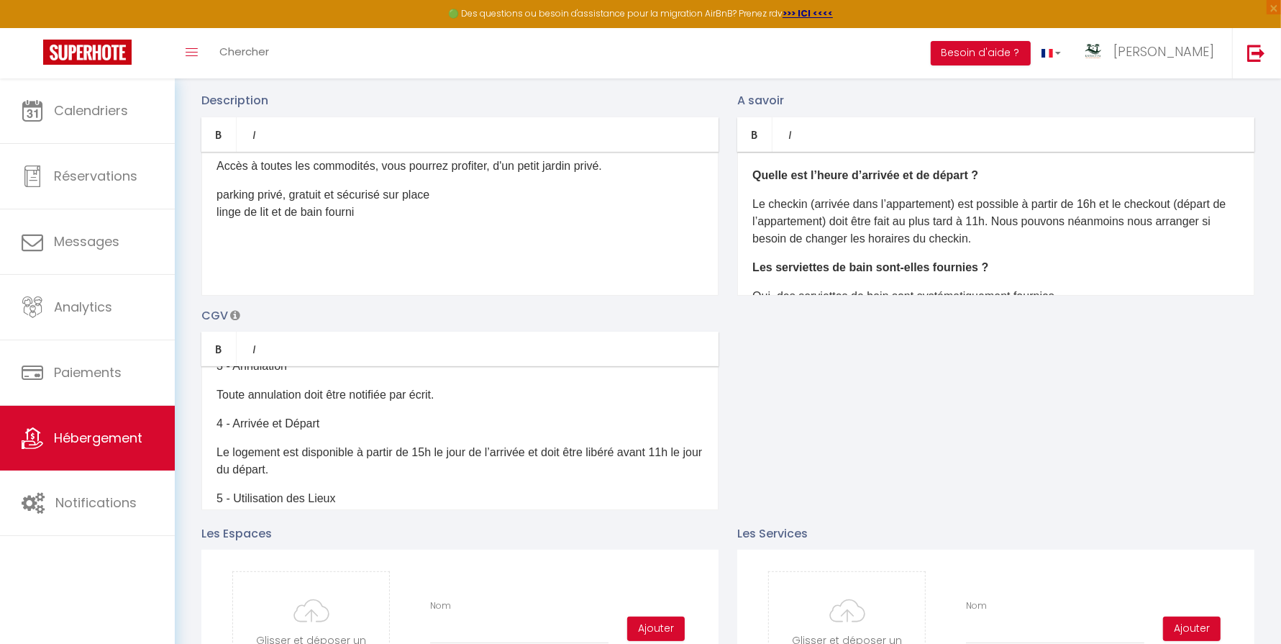
scroll to position [175, 0]
click at [424, 446] on p "Le logement est disponible à partir de 15h le jour de l’arrivée et doit être li…" at bounding box center [460, 459] width 487 height 35
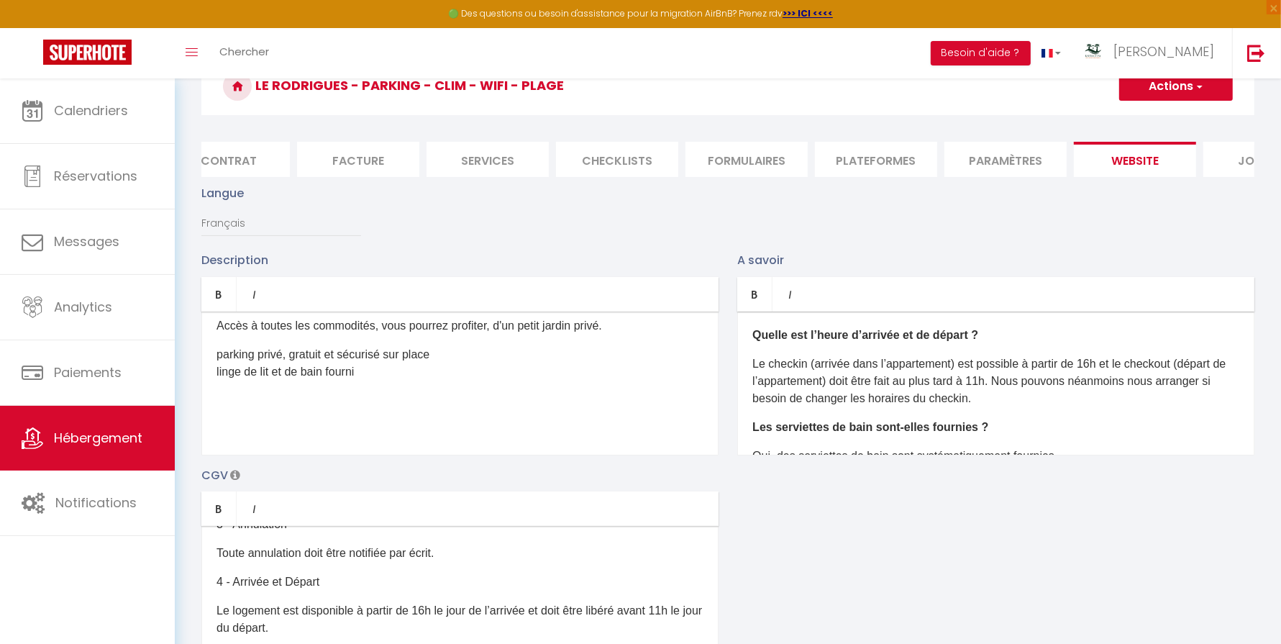
scroll to position [0, 0]
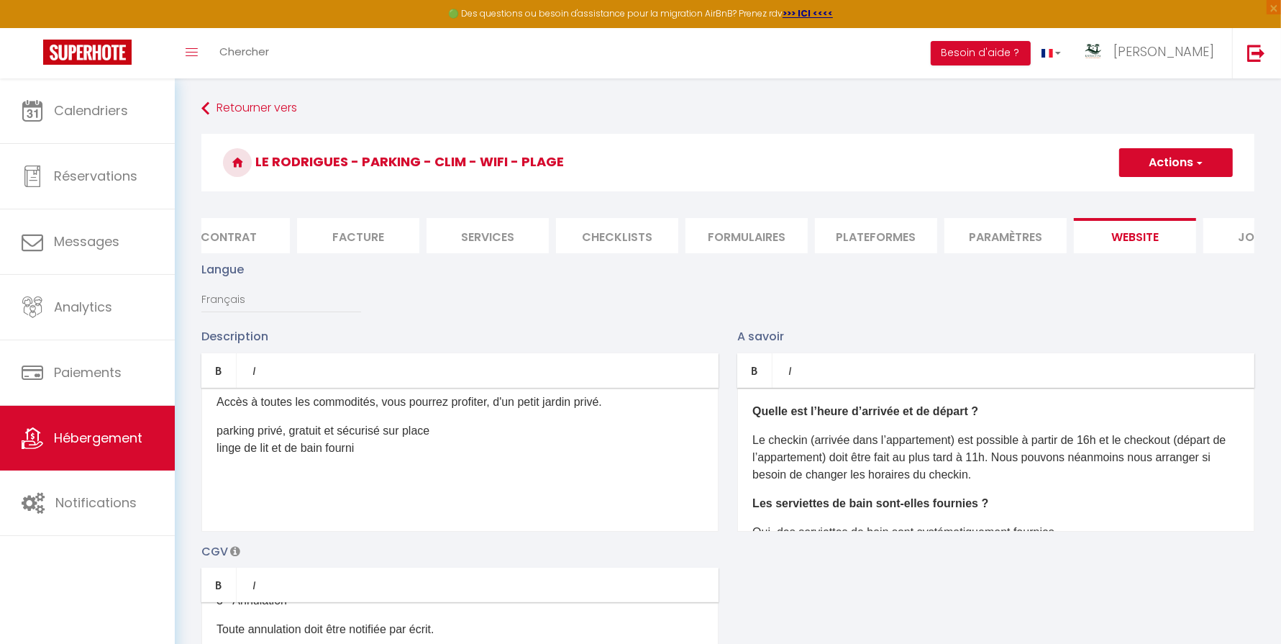
click at [1162, 166] on button "Actions" at bounding box center [1176, 162] width 114 height 29
click at [1151, 190] on input "Enregistrer" at bounding box center [1159, 194] width 53 height 14
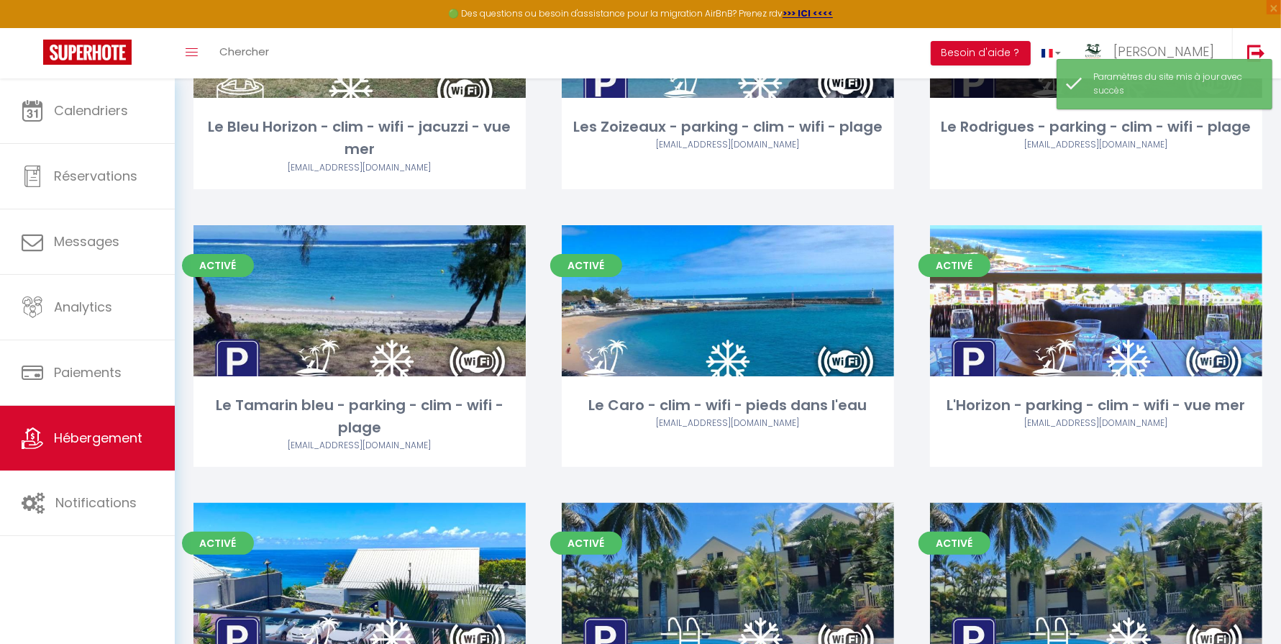
scroll to position [240, 0]
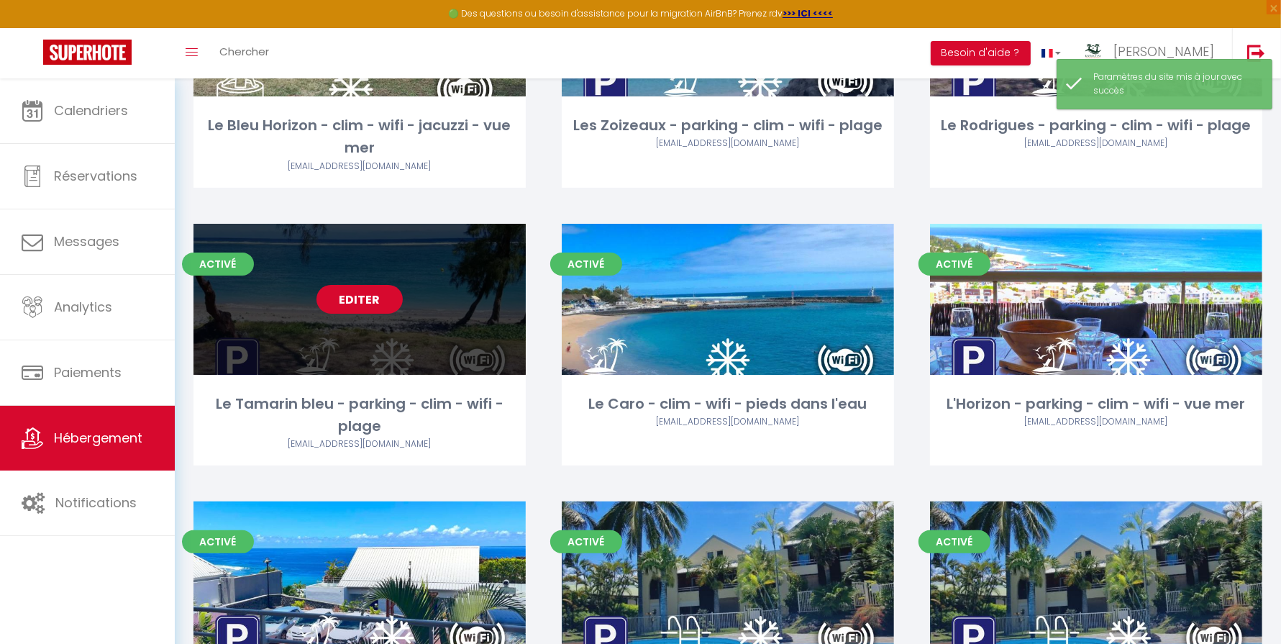
click at [353, 298] on link "Editer" at bounding box center [360, 299] width 86 height 29
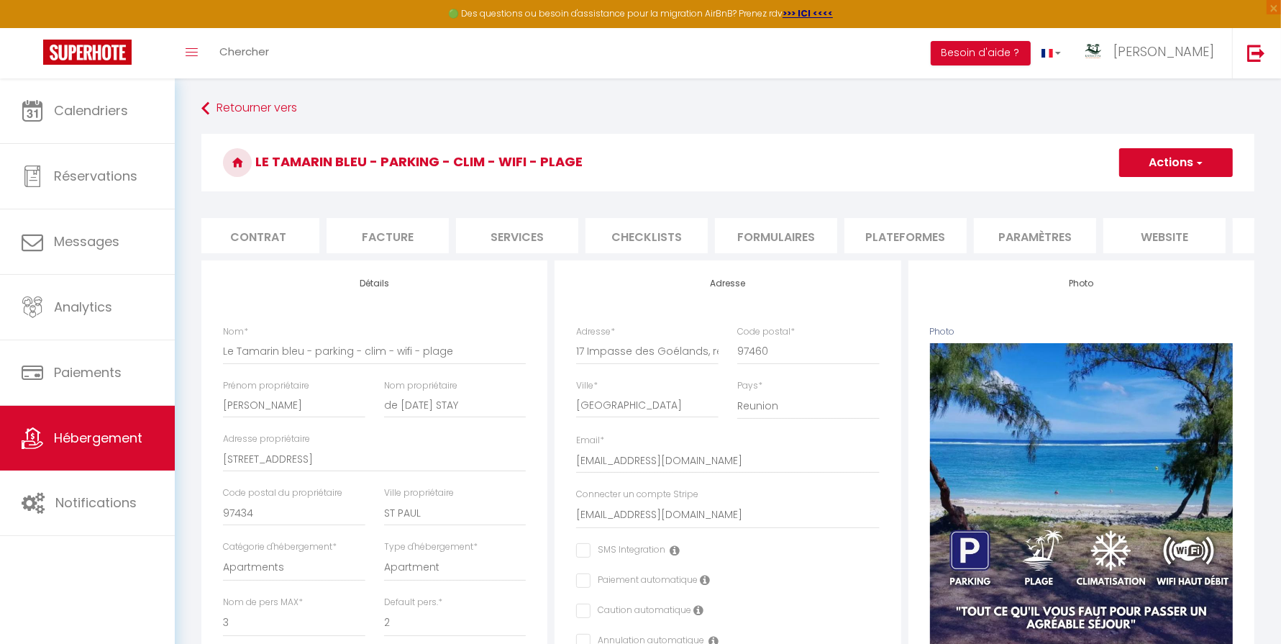
scroll to position [0, 135]
click at [1166, 236] on li "website" at bounding box center [1164, 235] width 122 height 35
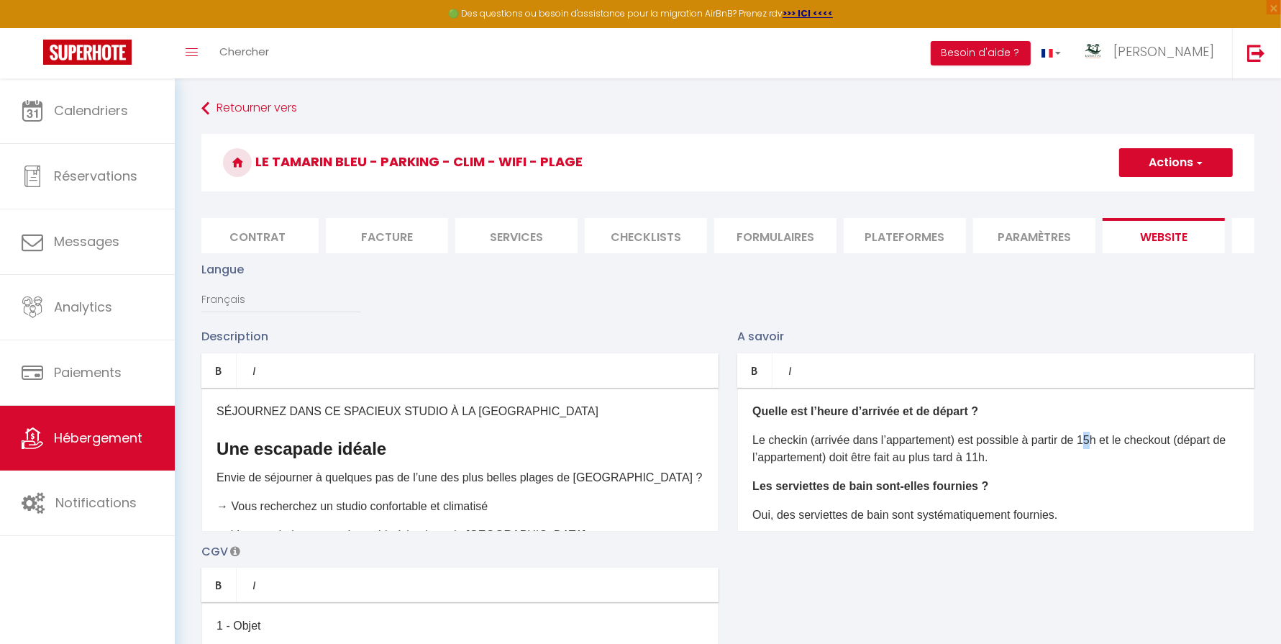
click at [1096, 437] on p "Le checkin (arrivée dans l’appartement) est possible à partir de 15h et le chec…" at bounding box center [996, 449] width 487 height 35
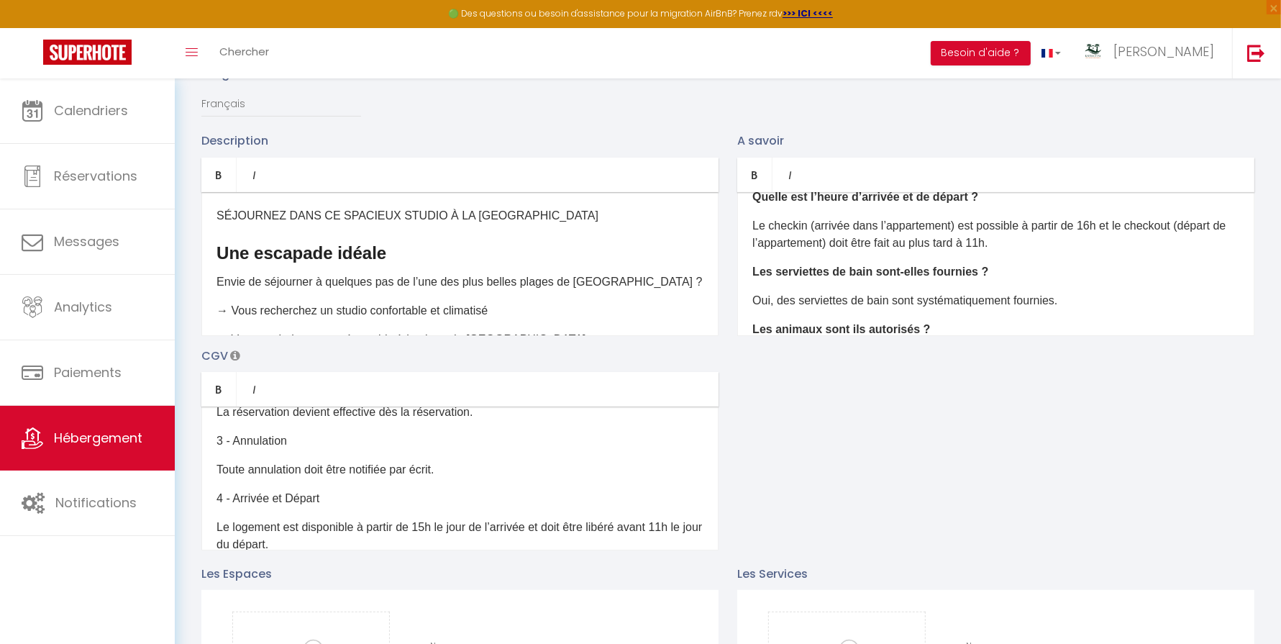
scroll to position [147, 0]
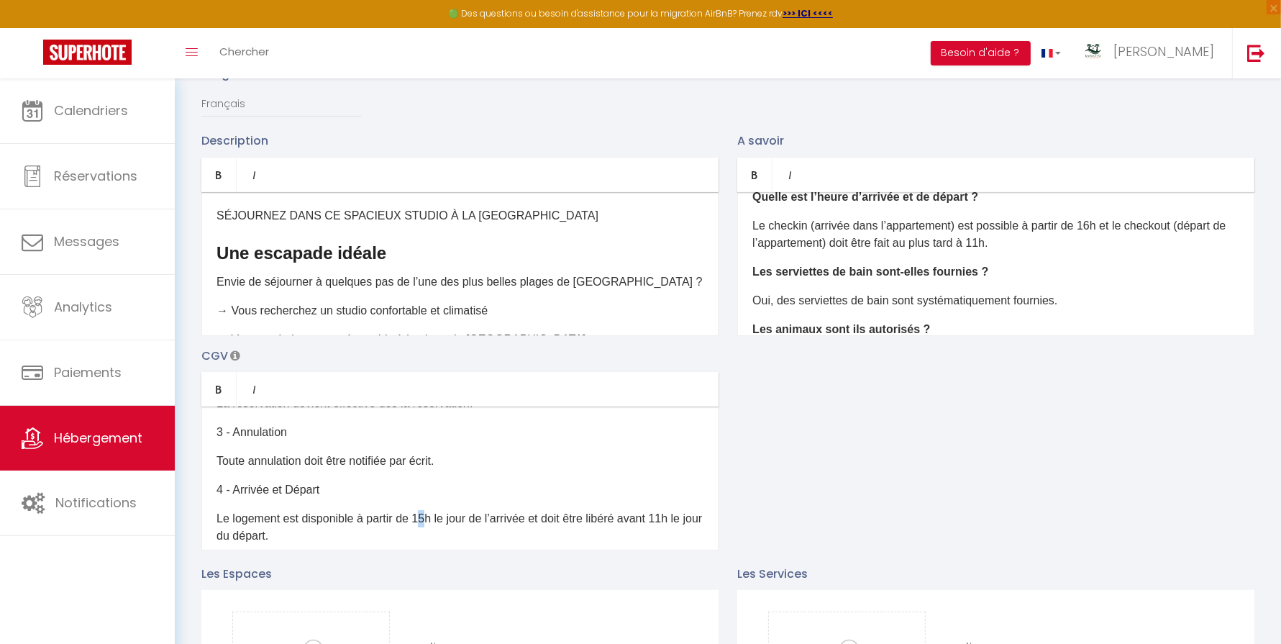
click at [427, 520] on p "Le logement est disponible à partir de 15h le jour de l’arrivée et doit être li…" at bounding box center [460, 527] width 487 height 35
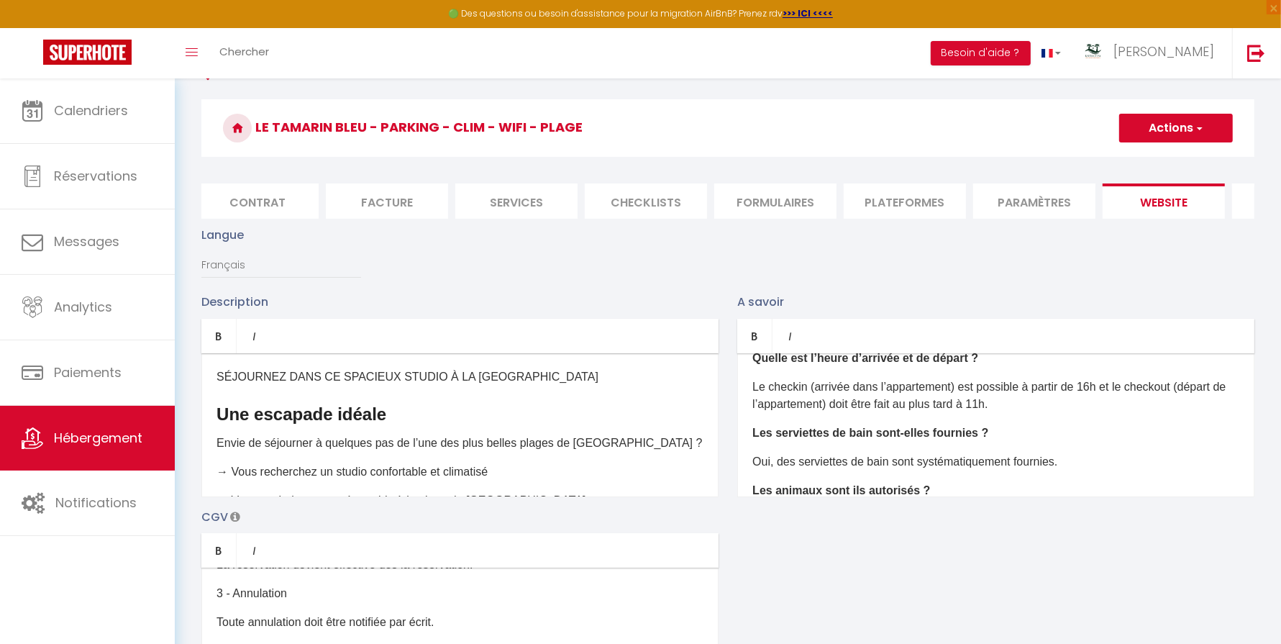
scroll to position [0, 0]
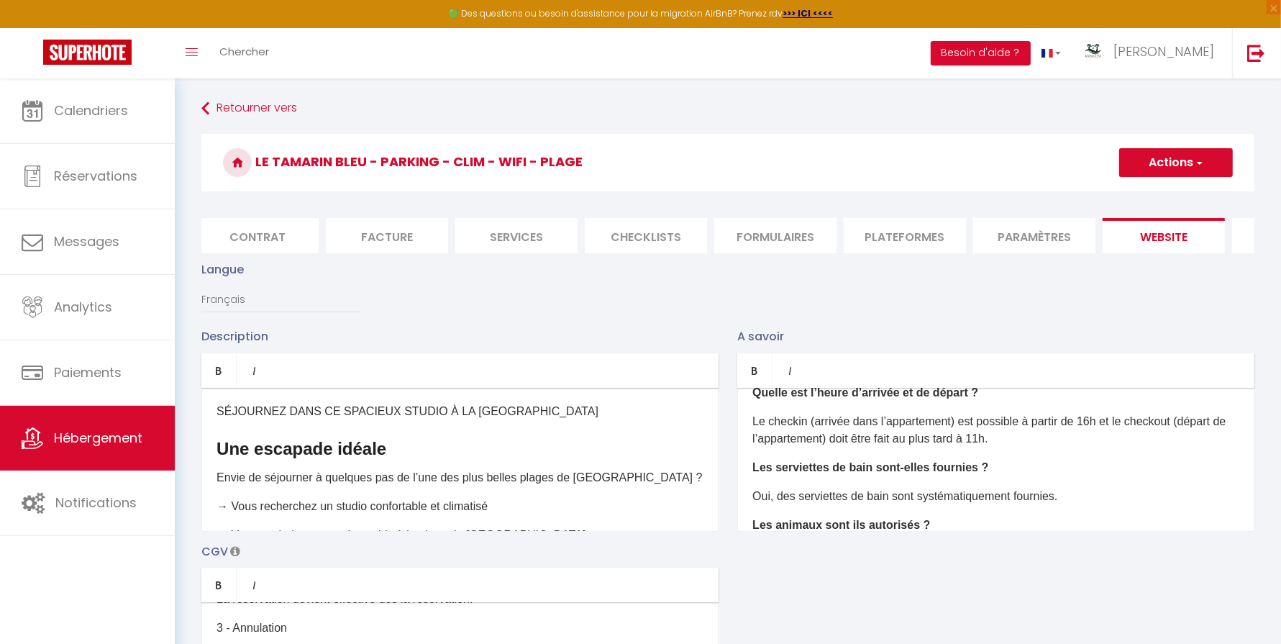
click at [1172, 159] on button "Actions" at bounding box center [1176, 162] width 114 height 29
click at [1153, 192] on input "Enregistrer" at bounding box center [1159, 194] width 53 height 14
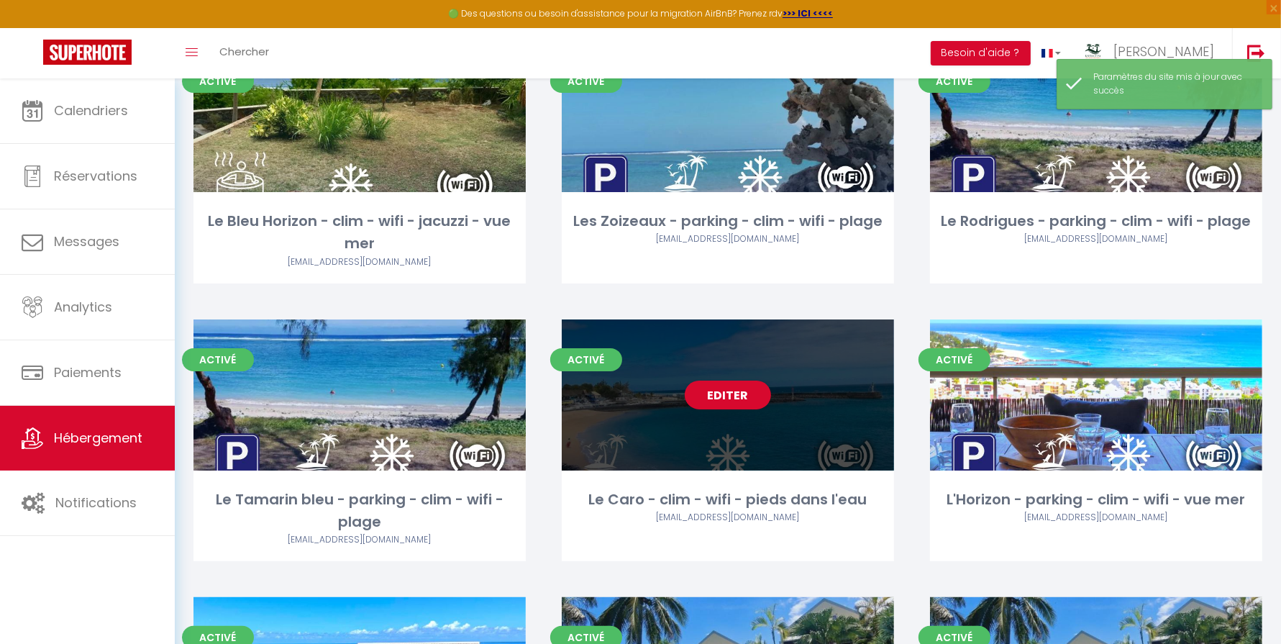
scroll to position [149, 0]
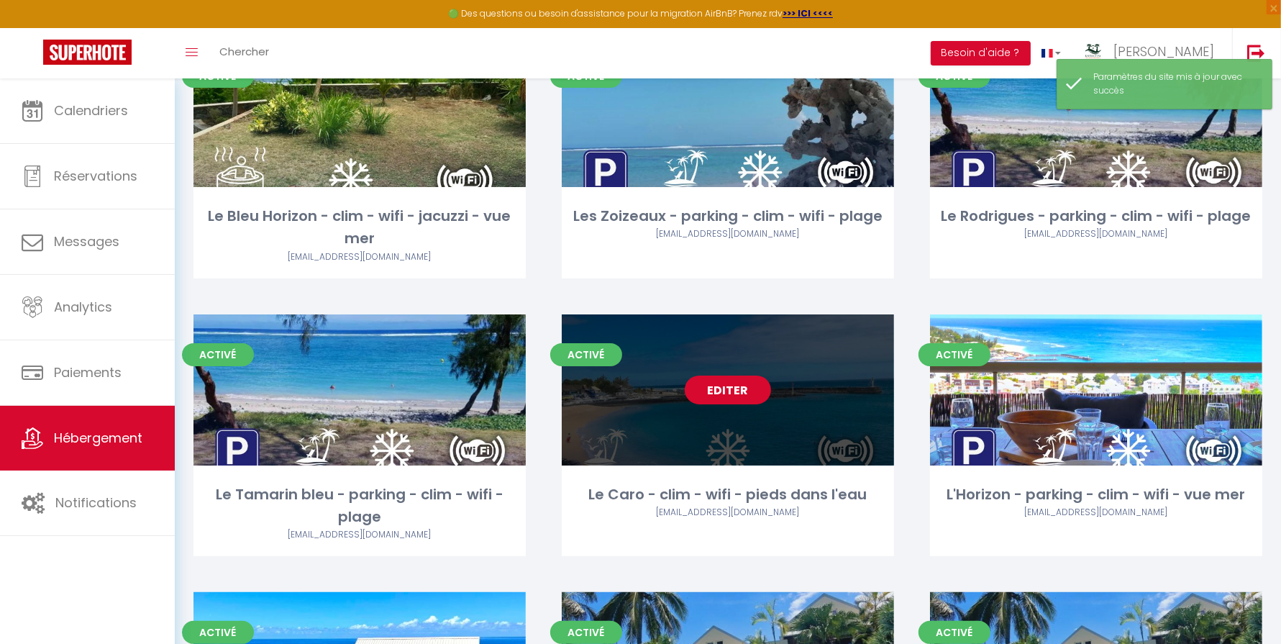
click at [722, 388] on link "Editer" at bounding box center [728, 390] width 86 height 29
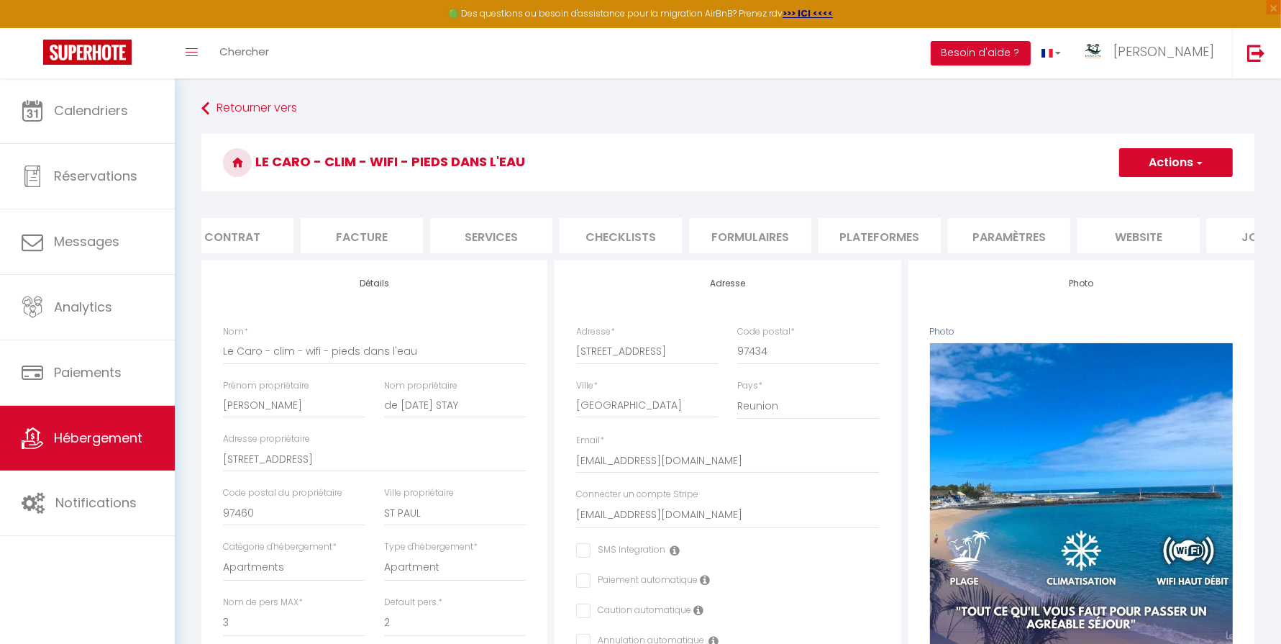
scroll to position [0, 160]
click at [1154, 235] on li "website" at bounding box center [1138, 235] width 122 height 35
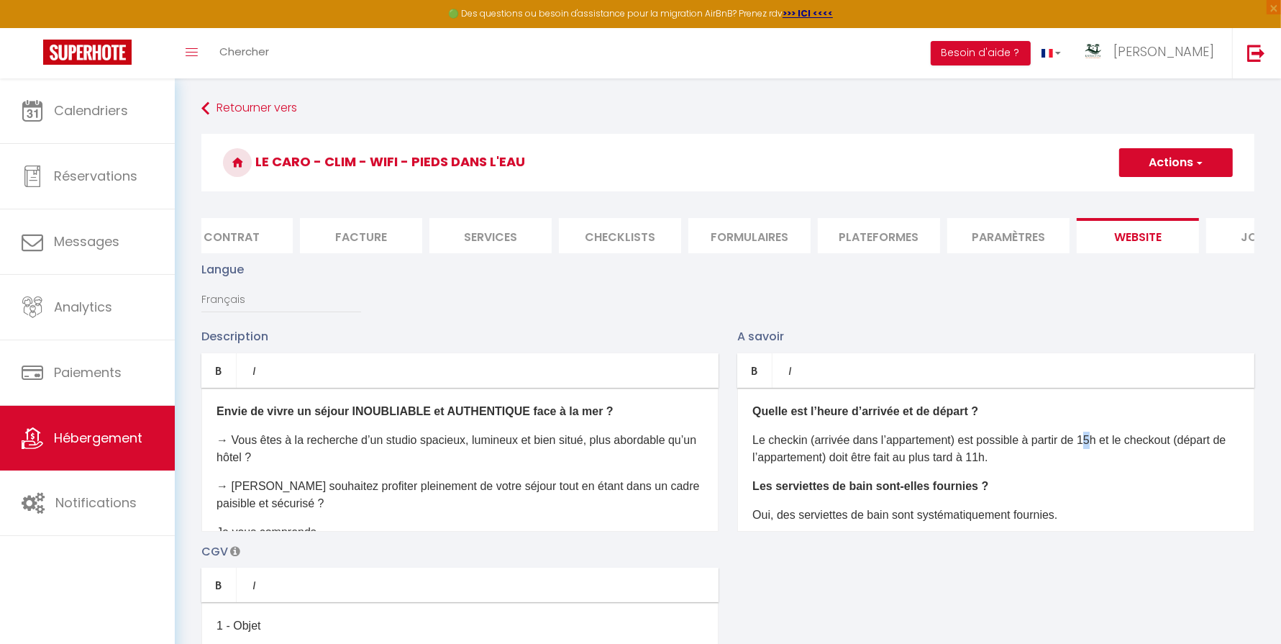
click at [1096, 442] on p "Le checkin (arrivée dans l’appartement) est possible à partir de 15h et le chec…" at bounding box center [996, 449] width 487 height 35
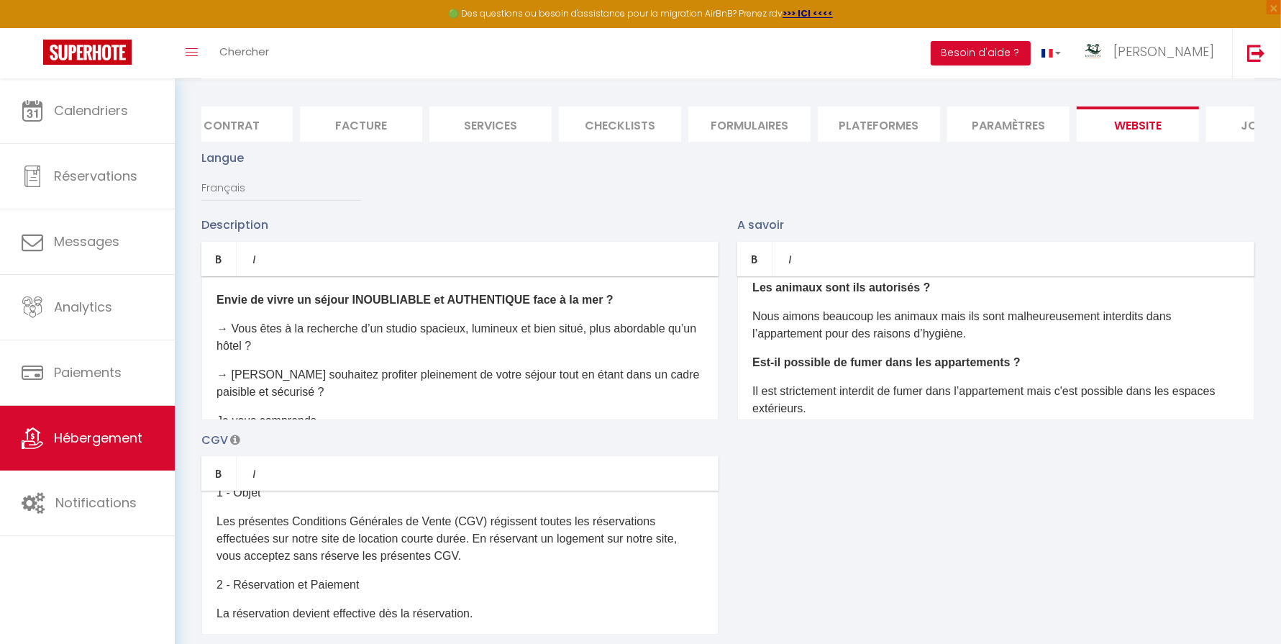
scroll to position [178, 0]
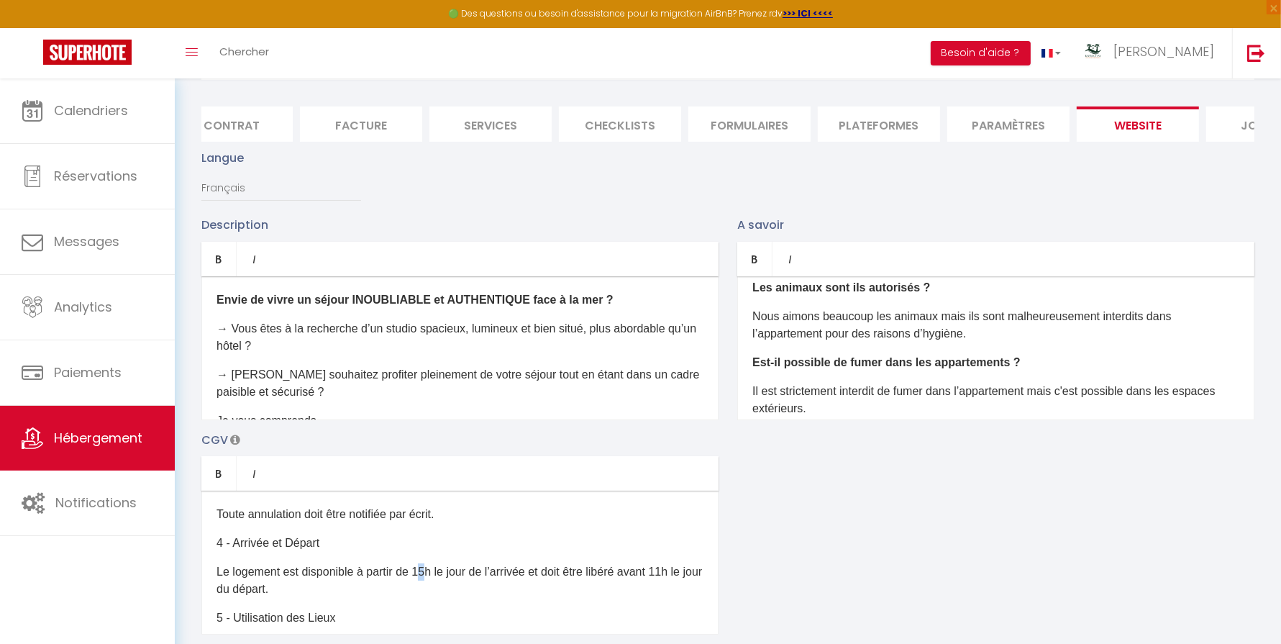
click at [428, 574] on p "Le logement est disponible à partir de 15h le jour de l’arrivée et doit être li…" at bounding box center [460, 580] width 487 height 35
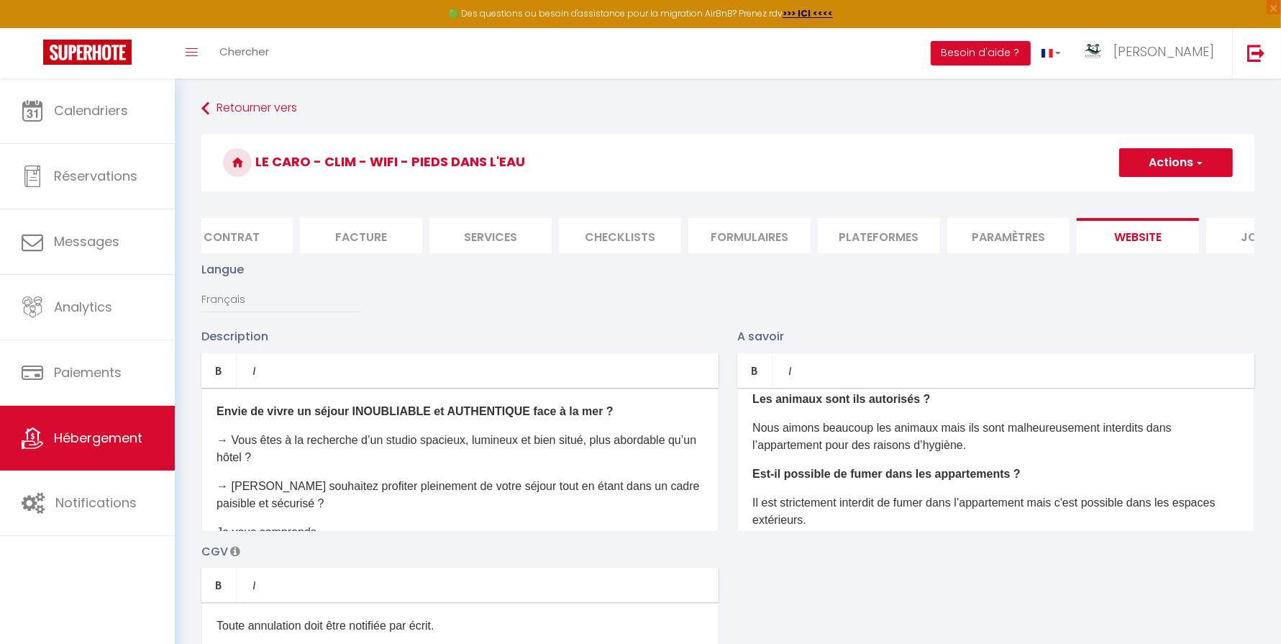
click at [1182, 165] on button "Actions" at bounding box center [1176, 162] width 114 height 29
click at [1159, 194] on input "Enregistrer" at bounding box center [1159, 194] width 53 height 14
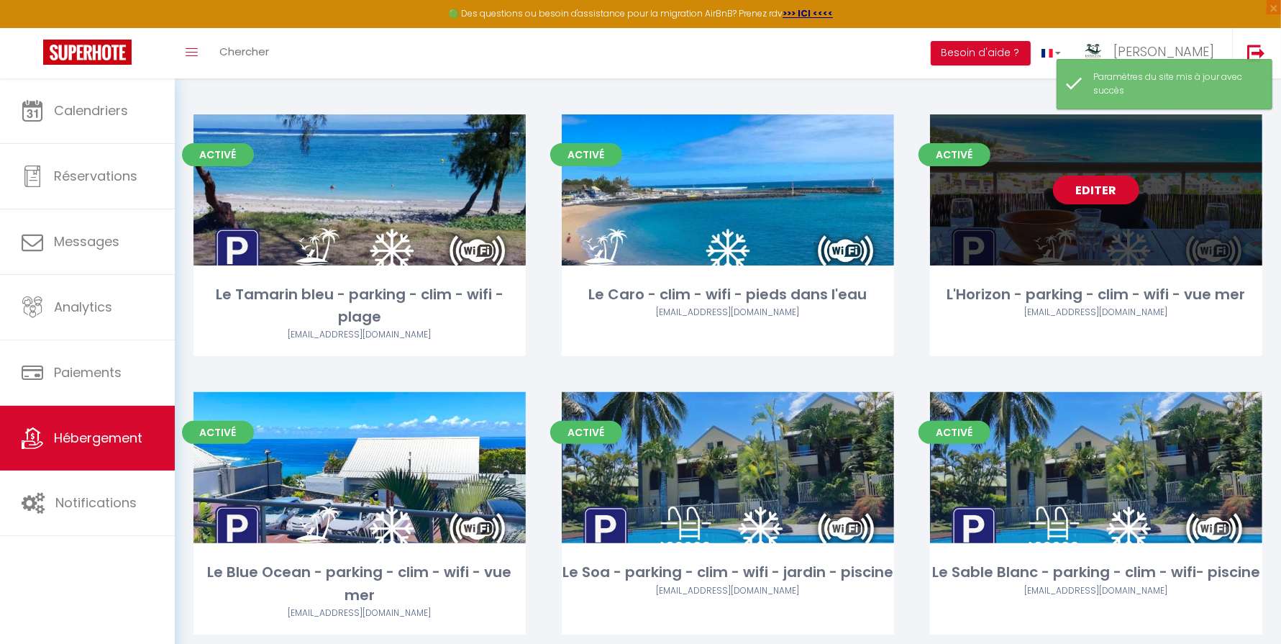
scroll to position [363, 0]
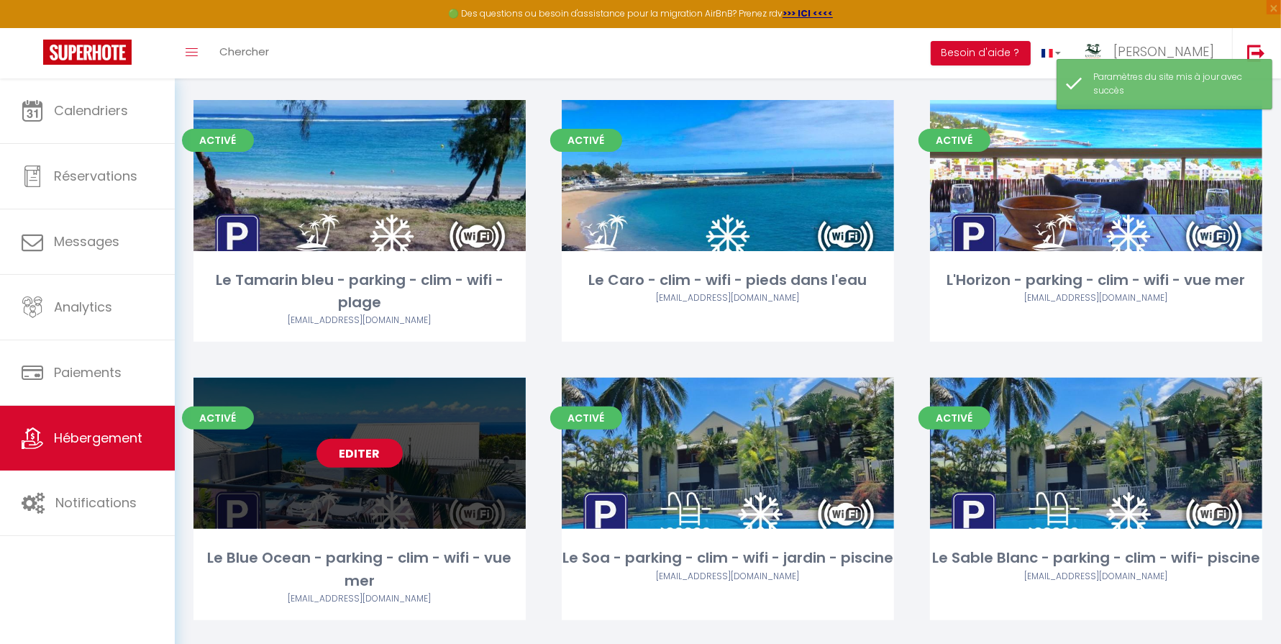
click at [372, 453] on link "Editer" at bounding box center [360, 453] width 86 height 29
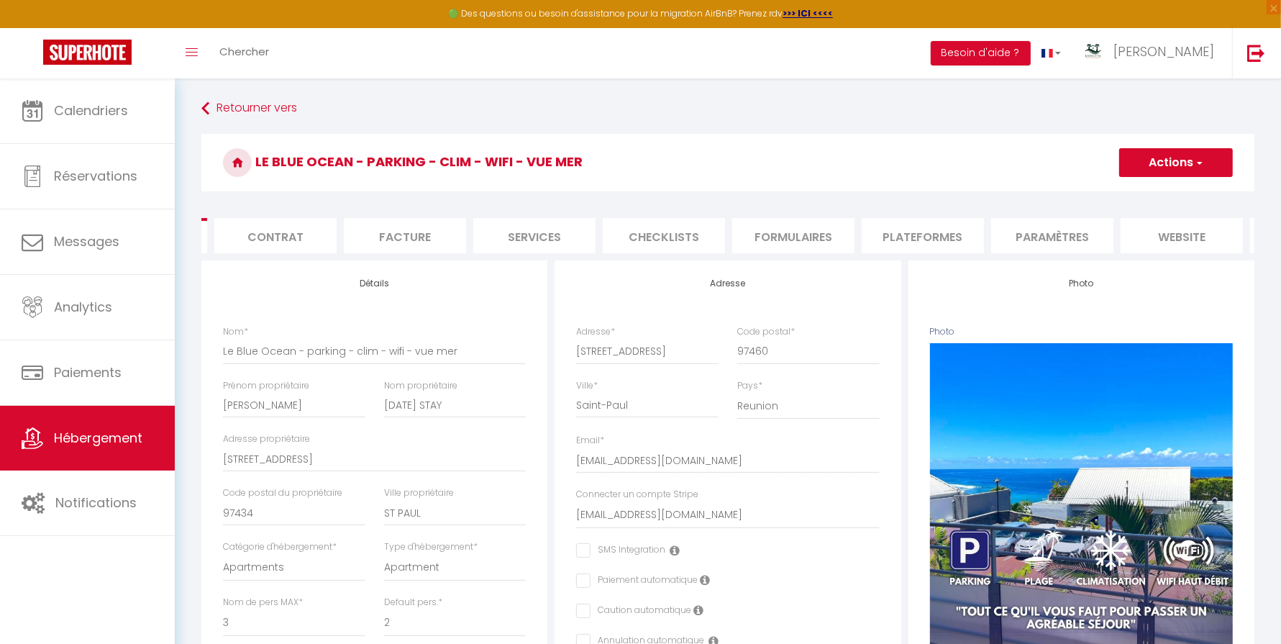
scroll to position [0, 117]
click at [1168, 233] on li "website" at bounding box center [1181, 235] width 122 height 35
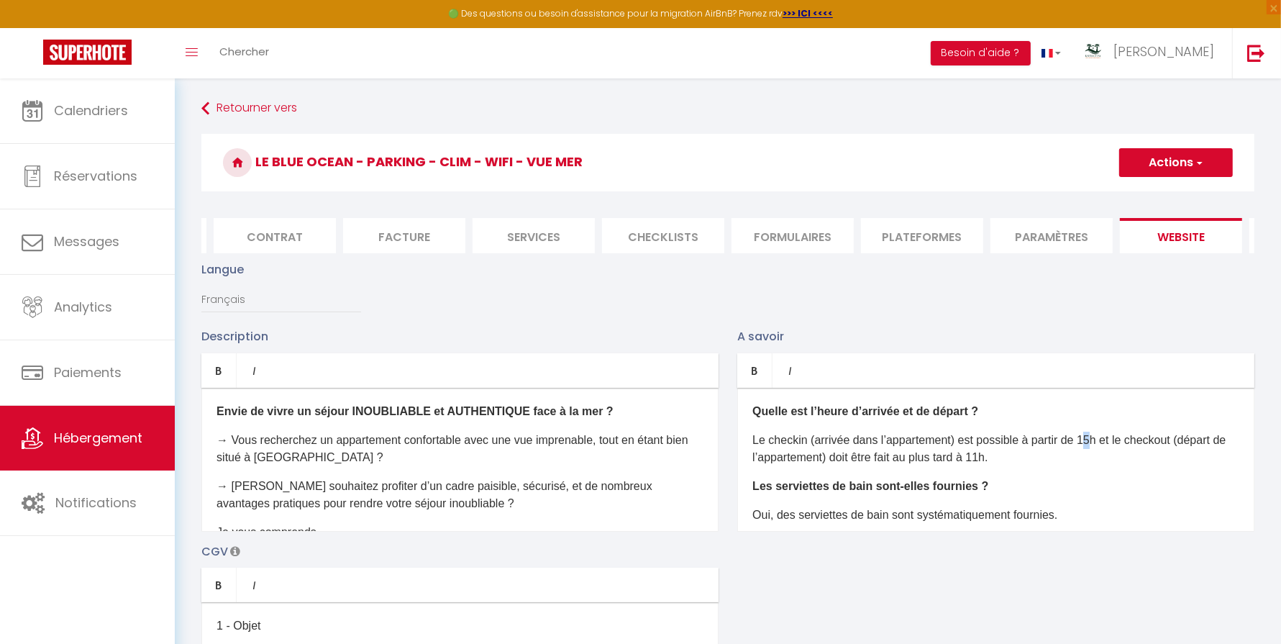
click at [1094, 437] on p "Le checkin (arrivée dans l’appartement) est possible à partir de 15h et le chec…" at bounding box center [996, 449] width 487 height 35
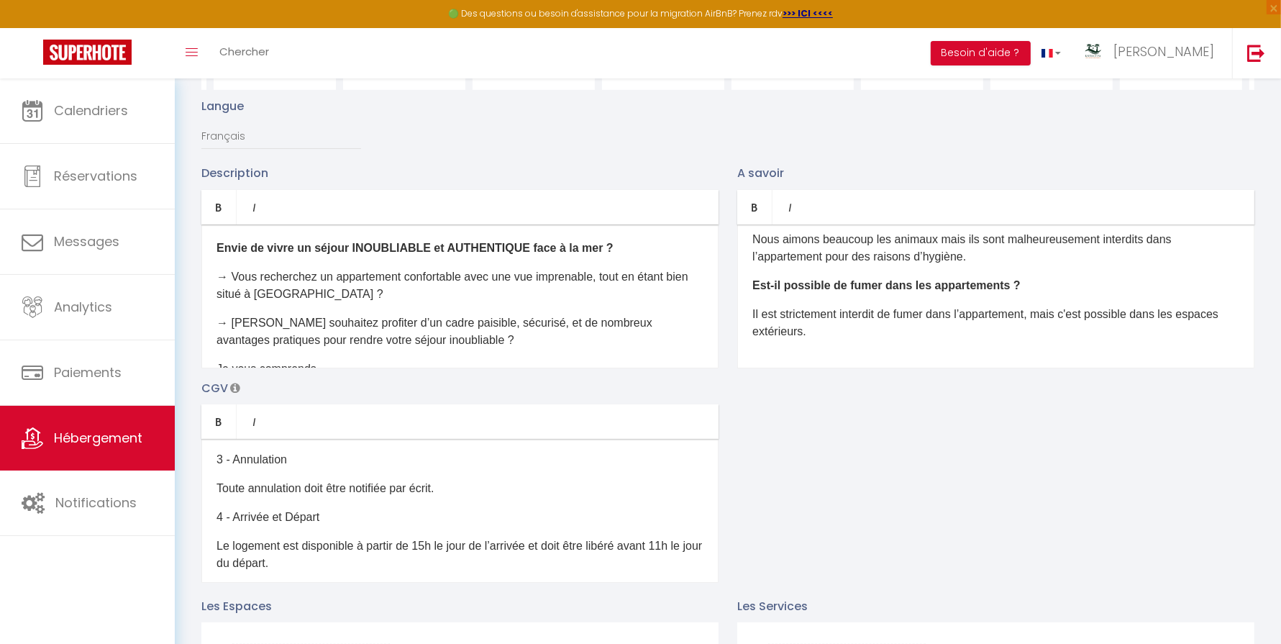
scroll to position [153, 0]
click at [427, 547] on p "Le logement est disponible à partir de 15h le jour de l’arrivée et doit être li…" at bounding box center [460, 554] width 487 height 35
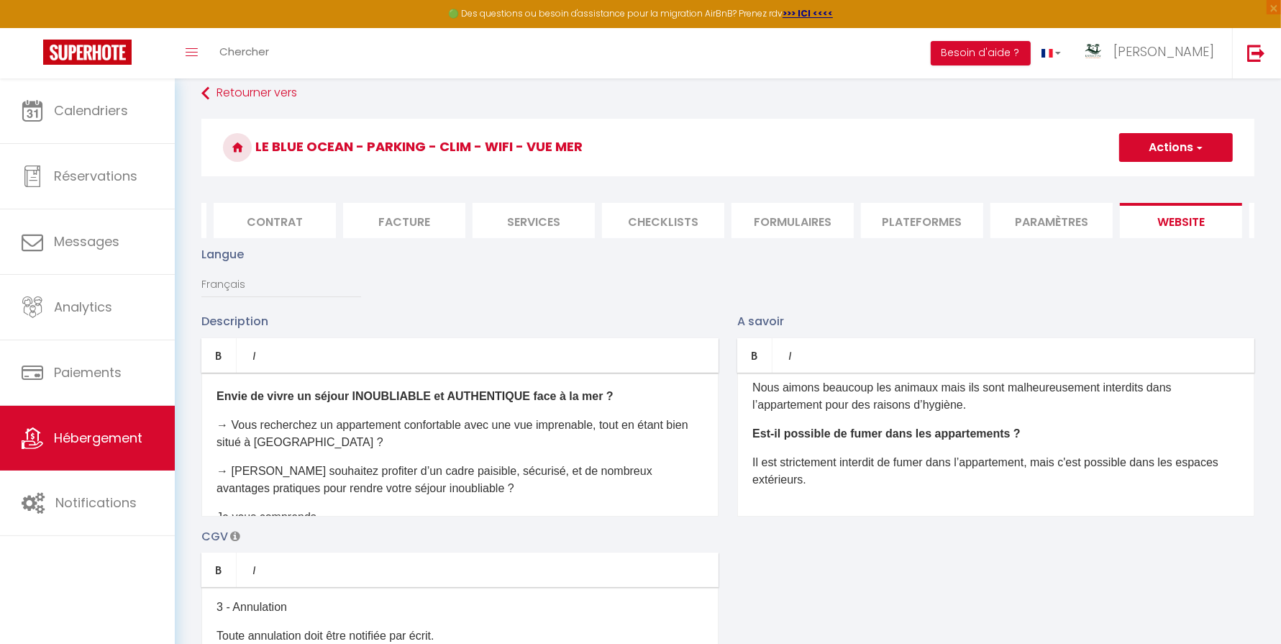
scroll to position [0, 0]
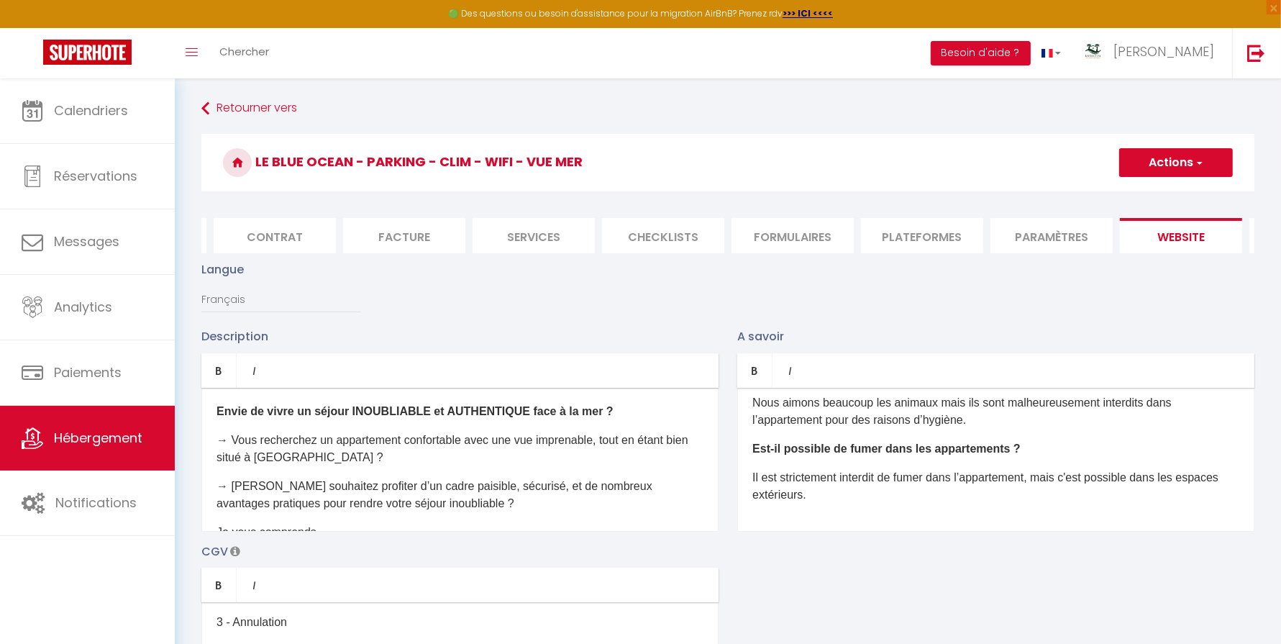
click at [1162, 163] on button "Actions" at bounding box center [1176, 162] width 114 height 29
click at [1154, 191] on input "Enregistrer" at bounding box center [1159, 194] width 53 height 14
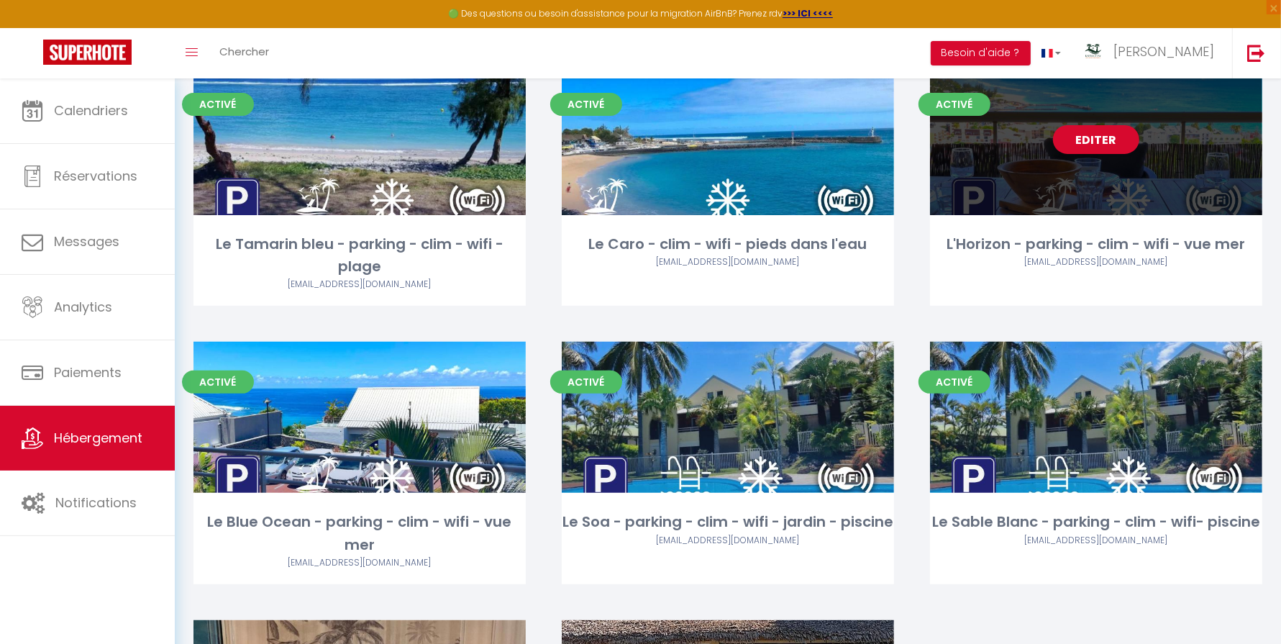
scroll to position [410, 0]
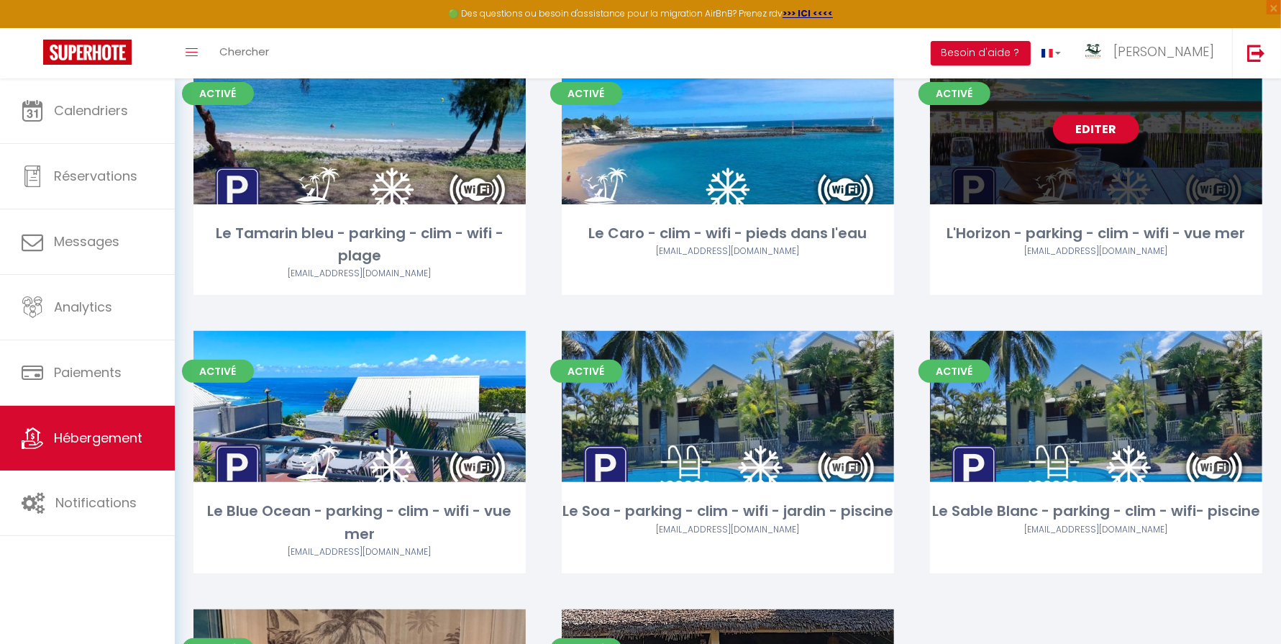
click at [1094, 126] on link "Editer" at bounding box center [1096, 128] width 86 height 29
click at [1106, 135] on link "Editer" at bounding box center [1096, 128] width 86 height 29
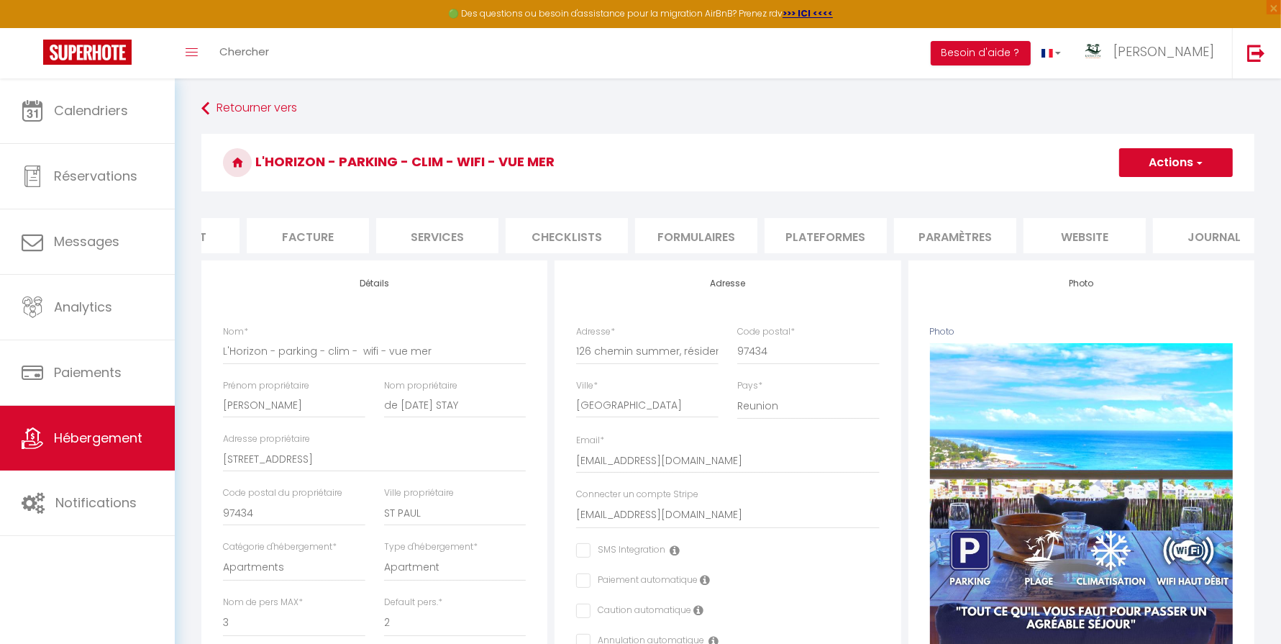
scroll to position [0, 216]
click at [1094, 235] on li "website" at bounding box center [1083, 235] width 122 height 35
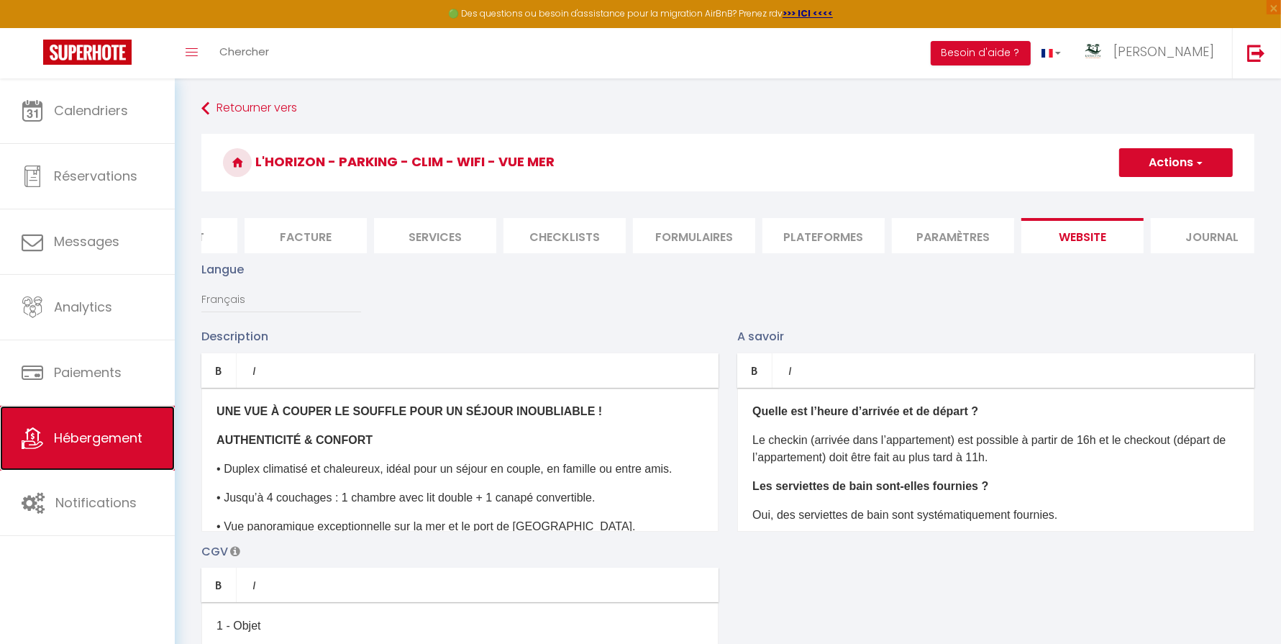
click at [115, 446] on link "Hébergement" at bounding box center [87, 438] width 175 height 65
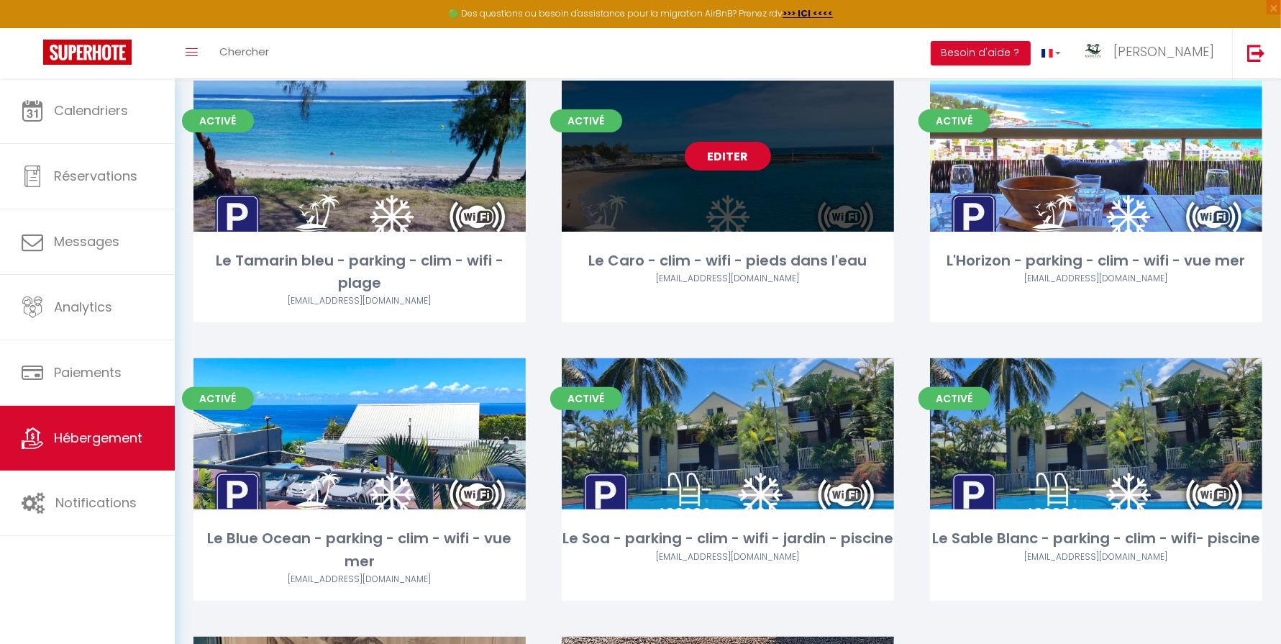
scroll to position [469, 0]
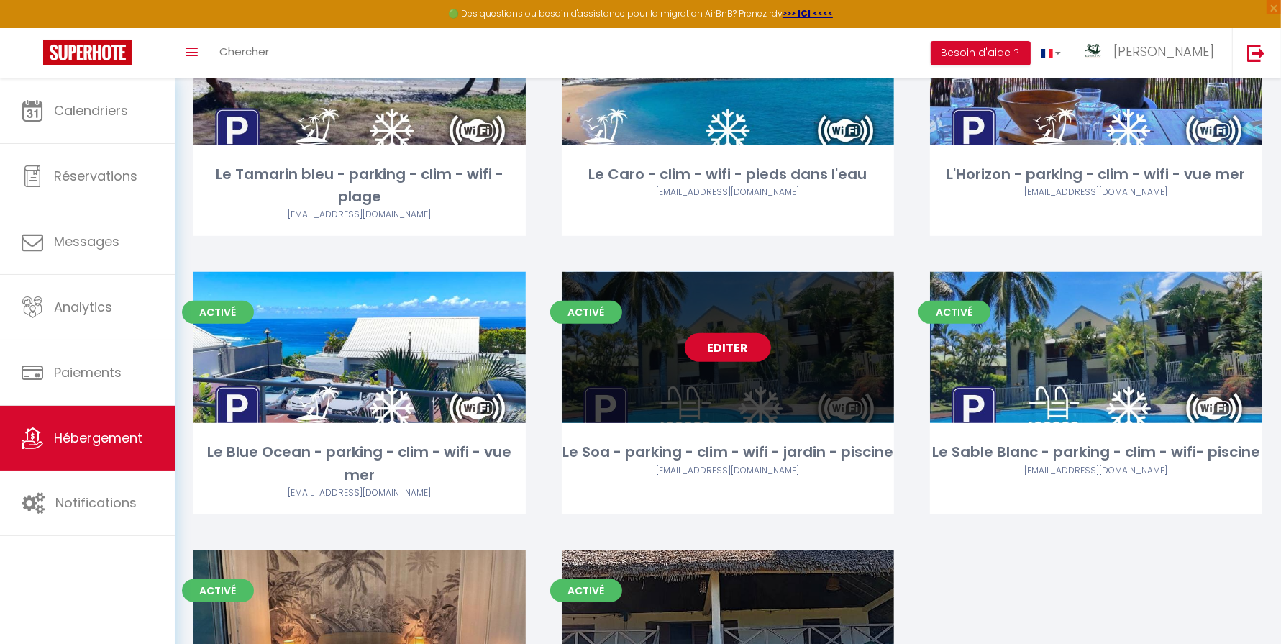
click at [734, 350] on link "Editer" at bounding box center [728, 347] width 86 height 29
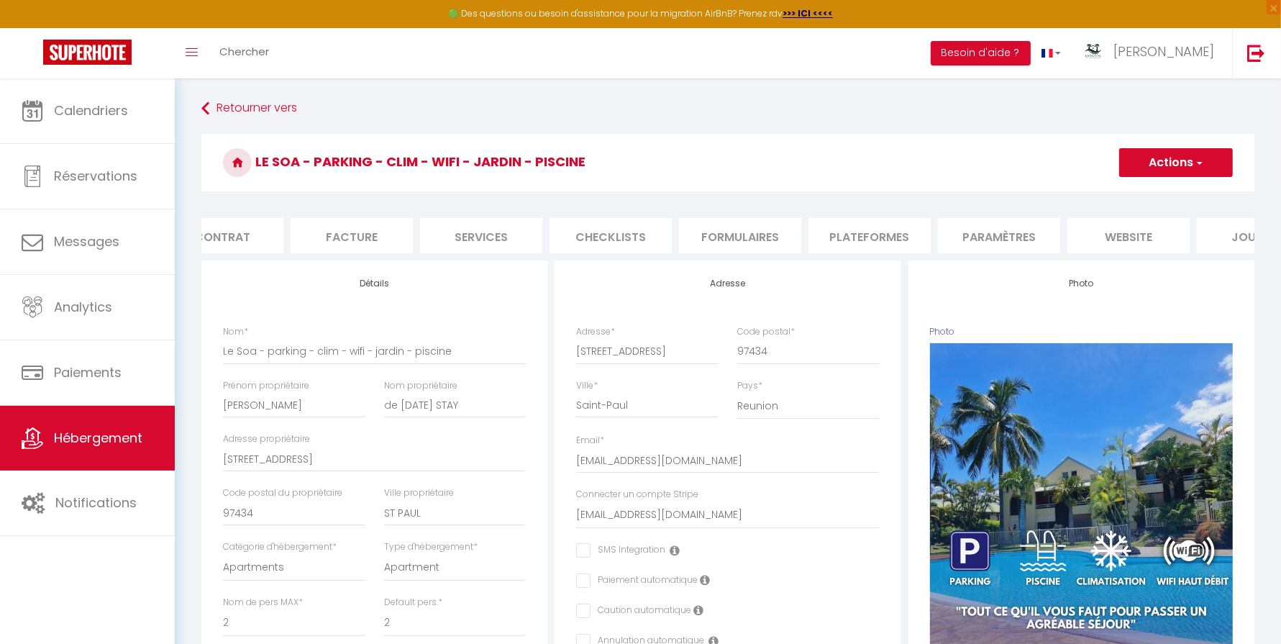
scroll to position [0, 171]
click at [1130, 234] on li "website" at bounding box center [1127, 235] width 122 height 35
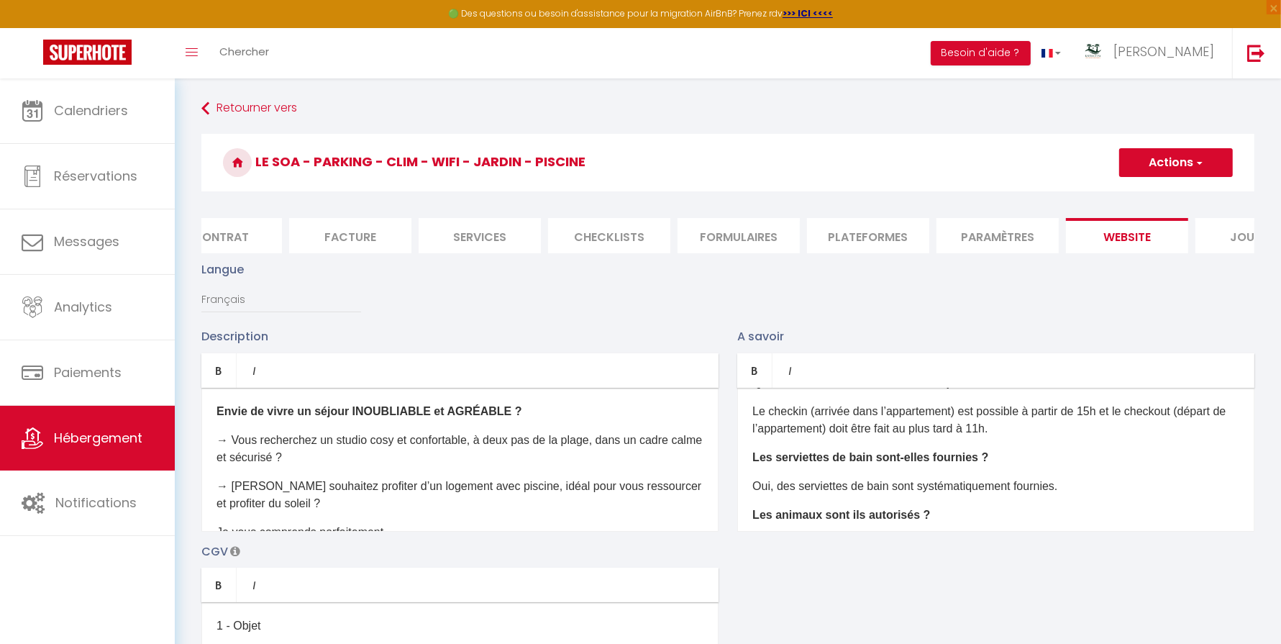
scroll to position [29, 0]
click at [1093, 414] on p "Le checkin (arrivée dans l’appartement) est possible à partir de 15h et le chec…" at bounding box center [996, 419] width 487 height 35
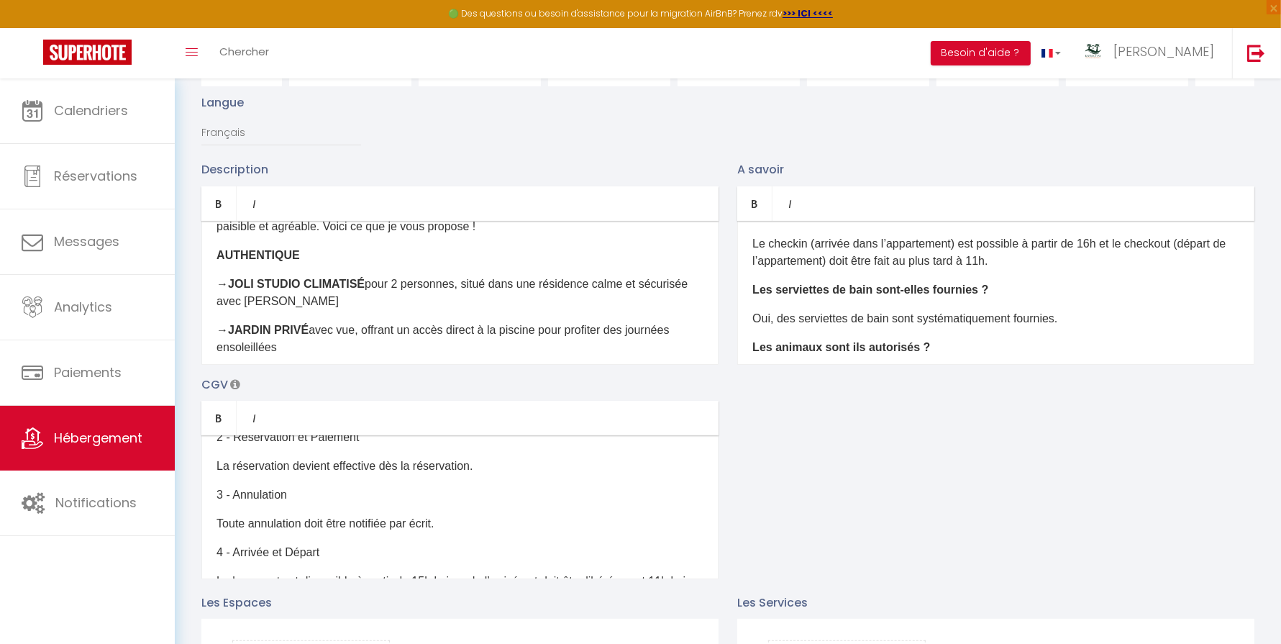
scroll to position [175, 0]
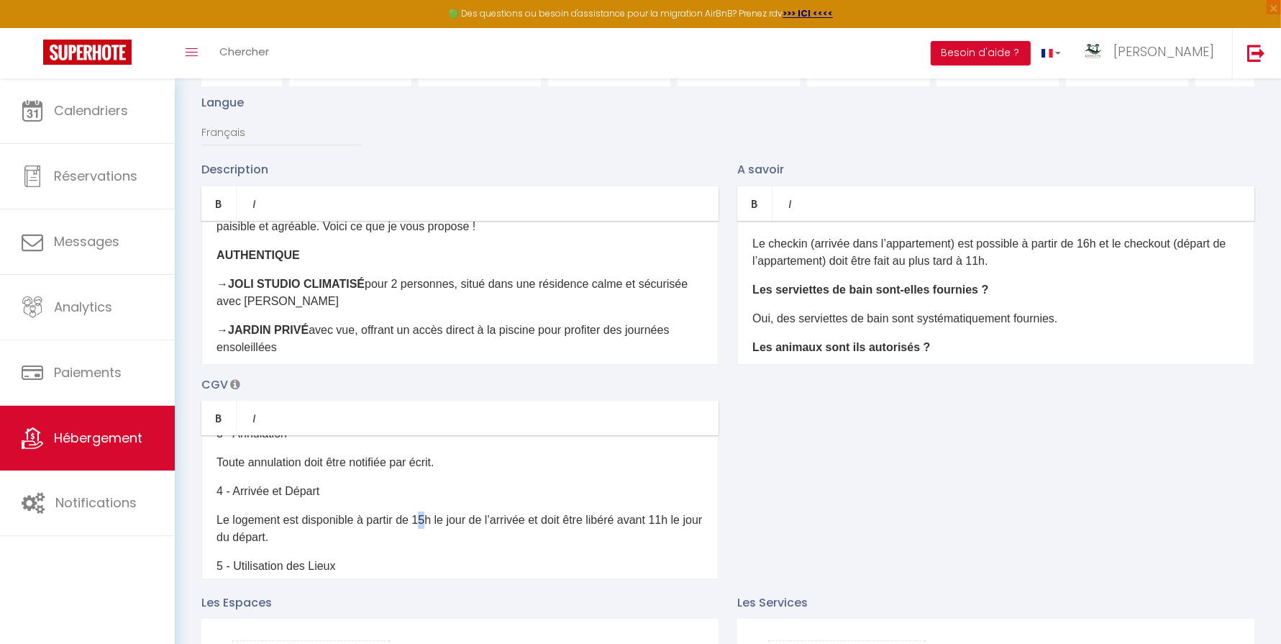
click at [427, 522] on p "Le logement est disponible à partir de 15h le jour de l’arrivée et doit être li…" at bounding box center [460, 529] width 487 height 35
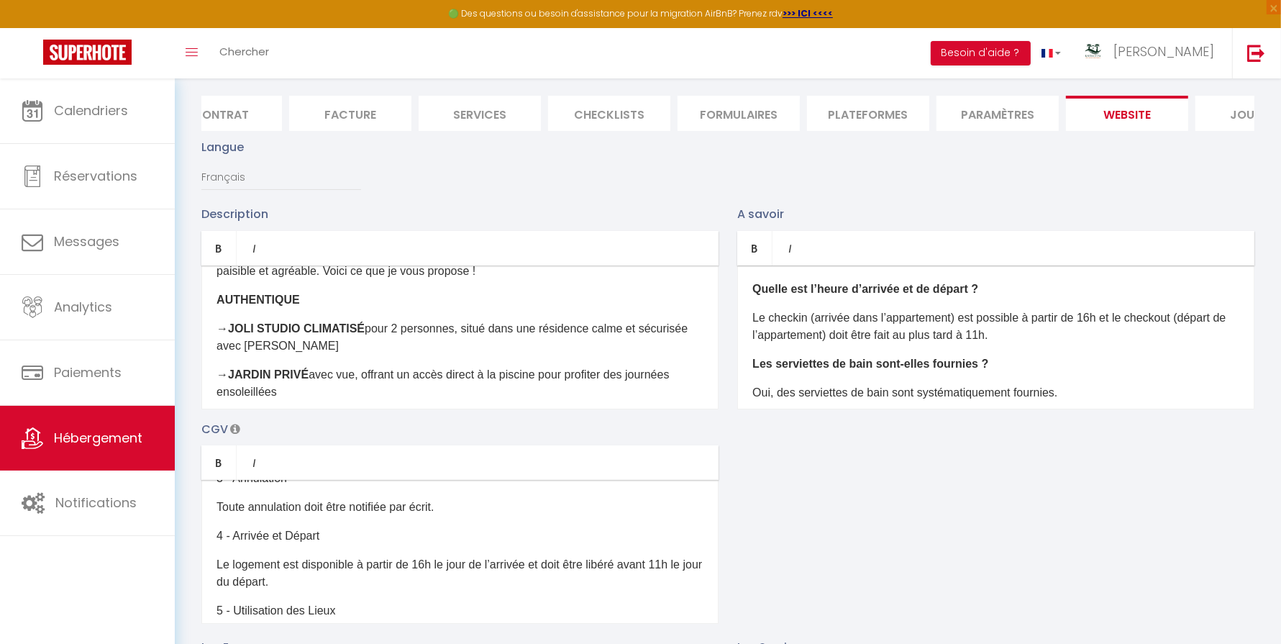
scroll to position [0, 0]
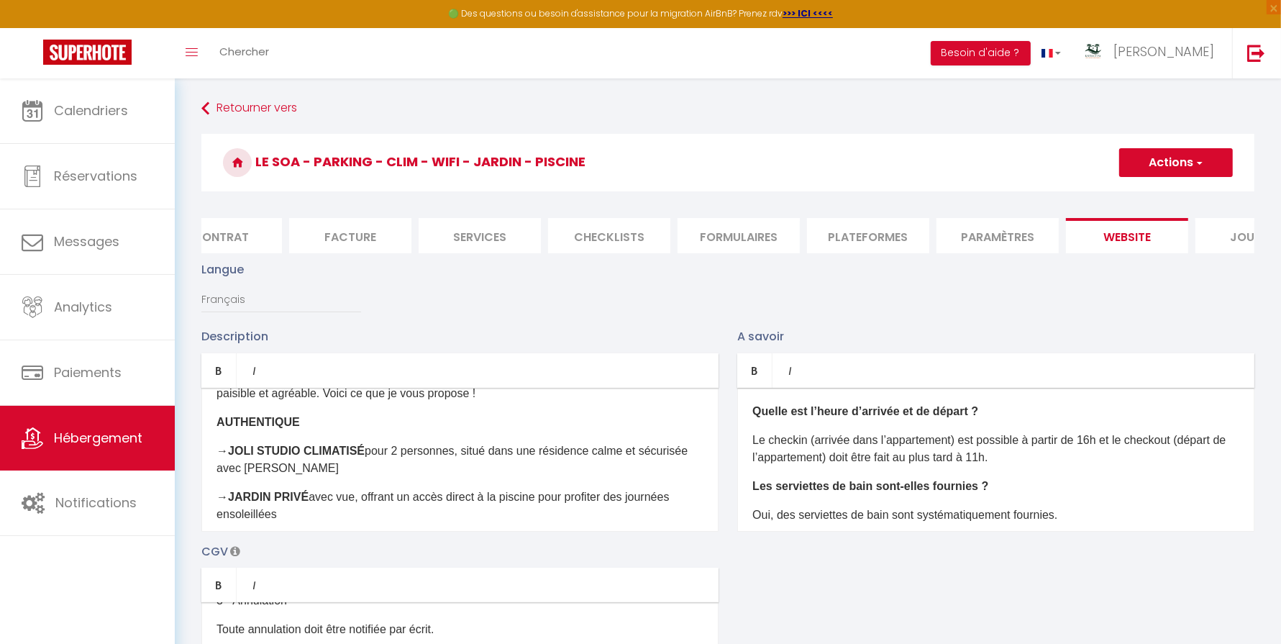
click at [1206, 159] on button "Actions" at bounding box center [1176, 162] width 114 height 29
click at [1158, 193] on input "Enregistrer" at bounding box center [1159, 194] width 53 height 14
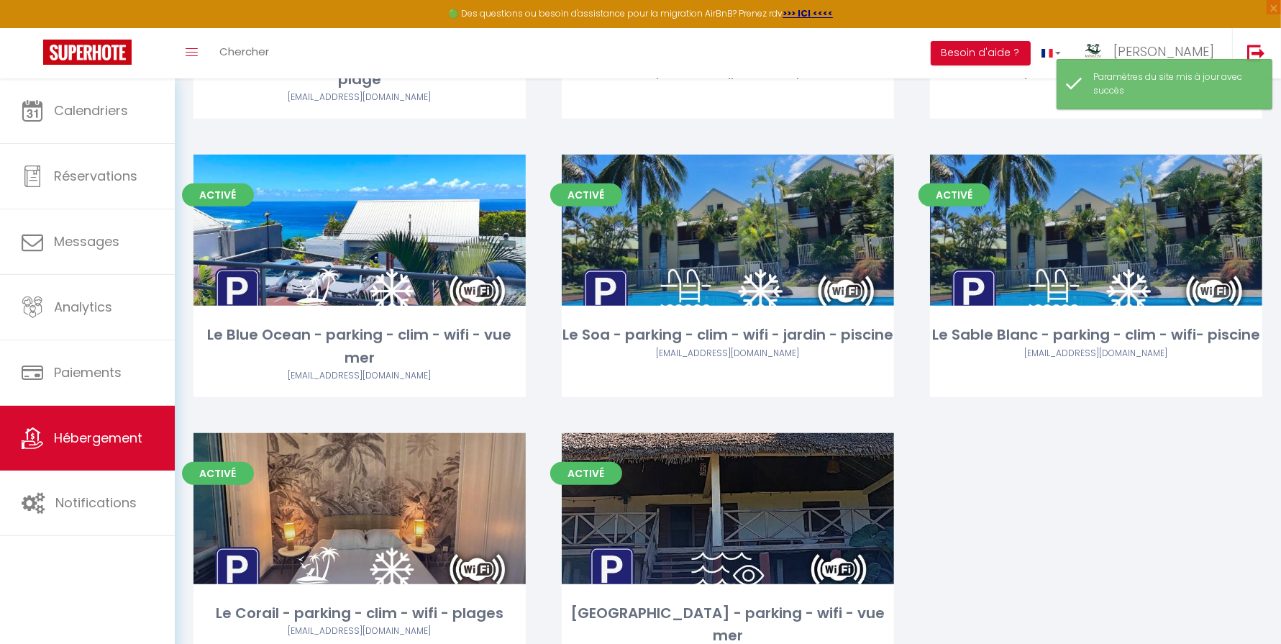
scroll to position [591, 0]
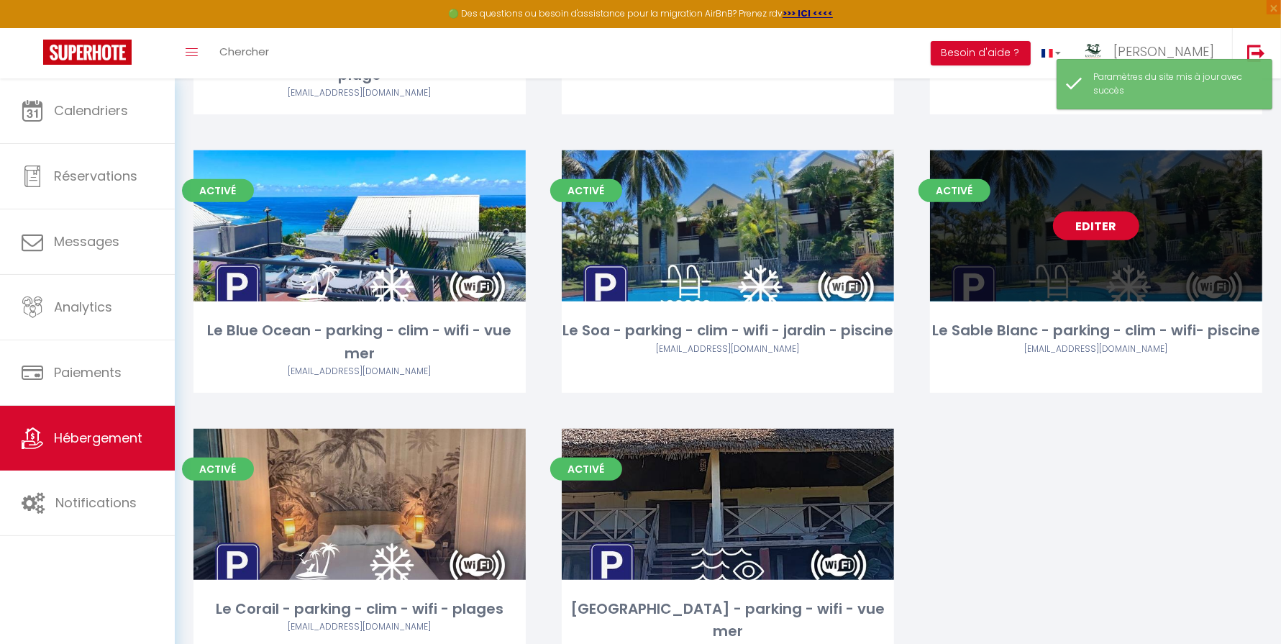
click at [1097, 226] on link "Editer" at bounding box center [1096, 226] width 86 height 29
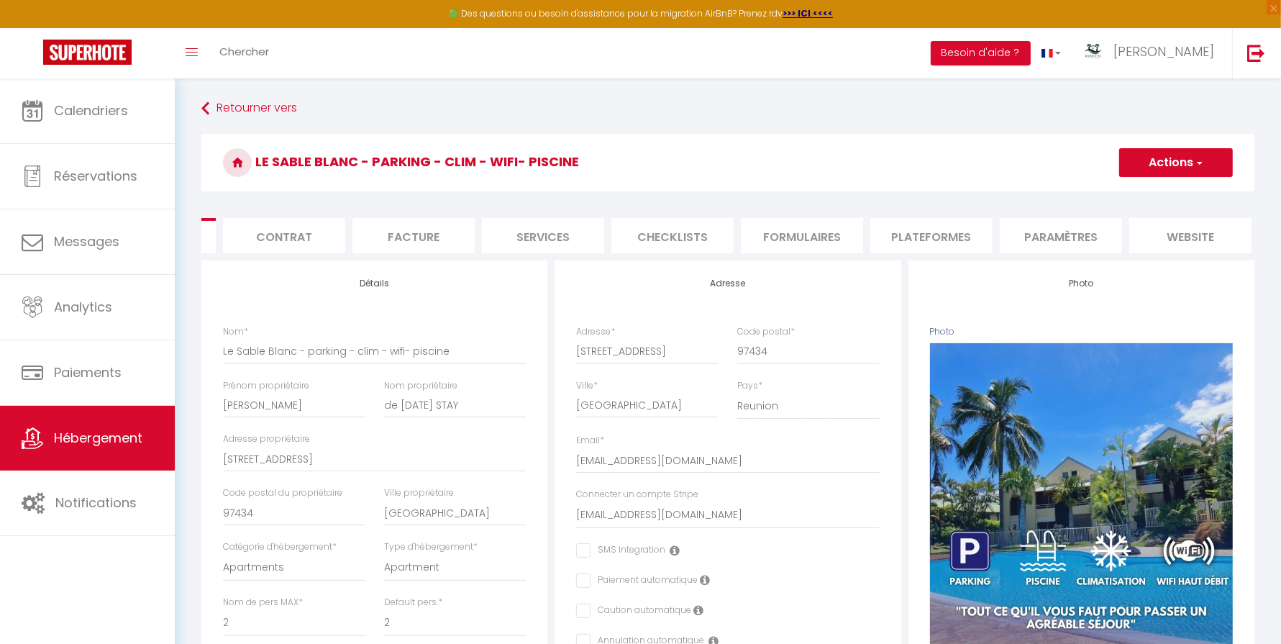
scroll to position [0, 112]
click at [1177, 232] on li "website" at bounding box center [1186, 235] width 122 height 35
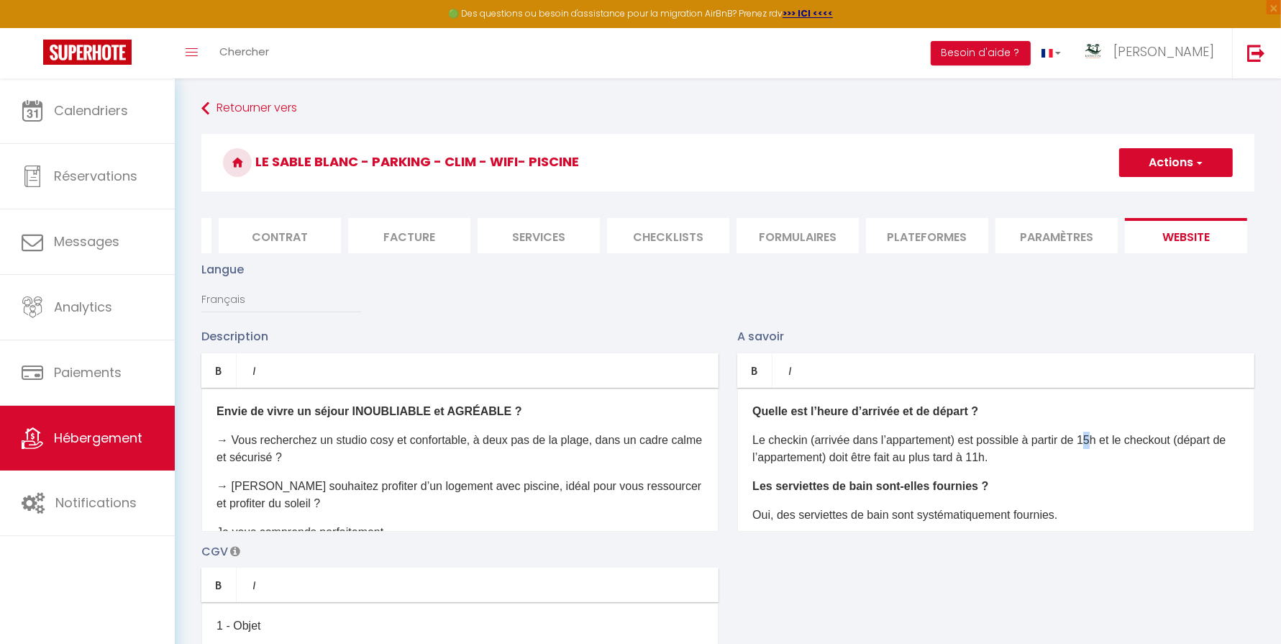
click at [1093, 442] on p "Le checkin (arrivée dans l’appartement) est possible à partir de 15h et le chec…" at bounding box center [996, 449] width 487 height 35
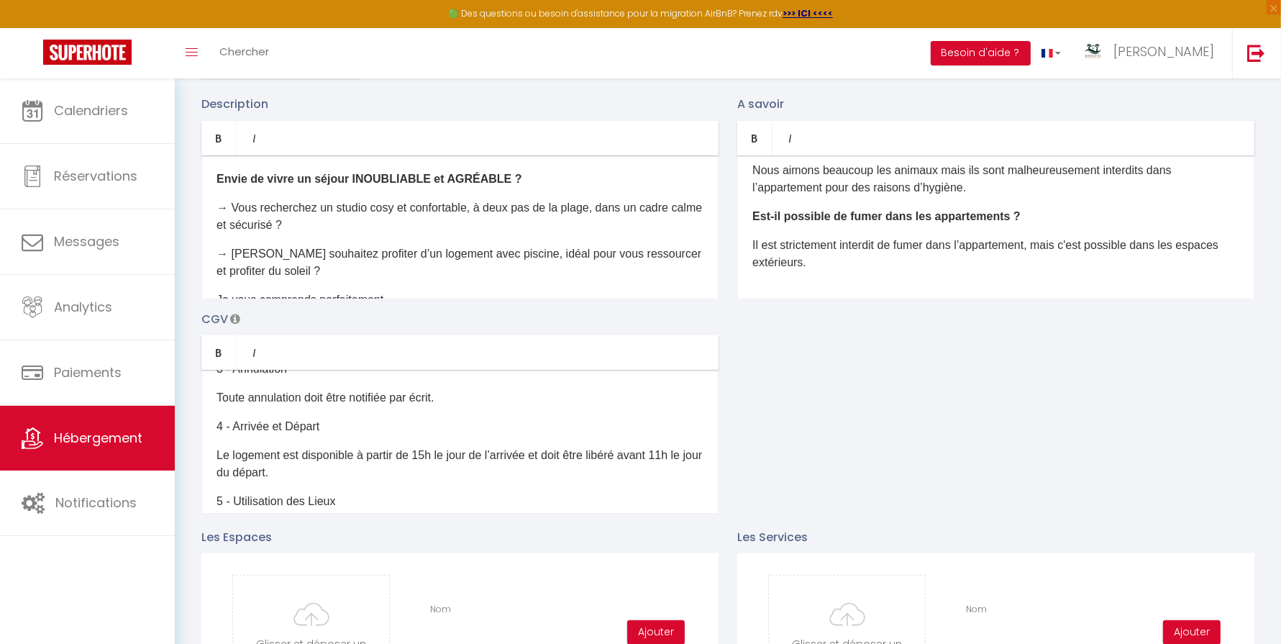
scroll to position [178, 0]
click at [423, 451] on p "Le logement est disponible à partir de 15h le jour de l’arrivée et doit être li…" at bounding box center [460, 460] width 487 height 35
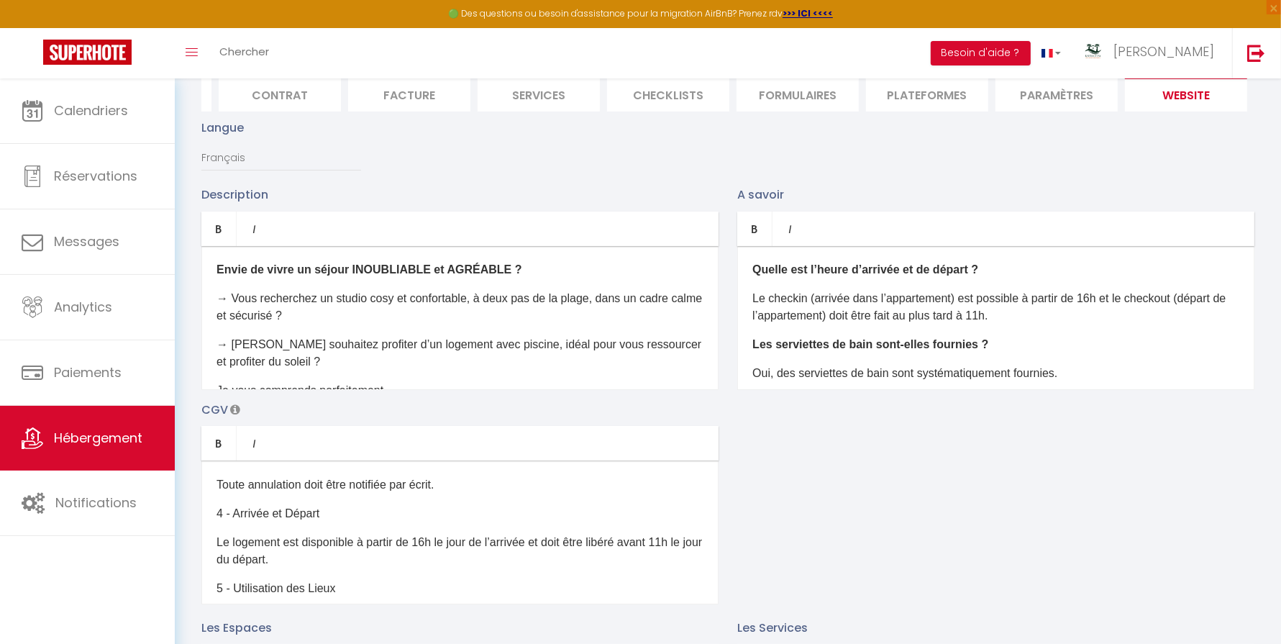
scroll to position [0, 0]
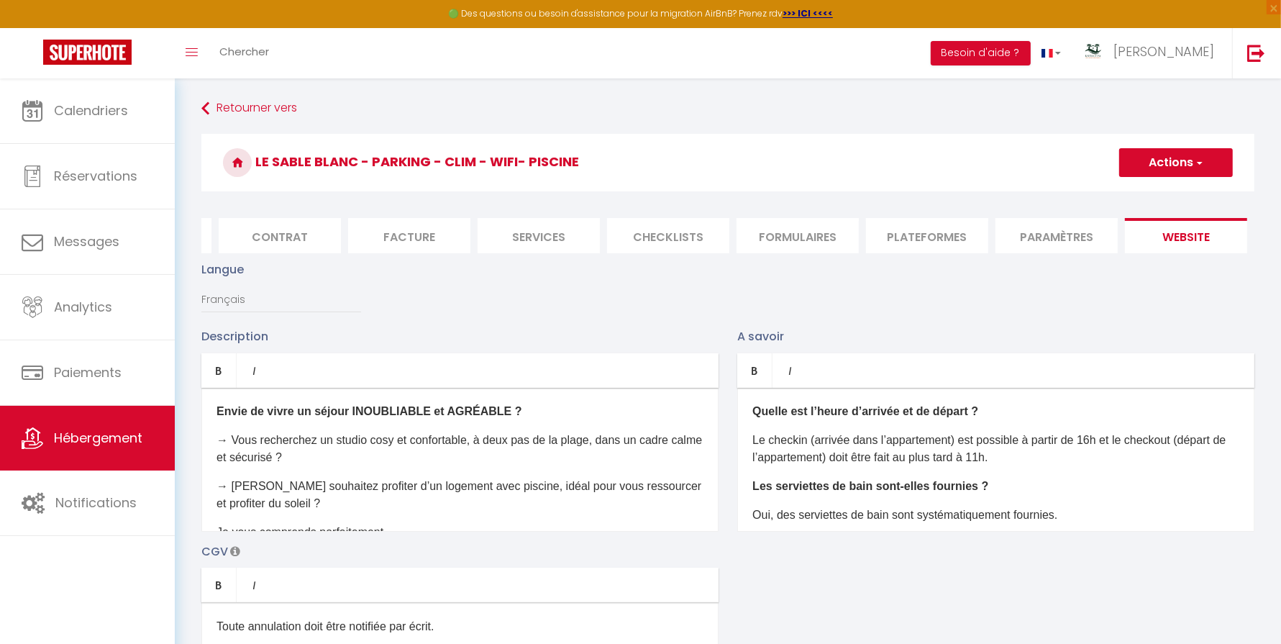
click at [1176, 164] on button "Actions" at bounding box center [1176, 162] width 114 height 29
click at [1155, 188] on input "Enregistrer" at bounding box center [1159, 194] width 53 height 14
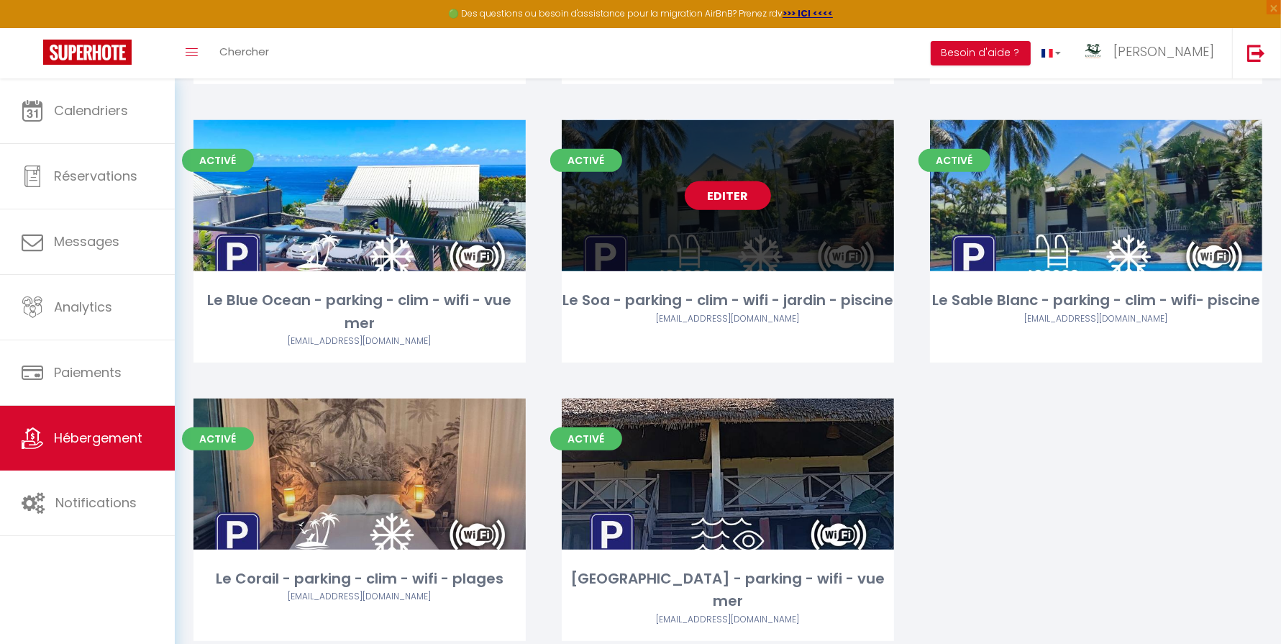
scroll to position [648, 0]
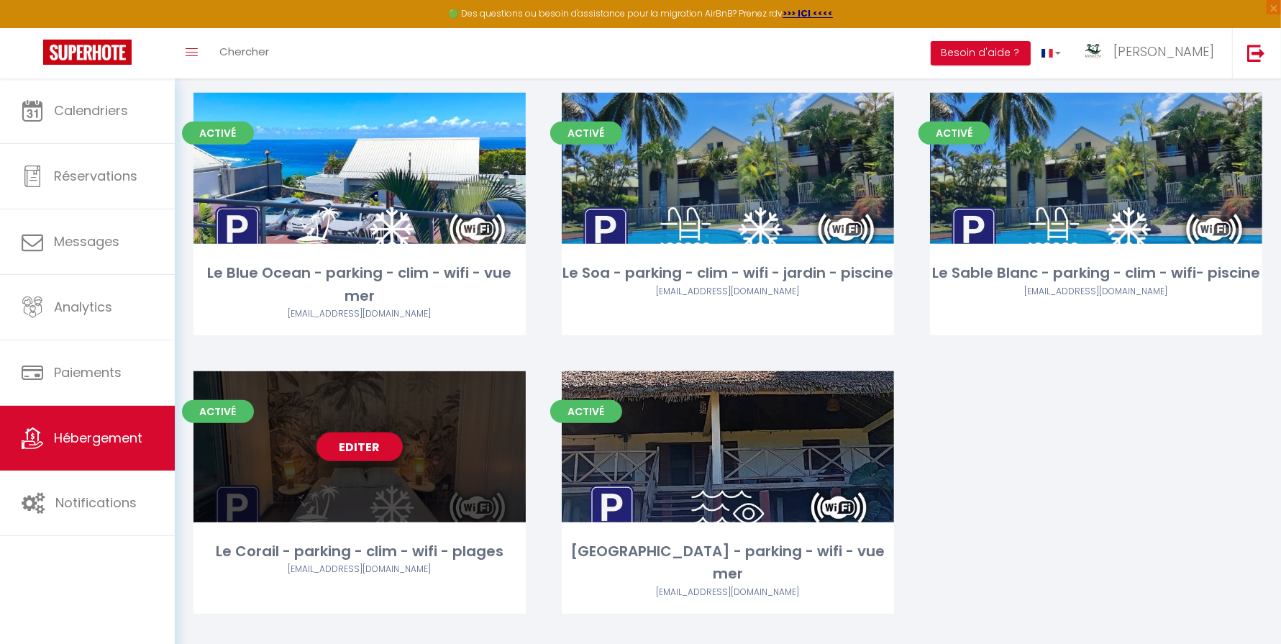
click at [340, 441] on link "Editer" at bounding box center [360, 446] width 86 height 29
click at [350, 440] on link "Editer" at bounding box center [360, 446] width 86 height 29
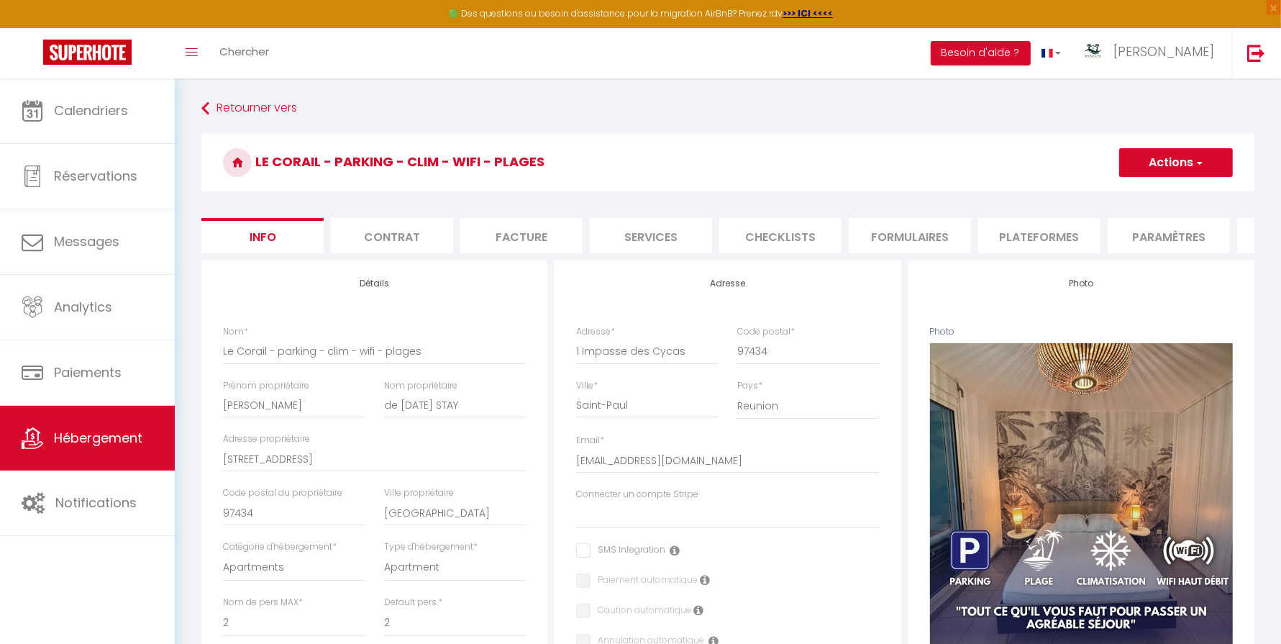
click at [1173, 241] on li "Paramètres" at bounding box center [1169, 235] width 122 height 35
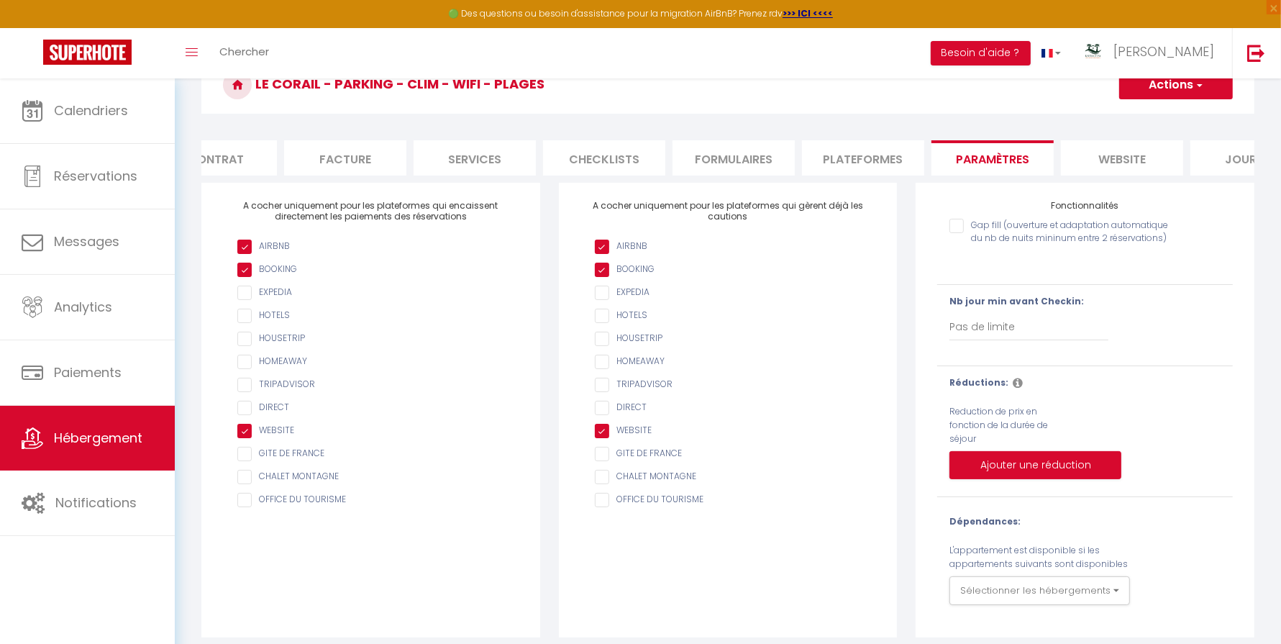
scroll to position [0, 183]
click at [1100, 155] on li "website" at bounding box center [1115, 157] width 122 height 35
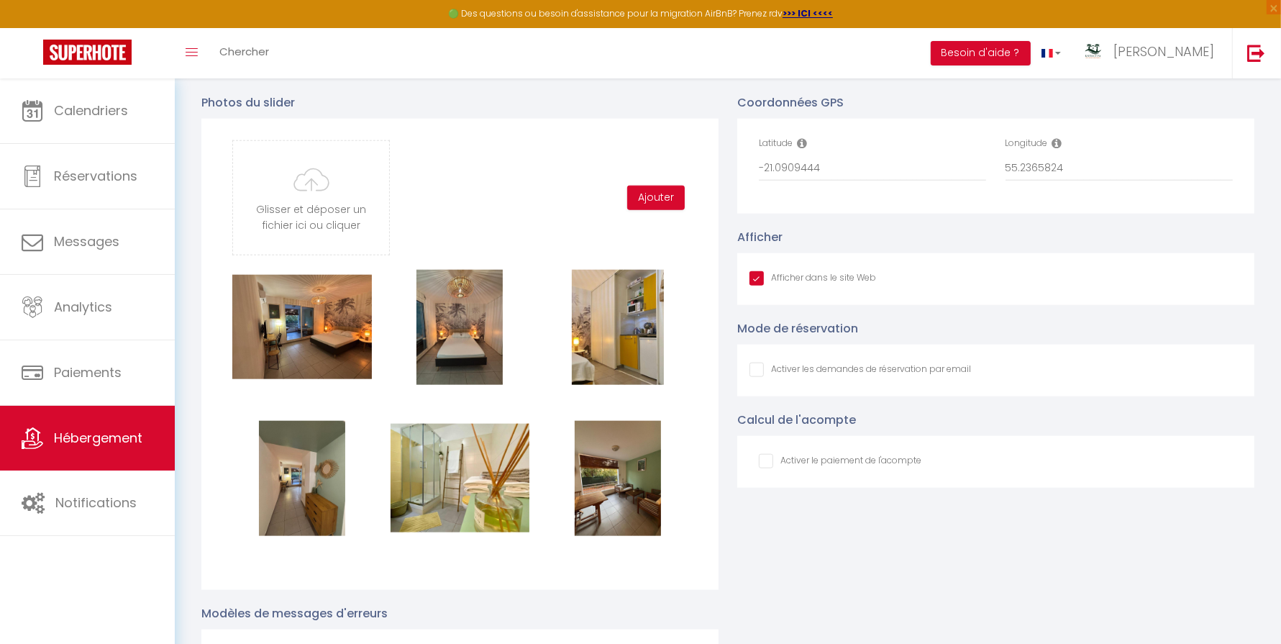
scroll to position [1278, 0]
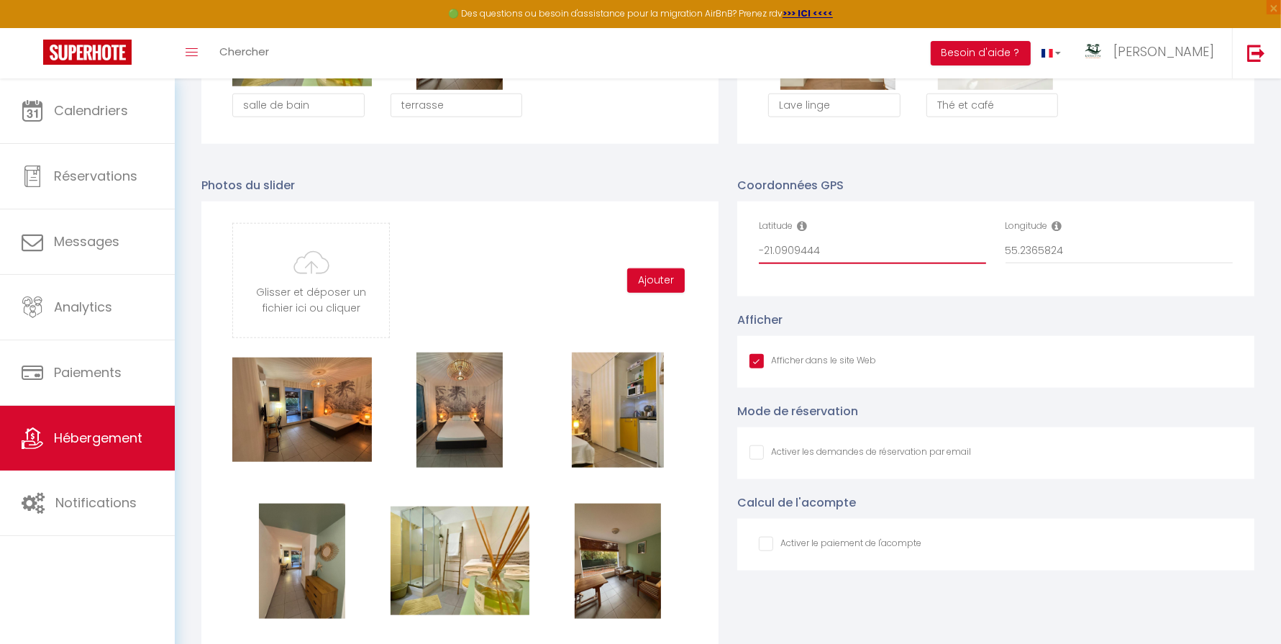
click at [859, 258] on input "-21.0909444" at bounding box center [872, 251] width 227 height 26
drag, startPoint x: 859, startPoint y: 258, endPoint x: 742, endPoint y: 252, distance: 116.7
click at [743, 251] on div "Latitude -21.0909444 Longitude 55.2365824" at bounding box center [995, 248] width 517 height 95
paste input "6, 55.239832"
drag, startPoint x: 817, startPoint y: 252, endPoint x: 873, endPoint y: 252, distance: 56.8
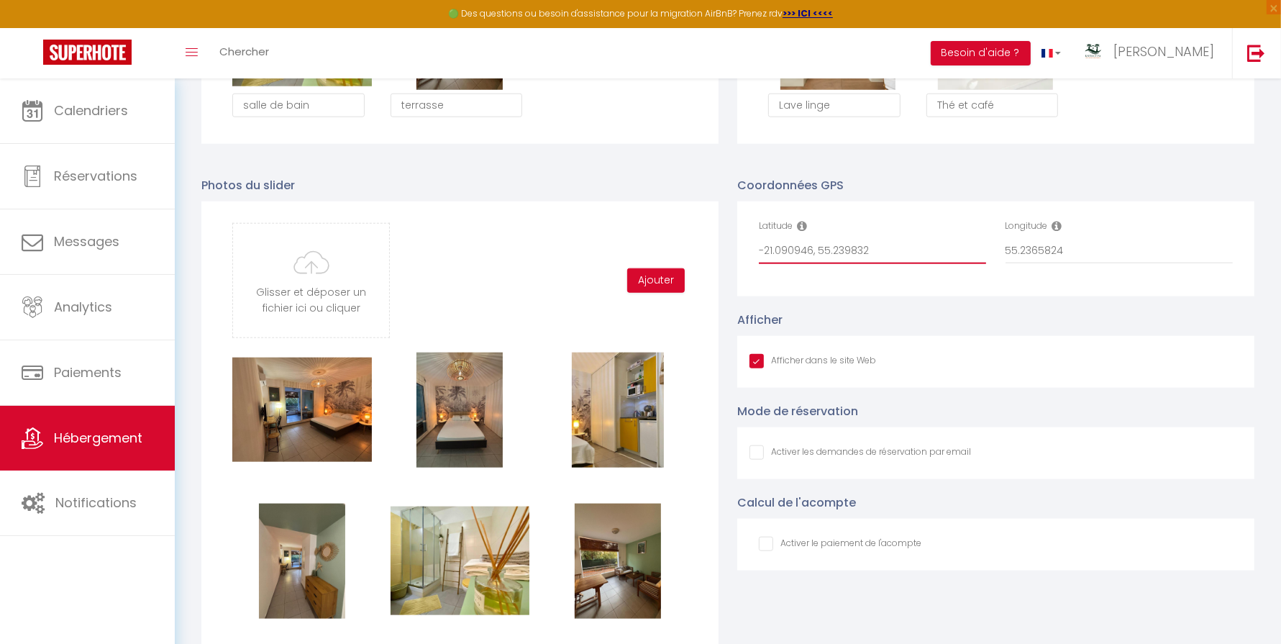
click at [873, 252] on input "-21.090946, 55.239832" at bounding box center [872, 251] width 227 height 26
drag, startPoint x: 1081, startPoint y: 250, endPoint x: 954, endPoint y: 250, distance: 127.3
click at [954, 250] on div "Latitude -21.090946, Longitude 55.2365824" at bounding box center [996, 248] width 493 height 59
paste input "9832"
click at [839, 255] on input "-21.090946," at bounding box center [872, 251] width 227 height 26
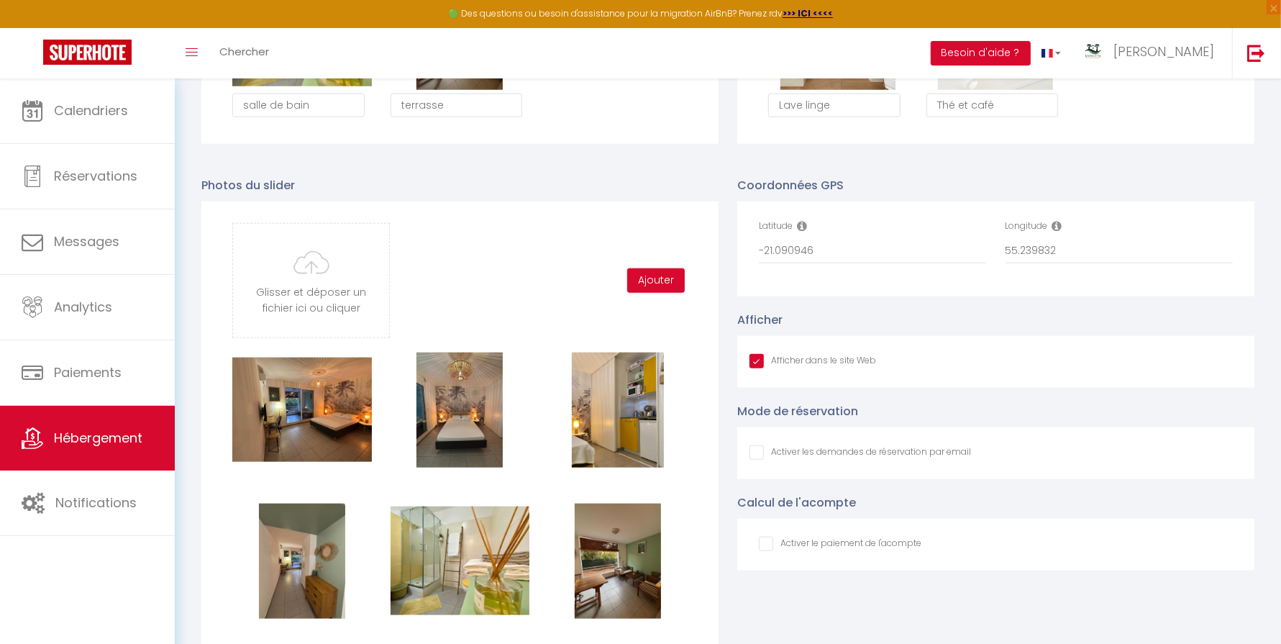
click at [993, 301] on div "Coordonnées GPS Latitude -21.090946 Longitude 55.239832 Afficher Afficher dans …" at bounding box center [996, 569] width 536 height 814
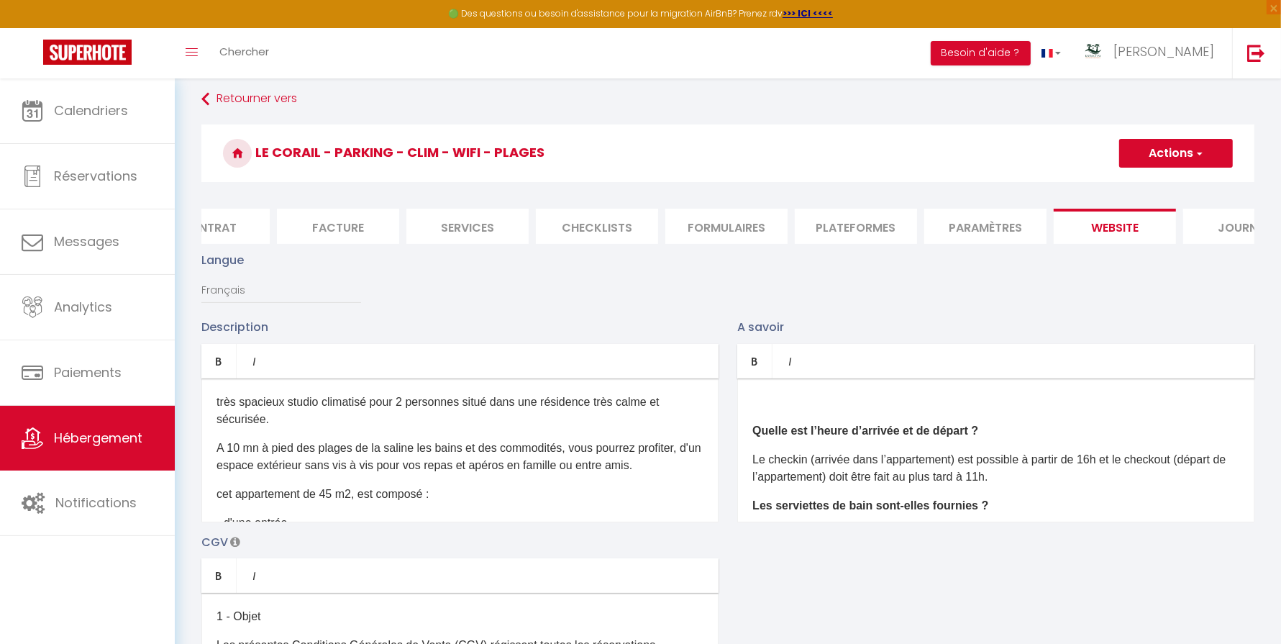
scroll to position [0, 0]
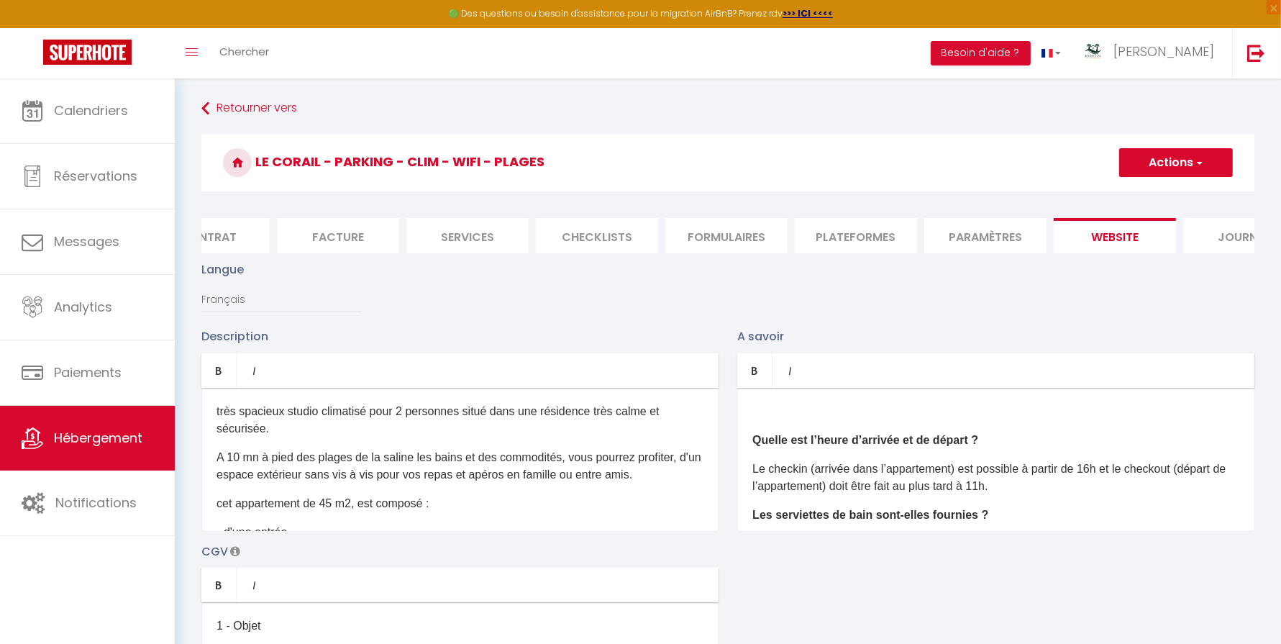
click at [1180, 173] on button "Actions" at bounding box center [1176, 162] width 114 height 29
click at [1161, 196] on input "Enregistrer" at bounding box center [1159, 194] width 53 height 14
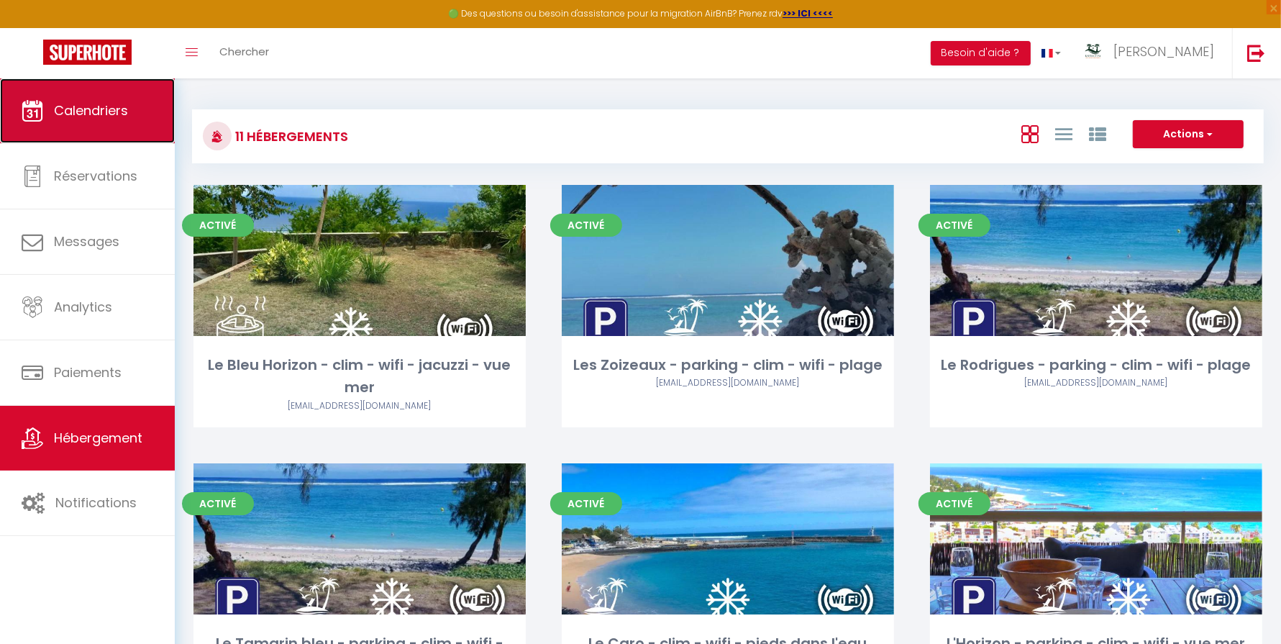
click at [94, 107] on span "Calendriers" at bounding box center [91, 110] width 74 height 18
